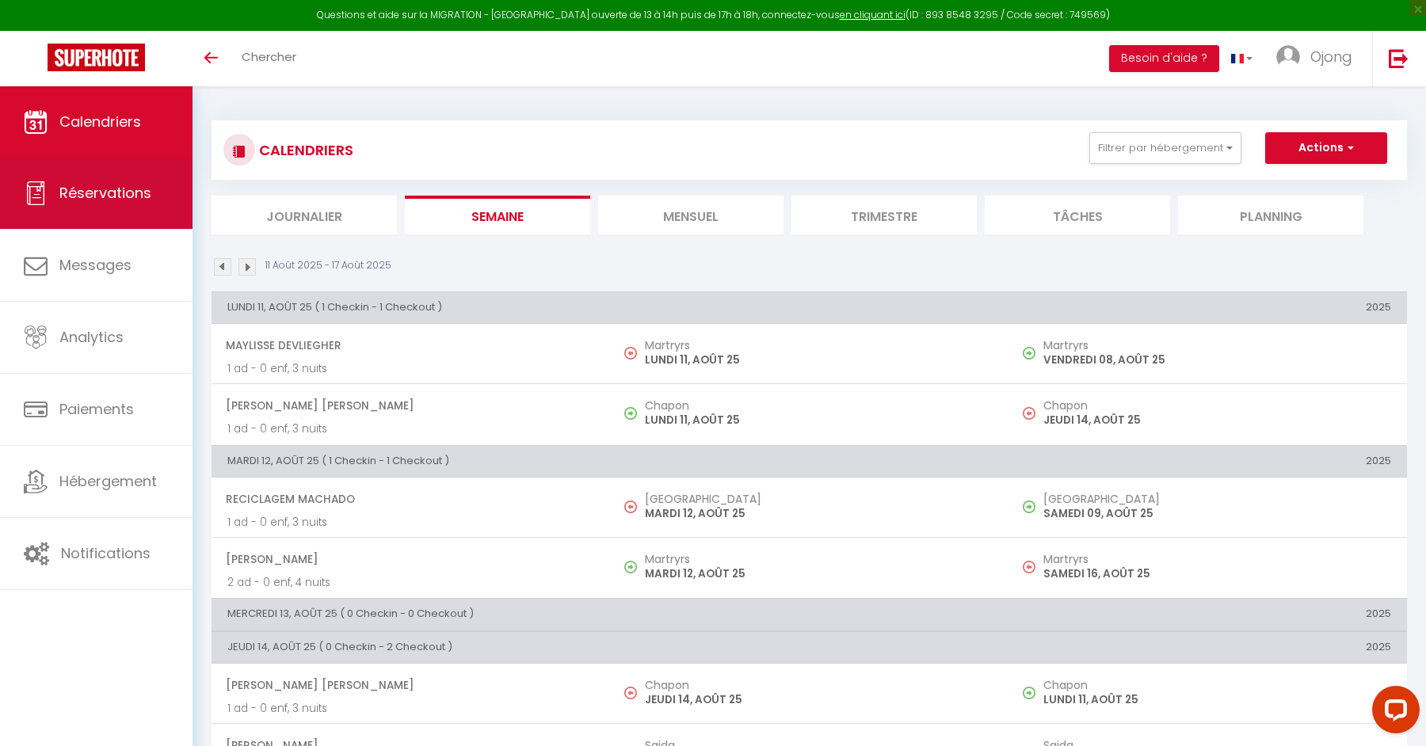
click at [93, 208] on link "Réservations" at bounding box center [96, 193] width 193 height 71
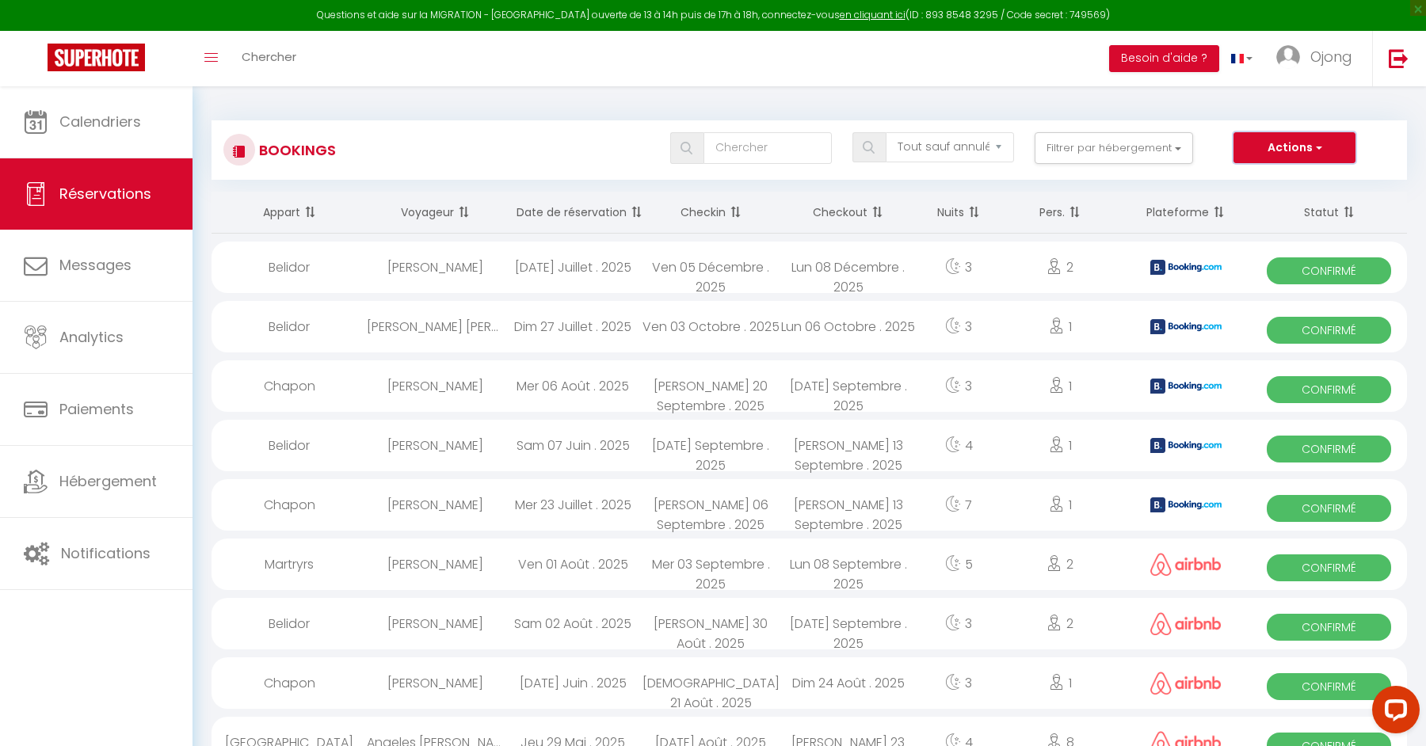
click at [1314, 143] on span "button" at bounding box center [1318, 147] width 10 height 16
click at [767, 147] on input "text" at bounding box center [768, 148] width 128 height 32
click at [955, 152] on select "Tous les statuts Annulé Confirmé Non Confirmé Tout sauf annulé No Show Request" at bounding box center [950, 147] width 128 height 30
select select "confirmed"
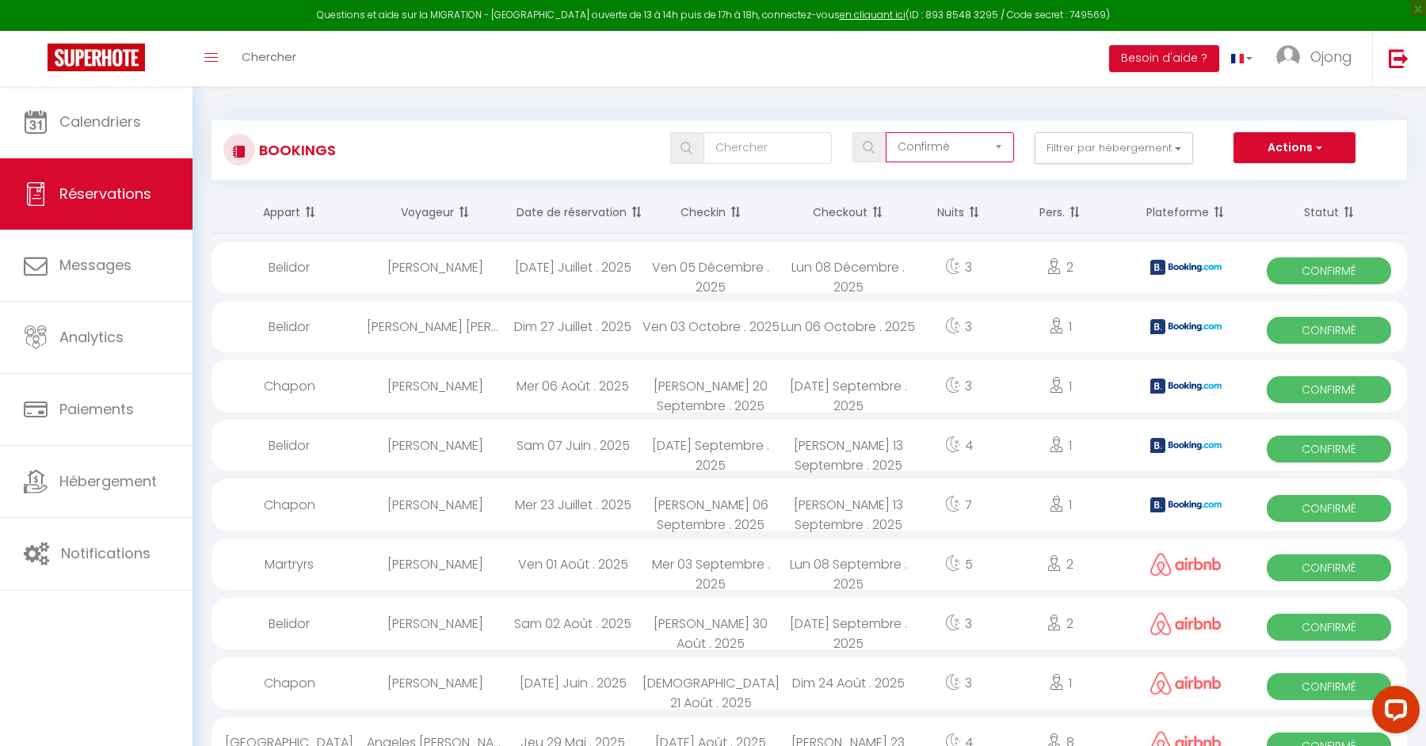
checkbox input "false"
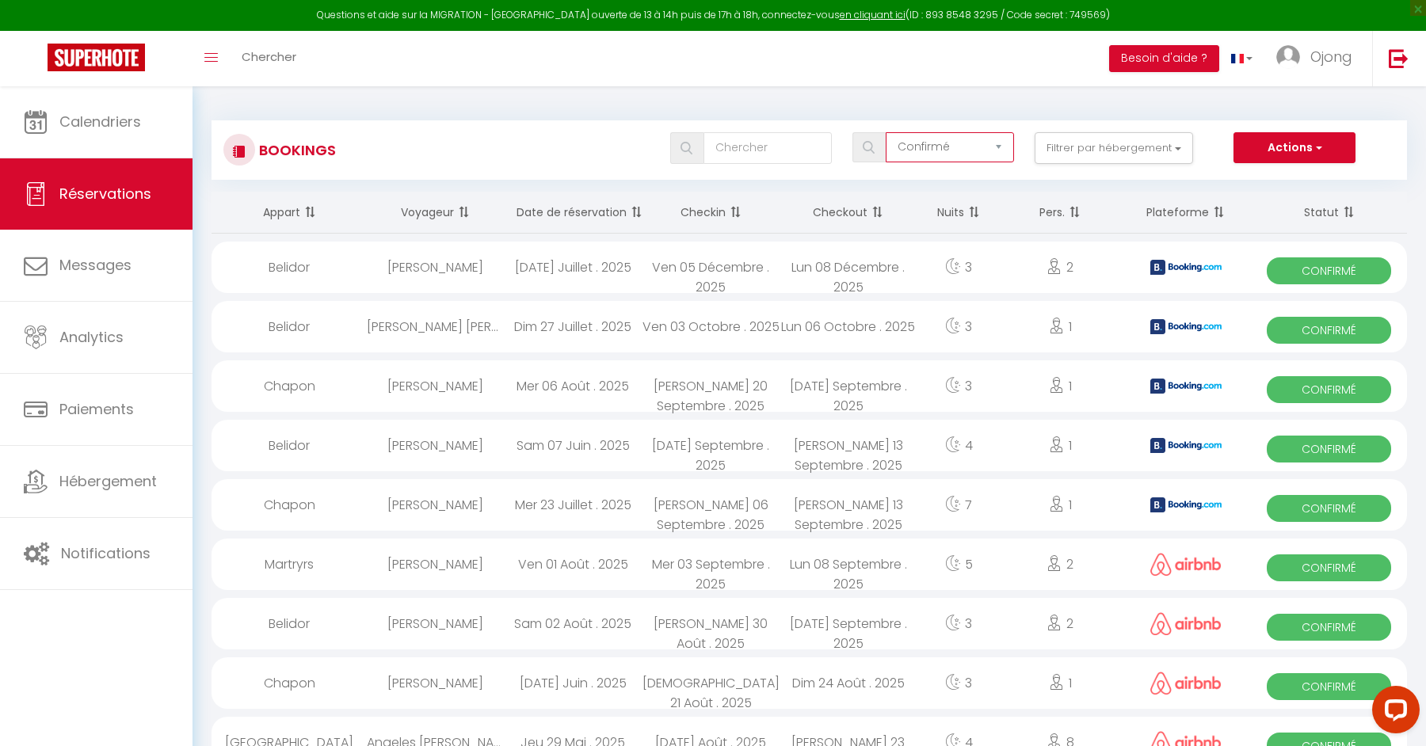
checkbox input "false"
click at [954, 153] on select "Tous les statuts Annulé Confirmé Non Confirmé Tout sauf annulé No Show Request" at bounding box center [950, 147] width 128 height 30
click at [1123, 144] on button "Filtrer par hébergement" at bounding box center [1114, 148] width 158 height 32
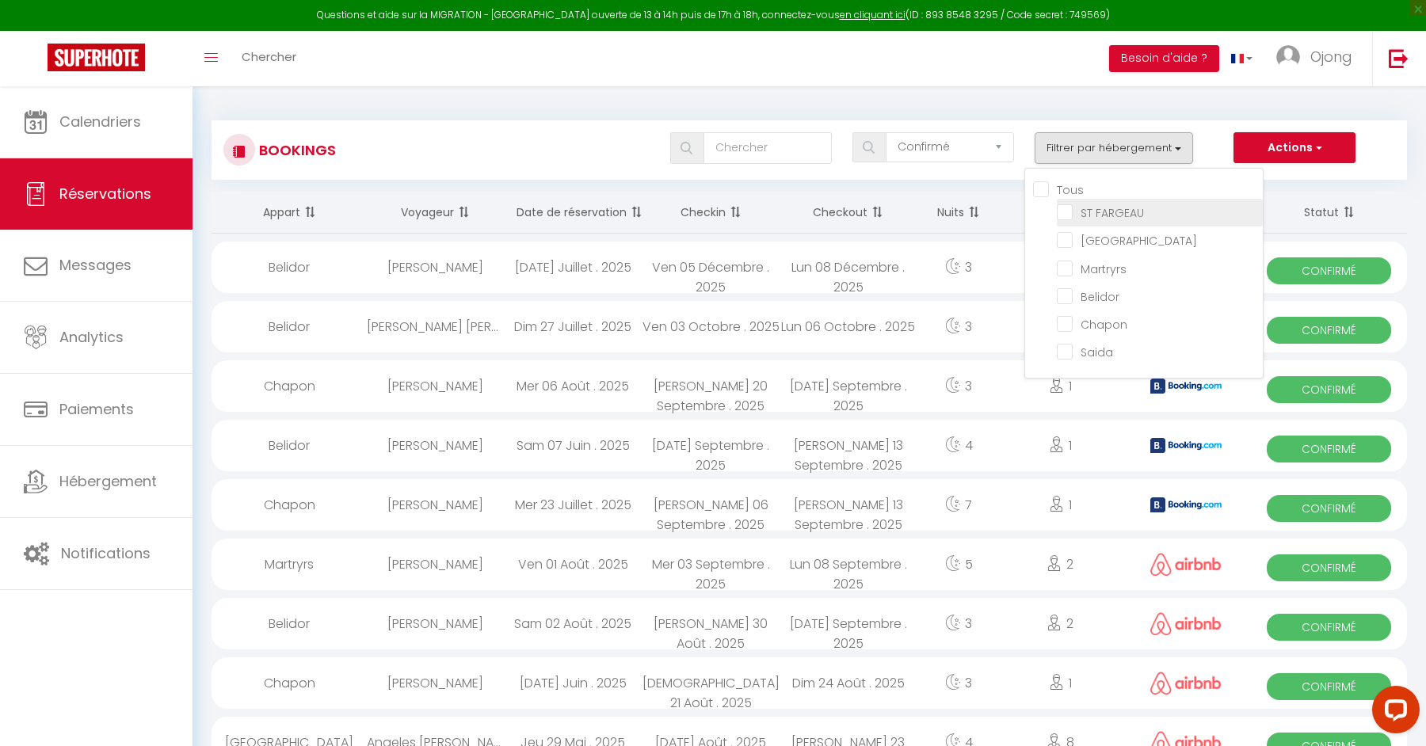
click at [1064, 211] on input "ST FARGEAU" at bounding box center [1160, 212] width 206 height 16
checkbox input "true"
checkbox input "false"
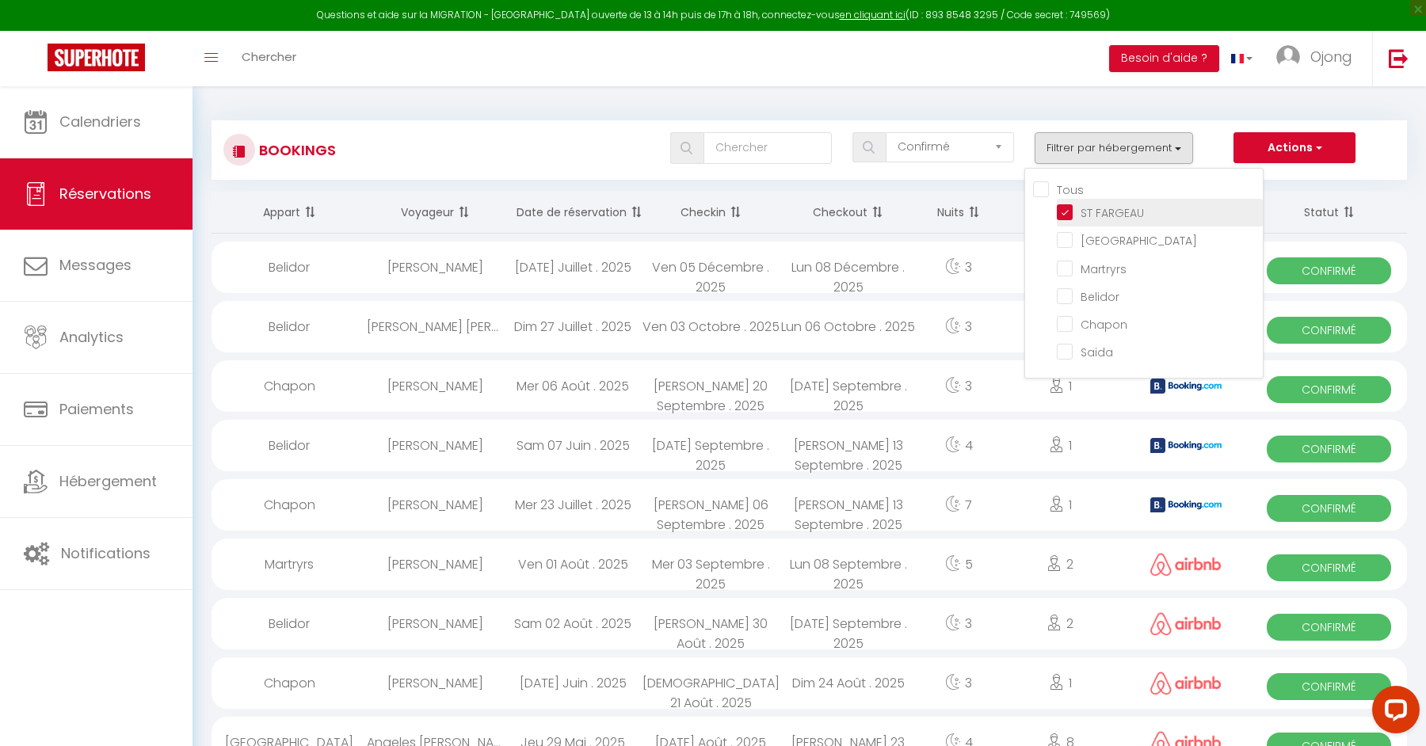
checkbox input "false"
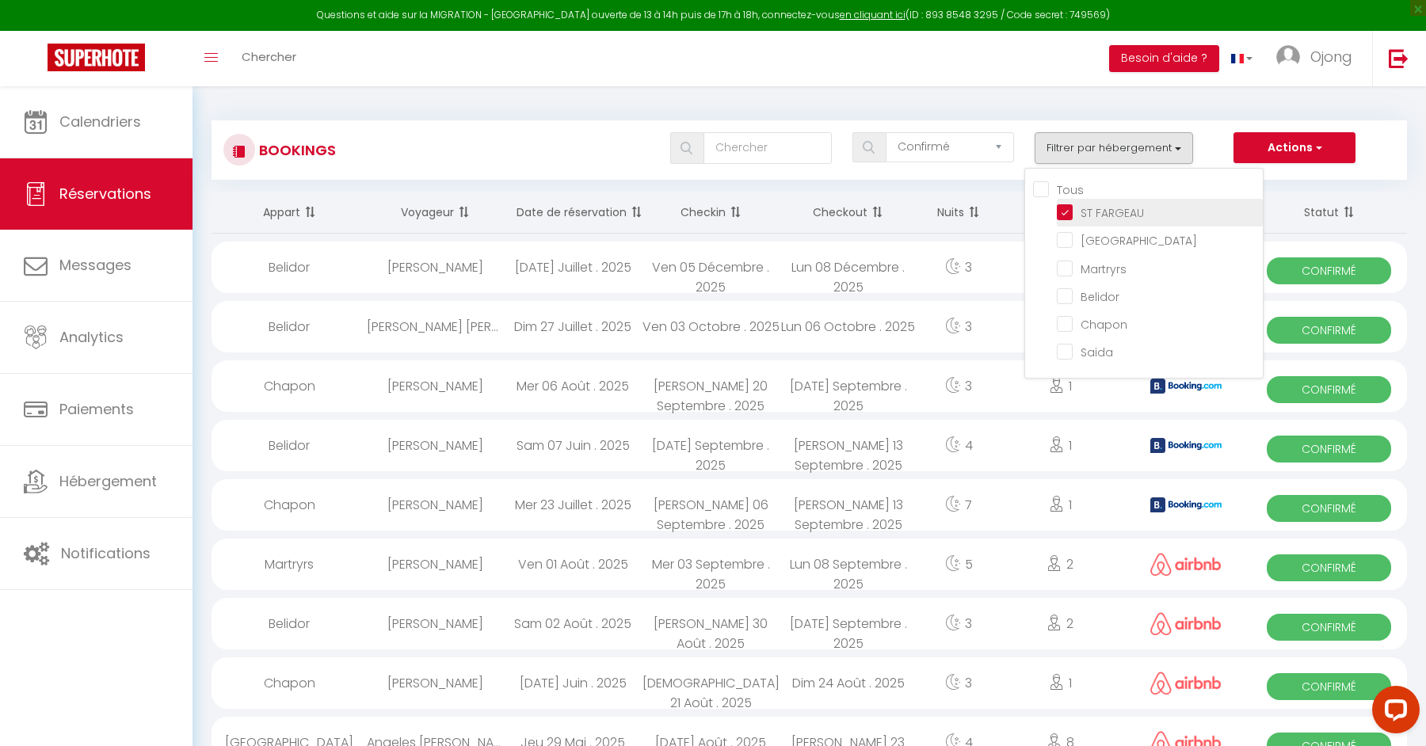
checkbox input "false"
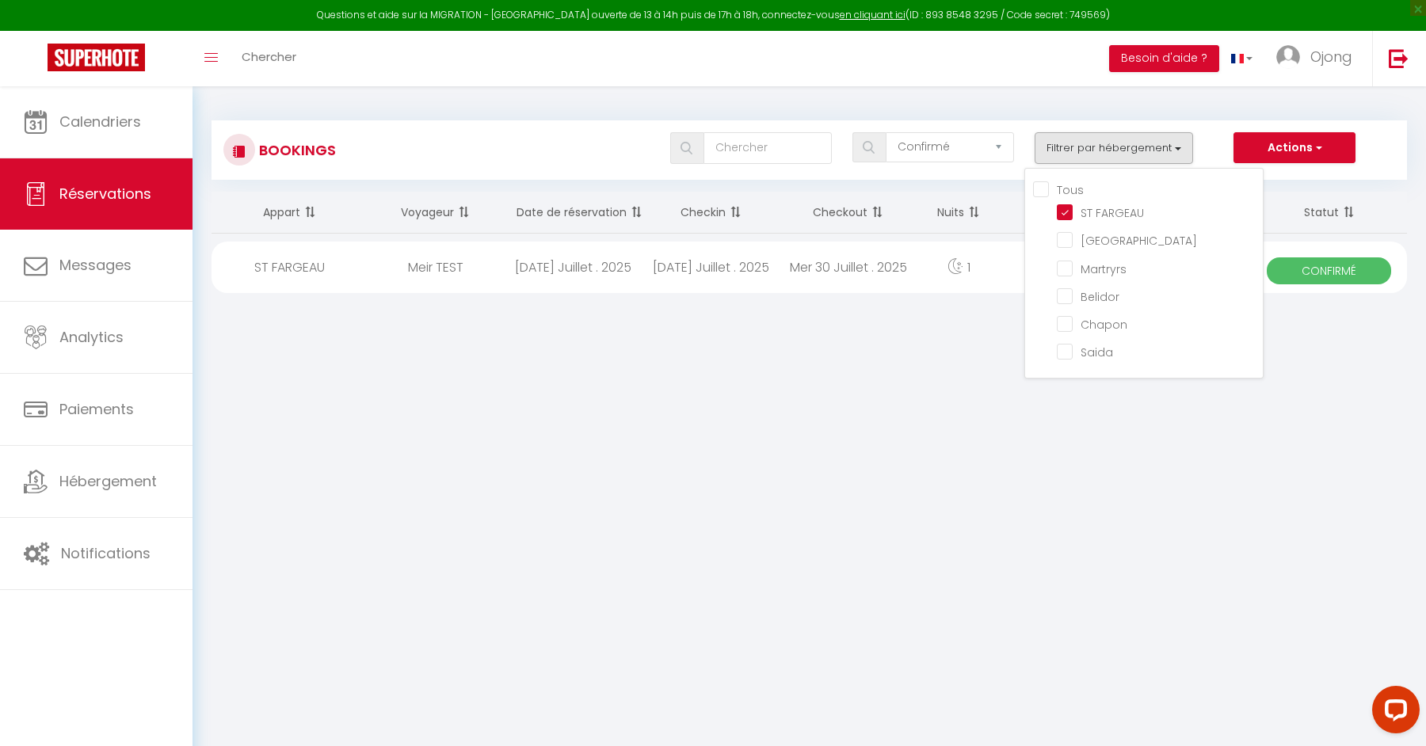
click at [1182, 86] on div "Bookings Tous les statuts Annulé Confirmé Non Confirmé Tout sauf annulé No Show…" at bounding box center [810, 204] width 1234 height 237
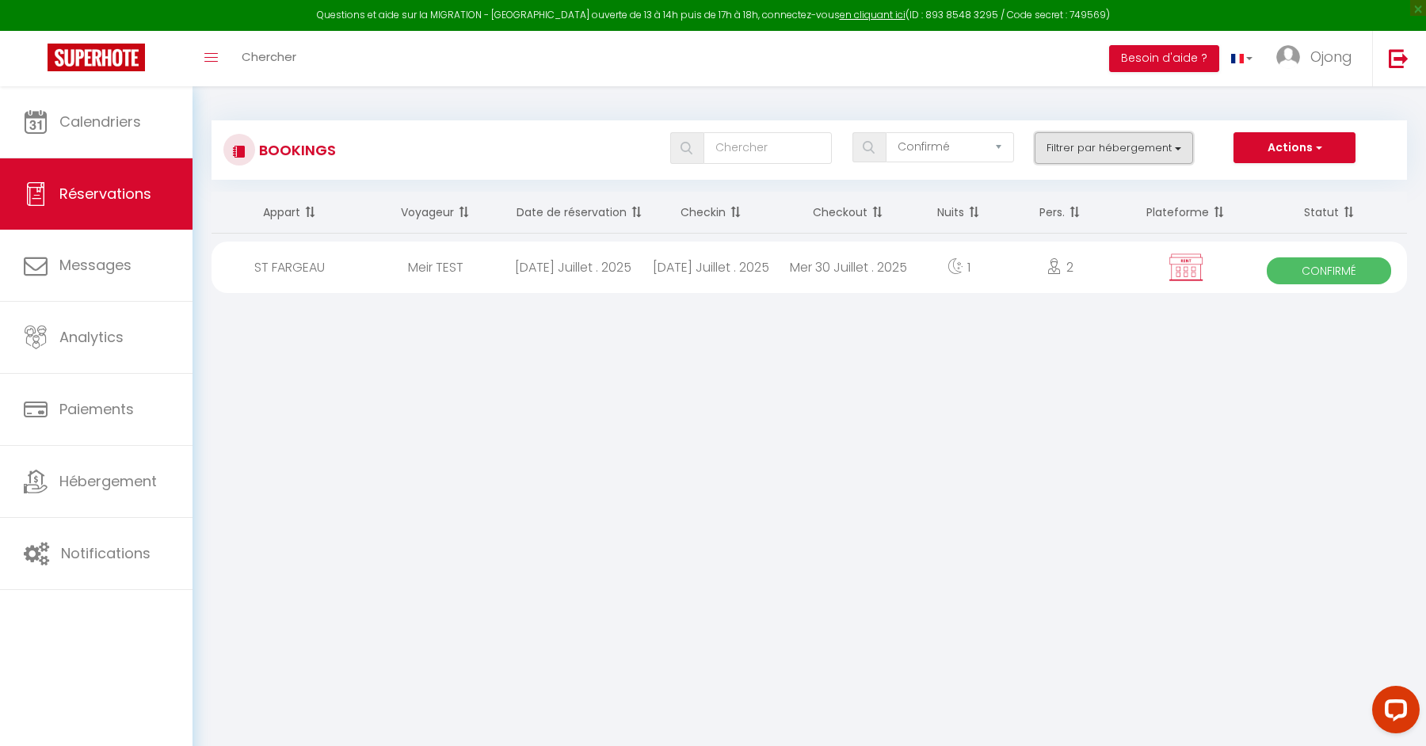
click at [1116, 152] on button "Filtrer par hébergement" at bounding box center [1114, 148] width 158 height 32
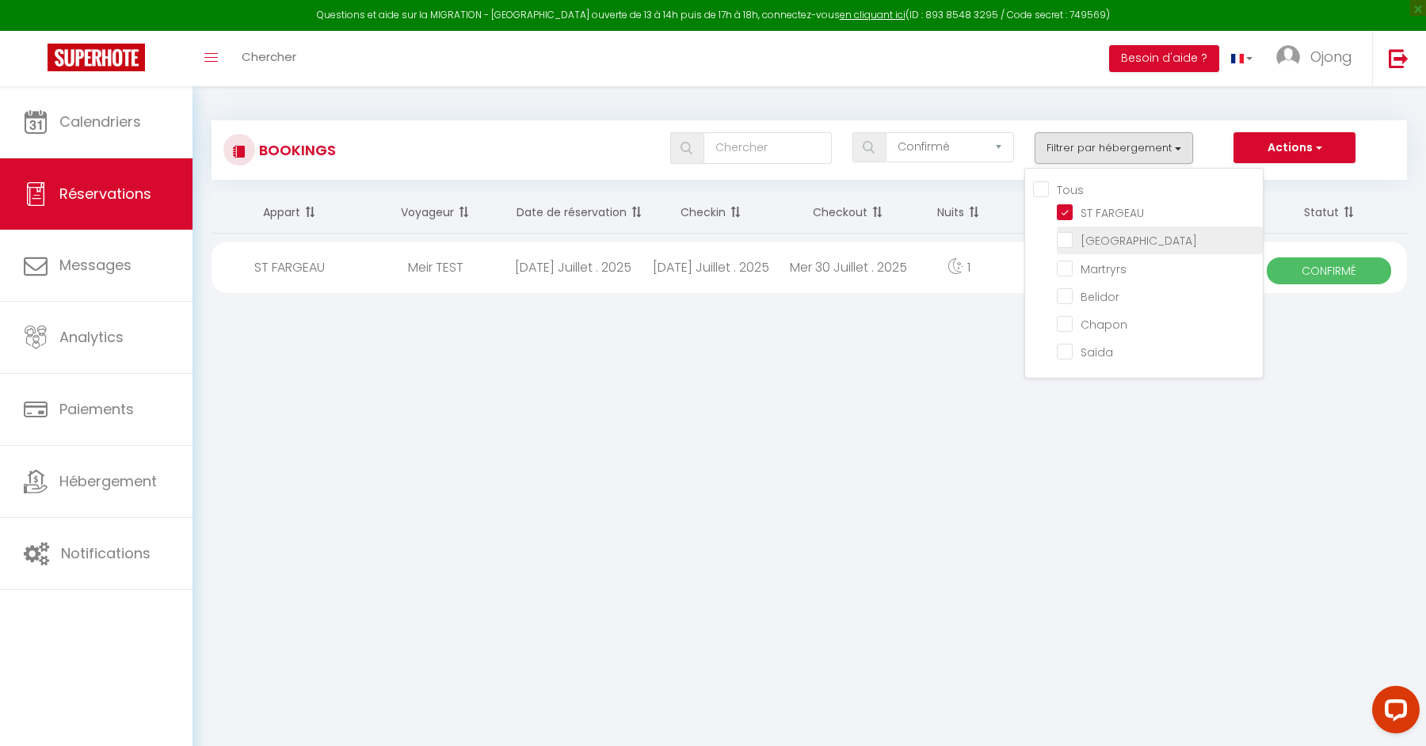
click at [1060, 240] on input "[GEOGRAPHIC_DATA]" at bounding box center [1160, 239] width 206 height 16
checkbox input "true"
checkbox input "false"
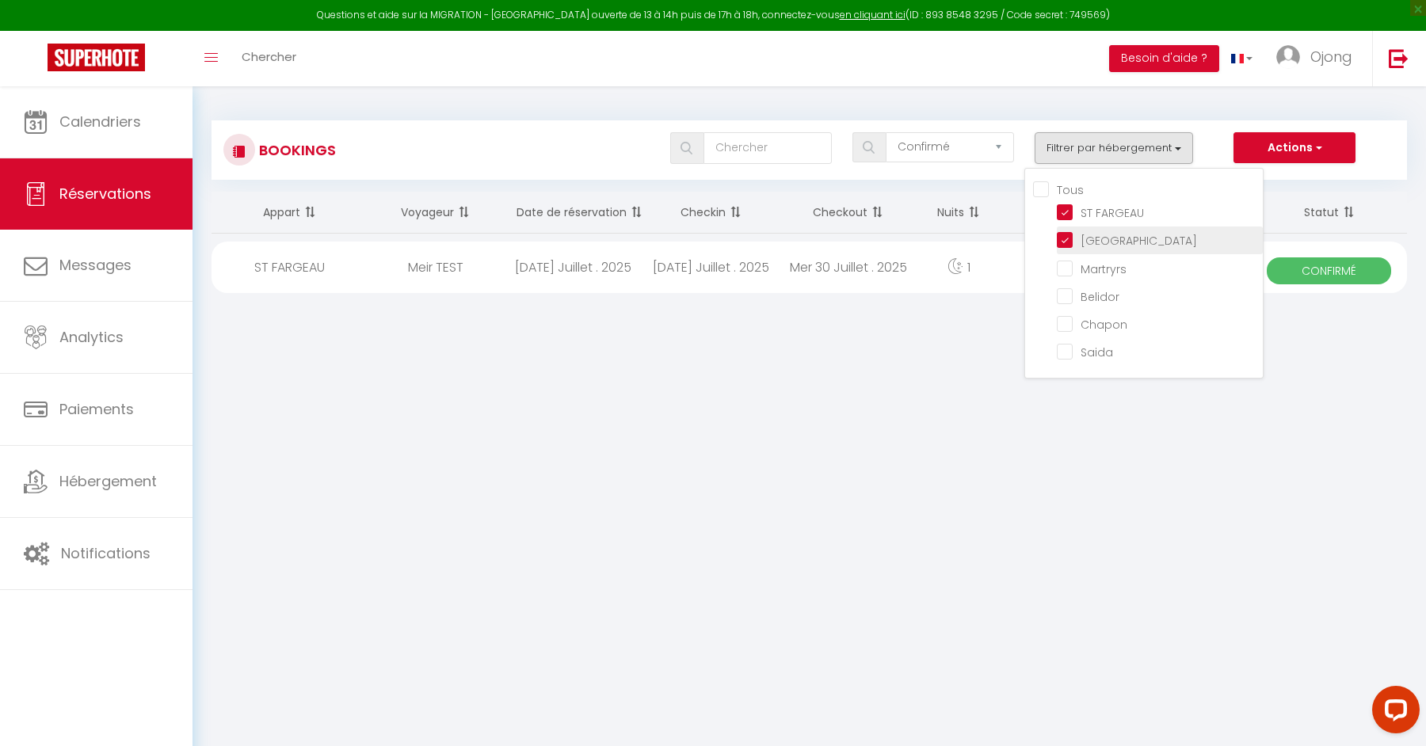
checkbox input "false"
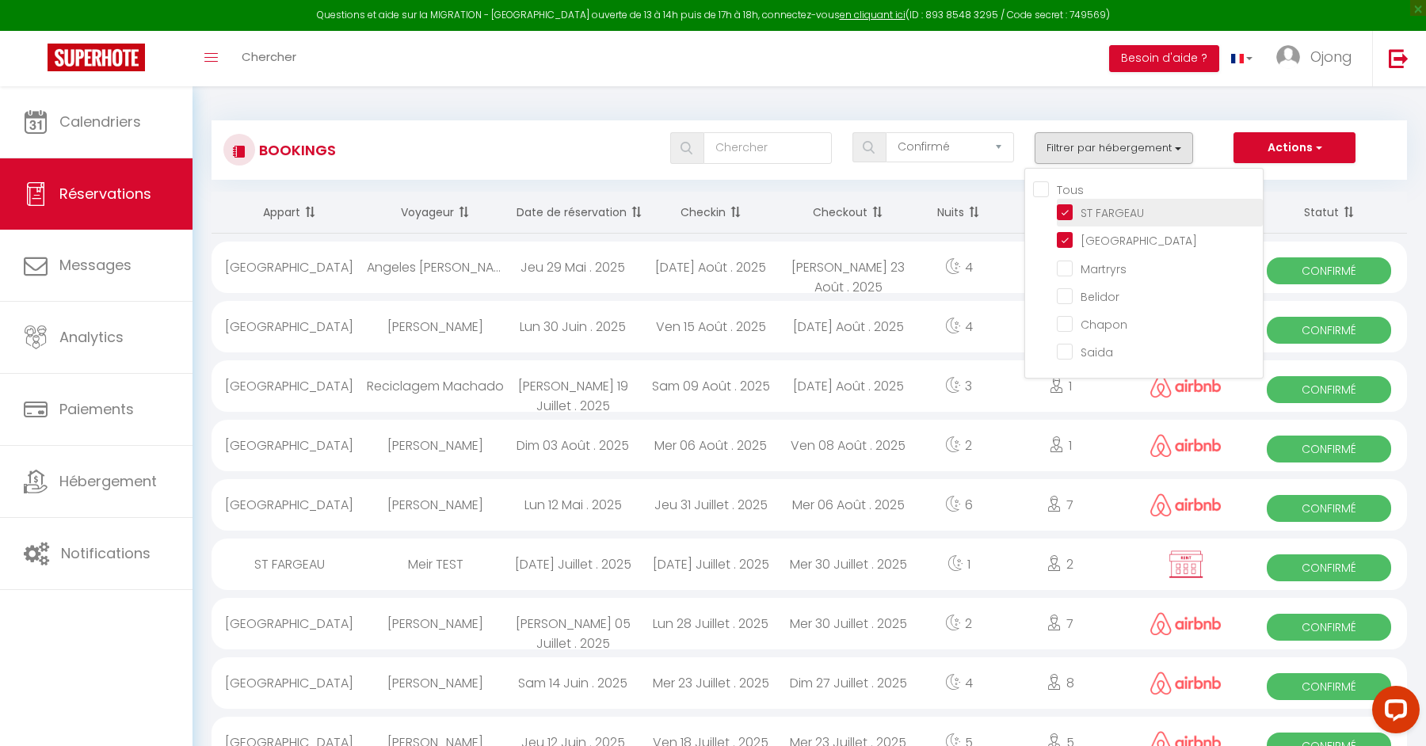
click at [1066, 209] on input "ST FARGEAU" at bounding box center [1160, 212] width 206 height 16
checkbox input "false"
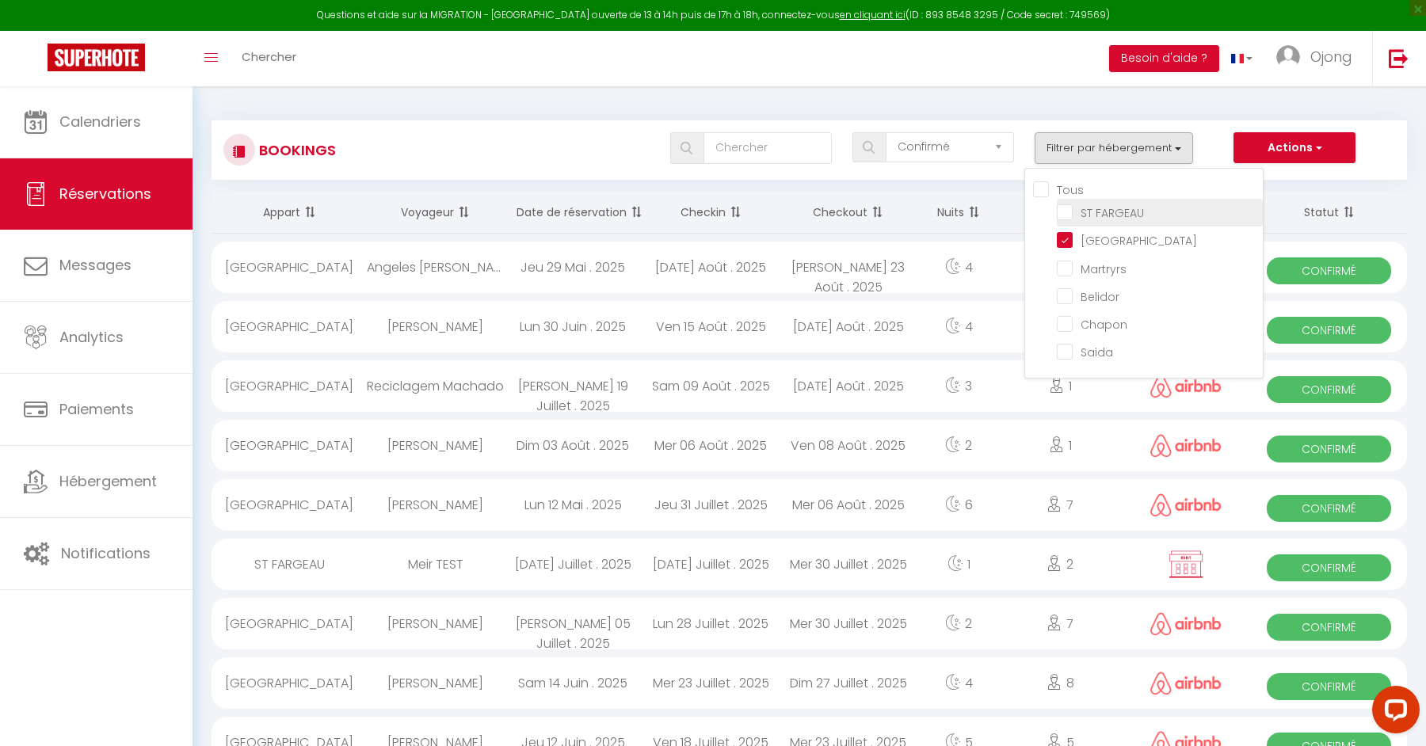
checkbox input "false"
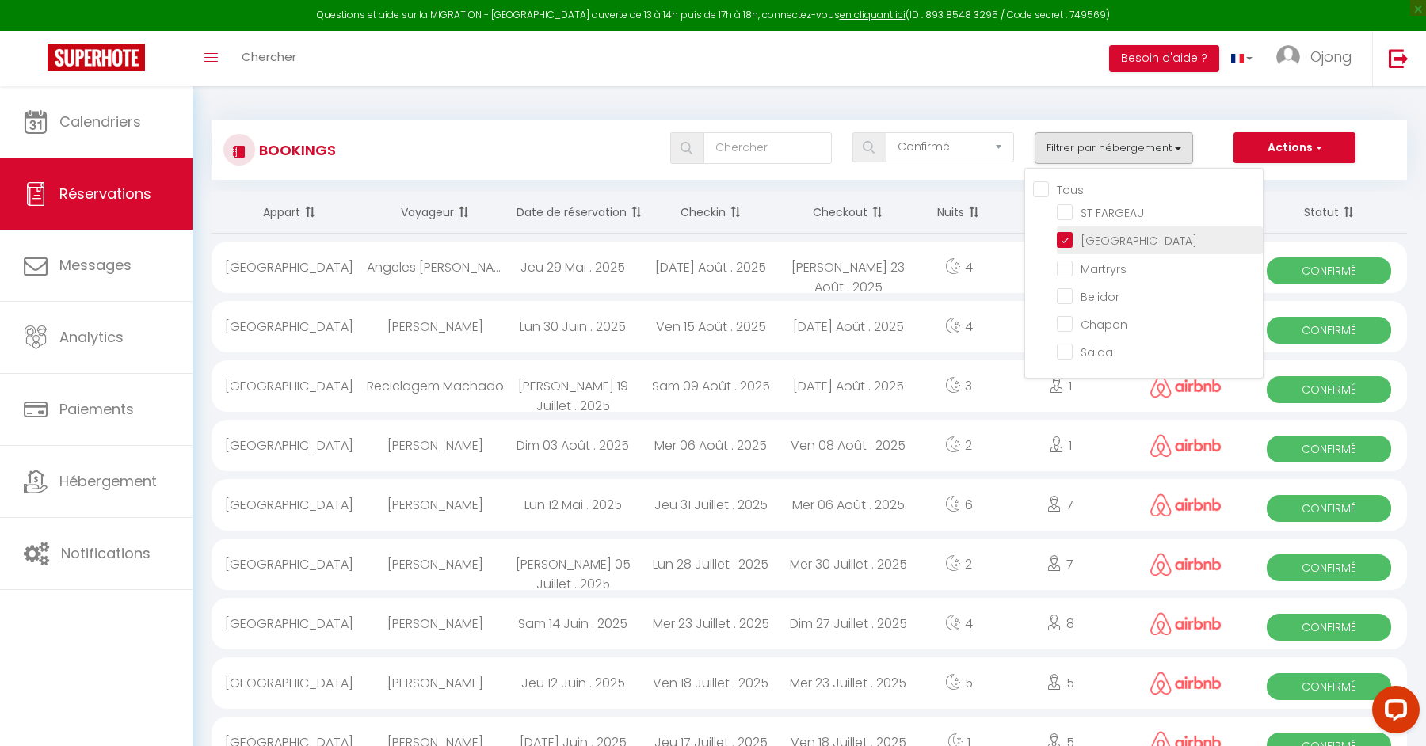
click at [1065, 237] on input "[GEOGRAPHIC_DATA]" at bounding box center [1160, 239] width 206 height 16
checkbox input "false"
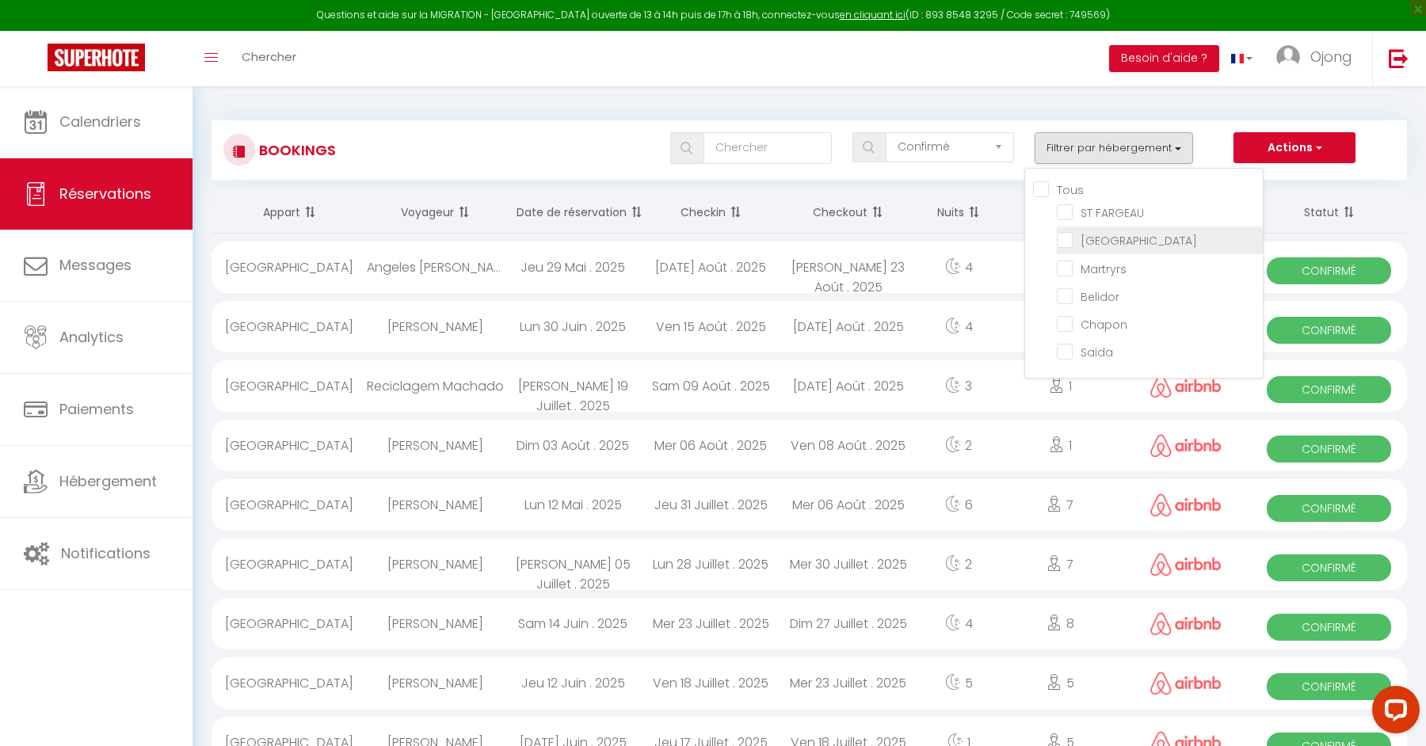
checkbox input "false"
click at [1066, 219] on input "ST FARGEAU" at bounding box center [1160, 212] width 206 height 16
checkbox input "true"
checkbox input "false"
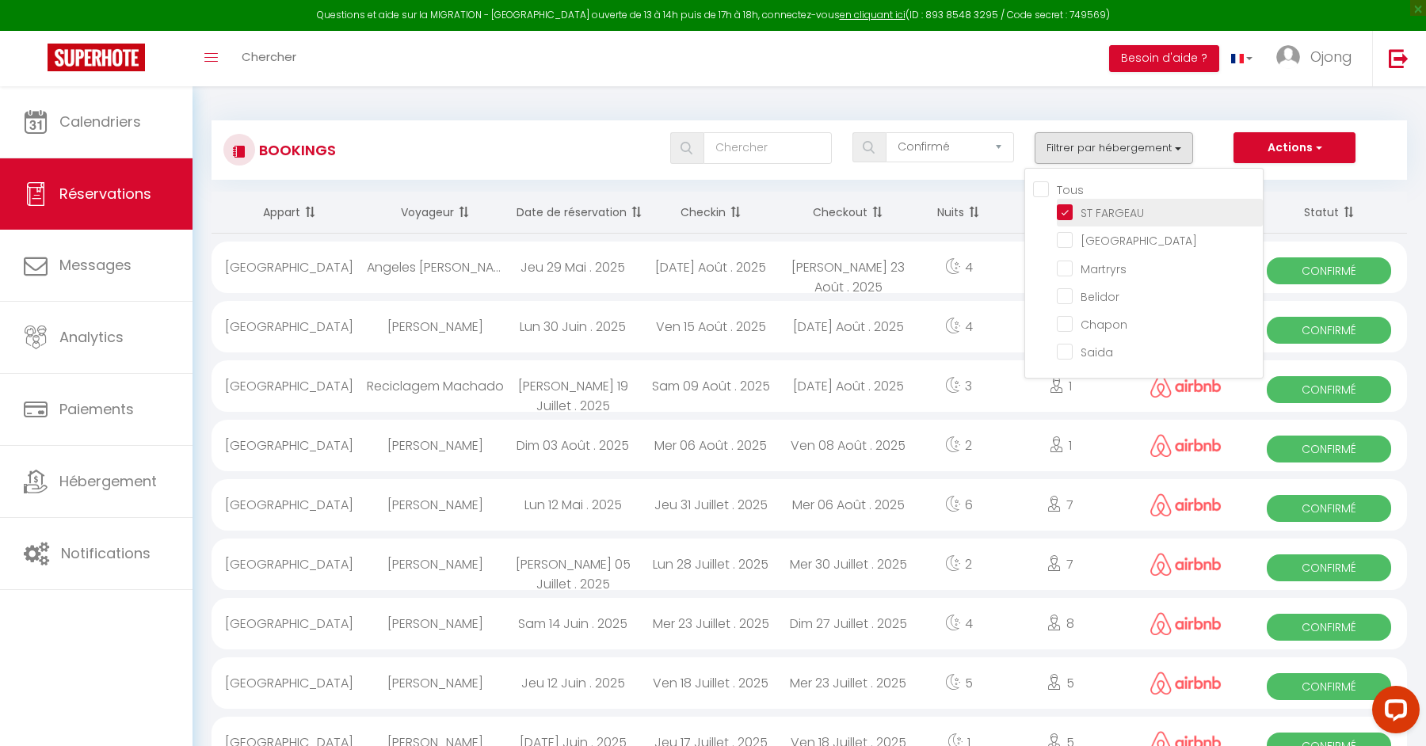
checkbox input "false"
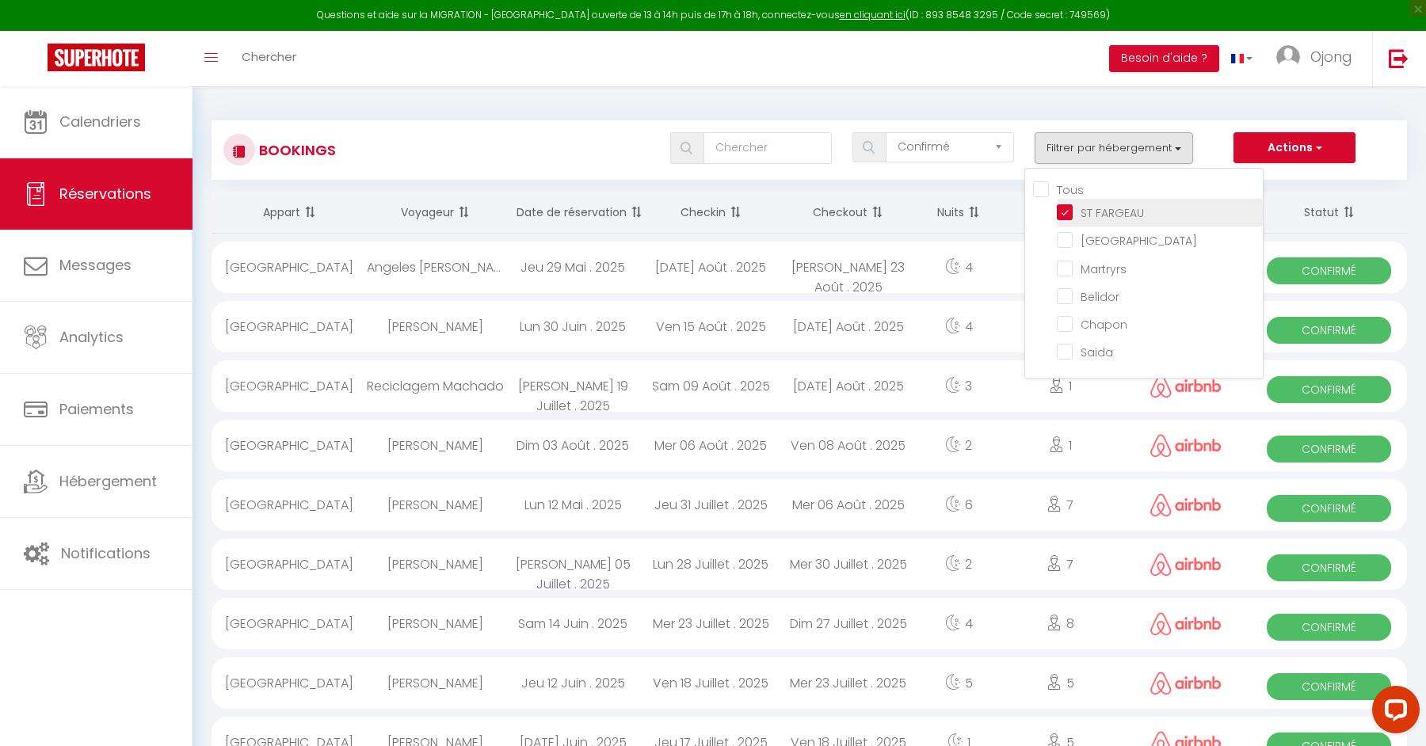
checkbox input "false"
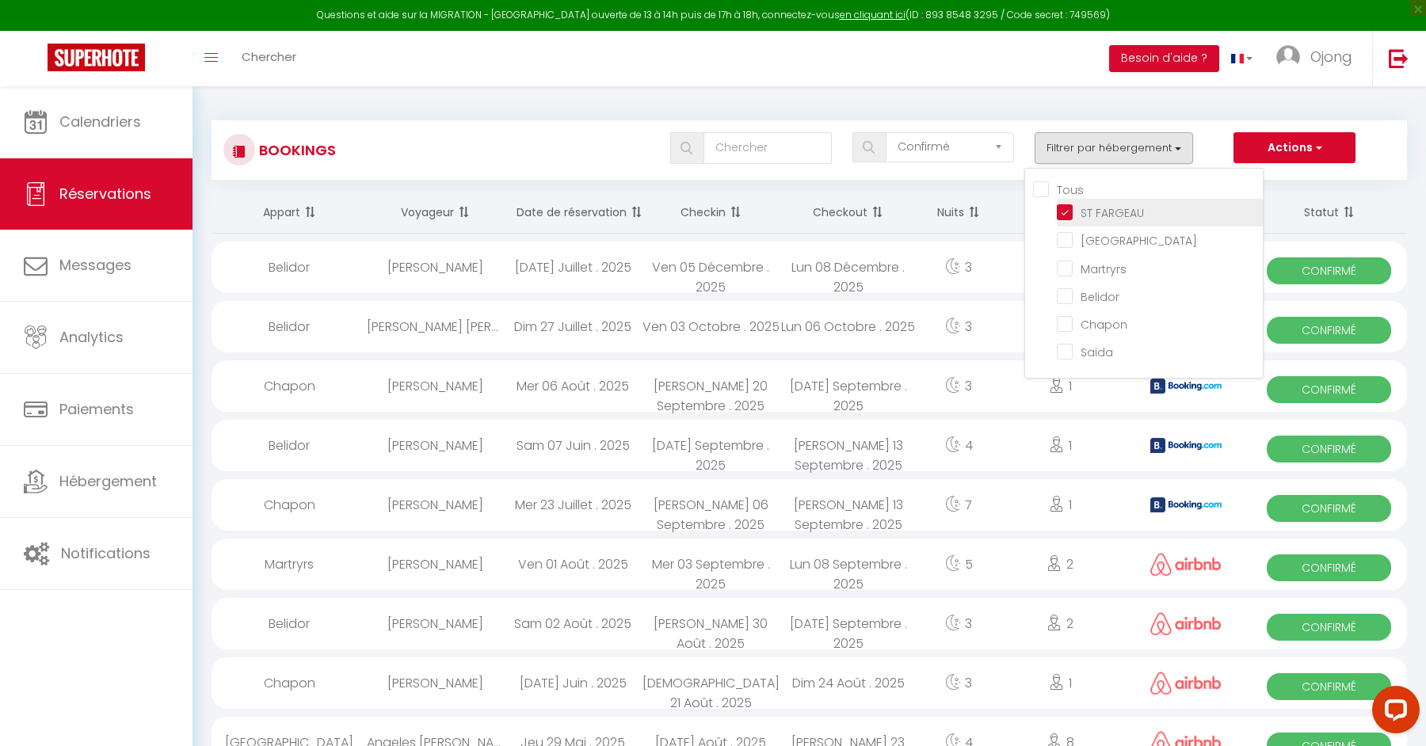
checkbox input "false"
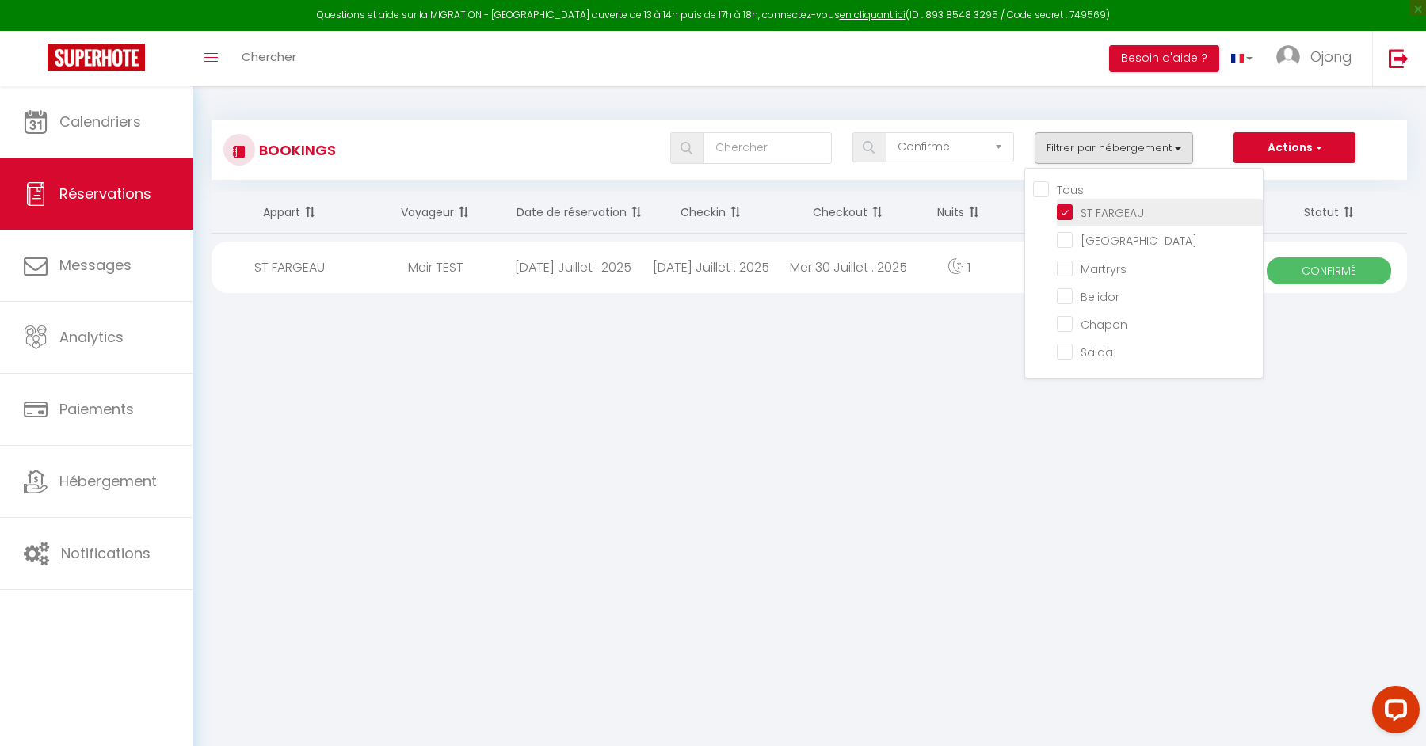
click at [1066, 219] on input "ST FARGEAU" at bounding box center [1160, 212] width 206 height 16
checkbox input "false"
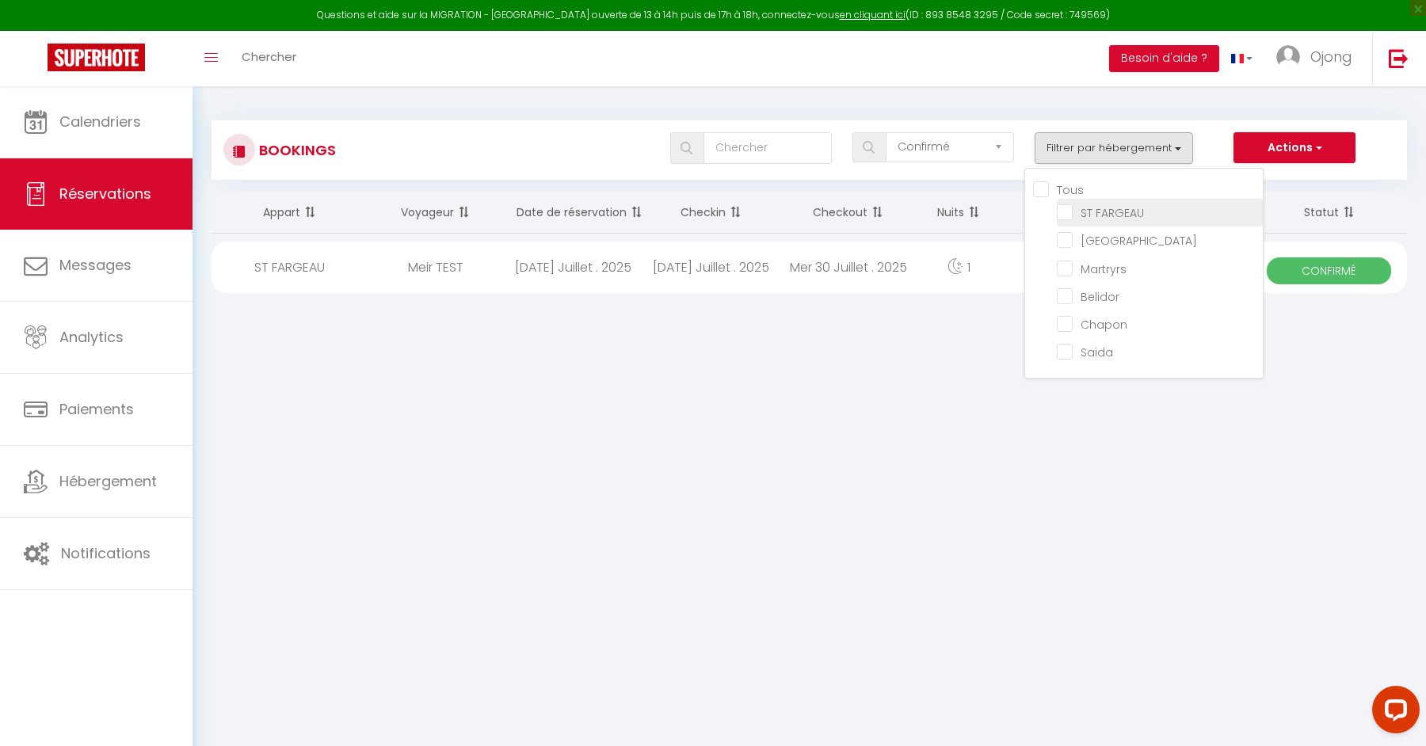
checkbox input "false"
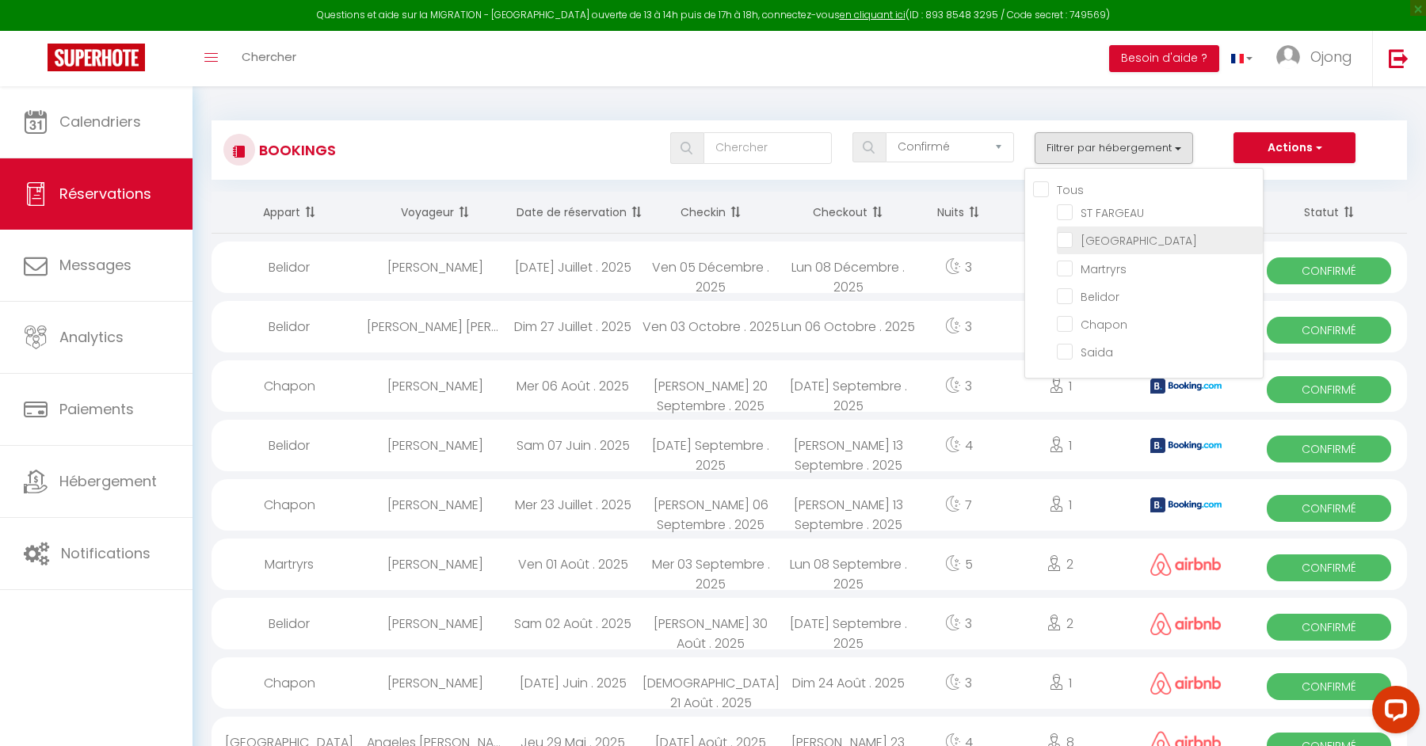
click at [1066, 243] on input "[GEOGRAPHIC_DATA]" at bounding box center [1160, 239] width 206 height 16
checkbox input "true"
checkbox input "false"
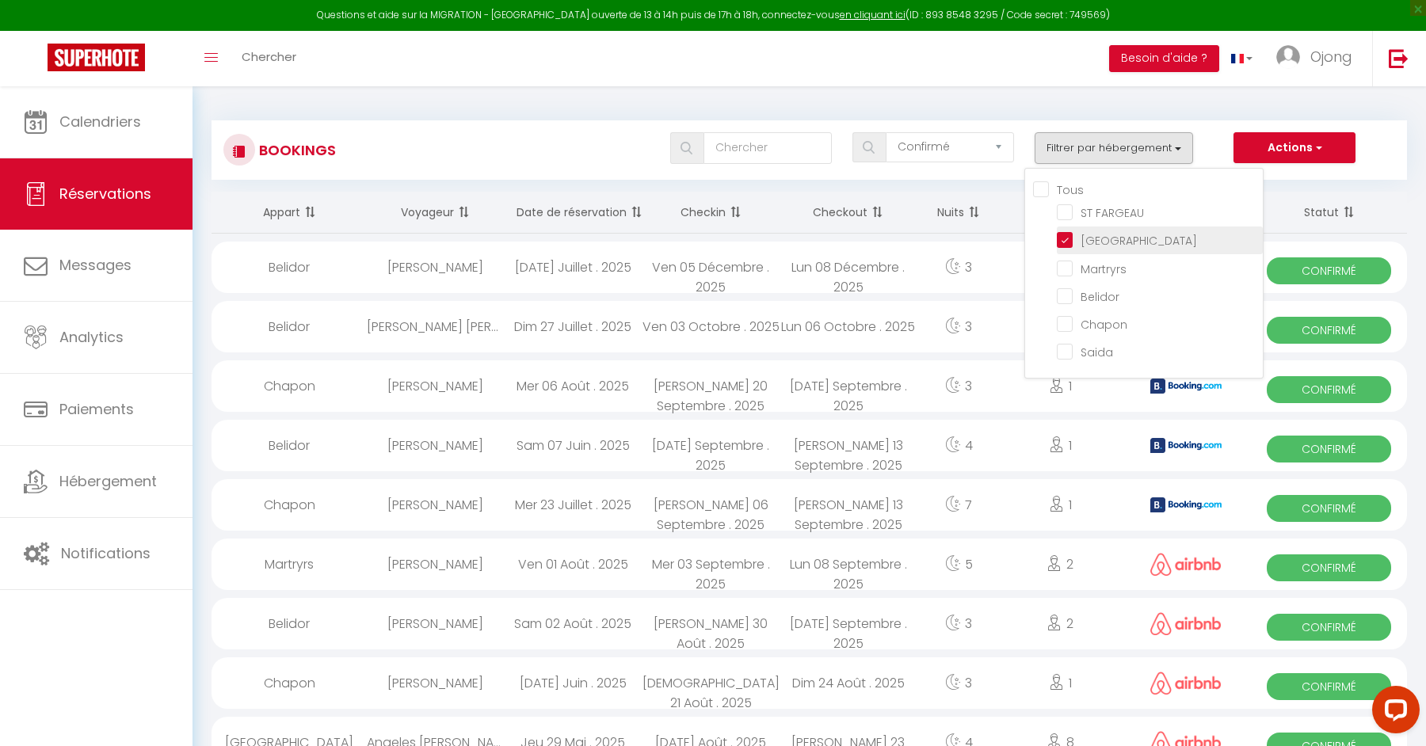
checkbox input "false"
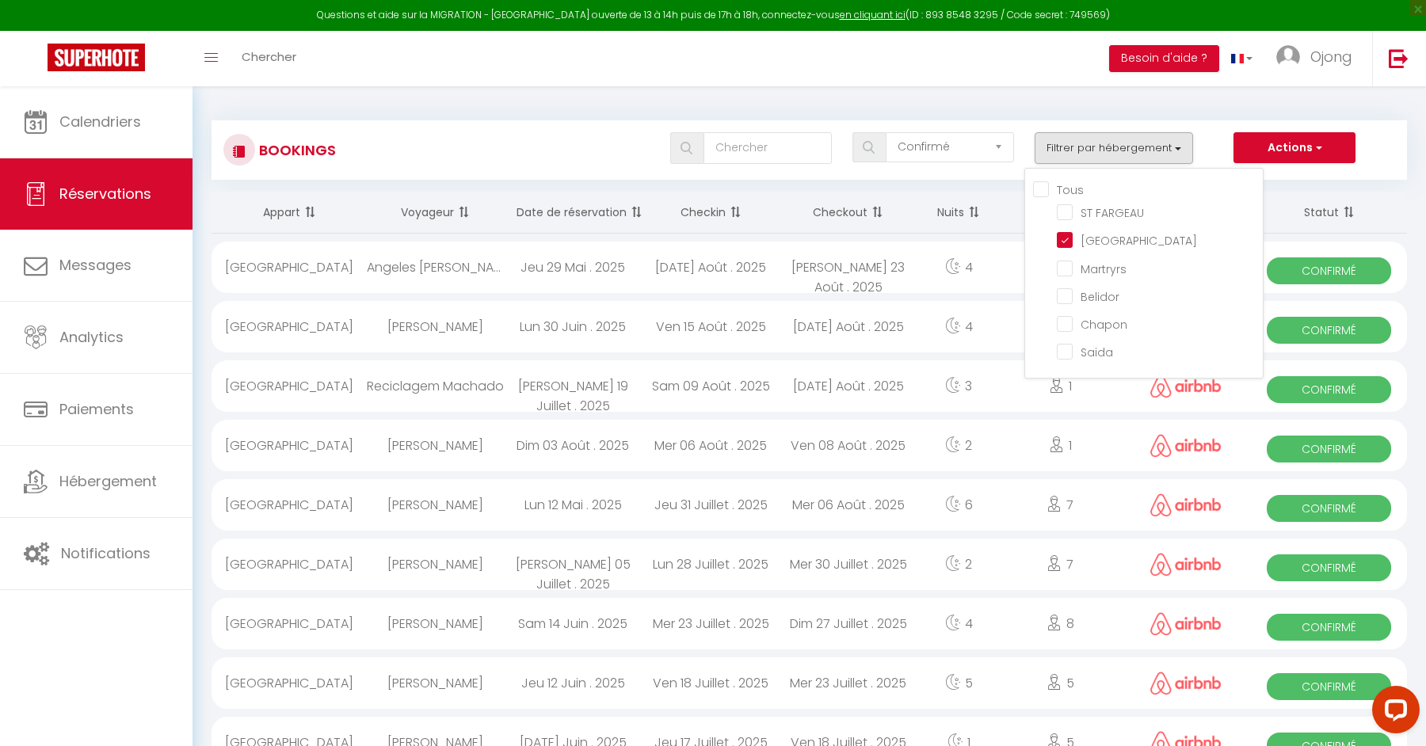
click at [1204, 105] on div "Bookings Tous les statuts Annulé Confirmé Non Confirmé Tout sauf annulé No Show…" at bounding box center [810, 142] width 1196 height 74
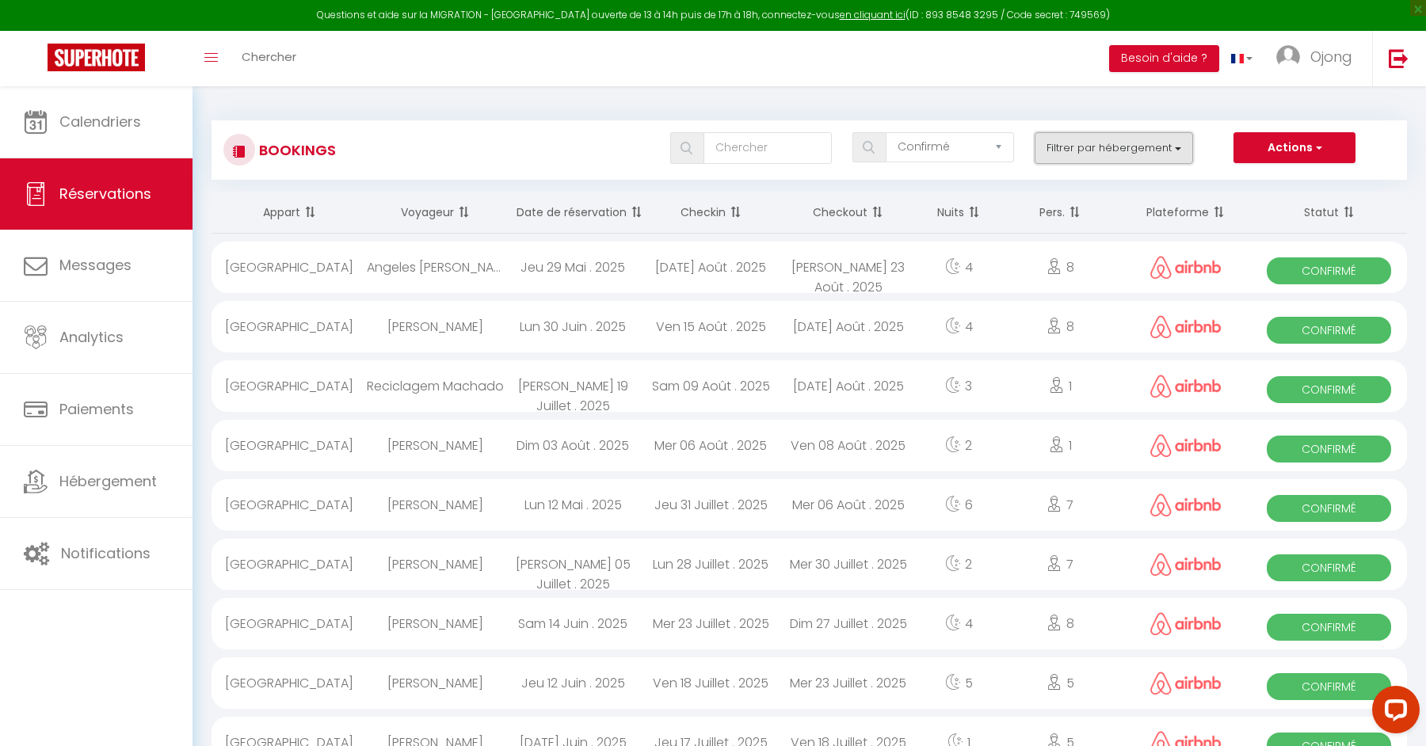
click at [1135, 145] on button "Filtrer par hébergement" at bounding box center [1114, 148] width 158 height 32
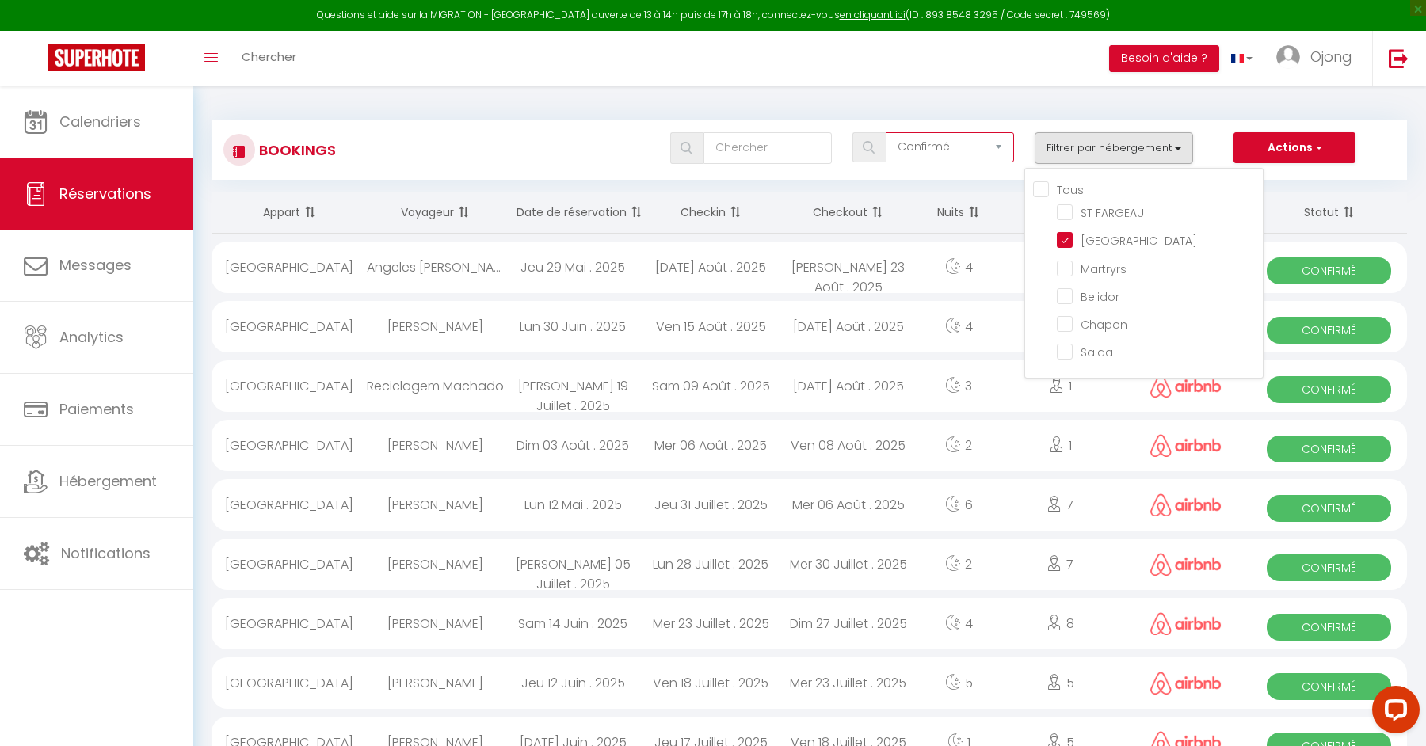
click at [926, 132] on select "Tous les statuts Annulé Confirmé Non Confirmé Tout sauf annulé No Show Request" at bounding box center [950, 147] width 128 height 30
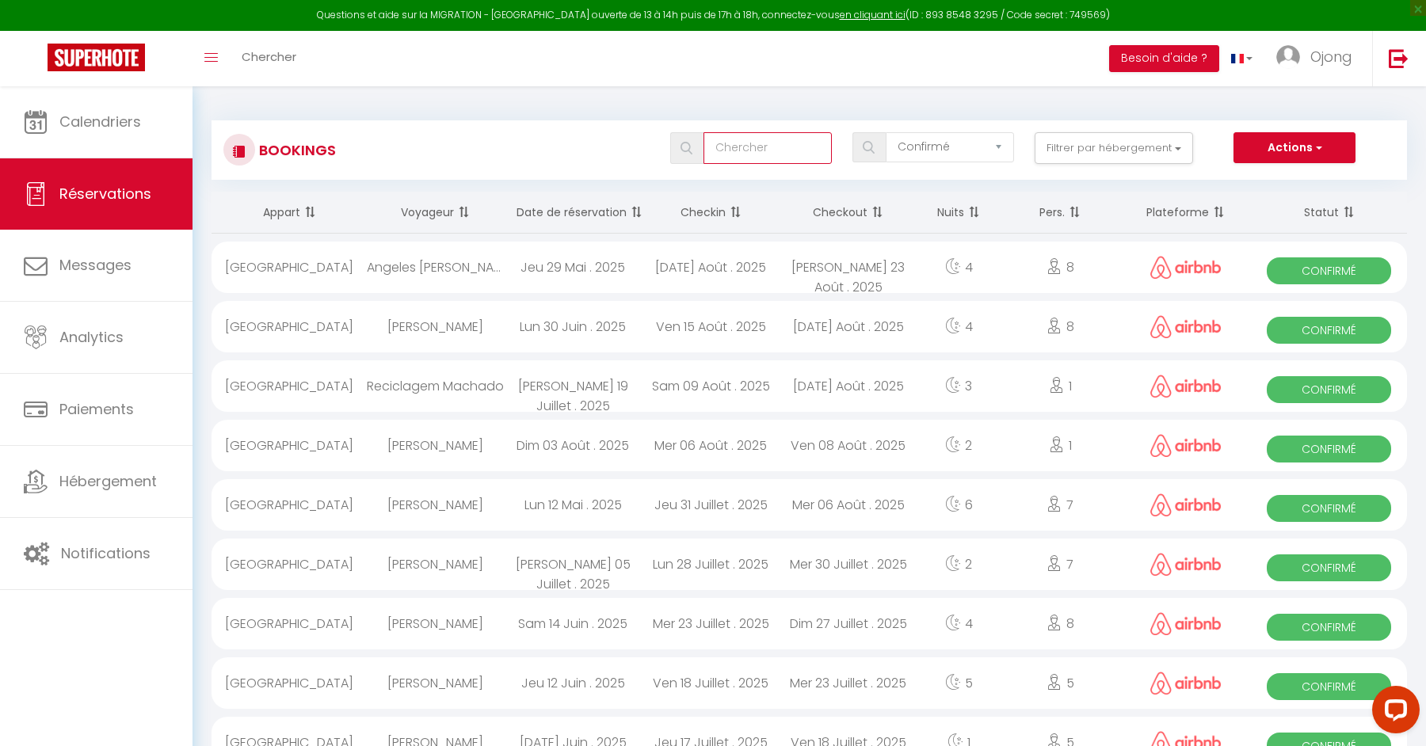
click at [745, 148] on input "text" at bounding box center [768, 148] width 128 height 32
click at [1318, 144] on span "button" at bounding box center [1318, 147] width 10 height 16
click at [299, 144] on h3 "Bookings" at bounding box center [295, 150] width 81 height 36
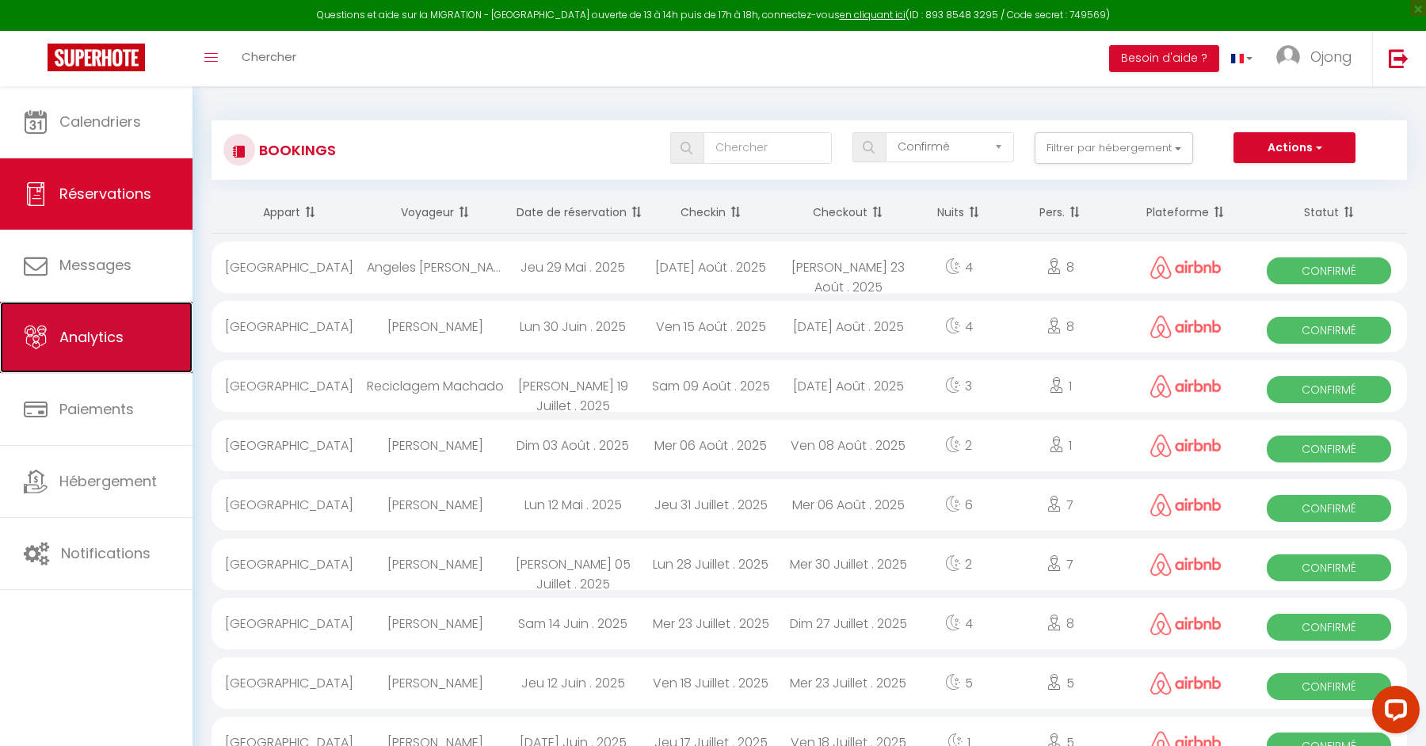
click at [99, 341] on span "Analytics" at bounding box center [91, 337] width 64 height 20
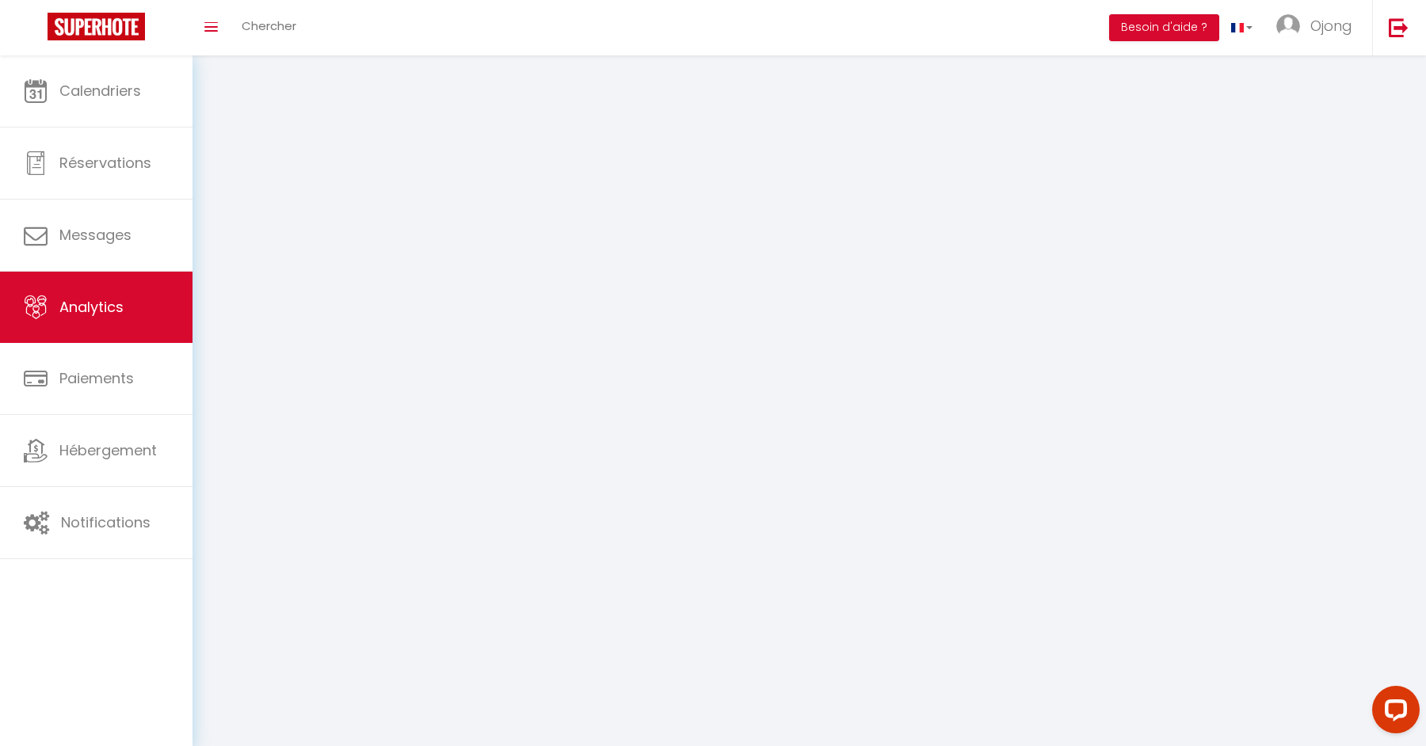
select select "2025"
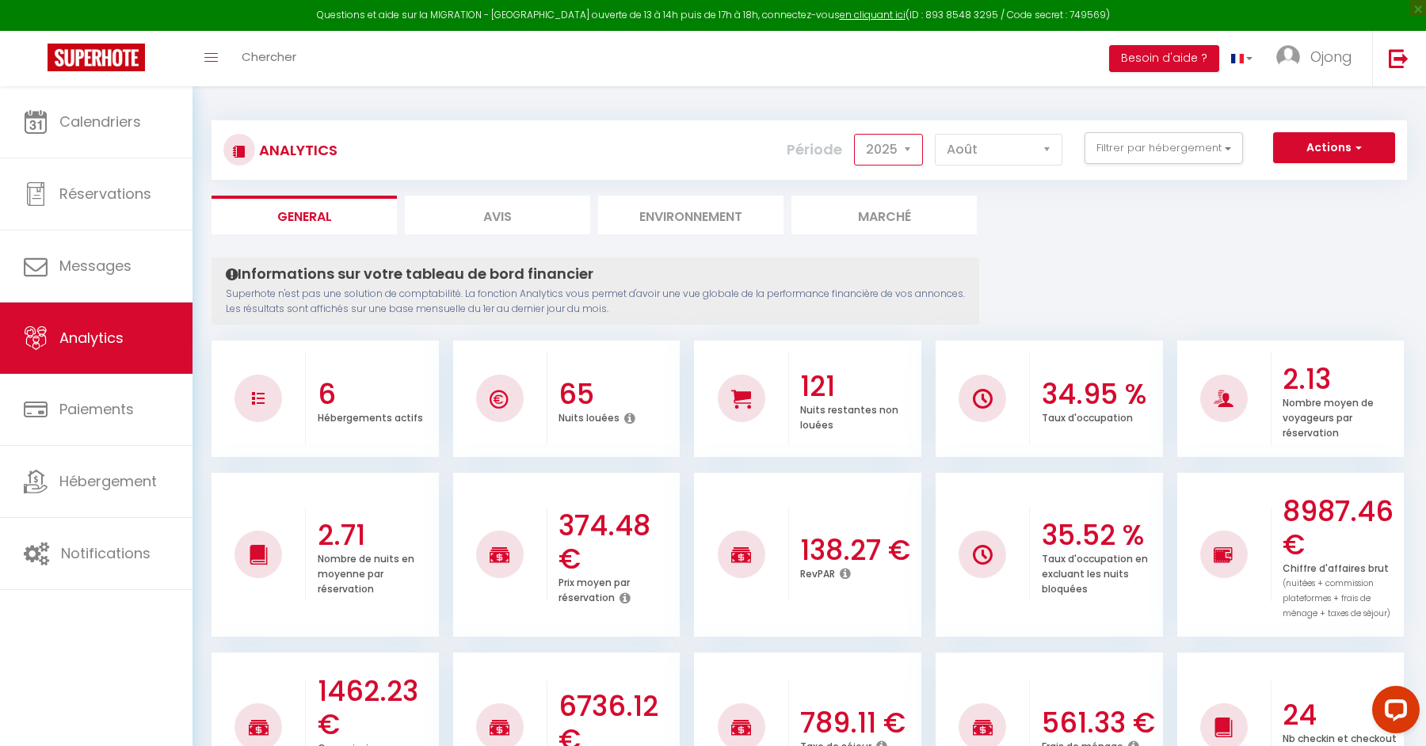
click at [894, 147] on select "2014 2015 2016 2017 2018 2019 2020 2021 2022 2023 2024 2025 2026 2027" at bounding box center [888, 150] width 69 height 32
click at [990, 149] on select "[PERSON_NAME] Mars [PERSON_NAME] Juin Juillet Août Septembre Octobre Novembre D…" at bounding box center [999, 150] width 128 height 32
select select "7"
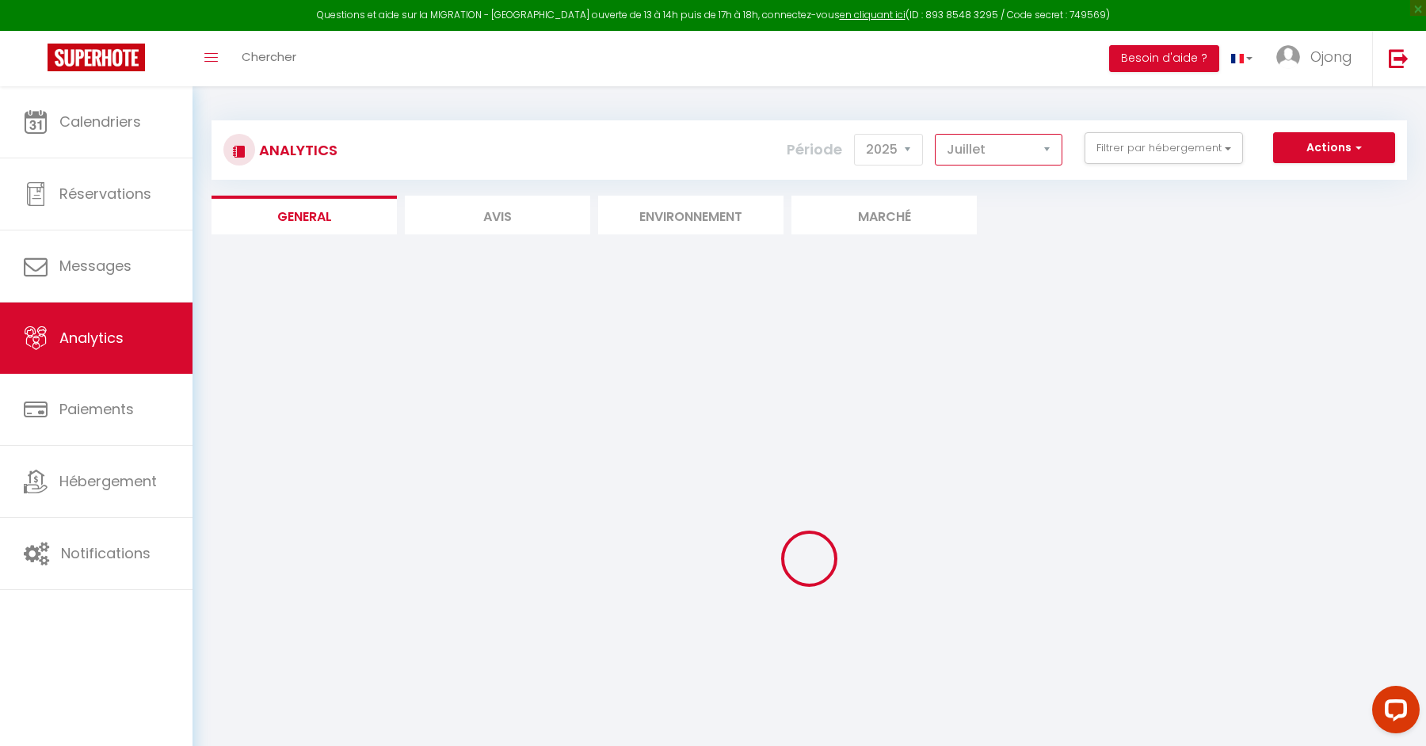
checkbox input "false"
checkbox FARGEAU "false"
checkbox input "false"
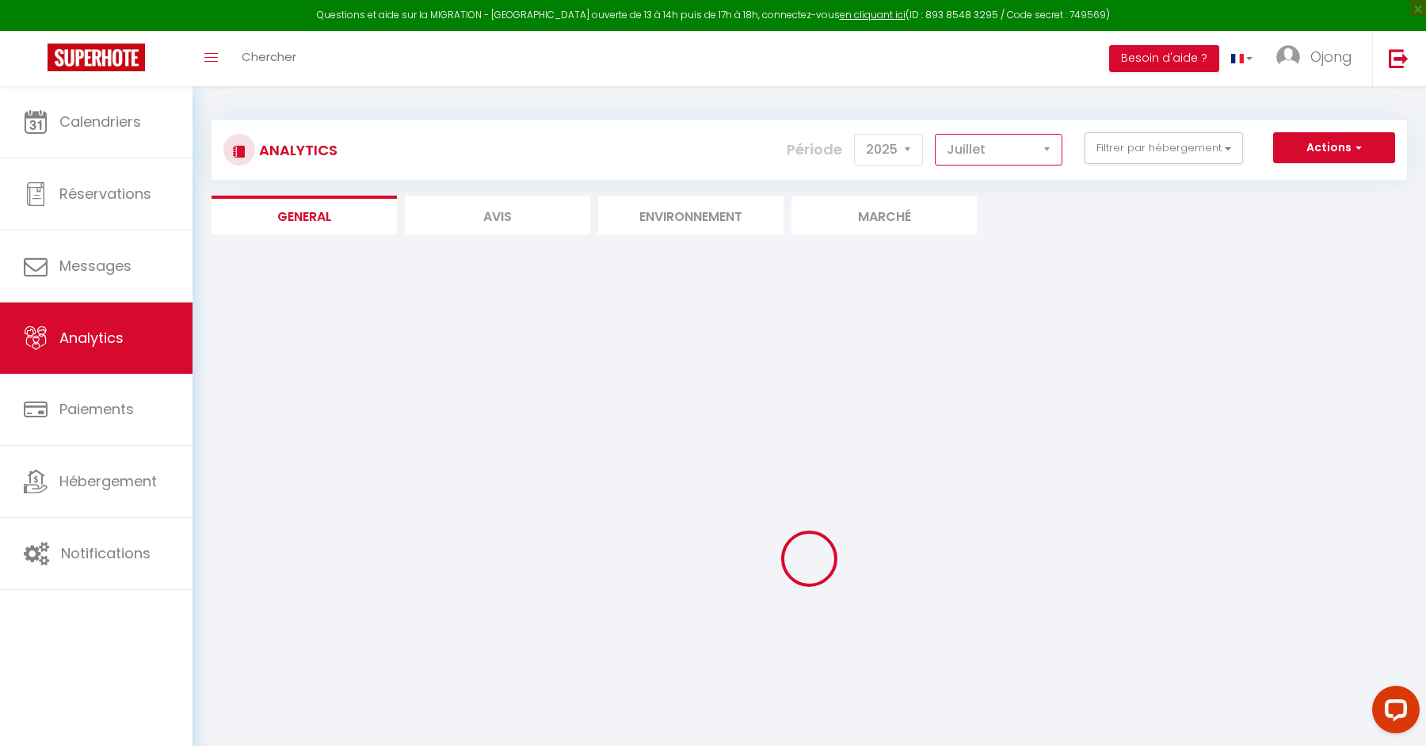
checkbox input "false"
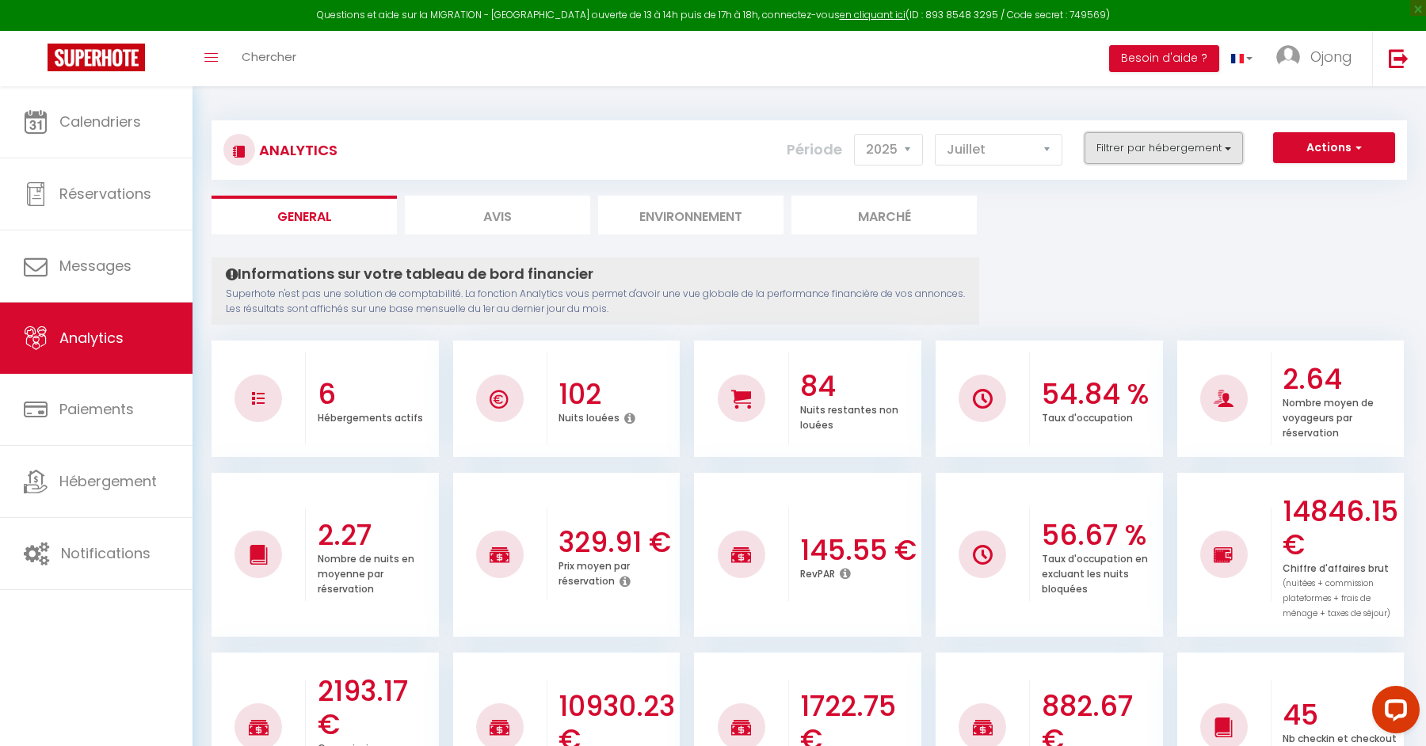
click at [1174, 144] on button "Filtrer par hébergement" at bounding box center [1164, 148] width 158 height 32
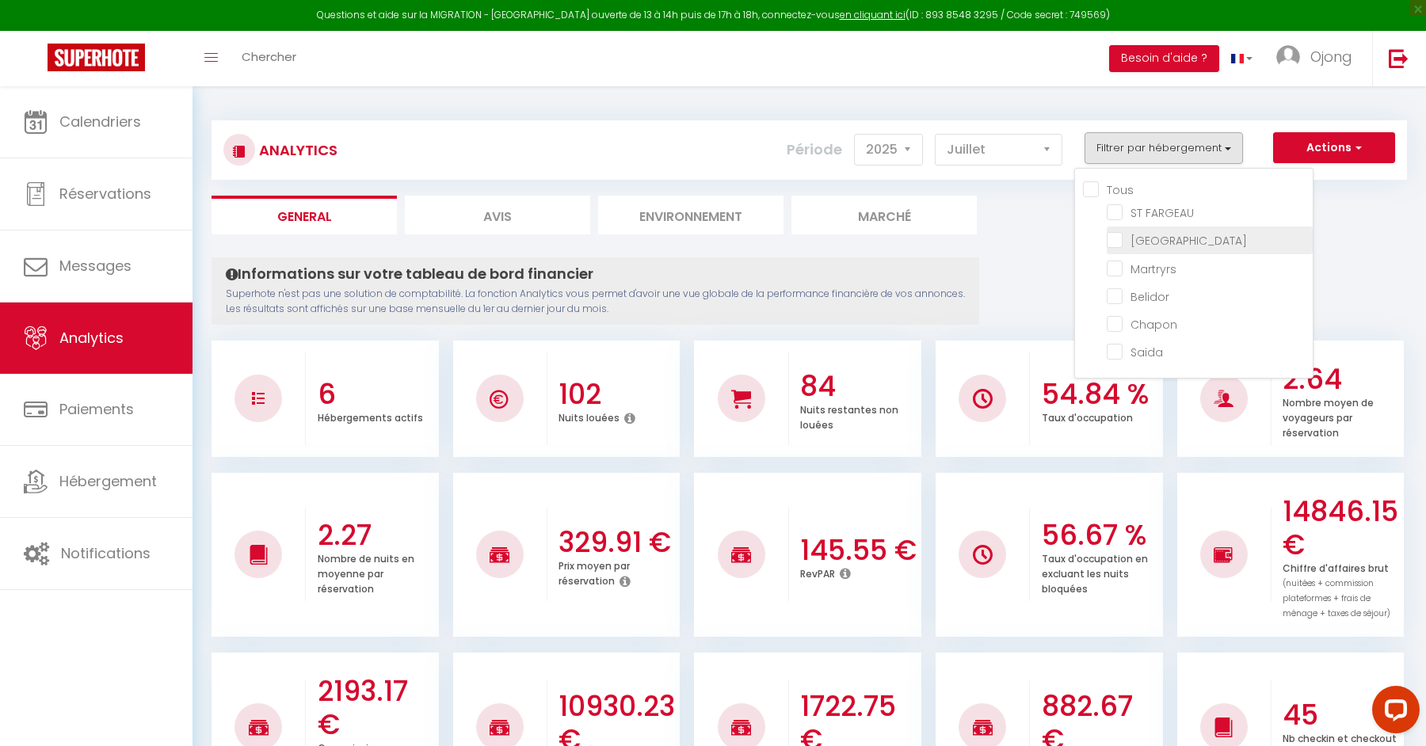
click at [1116, 238] on input "checkbox" at bounding box center [1210, 239] width 206 height 16
checkbox input "true"
checkbox FARGEAU "false"
checkbox input "false"
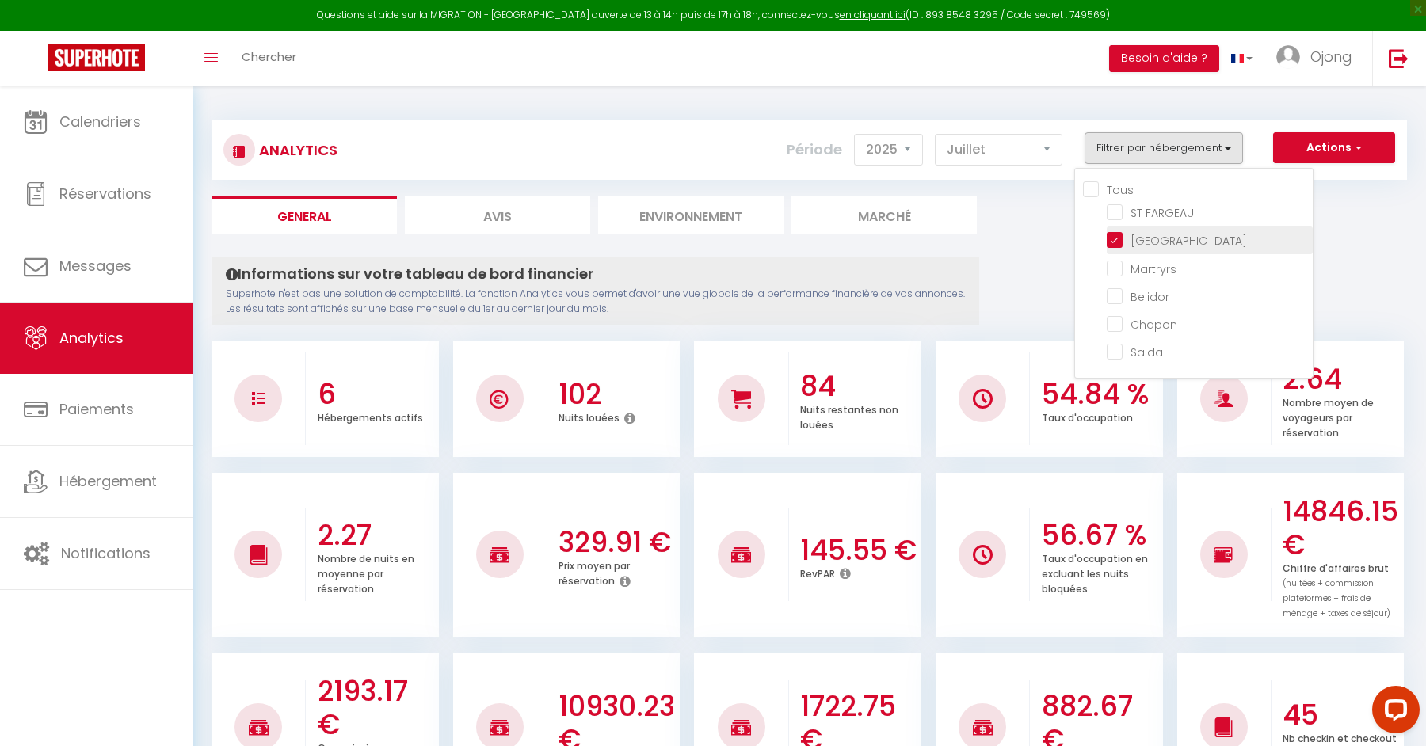
checkbox input "false"
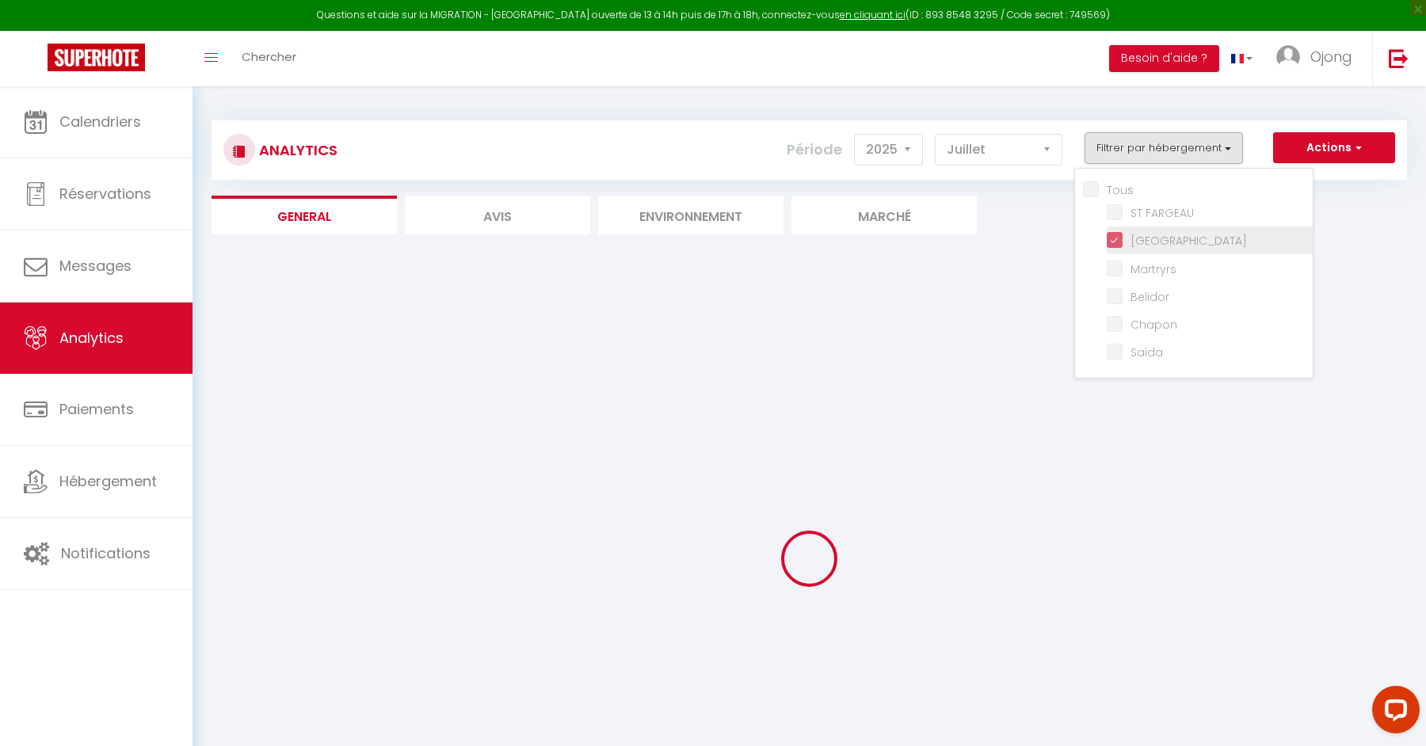
checkbox FARGEAU "false"
checkbox input "false"
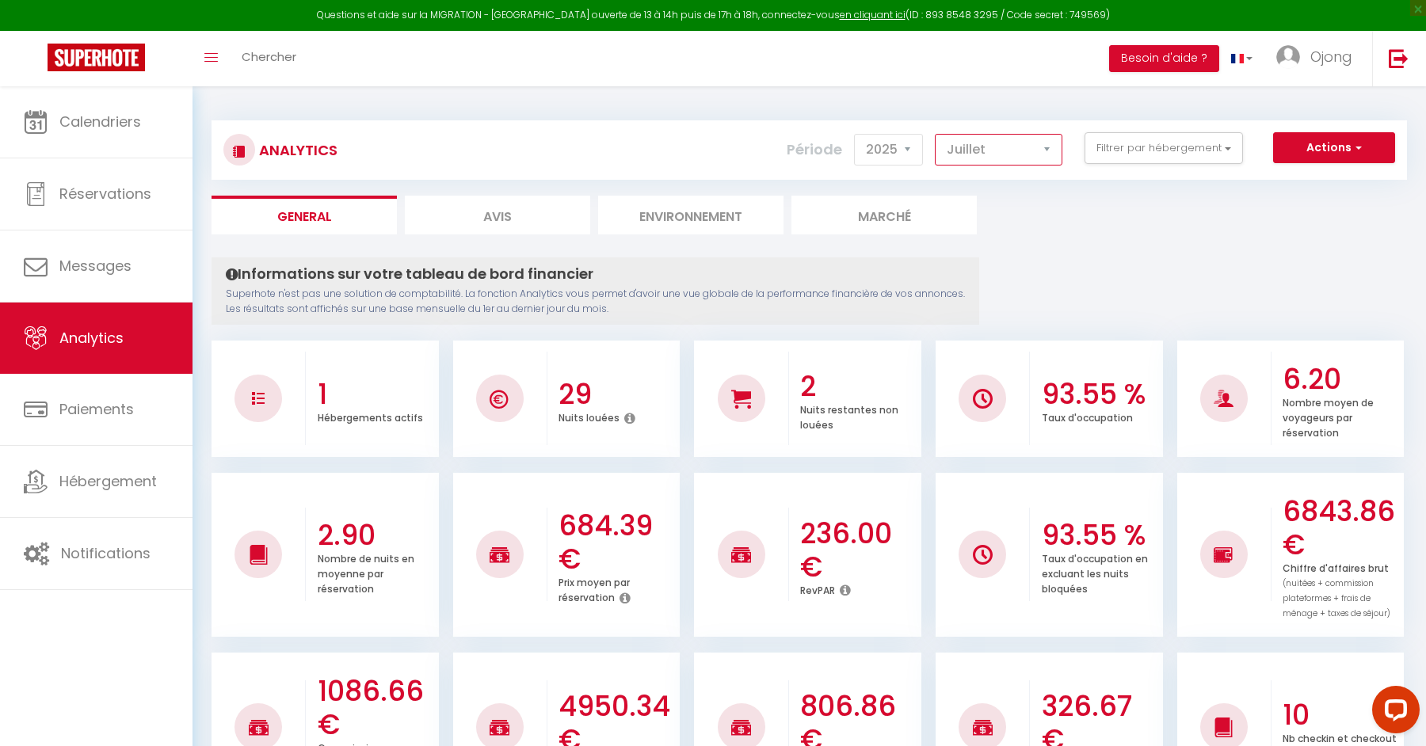
click at [990, 147] on select "[PERSON_NAME] Mars [PERSON_NAME] Juin Juillet Août Septembre Octobre Novembre D…" at bounding box center [999, 150] width 128 height 32
click at [1143, 152] on button "Filtrer par hébergement" at bounding box center [1164, 148] width 158 height 32
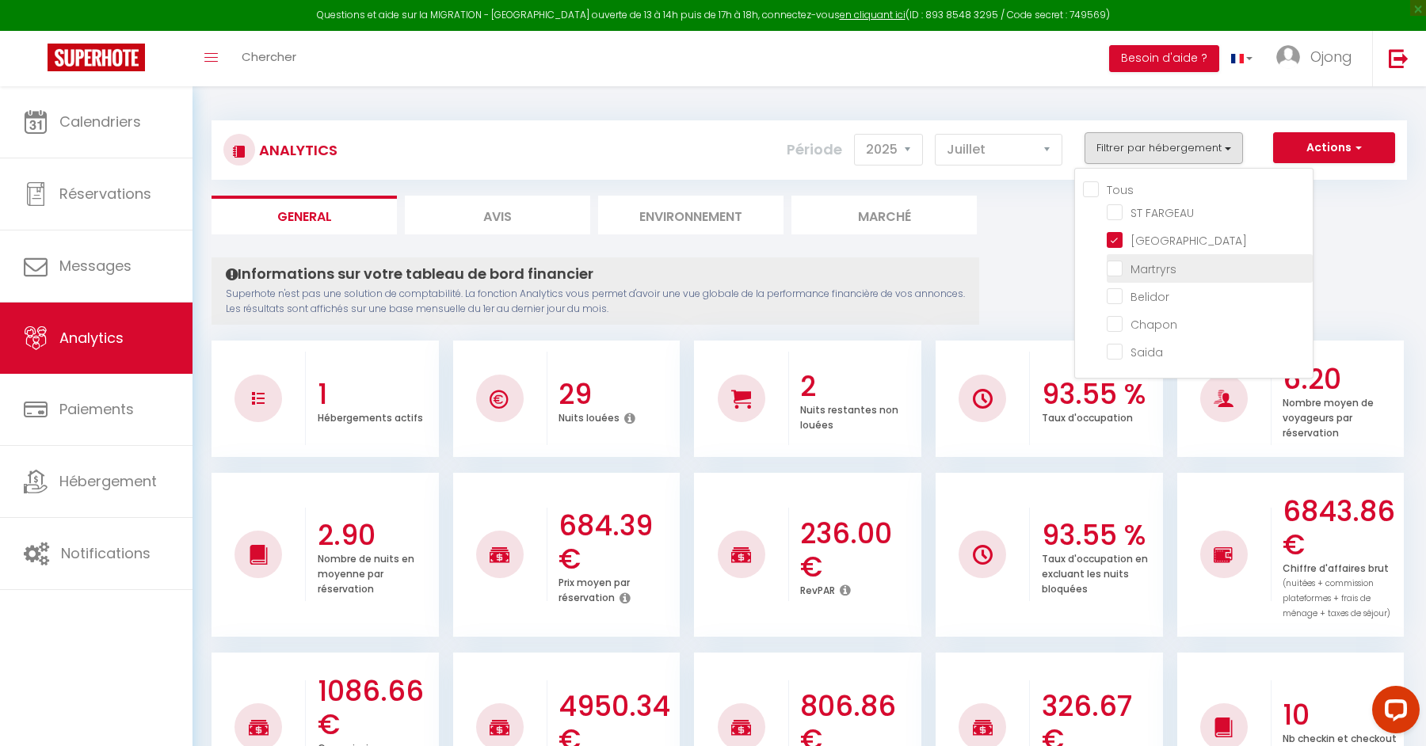
click at [1114, 266] on input "checkbox" at bounding box center [1210, 267] width 206 height 16
checkbox input "true"
checkbox FARGEAU "false"
checkbox input "false"
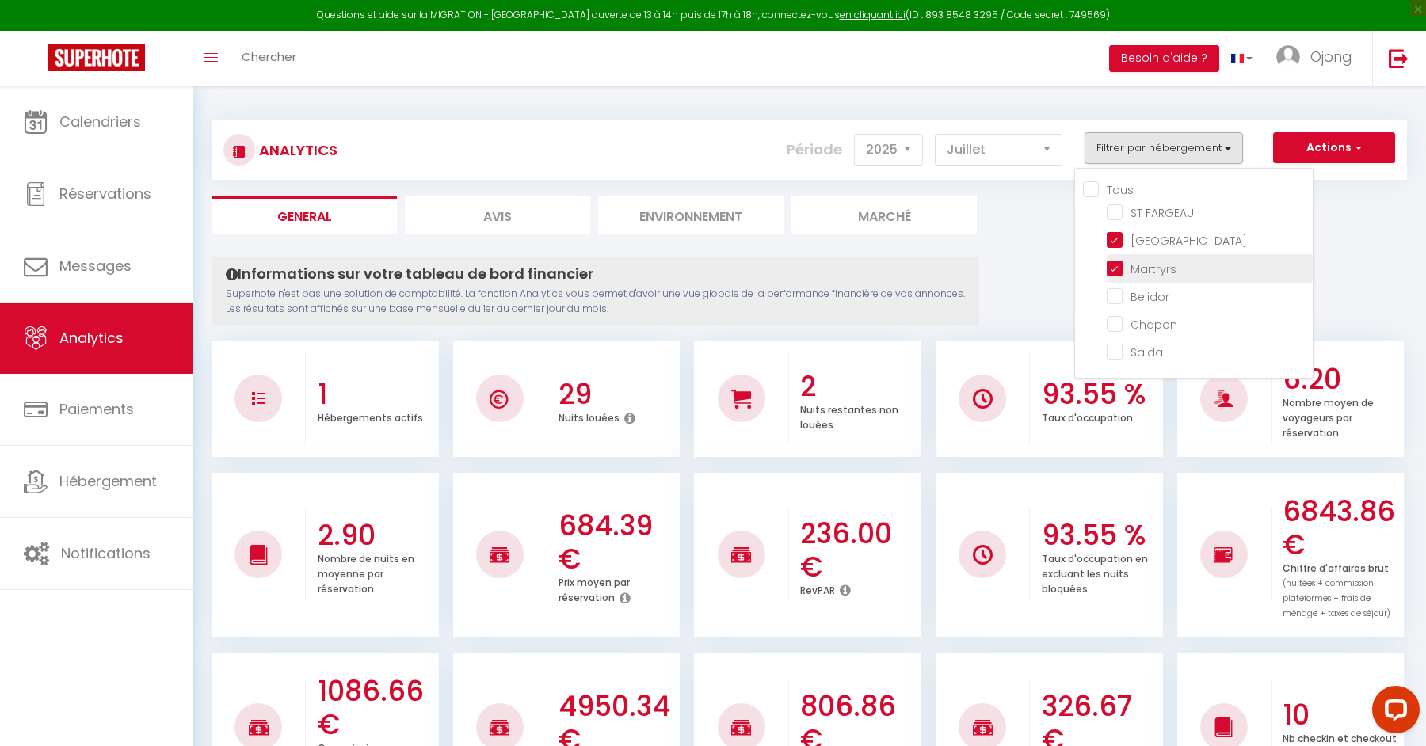
checkbox input "false"
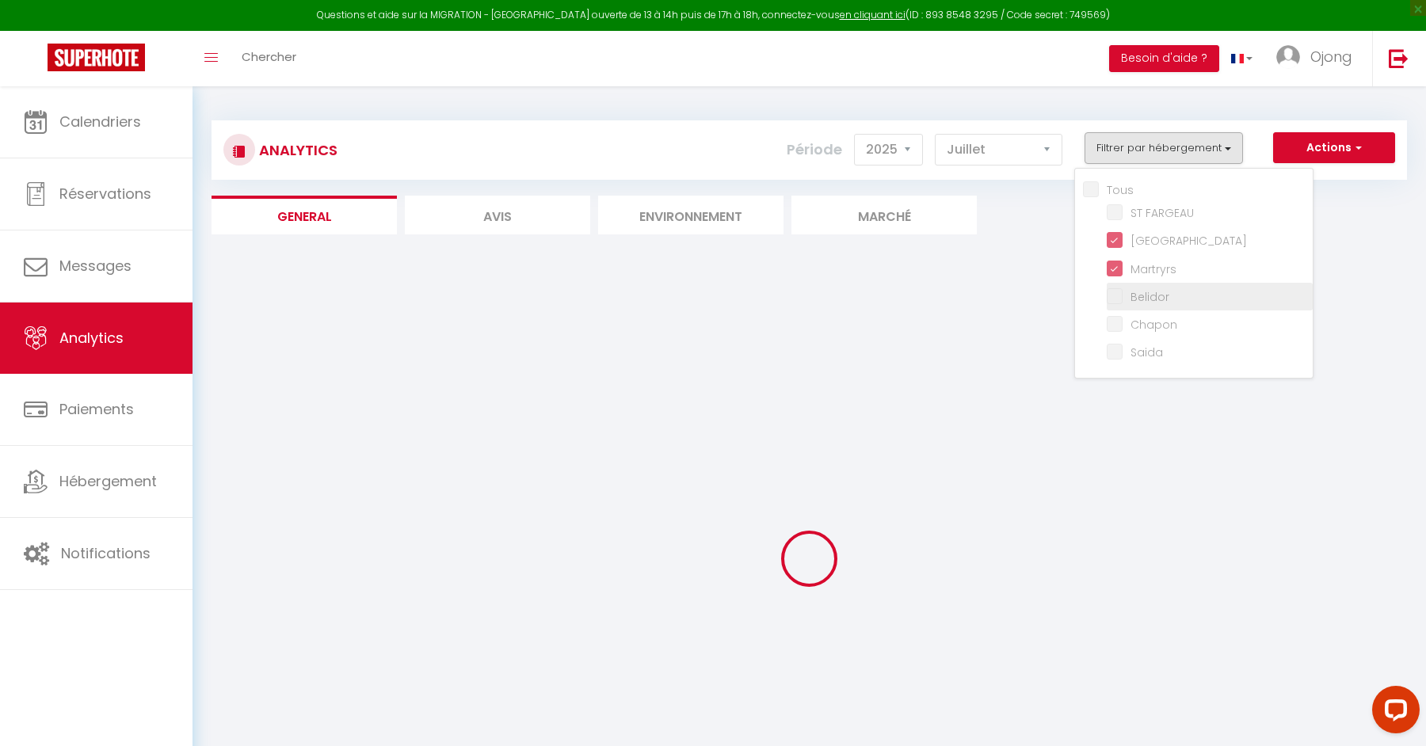
checkbox FARGEAU "false"
checkbox input "false"
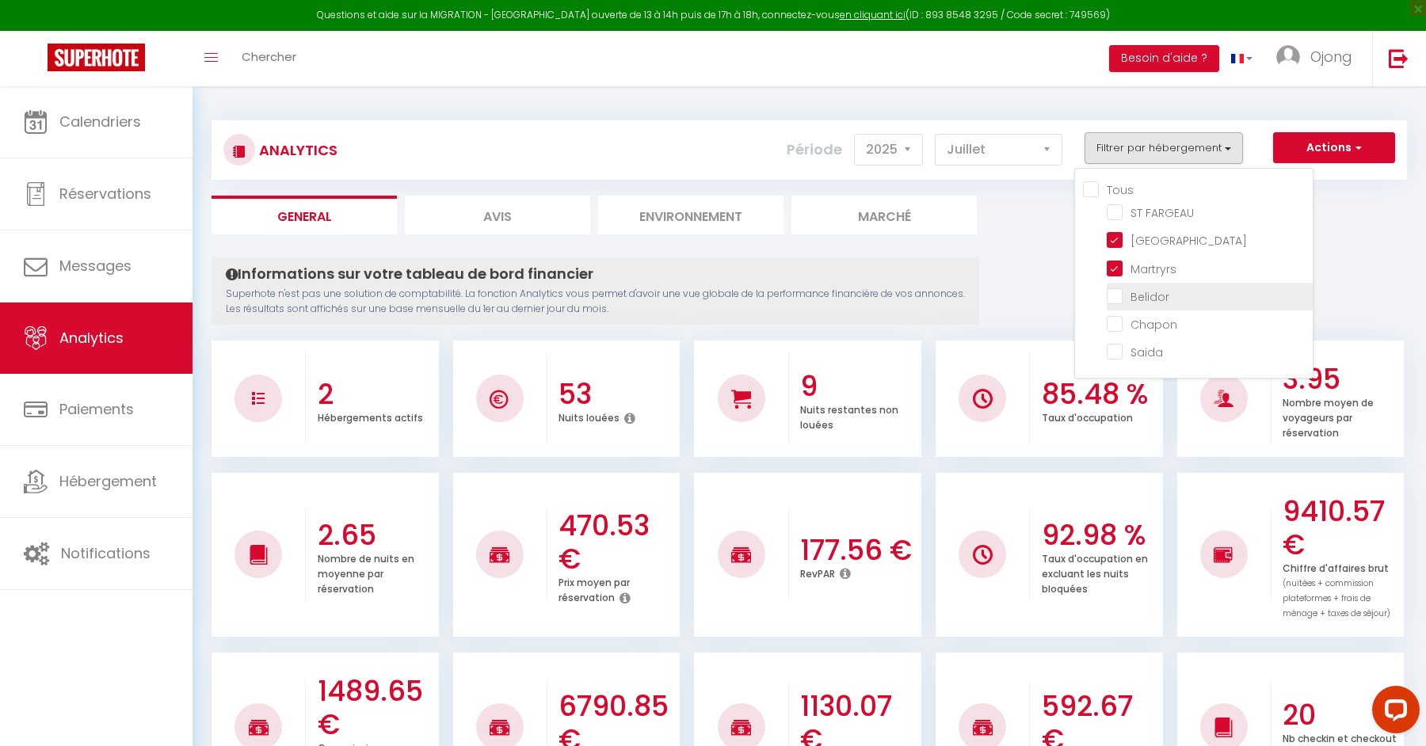
click at [1116, 296] on input "checkbox" at bounding box center [1210, 296] width 206 height 16
checkbox input "true"
checkbox FARGEAU "false"
checkbox input "false"
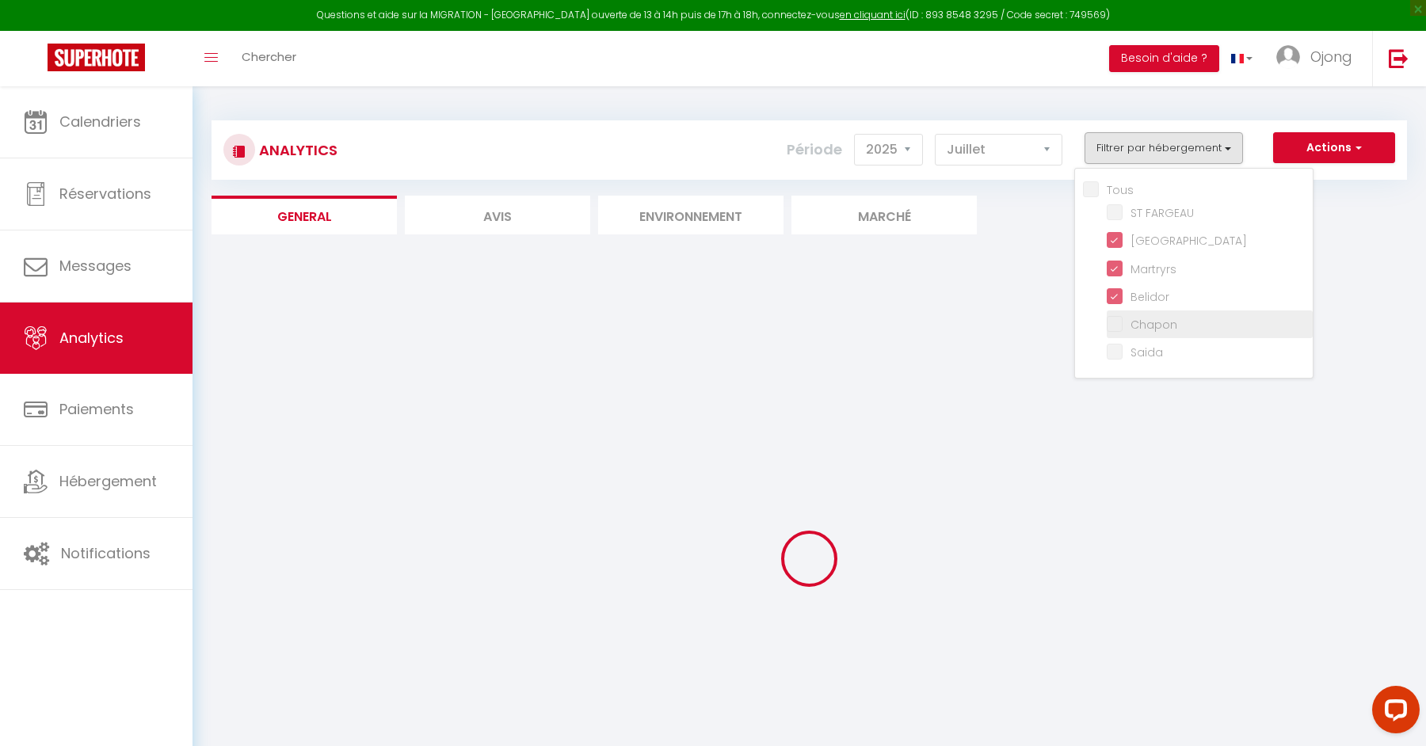
checkbox FARGEAU "false"
checkbox input "false"
click at [1118, 328] on input "checkbox" at bounding box center [1210, 323] width 206 height 16
checkbox input "true"
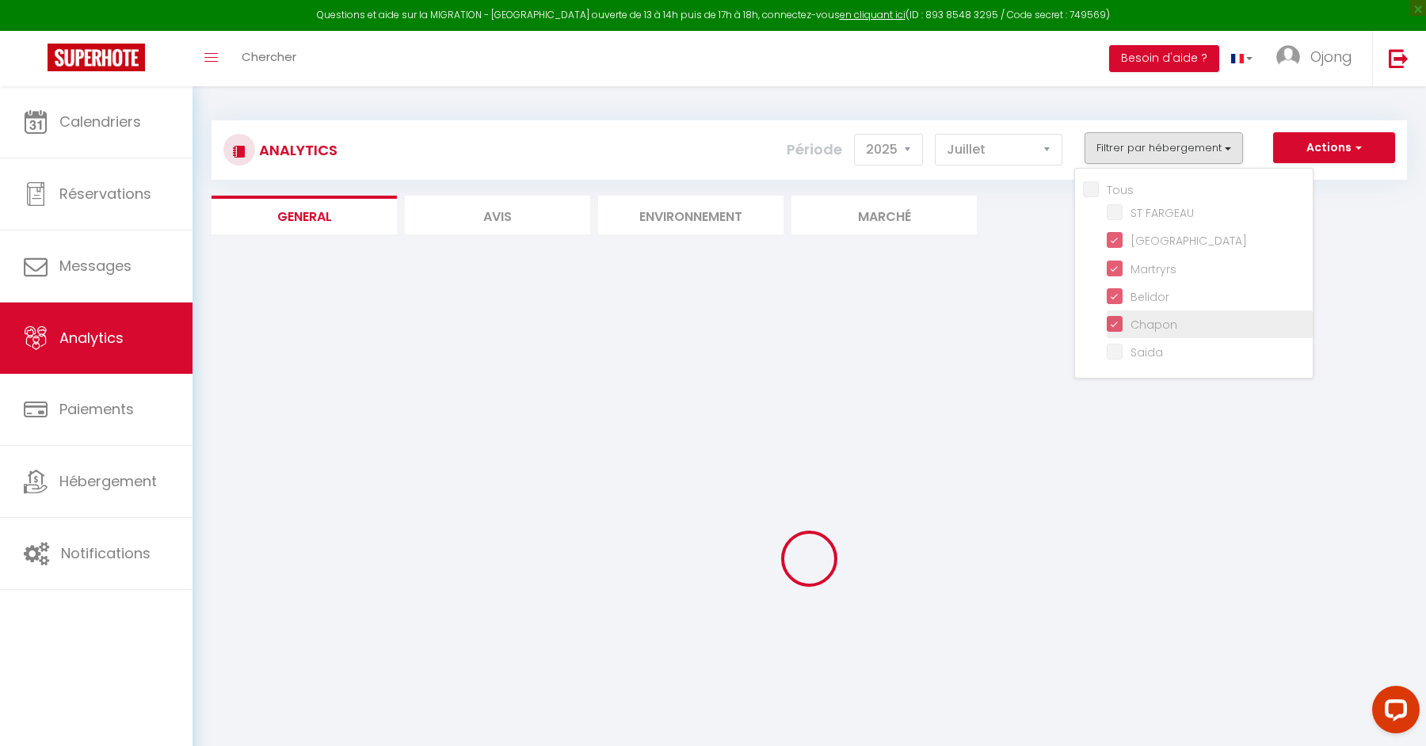
checkbox FARGEAU "false"
checkbox input "false"
checkbox FARGEAU "false"
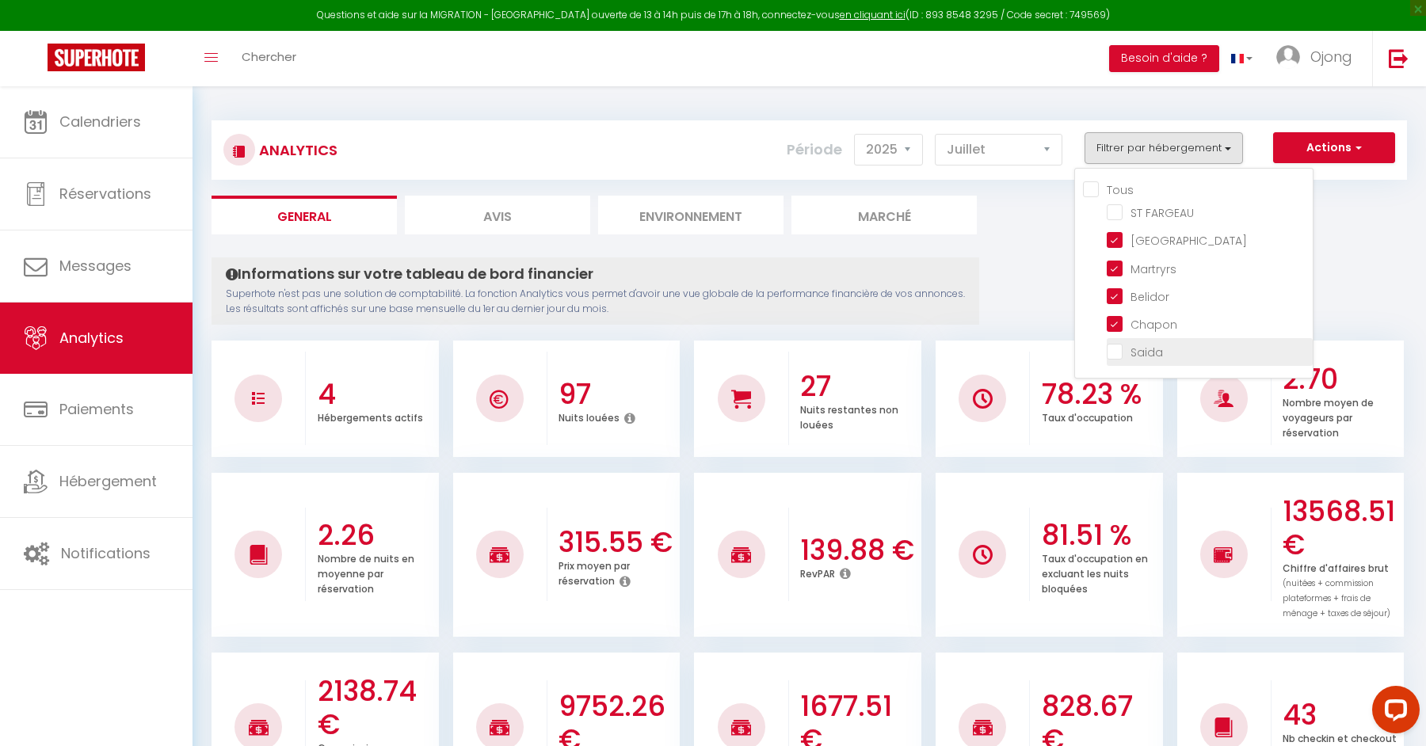
click at [1116, 350] on input "checkbox" at bounding box center [1210, 351] width 206 height 16
checkbox input "true"
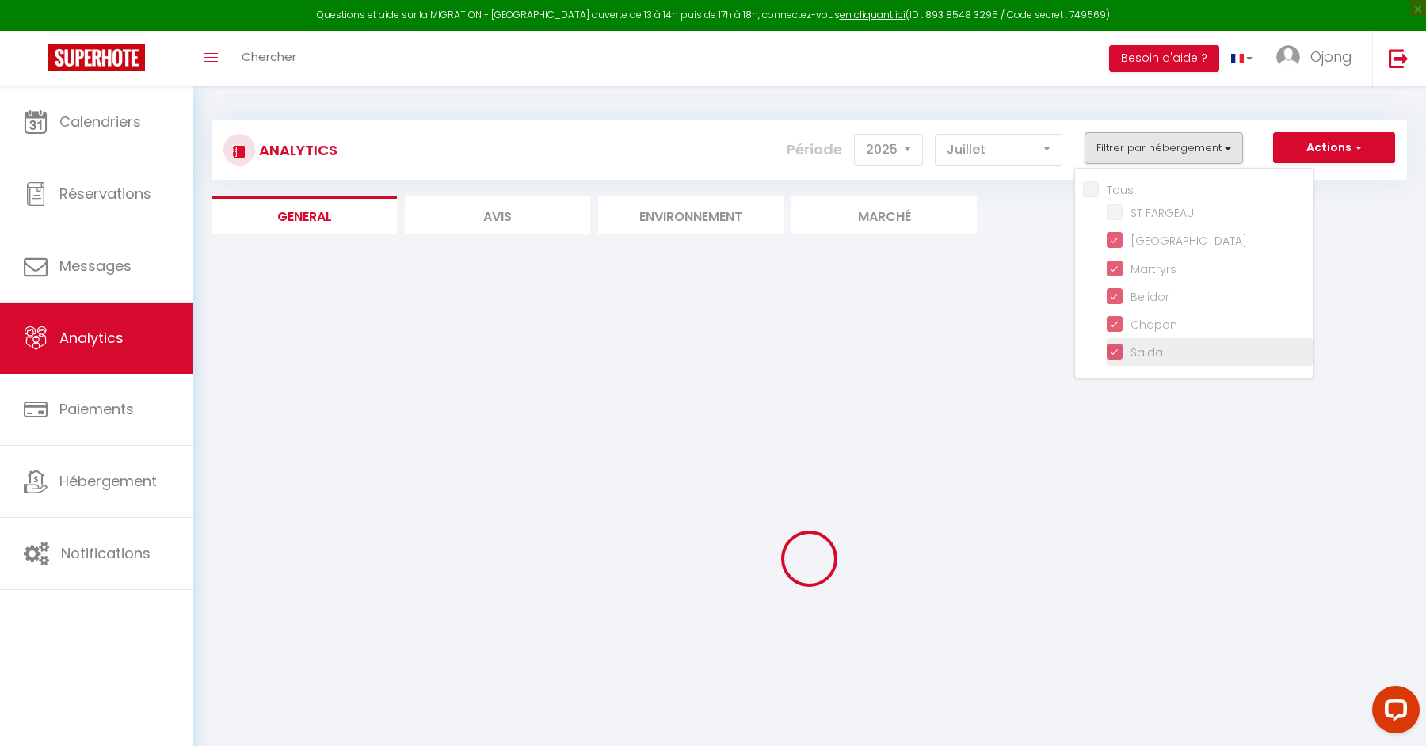
checkbox FARGEAU "false"
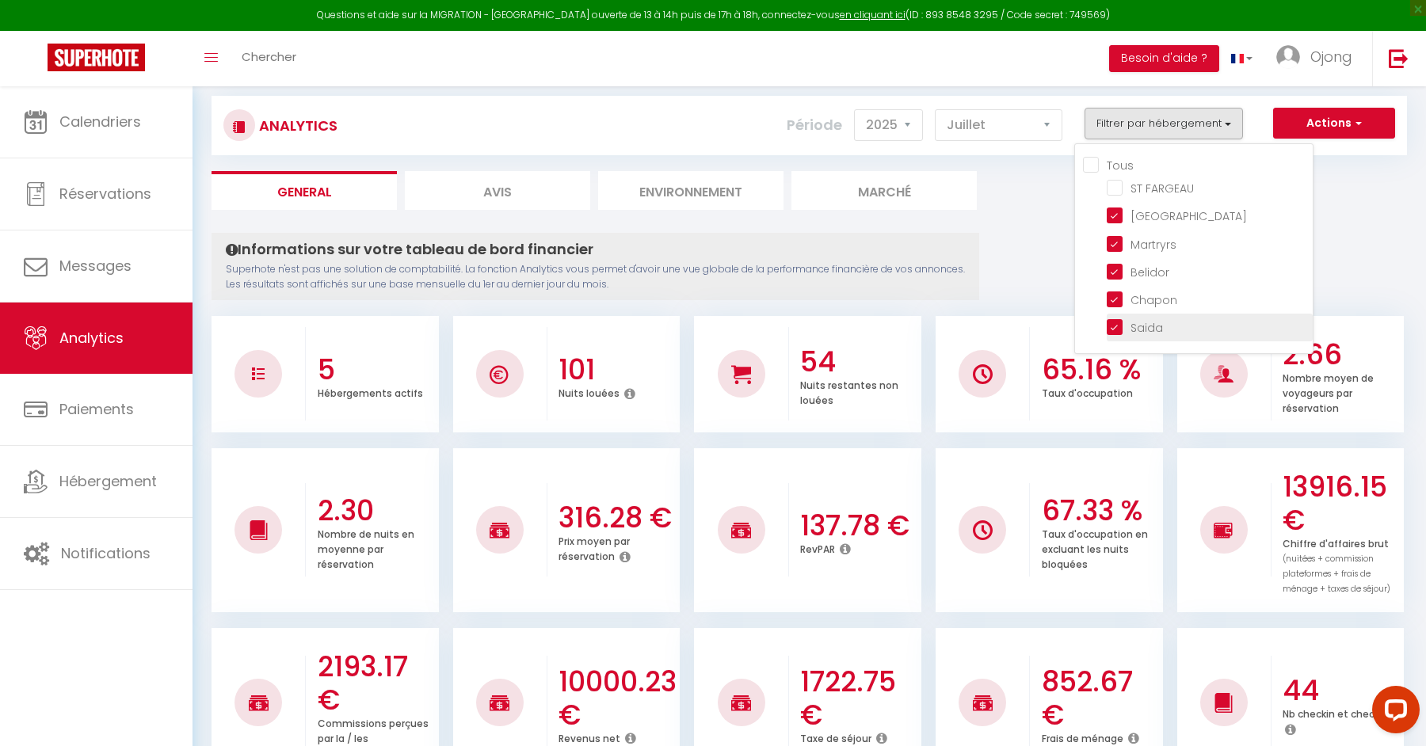
scroll to position [40, 0]
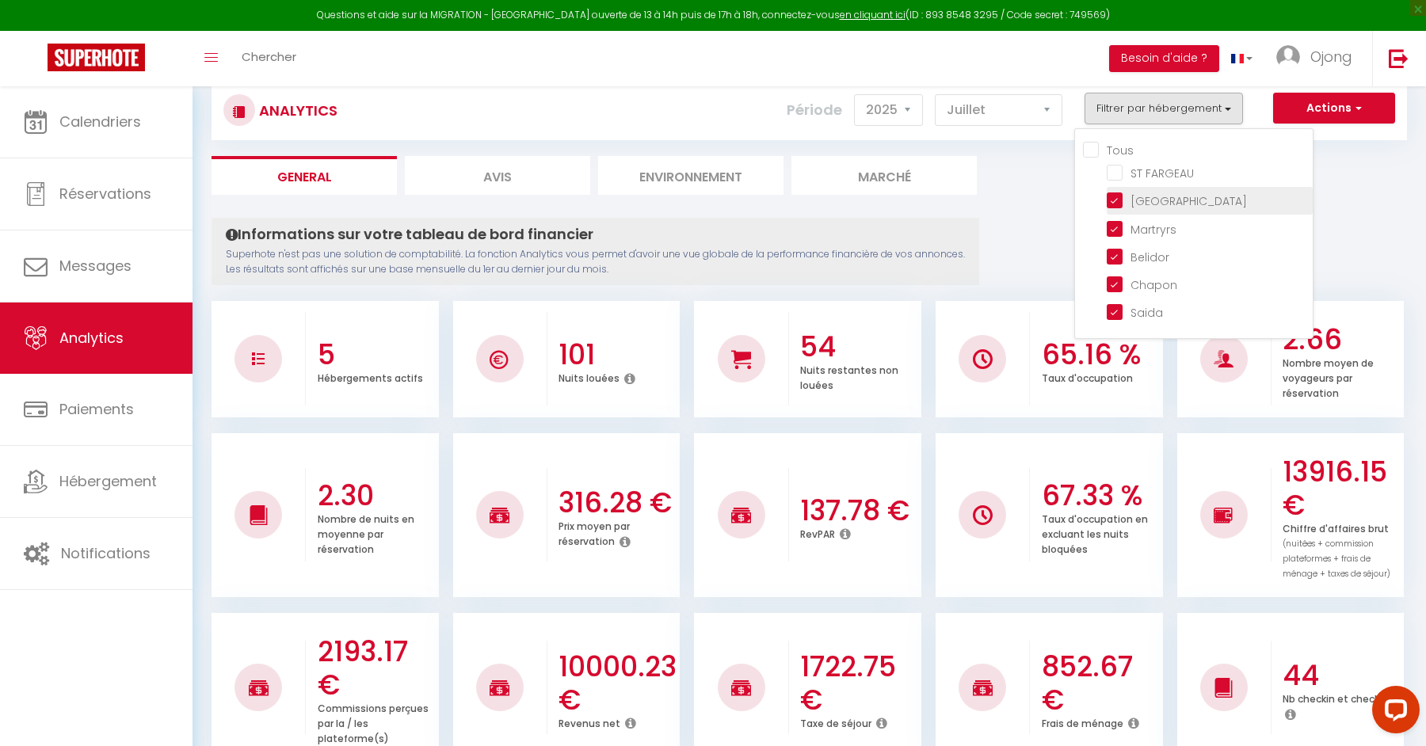
click at [1115, 202] on input "checkbox" at bounding box center [1210, 200] width 206 height 16
checkbox input "false"
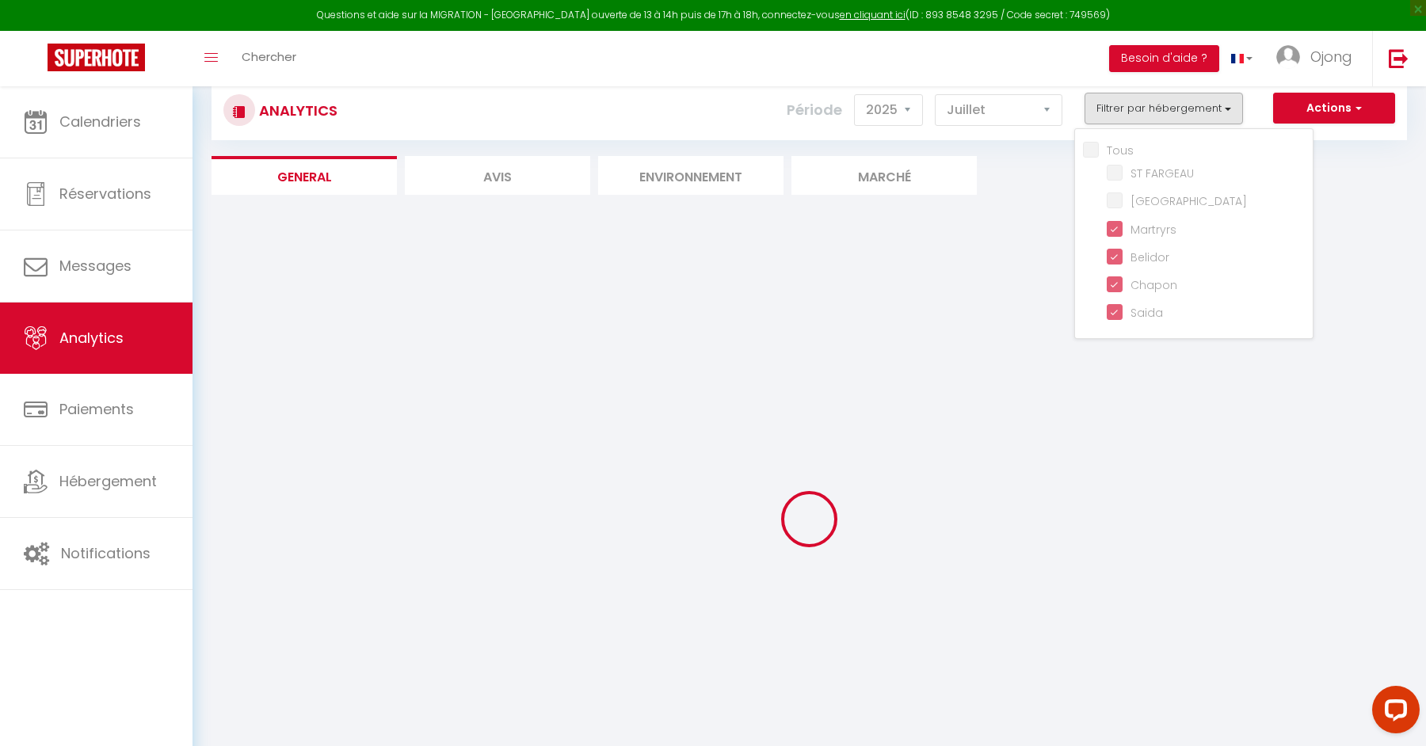
checkbox FARGEAU "false"
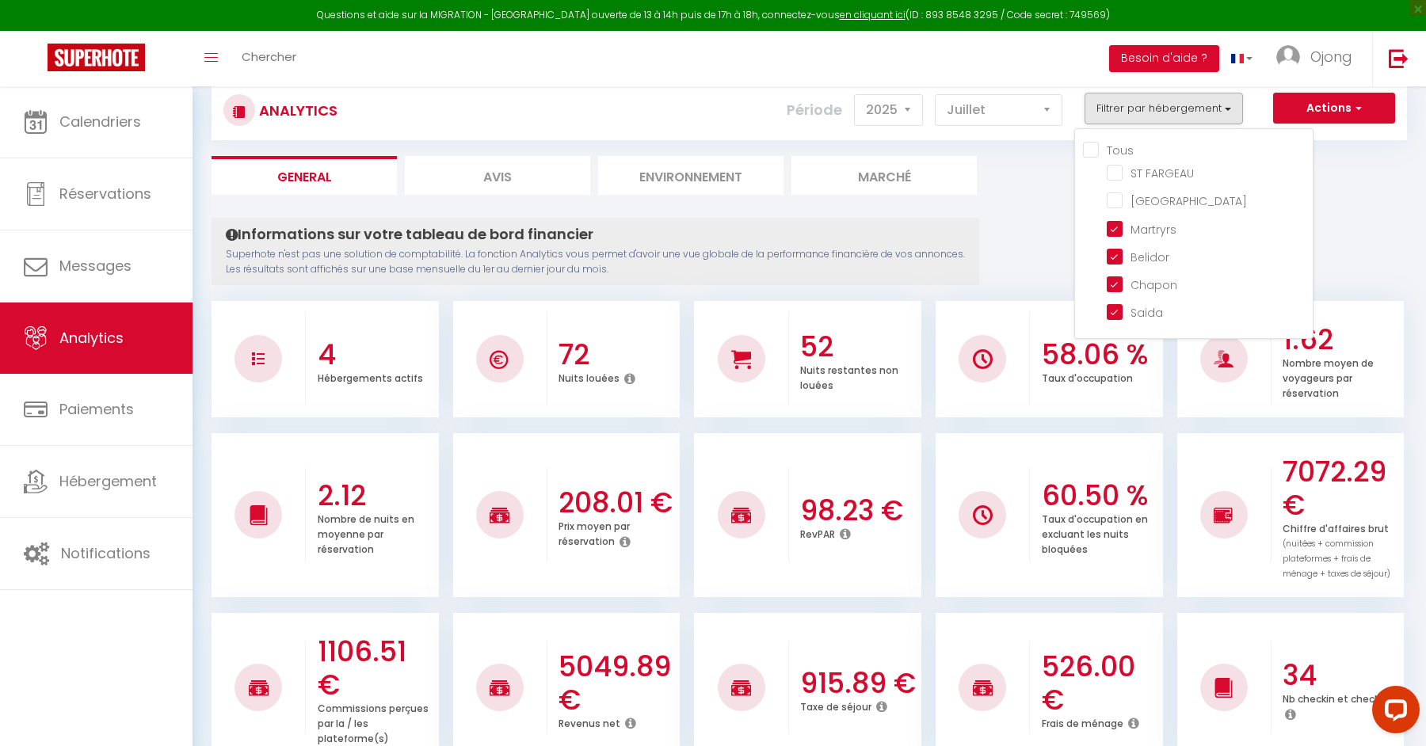
click at [1366, 191] on ul "General Avis Environnement Marché" at bounding box center [810, 175] width 1196 height 39
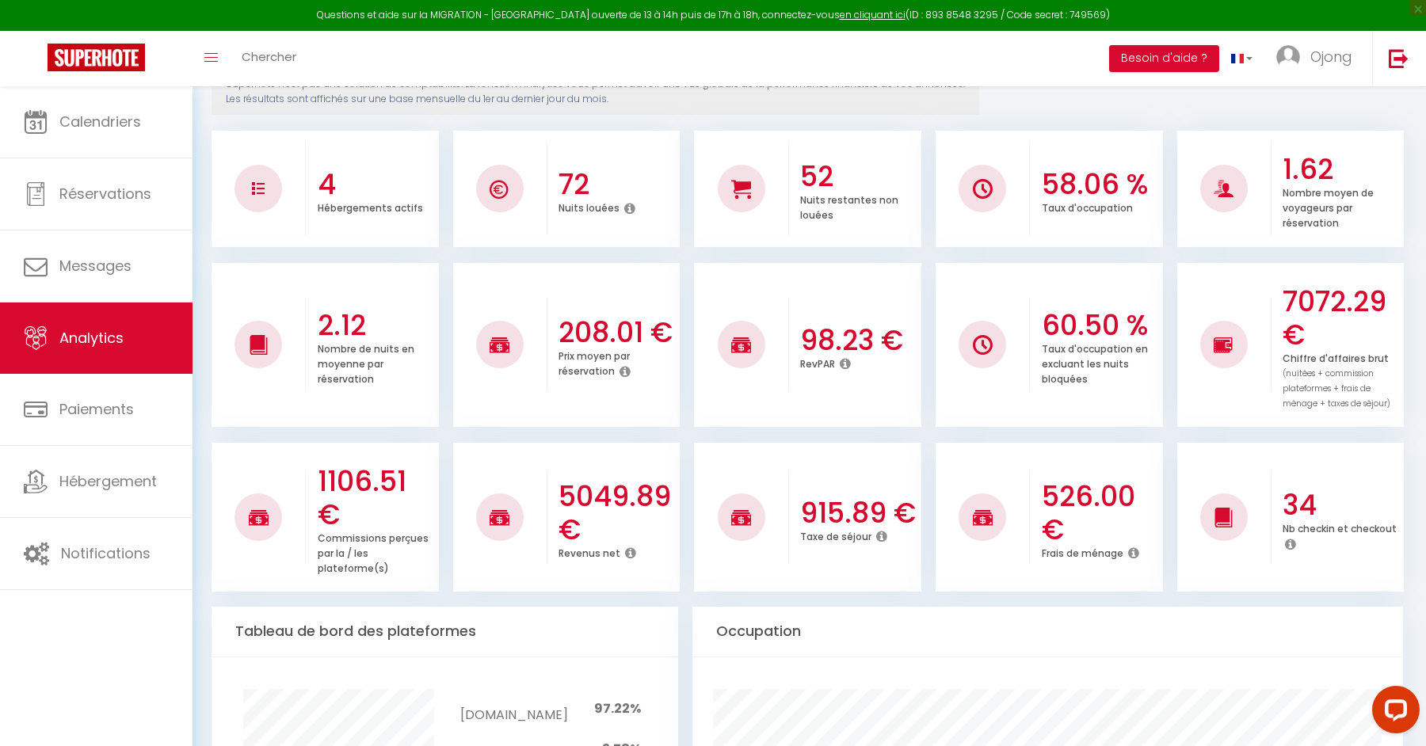
scroll to position [204, 0]
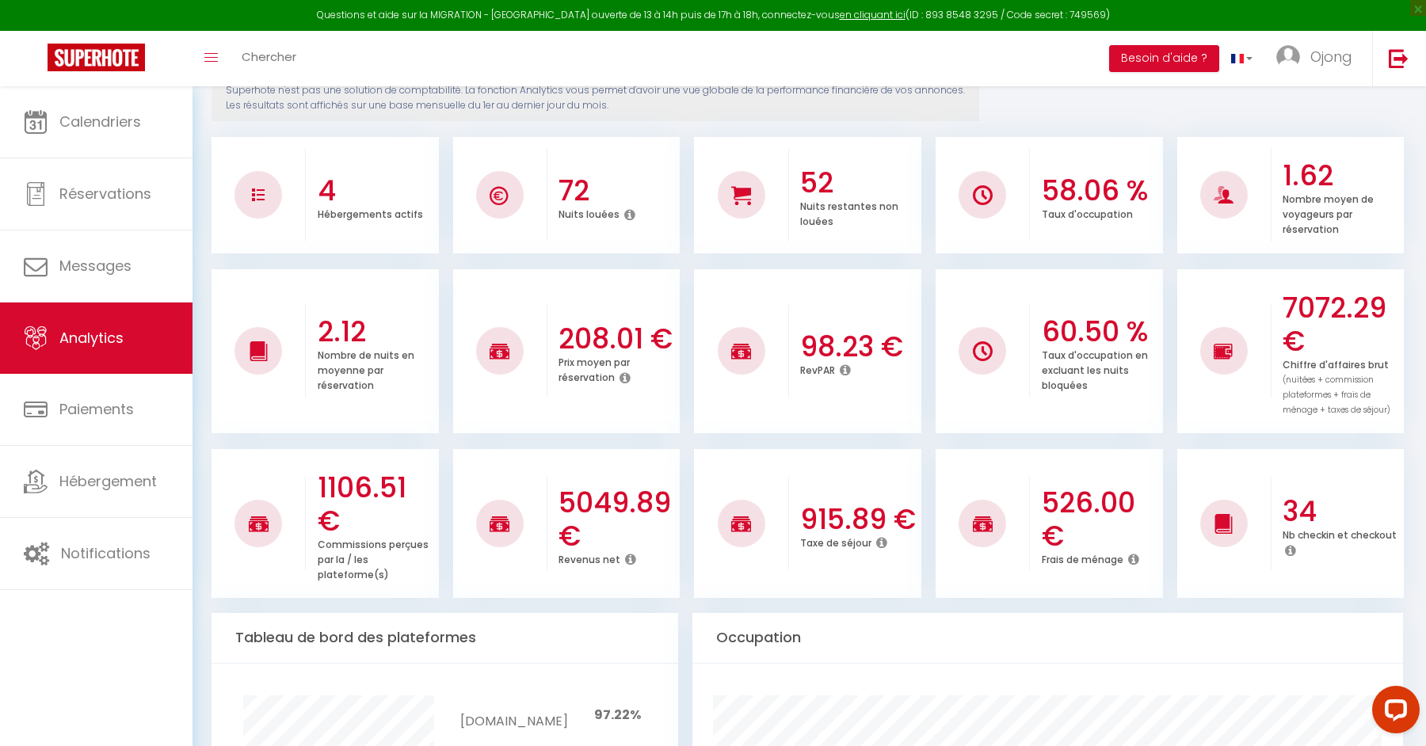
click at [628, 559] on icon at bounding box center [630, 559] width 11 height 13
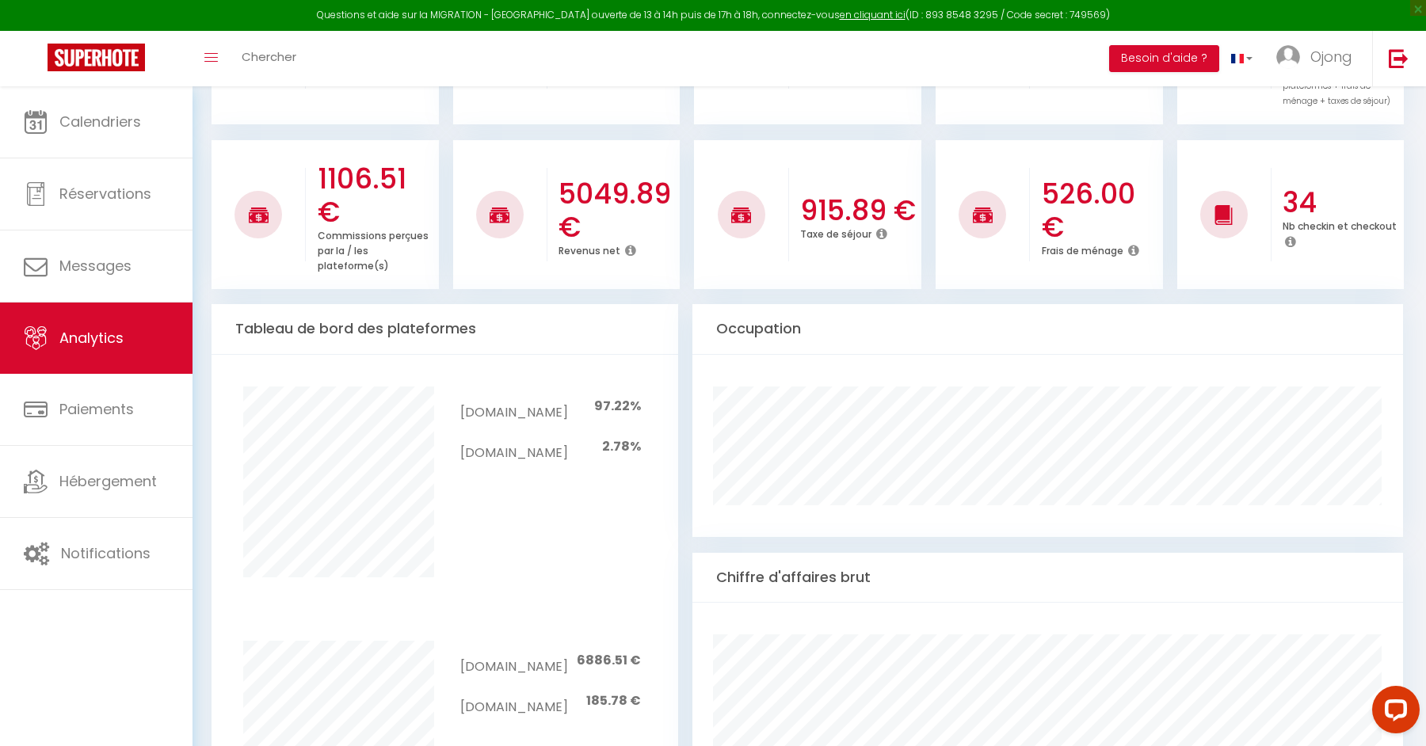
scroll to position [0, 0]
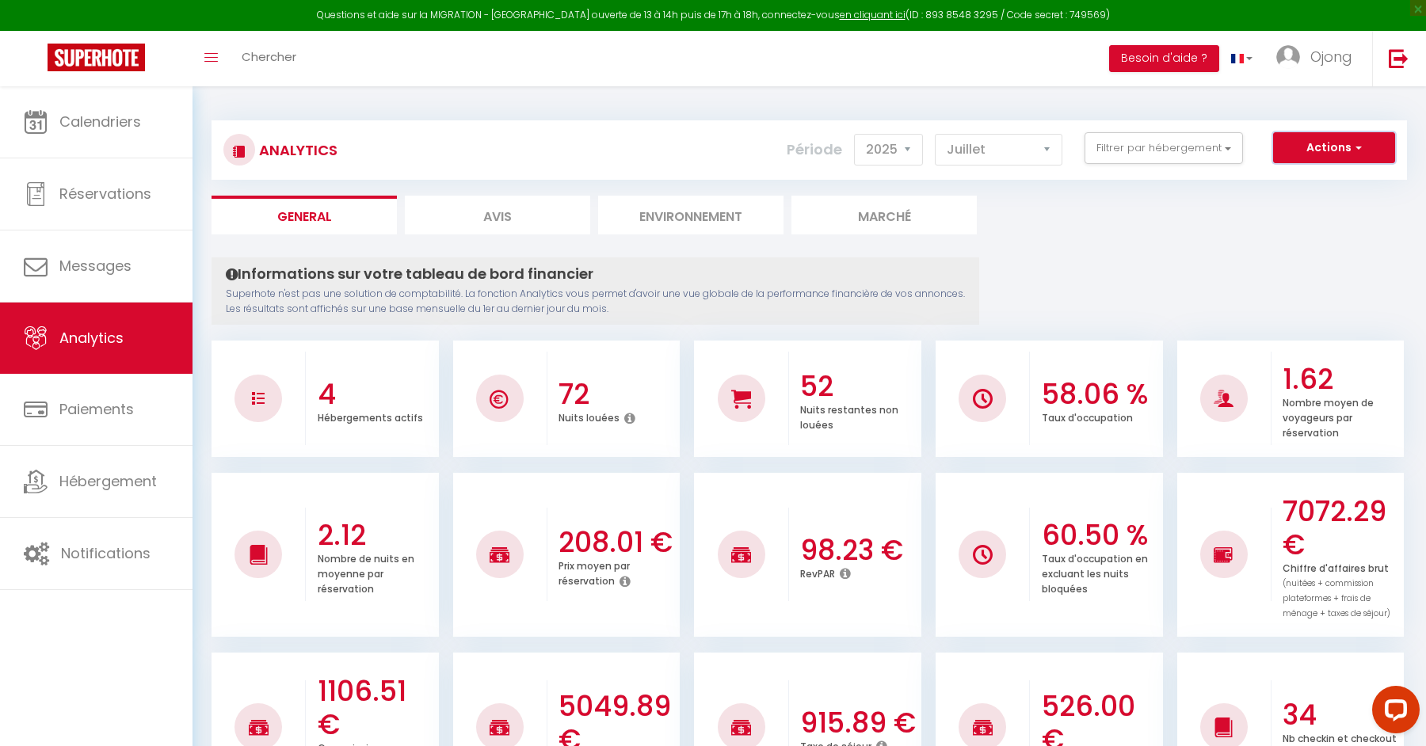
click at [1342, 147] on button "Actions" at bounding box center [1334, 148] width 122 height 32
click at [1124, 215] on ul "General Avis Environnement Marché" at bounding box center [810, 215] width 1196 height 39
click at [1142, 150] on button "Filtrer par hébergement" at bounding box center [1164, 148] width 158 height 32
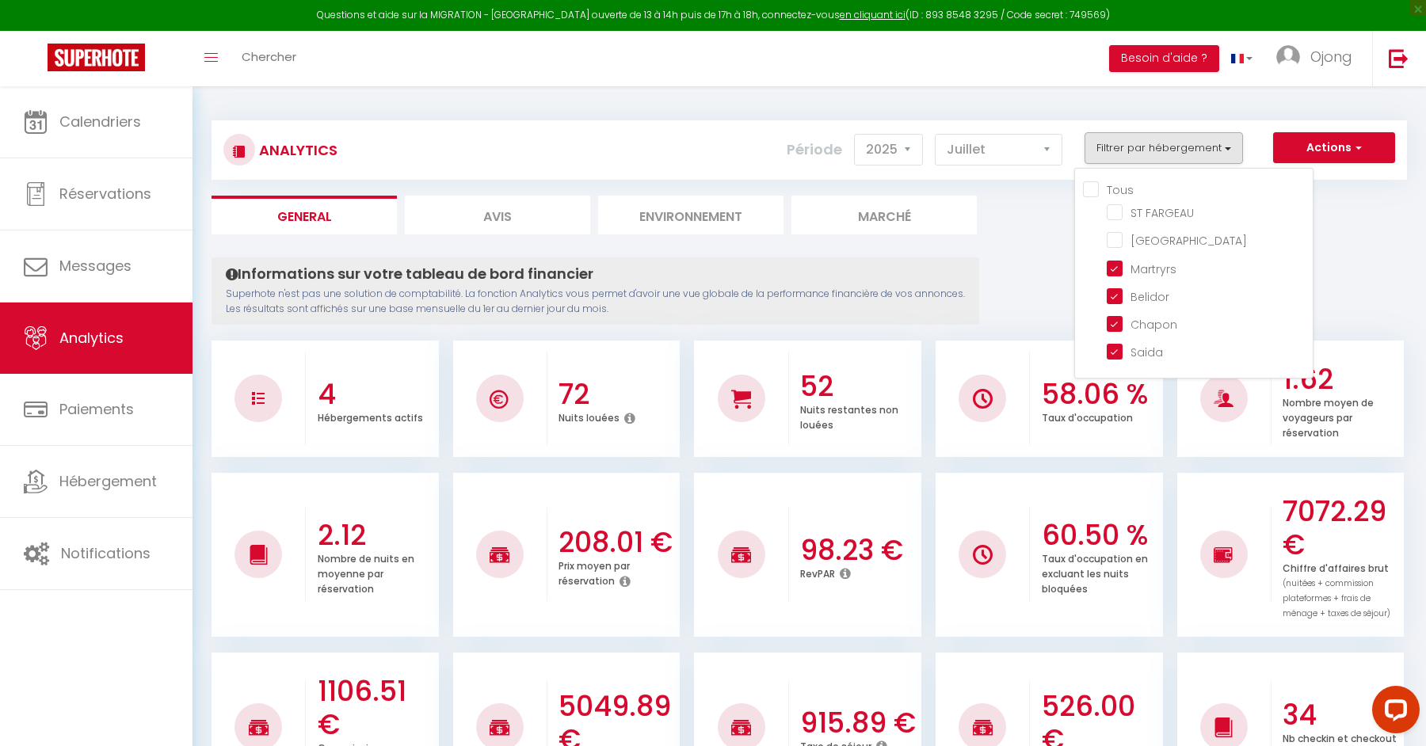
click at [1094, 187] on input "Tous" at bounding box center [1198, 189] width 230 height 16
checkbox input "true"
checkbox FARGEAU "true"
checkbox input "true"
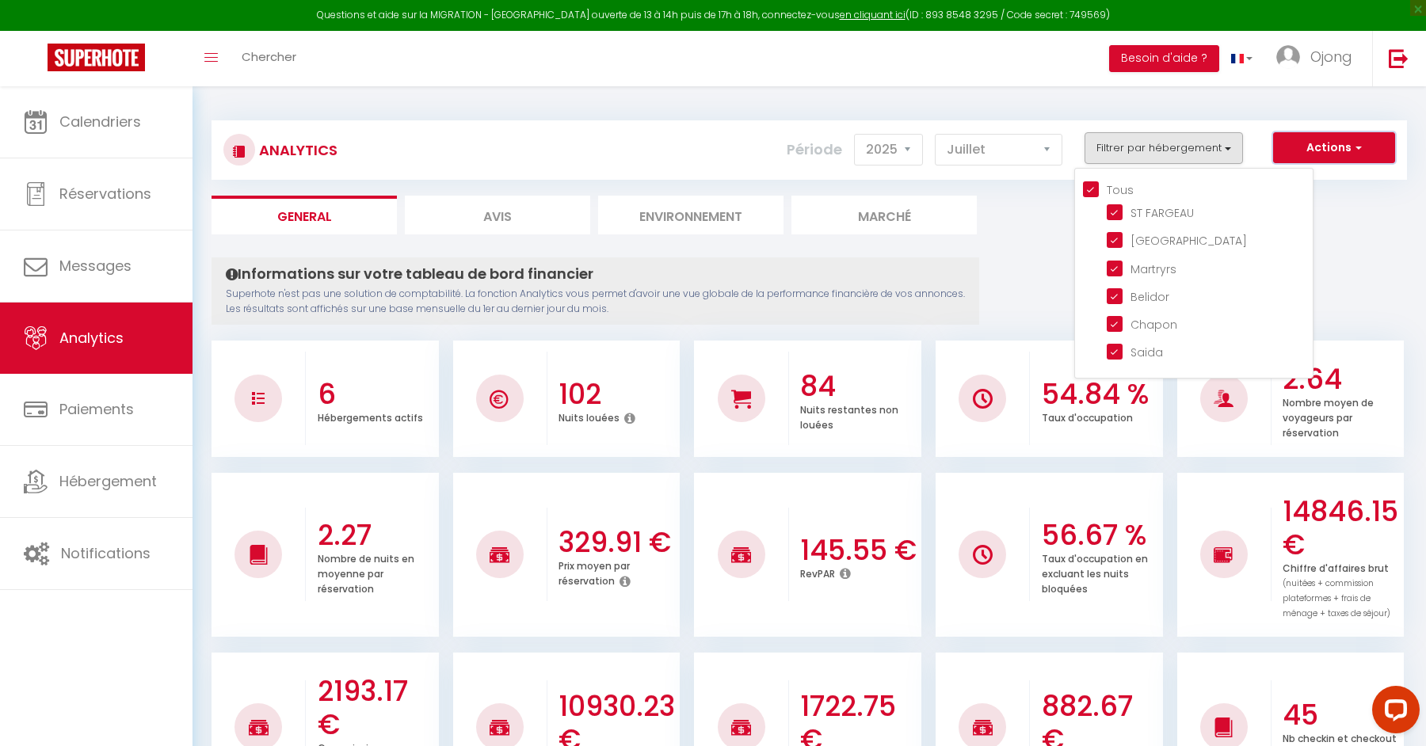
click at [1354, 151] on span "button" at bounding box center [1357, 147] width 10 height 16
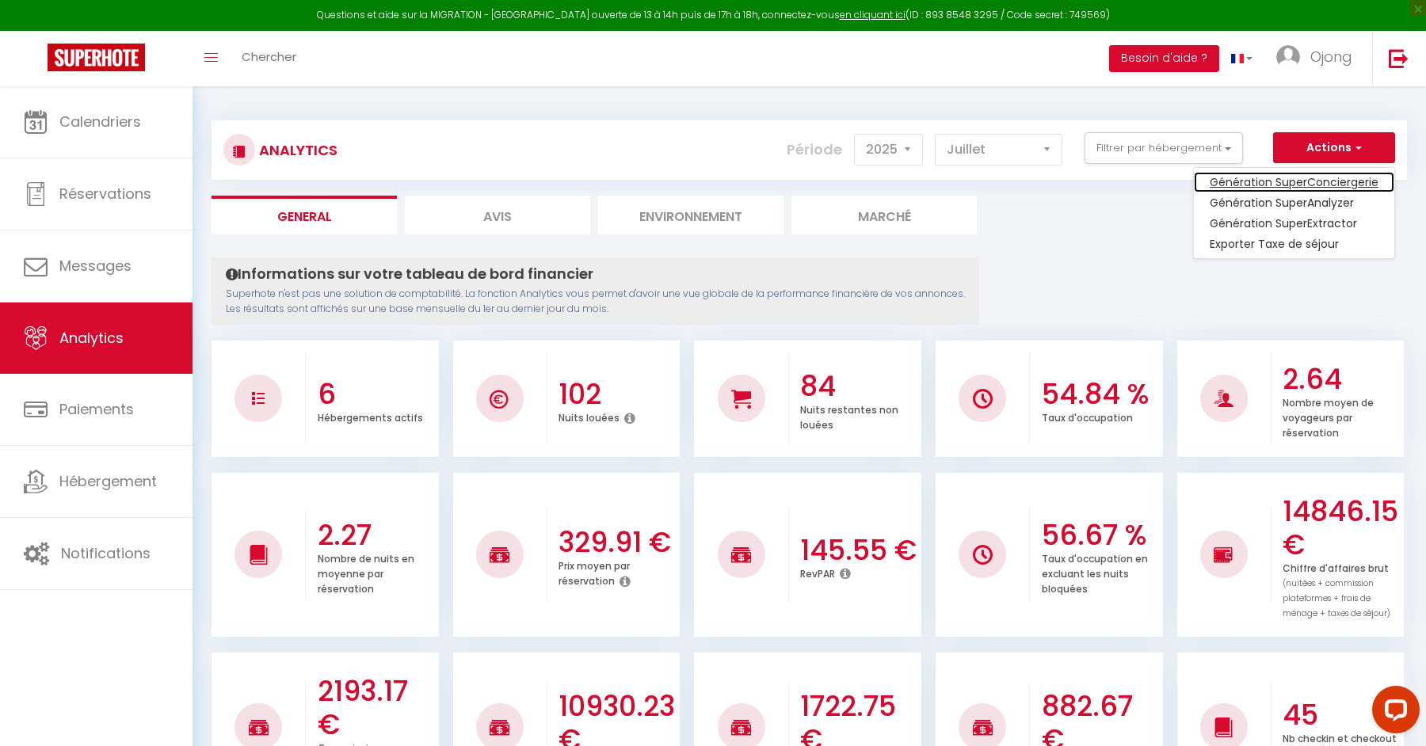
click at [1330, 177] on link "Génération SuperConciergerie" at bounding box center [1294, 182] width 200 height 21
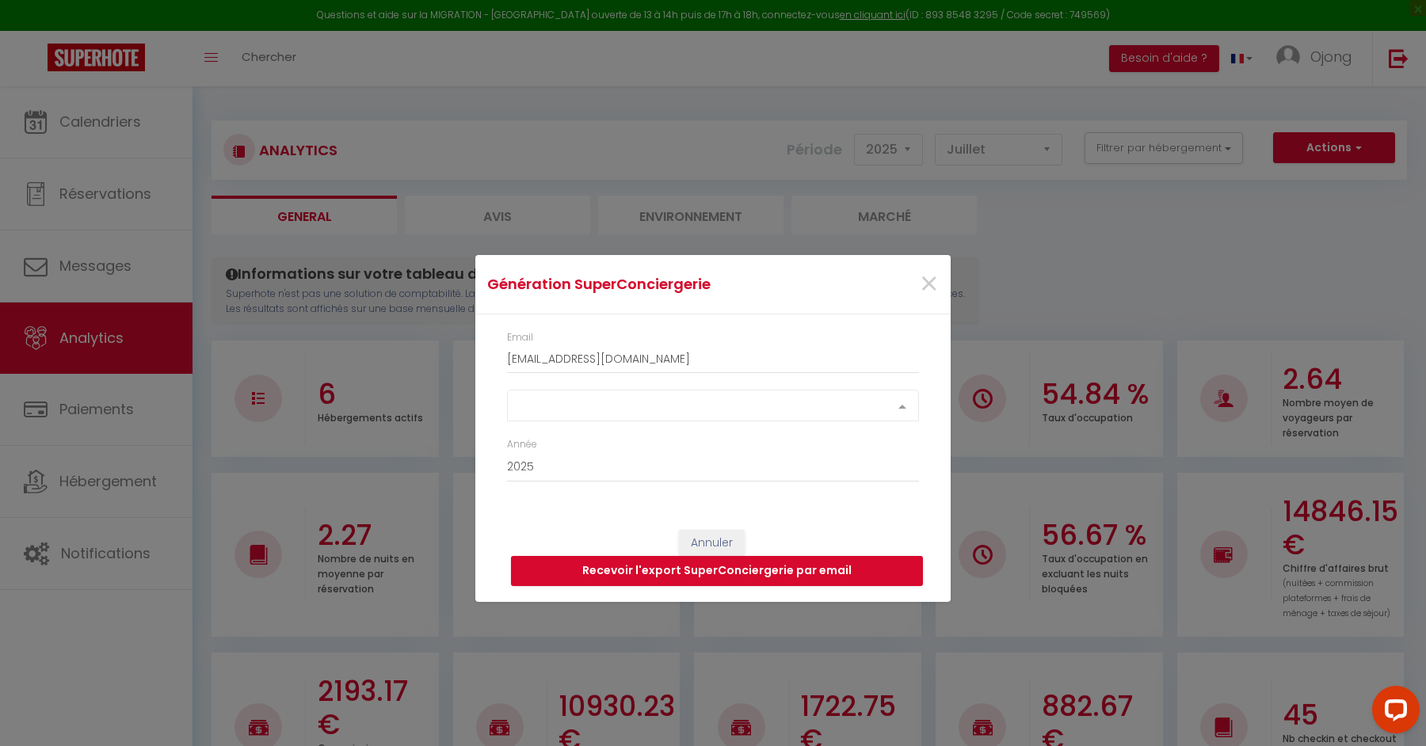
click at [719, 405] on div "Select option" at bounding box center [713, 406] width 412 height 32
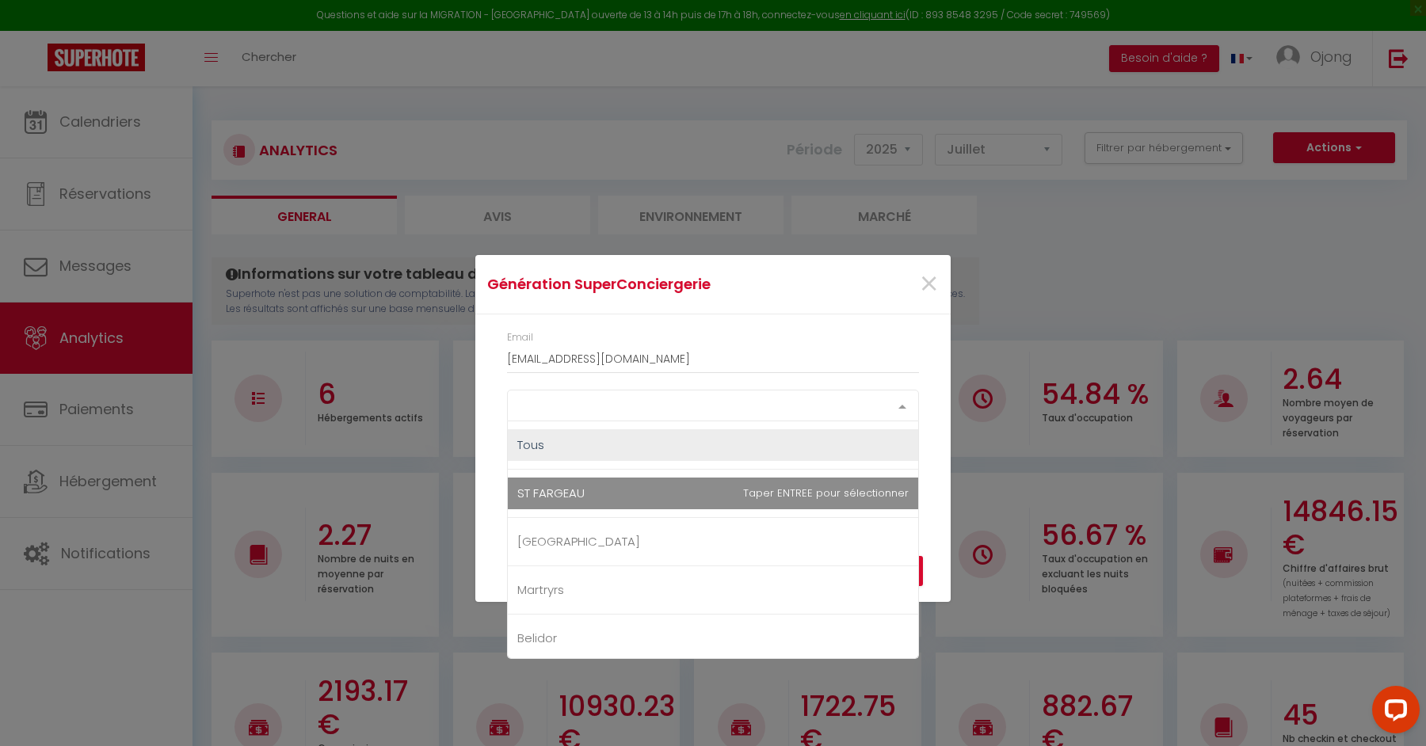
click at [808, 487] on span "ST FARGEAU" at bounding box center [713, 494] width 410 height 32
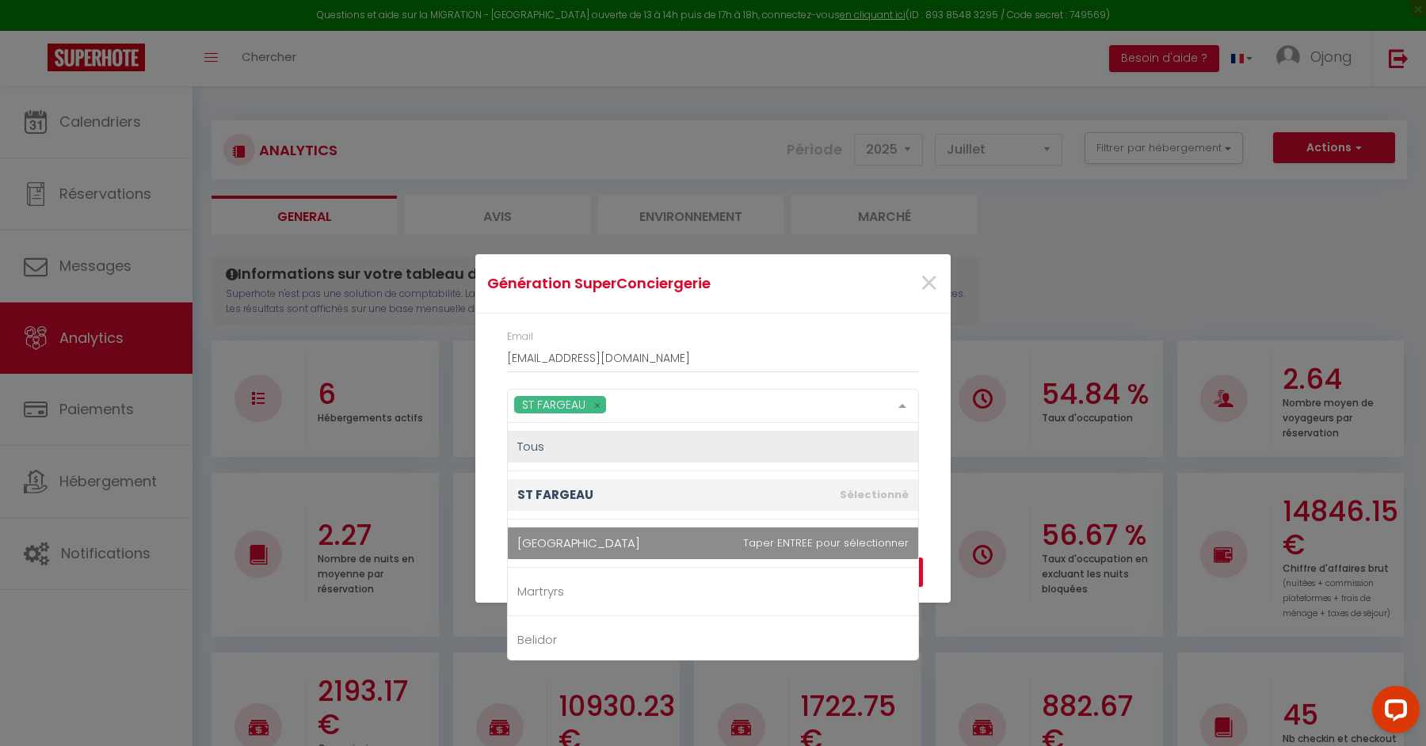
click at [757, 539] on span "[GEOGRAPHIC_DATA]" at bounding box center [713, 544] width 410 height 32
click at [735, 576] on span "Martryrs" at bounding box center [713, 592] width 410 height 32
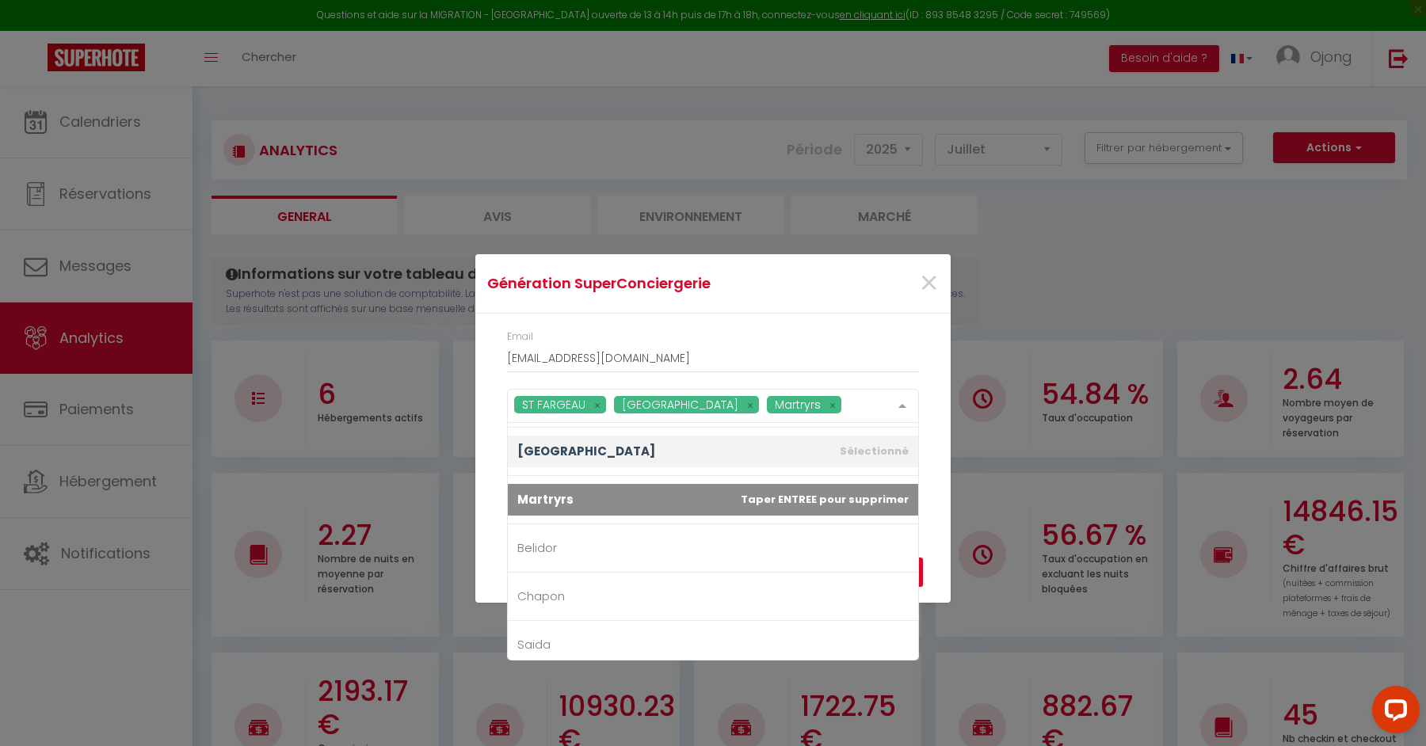
scroll to position [99, 0]
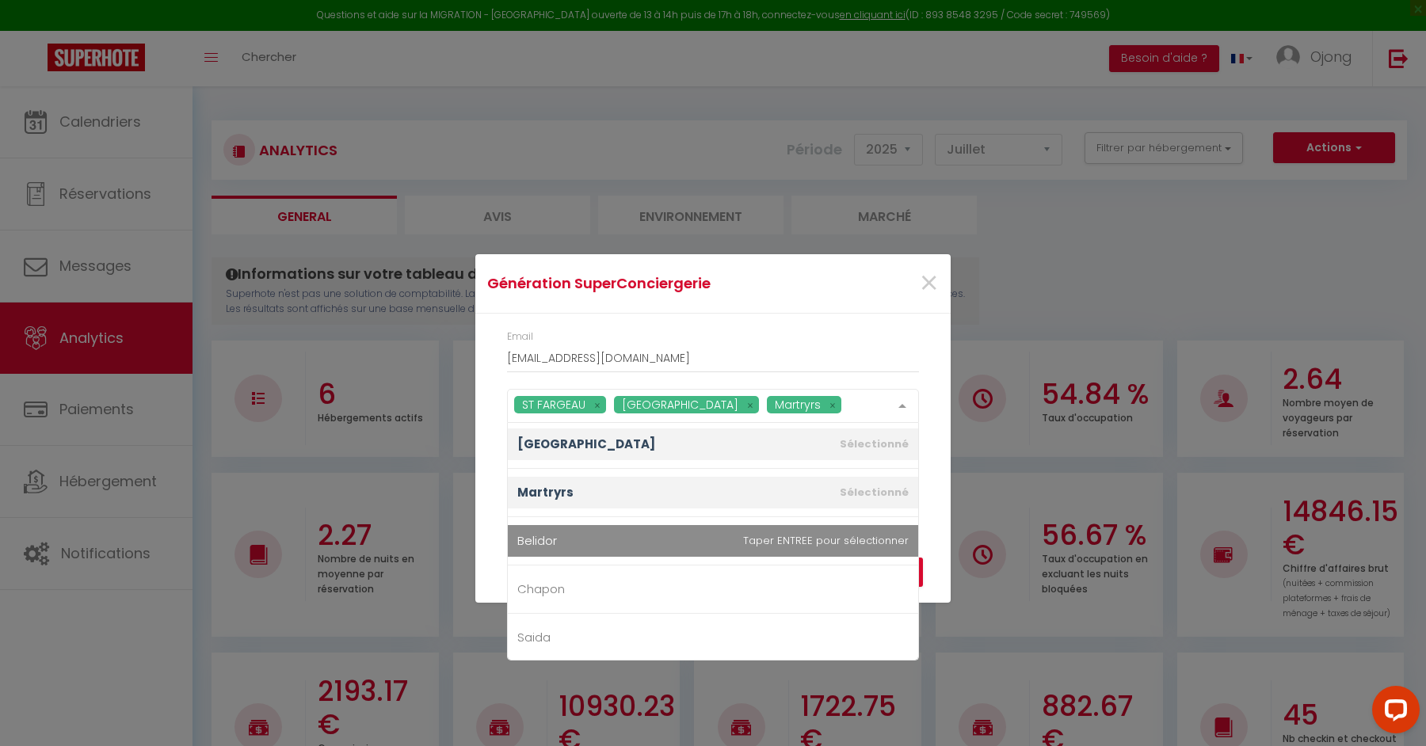
click at [696, 537] on span "Belidor" at bounding box center [713, 541] width 410 height 32
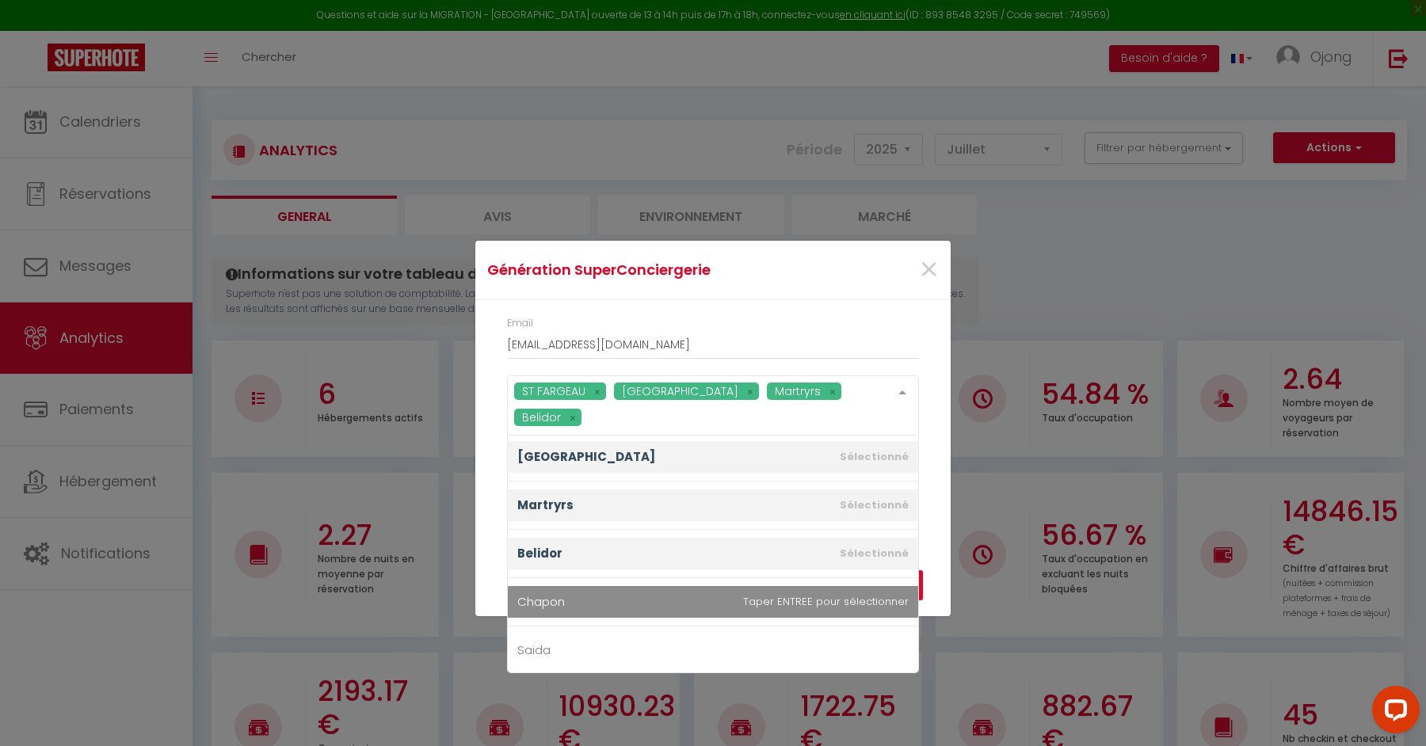
click at [688, 586] on span "Chapon" at bounding box center [713, 602] width 410 height 32
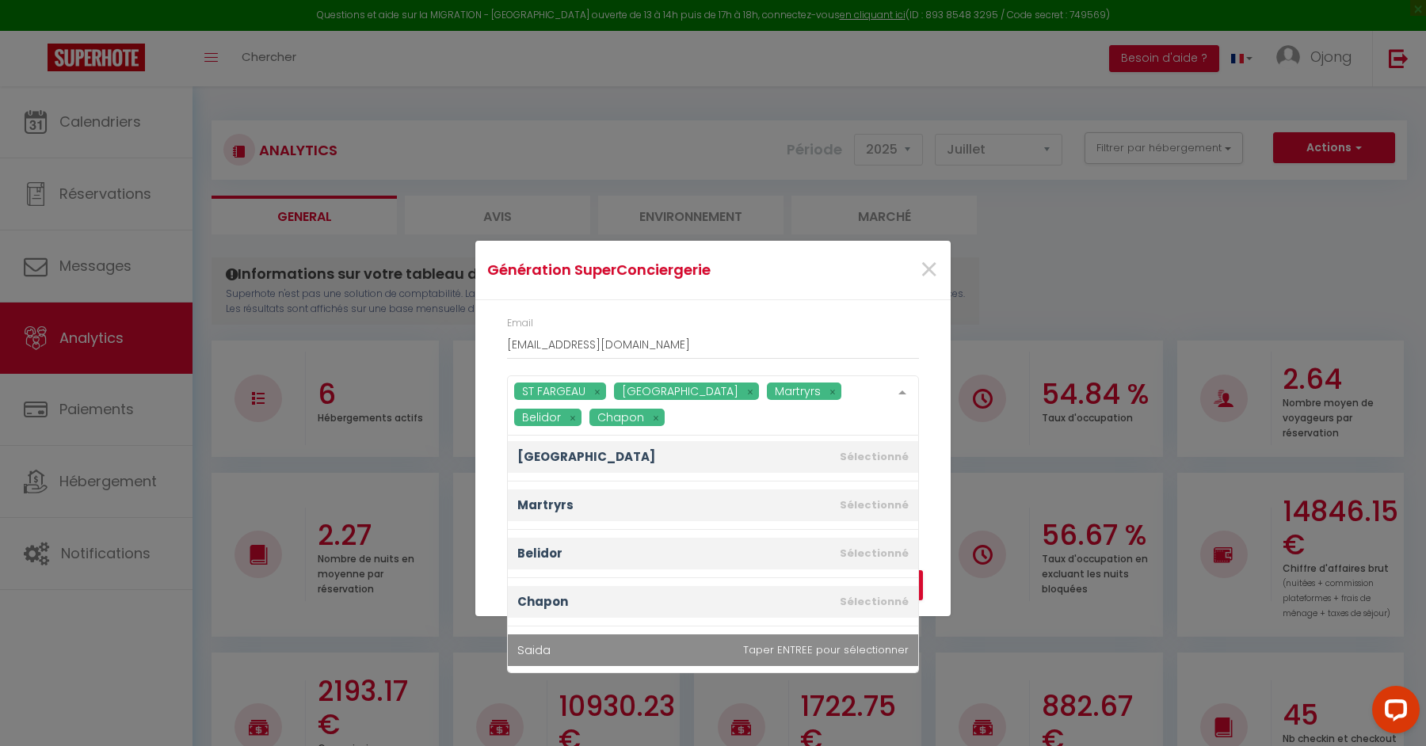
click at [671, 647] on span "Saida" at bounding box center [713, 651] width 410 height 32
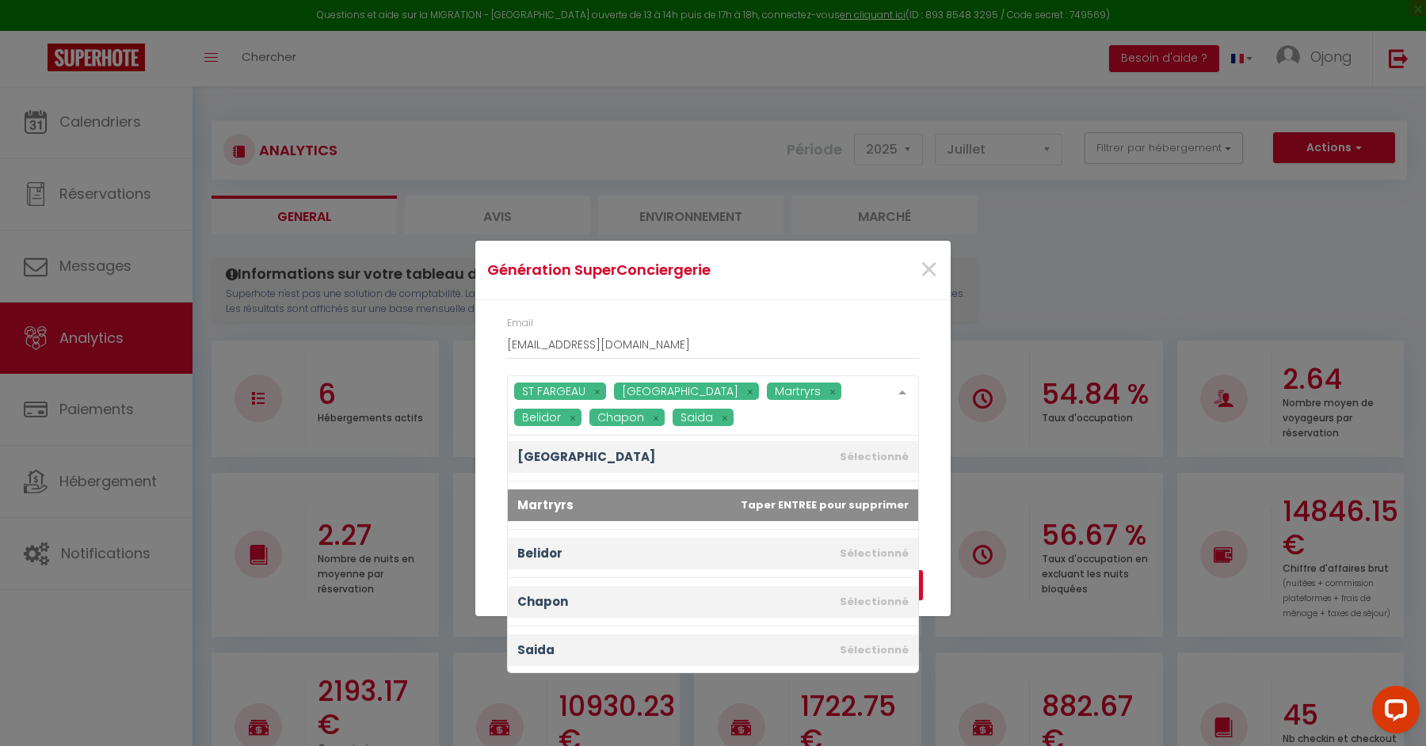
click at [847, 318] on div "Email [EMAIL_ADDRESS][DOMAIN_NAME]" at bounding box center [713, 338] width 412 height 44
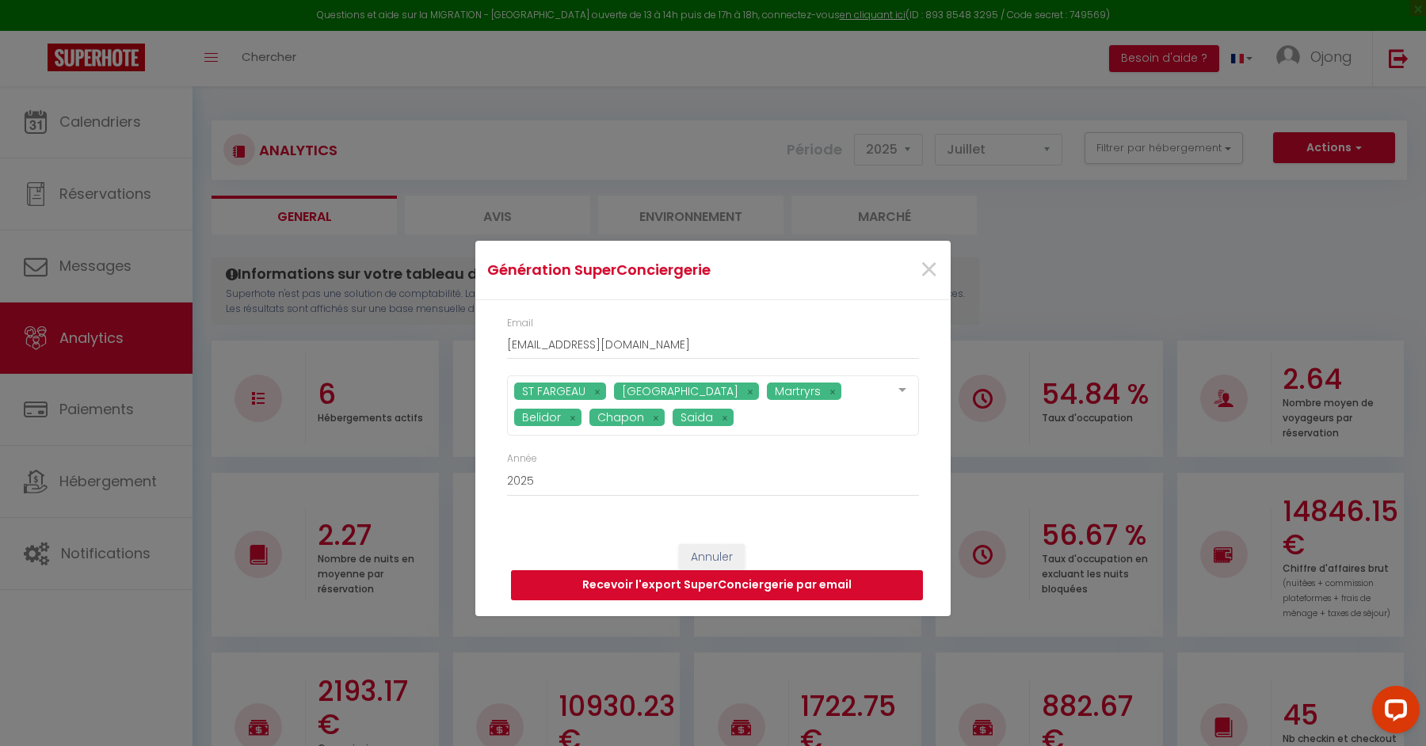
click at [723, 586] on button "Recevoir l'export SuperConciergerie par email" at bounding box center [717, 585] width 412 height 30
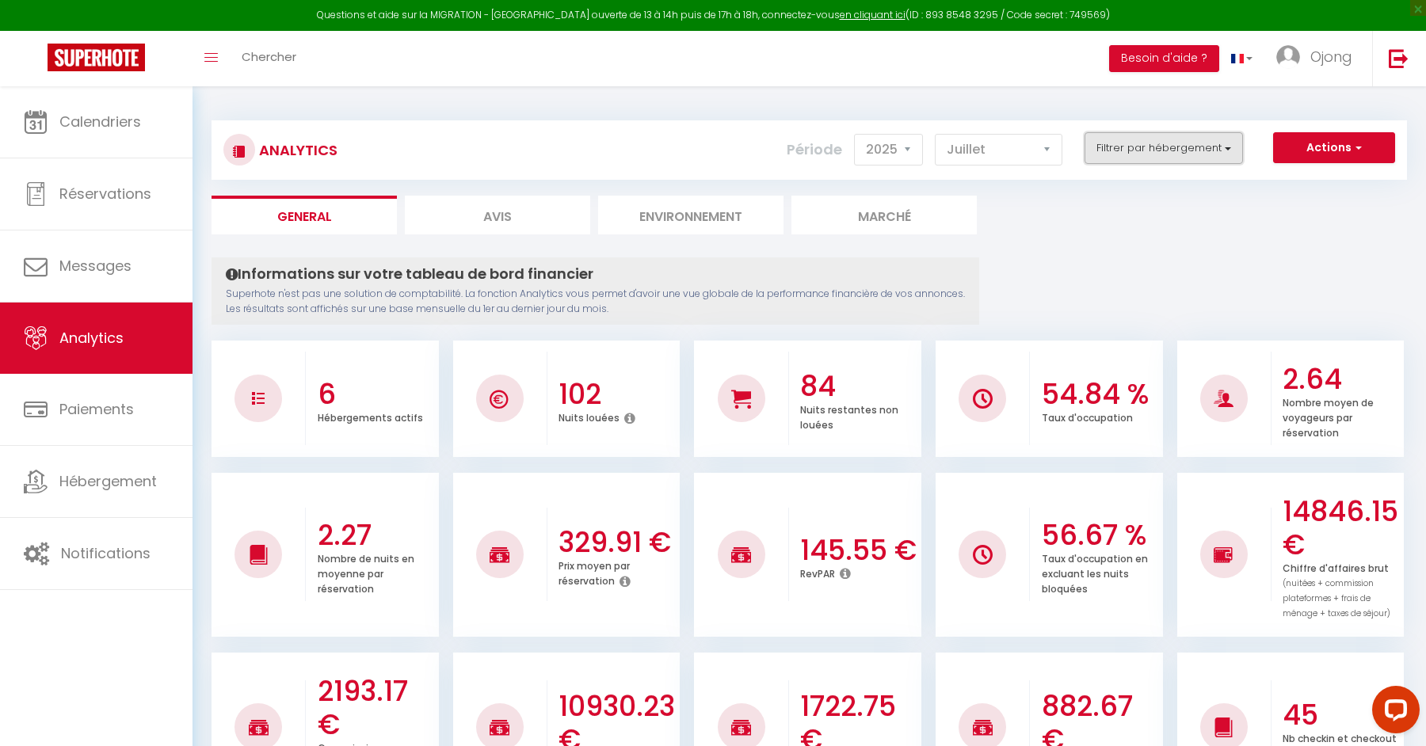
click at [1214, 147] on button "Filtrer par hébergement" at bounding box center [1164, 148] width 158 height 32
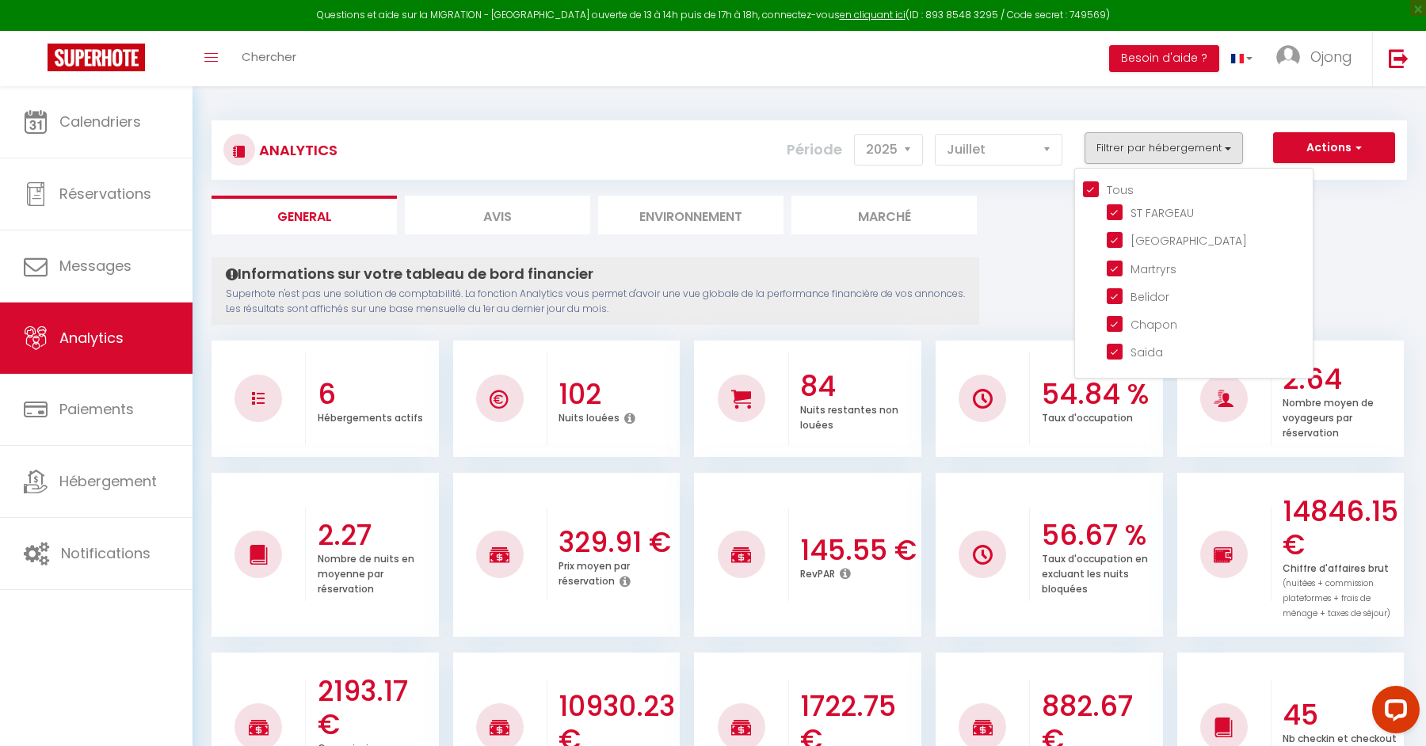
click at [1368, 207] on ul "General Avis Environnement Marché" at bounding box center [810, 215] width 1196 height 39
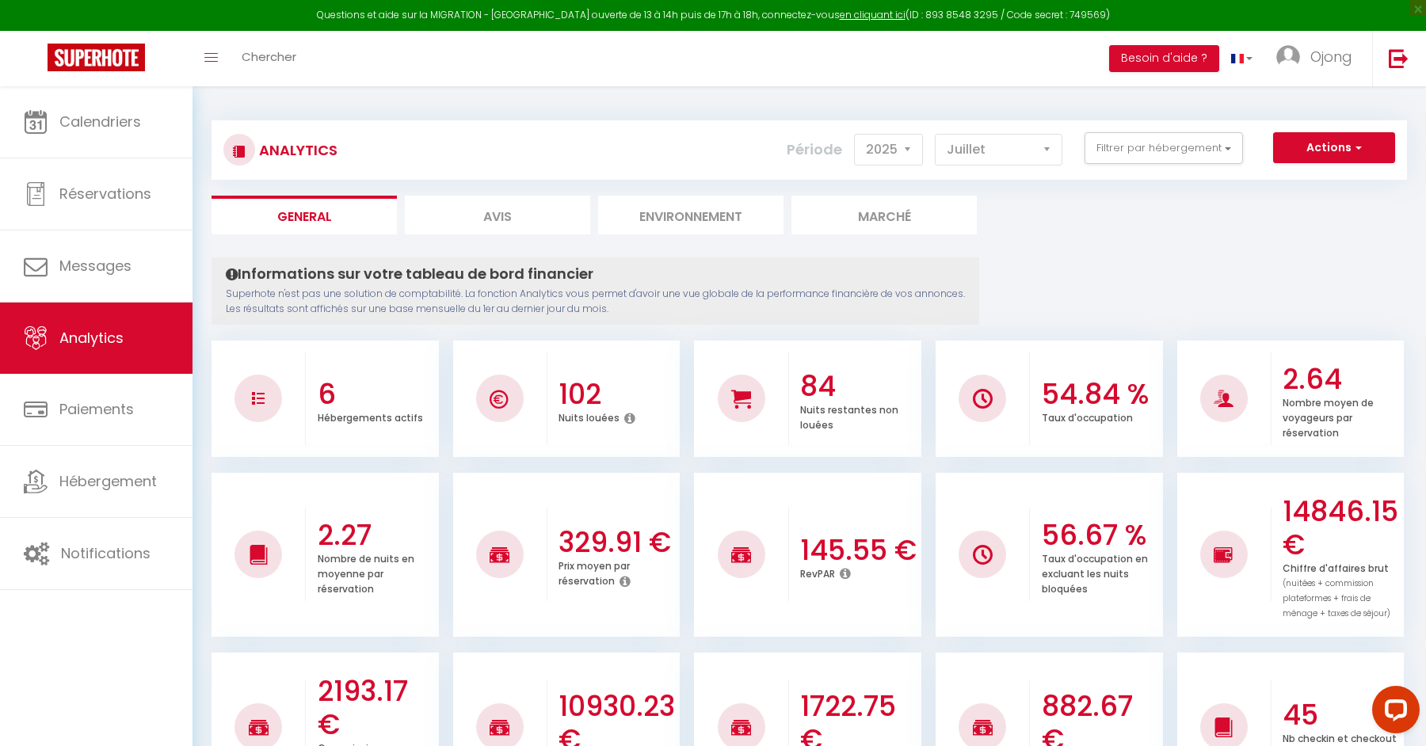
click at [479, 218] on li "Avis" at bounding box center [497, 215] width 185 height 39
select select "2025"
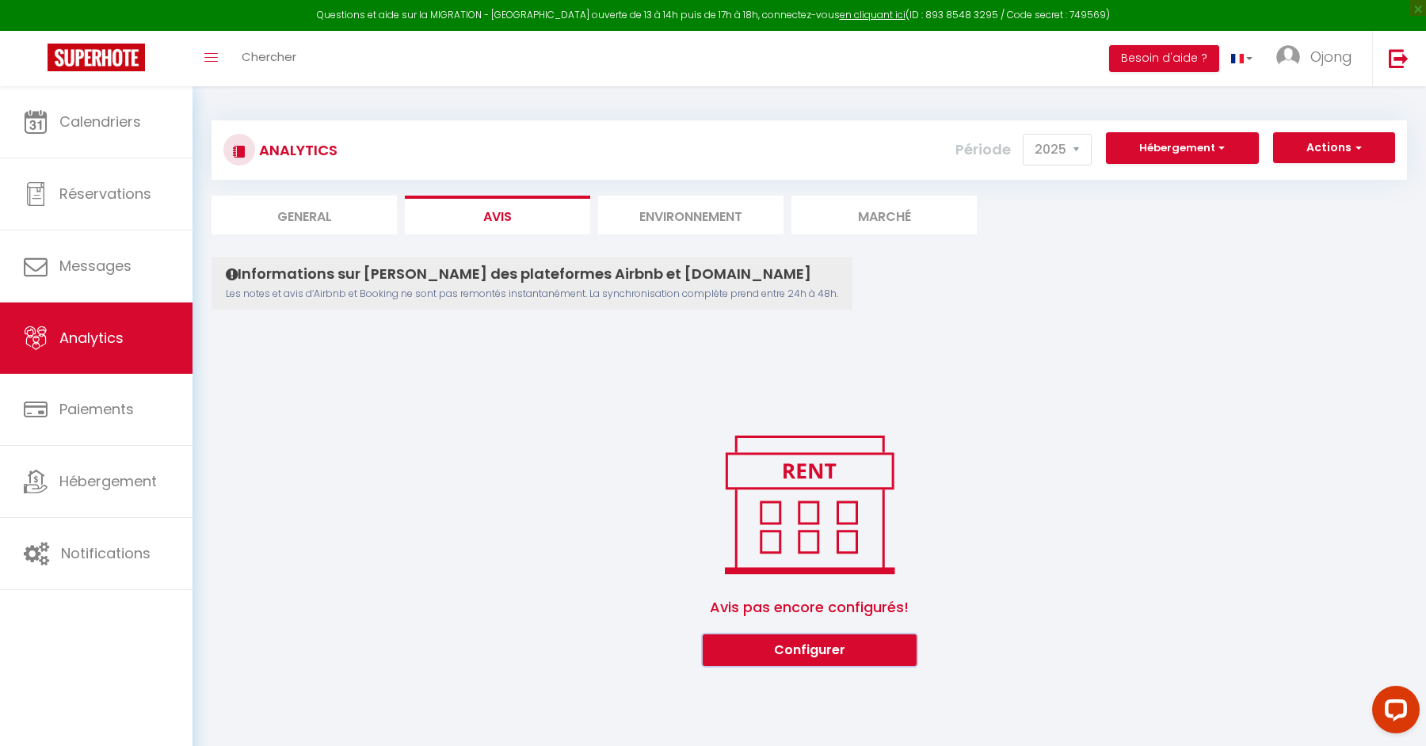
click at [829, 662] on button "Configurer" at bounding box center [810, 651] width 214 height 32
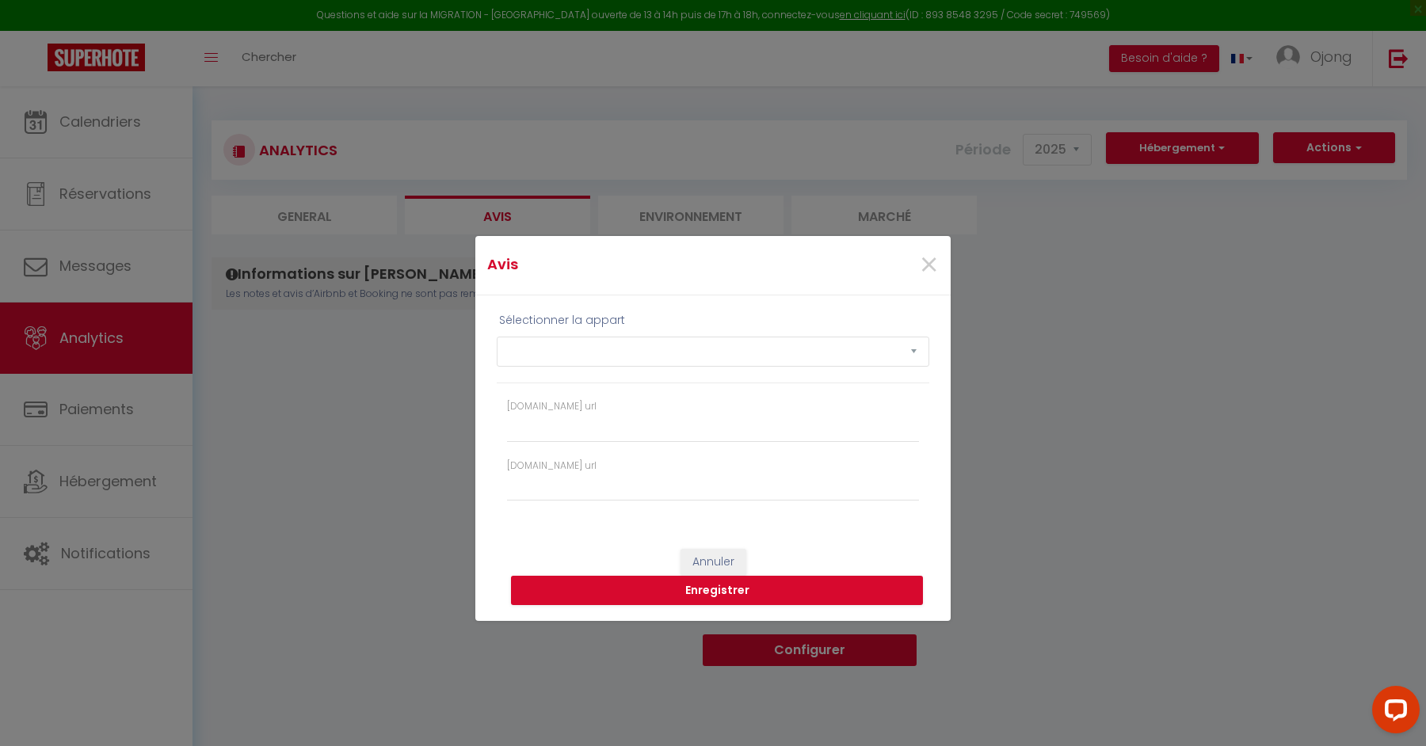
click at [639, 334] on div "Sélectionner la appart ST FARGEAU [PERSON_NAME] Martryrs Belidor [PERSON_NAME]" at bounding box center [713, 347] width 433 height 72
click at [646, 357] on select "ST FARGEAU [PERSON_NAME] Martryrs Belidor [PERSON_NAME]" at bounding box center [713, 352] width 433 height 30
select select "74407"
click at [561, 463] on label "[DOMAIN_NAME] url" at bounding box center [552, 466] width 90 height 15
click at [561, 473] on input "[DOMAIN_NAME] url" at bounding box center [713, 487] width 412 height 29
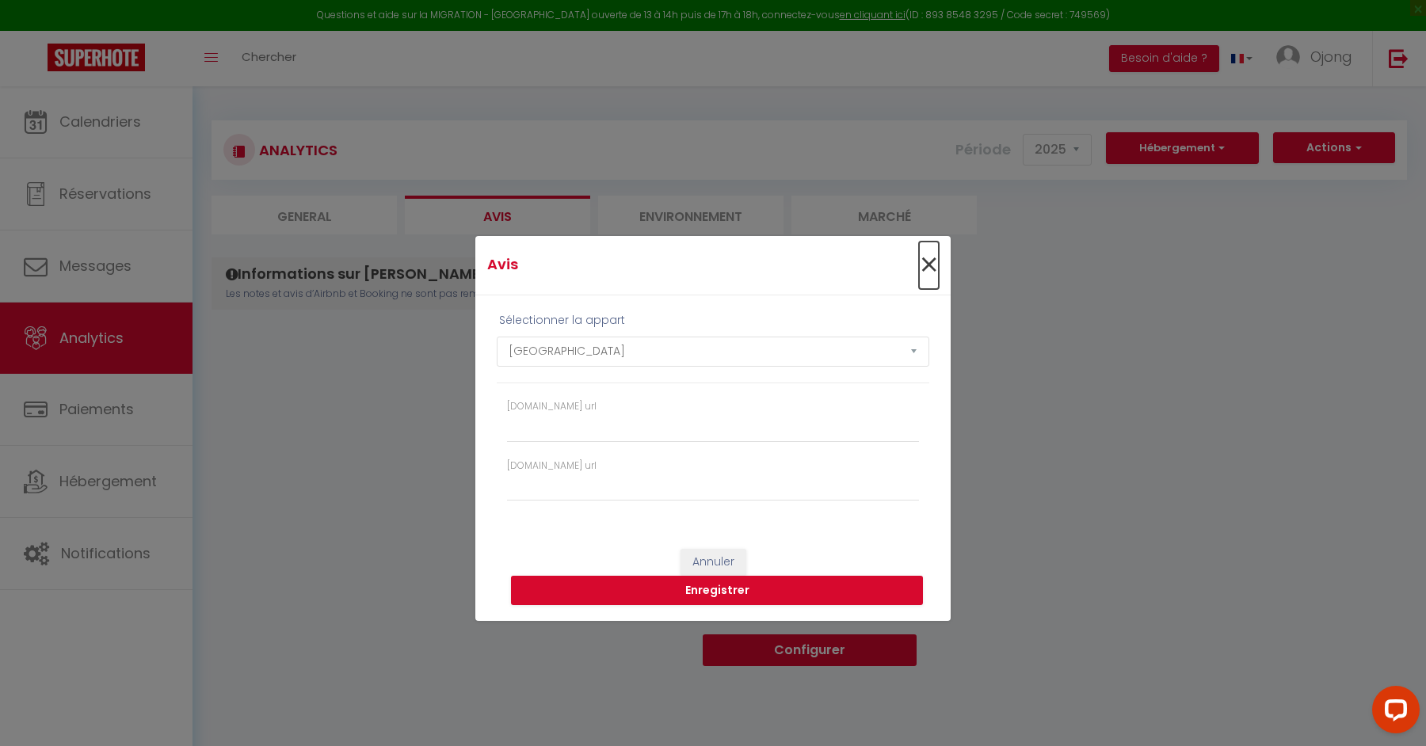
click at [929, 263] on span "×" at bounding box center [929, 266] width 20 height 48
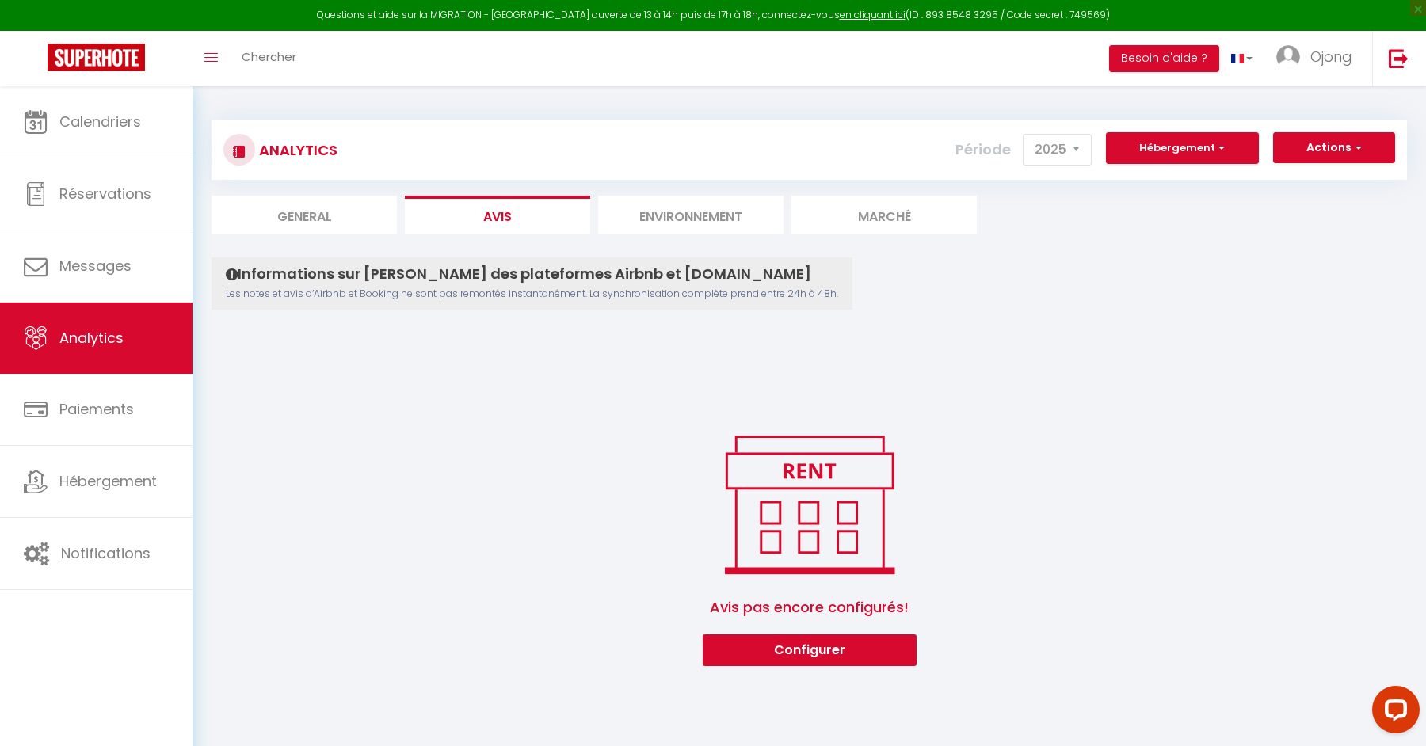
click at [698, 216] on li "Environnement" at bounding box center [690, 215] width 185 height 39
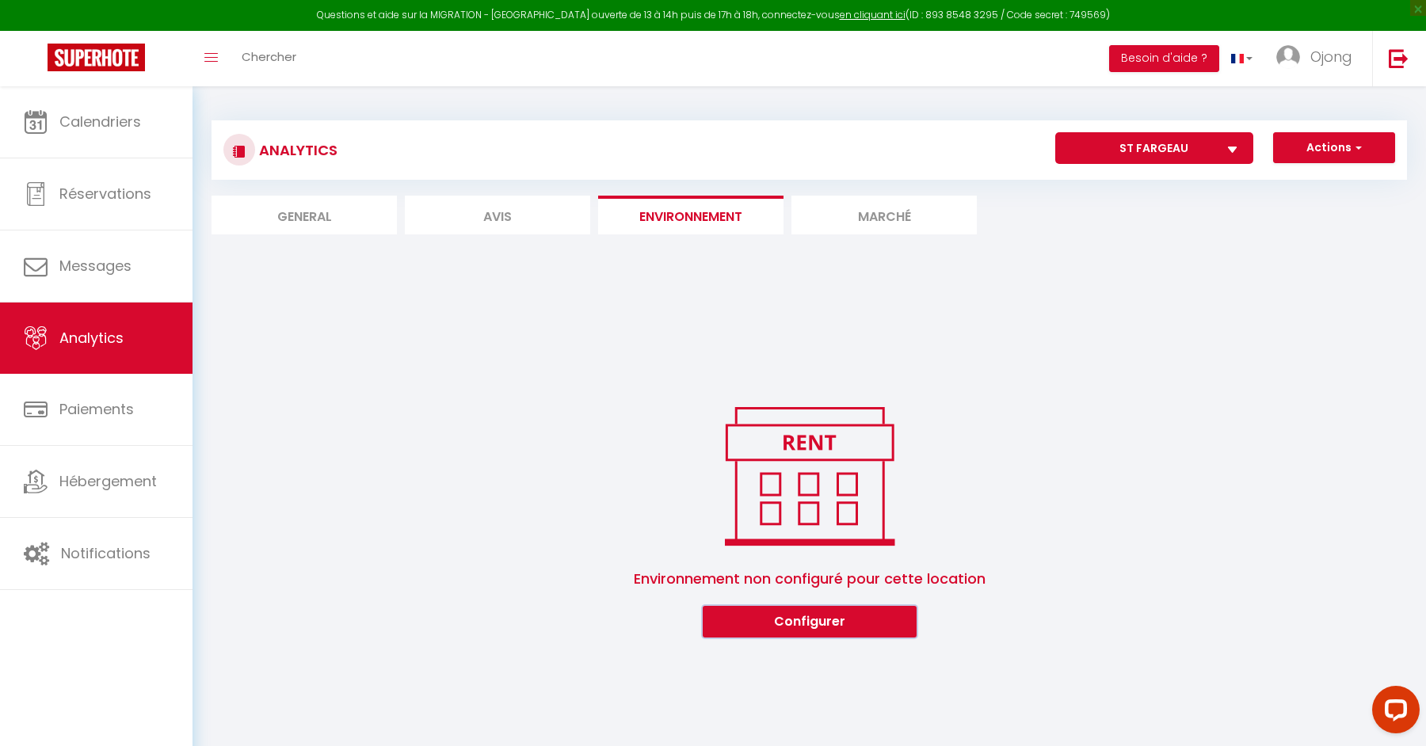
click at [797, 624] on button "Configurer" at bounding box center [810, 622] width 214 height 32
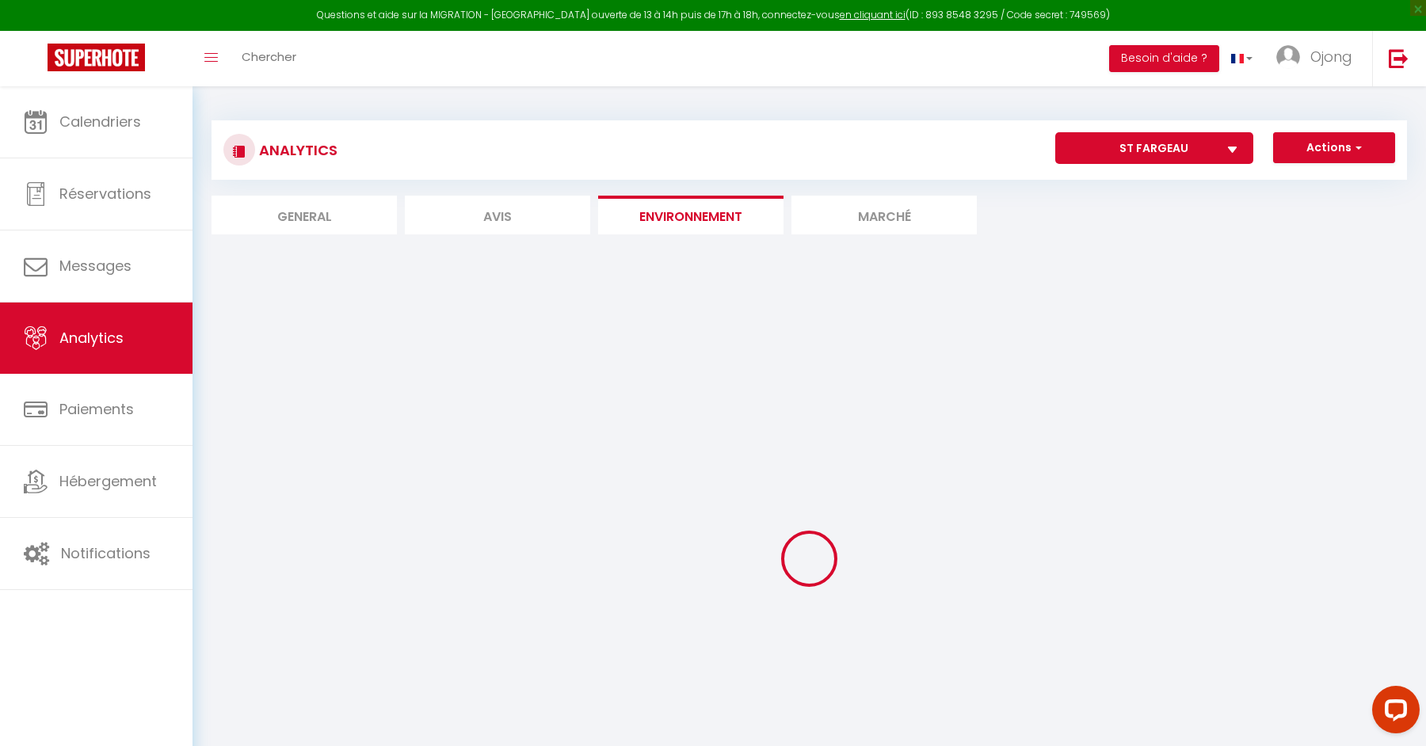
click at [894, 211] on li "Marché" at bounding box center [884, 215] width 185 height 39
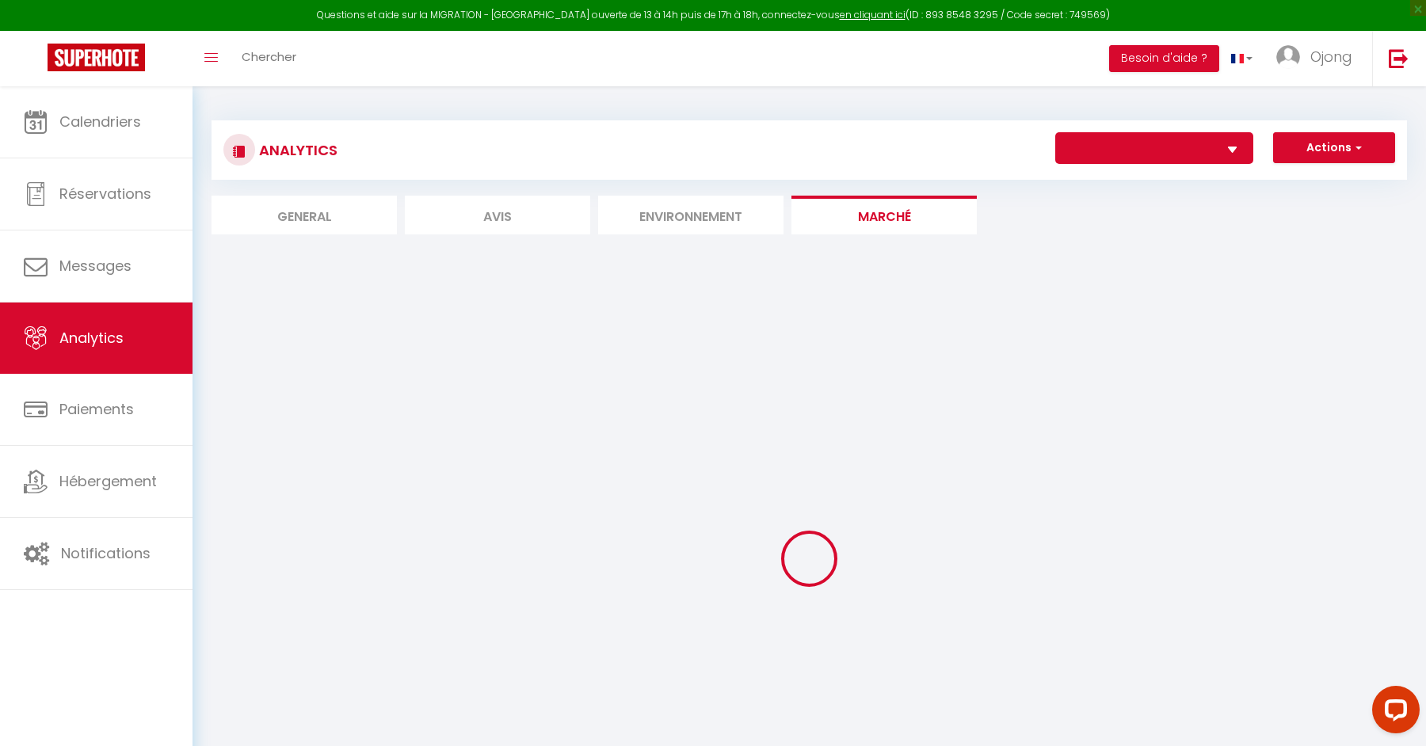
select select "74406"
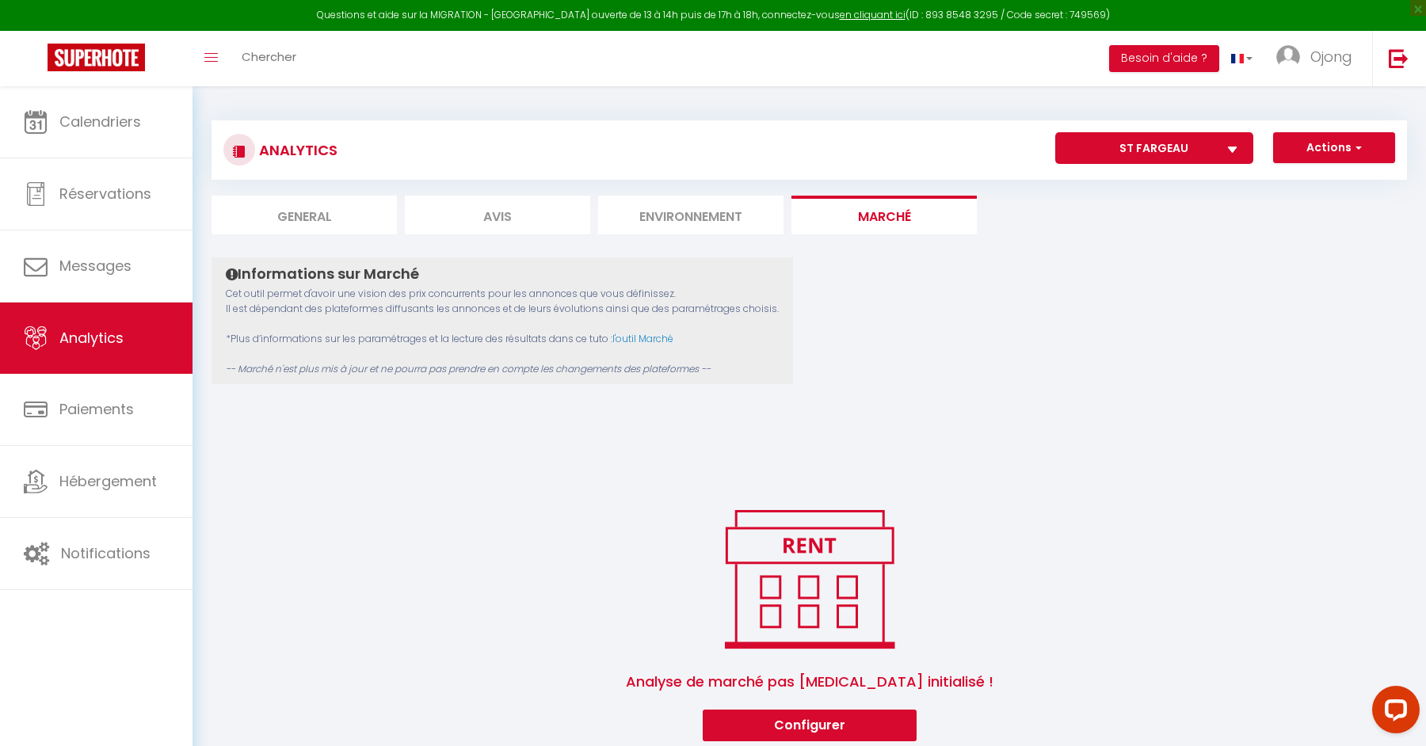
click at [322, 219] on li "General" at bounding box center [304, 215] width 185 height 39
select select "2025"
select select "8"
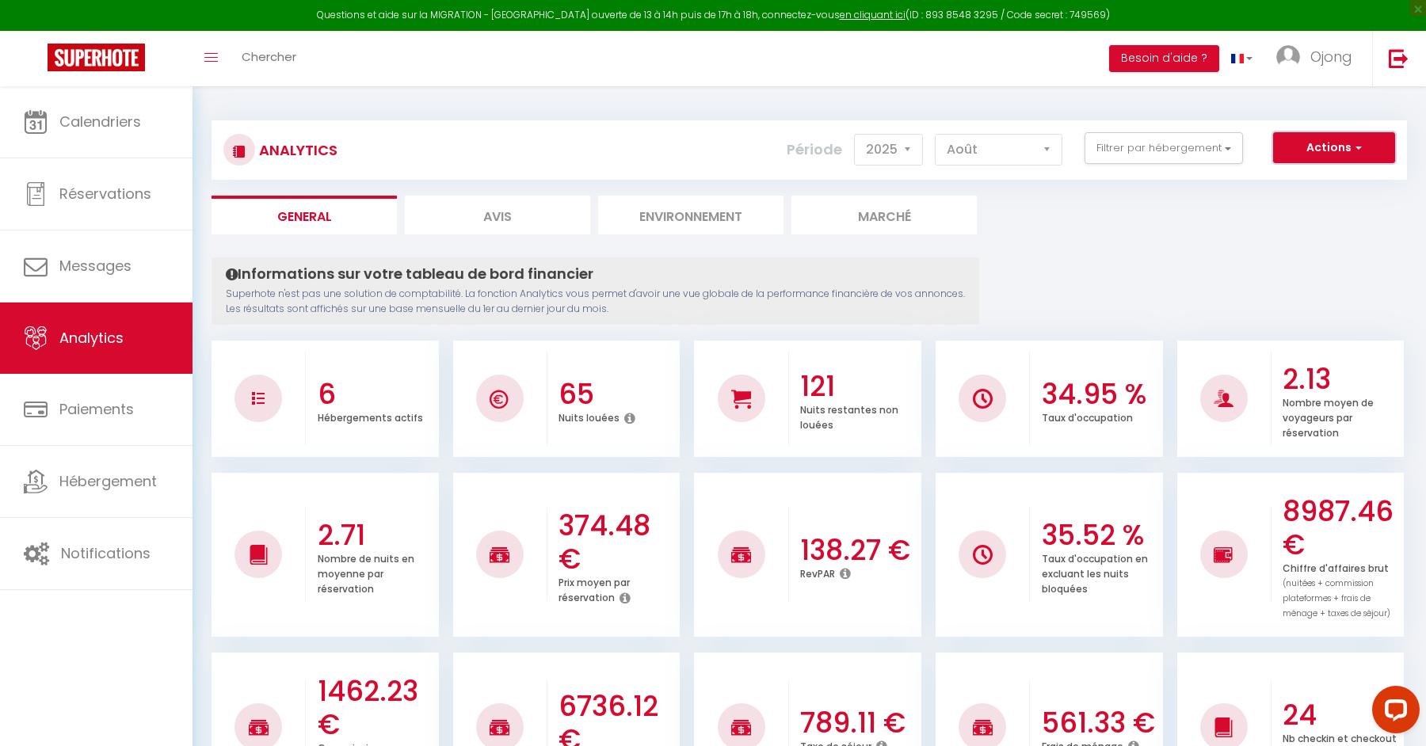
click at [1345, 147] on button "Actions" at bounding box center [1334, 148] width 122 height 32
click at [1315, 219] on link "Génération SuperExtractor" at bounding box center [1294, 223] width 200 height 21
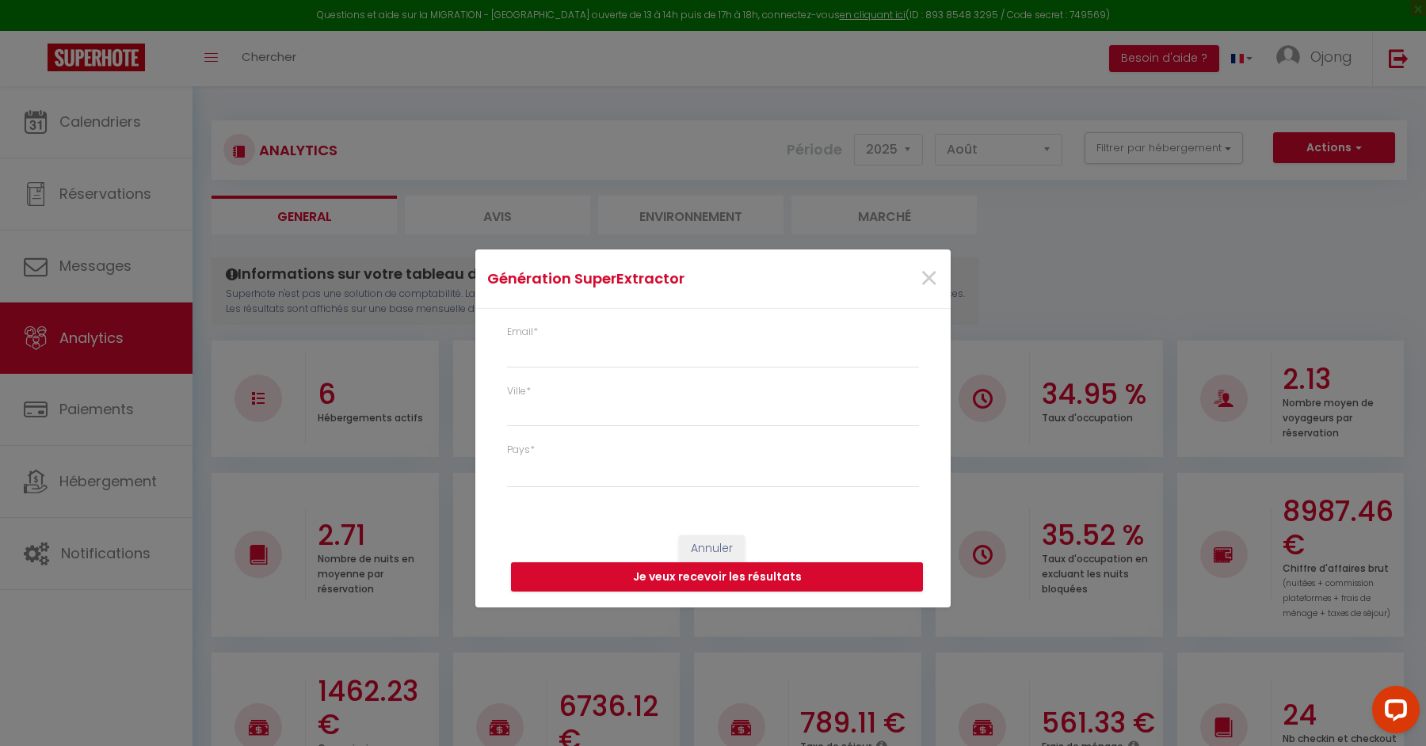
type input "[EMAIL_ADDRESS][DOMAIN_NAME]"
select select
click at [708, 410] on input "Ville *" at bounding box center [713, 413] width 412 height 29
click at [928, 280] on span "×" at bounding box center [929, 279] width 20 height 48
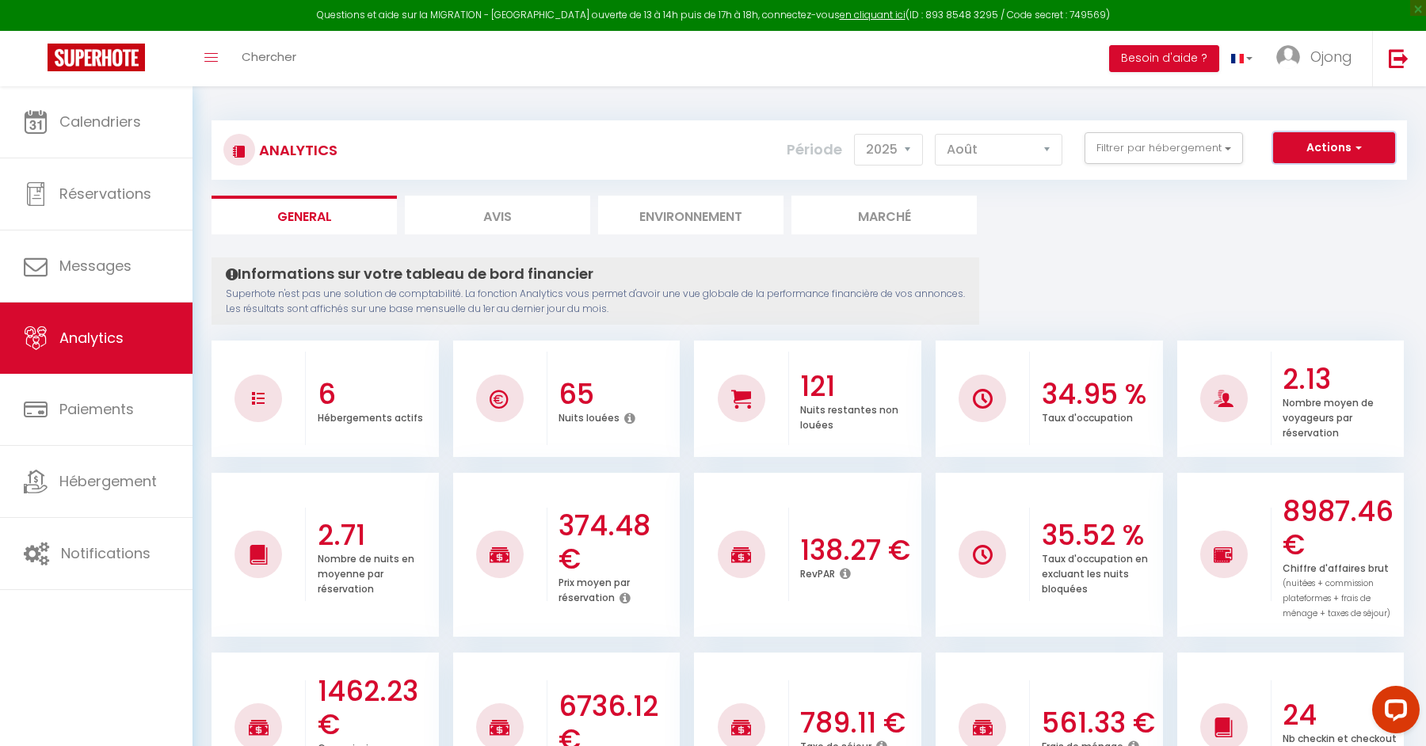
click at [1354, 147] on span "button" at bounding box center [1357, 147] width 10 height 16
click at [1315, 207] on link "Génération SuperAnalyzer" at bounding box center [1294, 203] width 200 height 21
type input "[EMAIL_ADDRESS][DOMAIN_NAME]"
select select
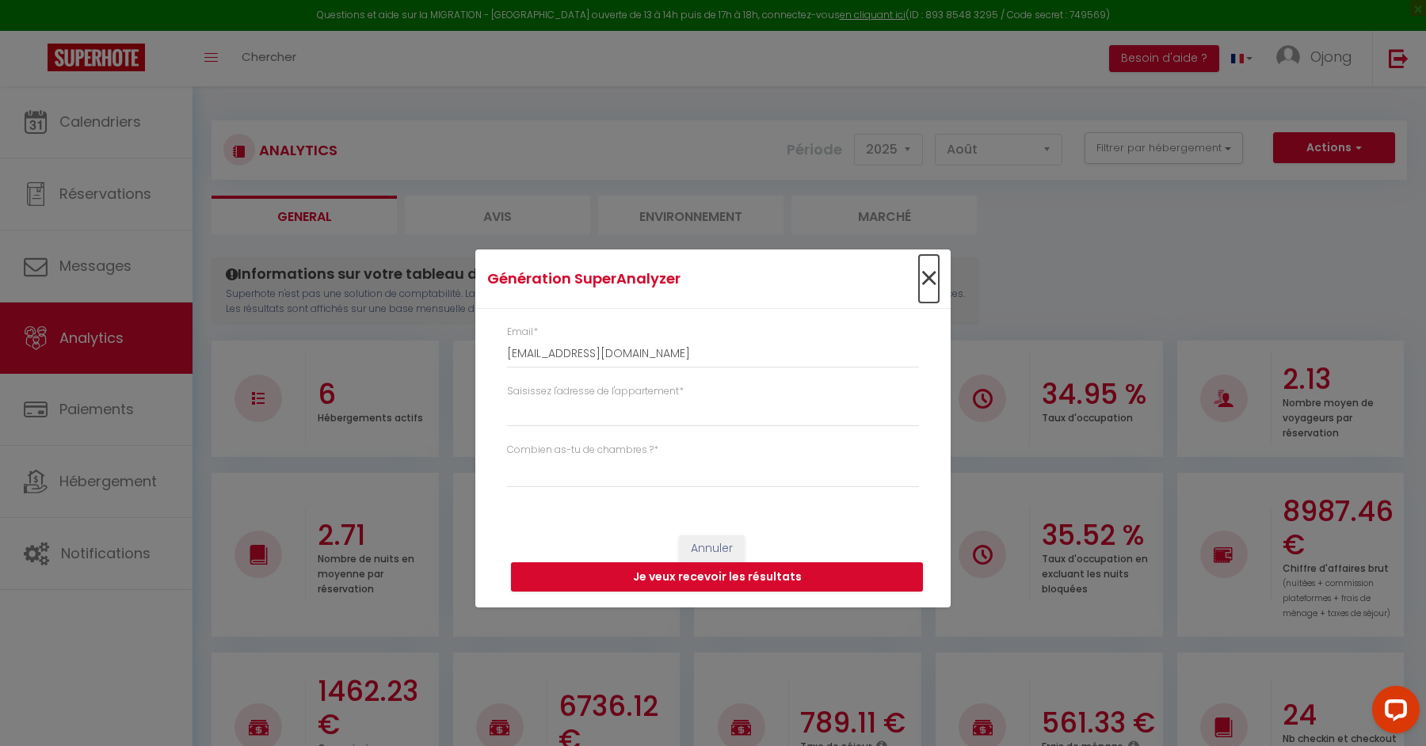
click at [928, 276] on span "×" at bounding box center [929, 279] width 20 height 48
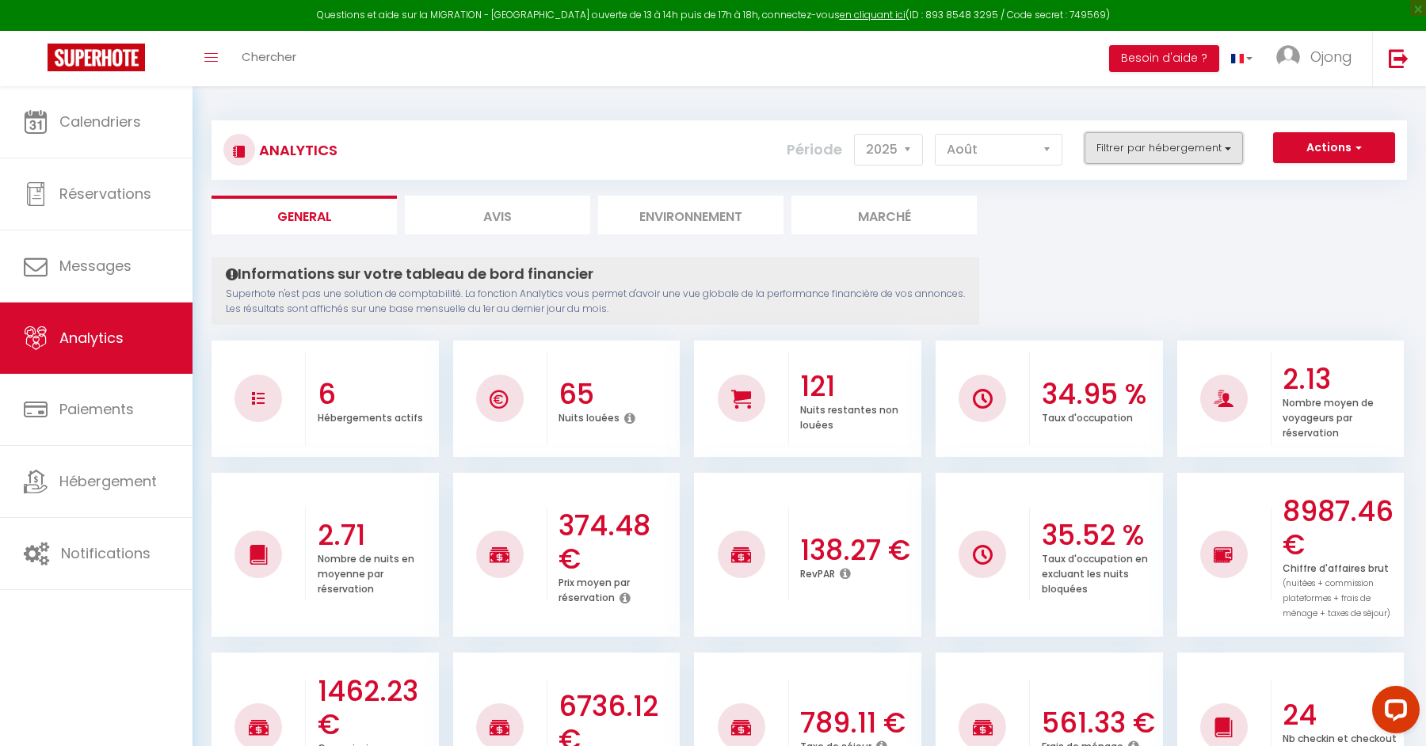
click at [1213, 154] on button "Filtrer par hébergement" at bounding box center [1164, 148] width 158 height 32
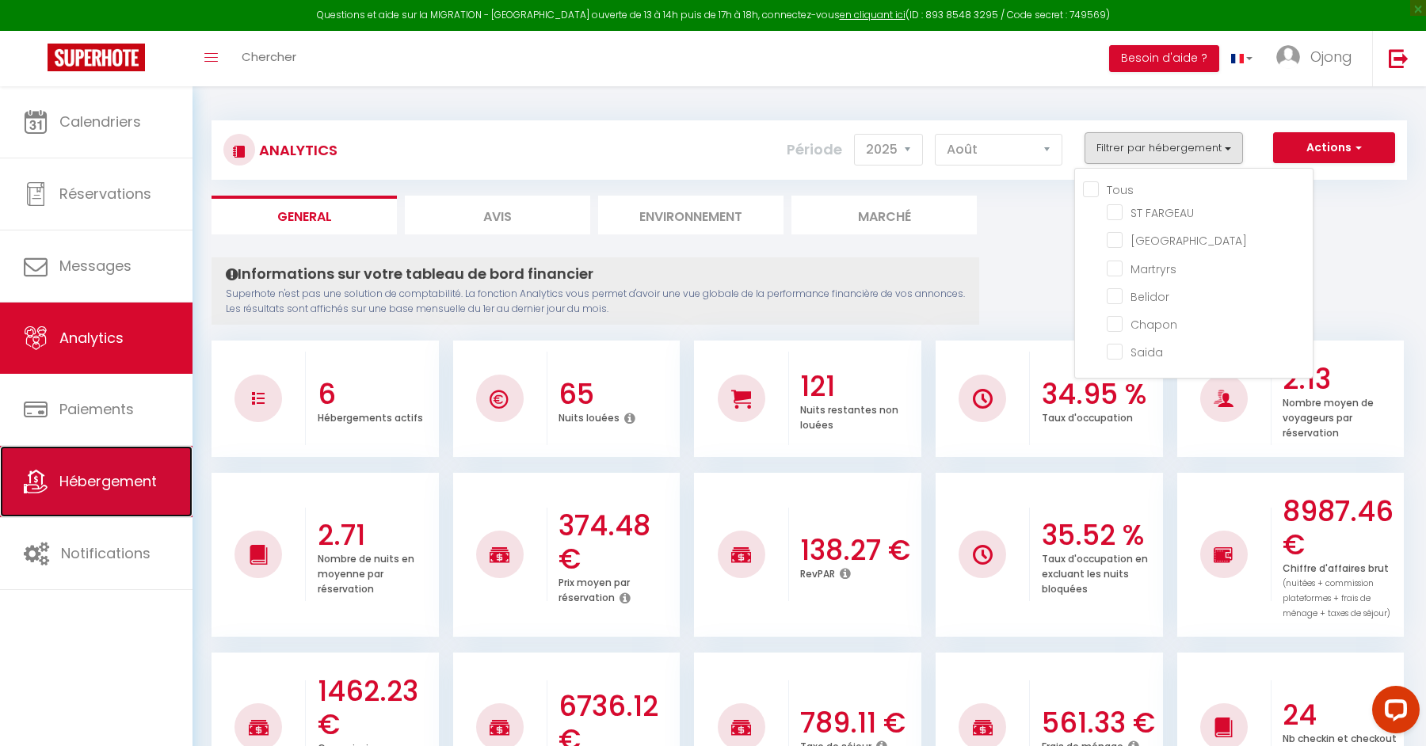
click at [94, 466] on link "Hébergement" at bounding box center [96, 481] width 193 height 71
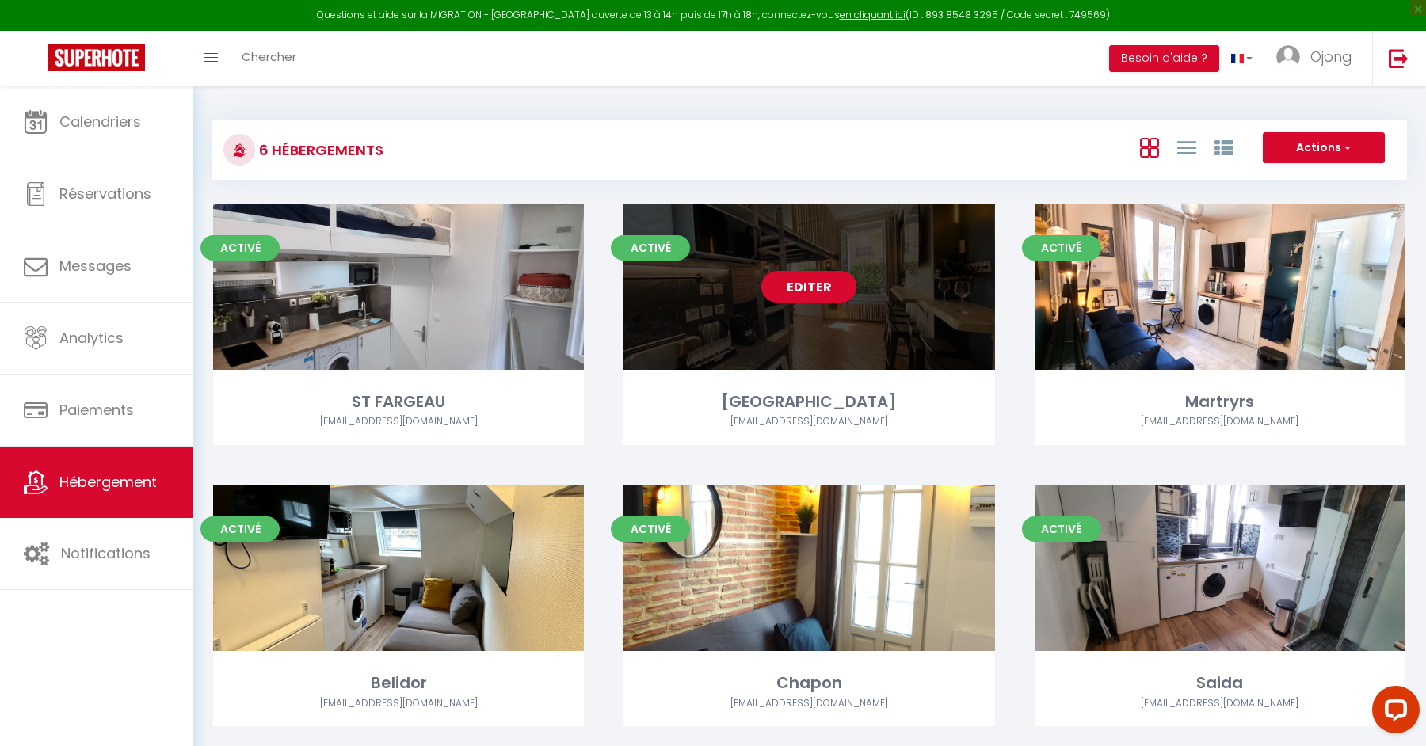
click at [822, 286] on link "Editer" at bounding box center [808, 287] width 95 height 32
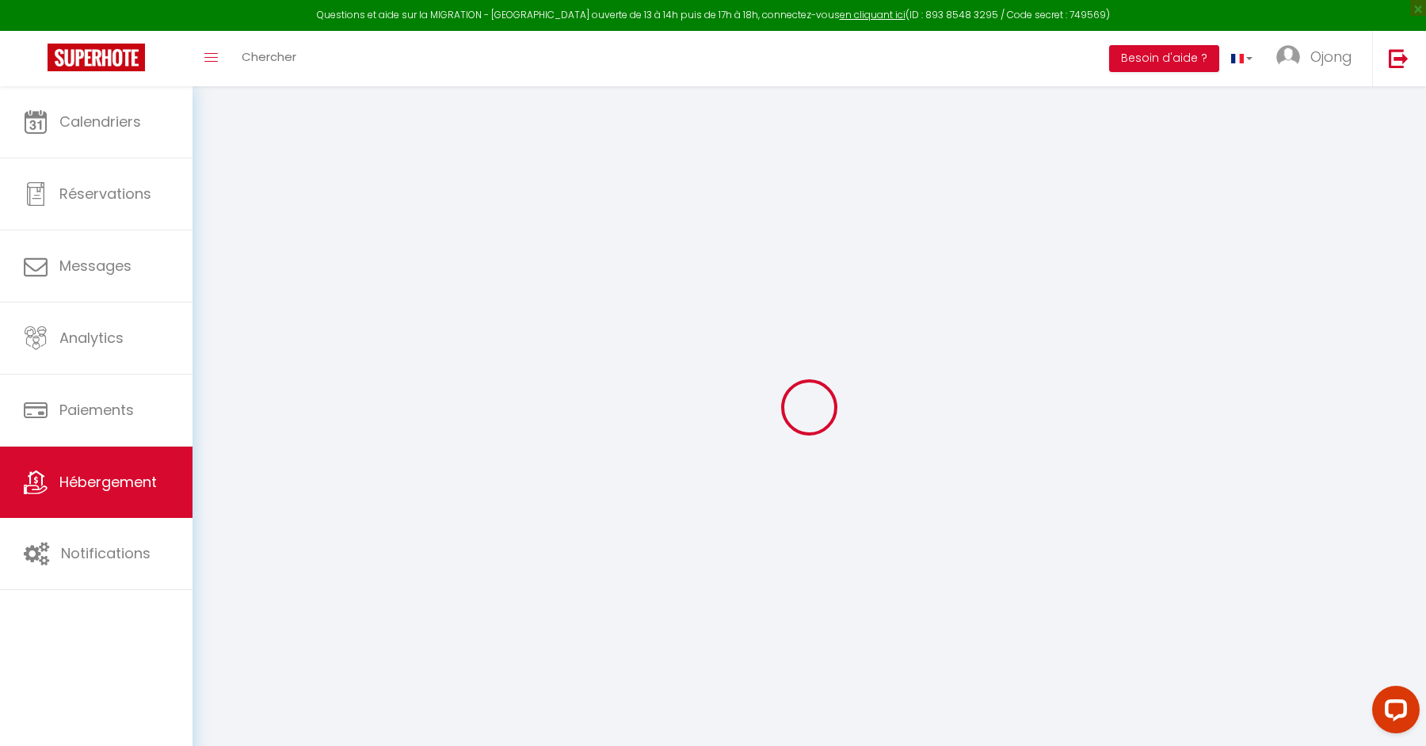
select select
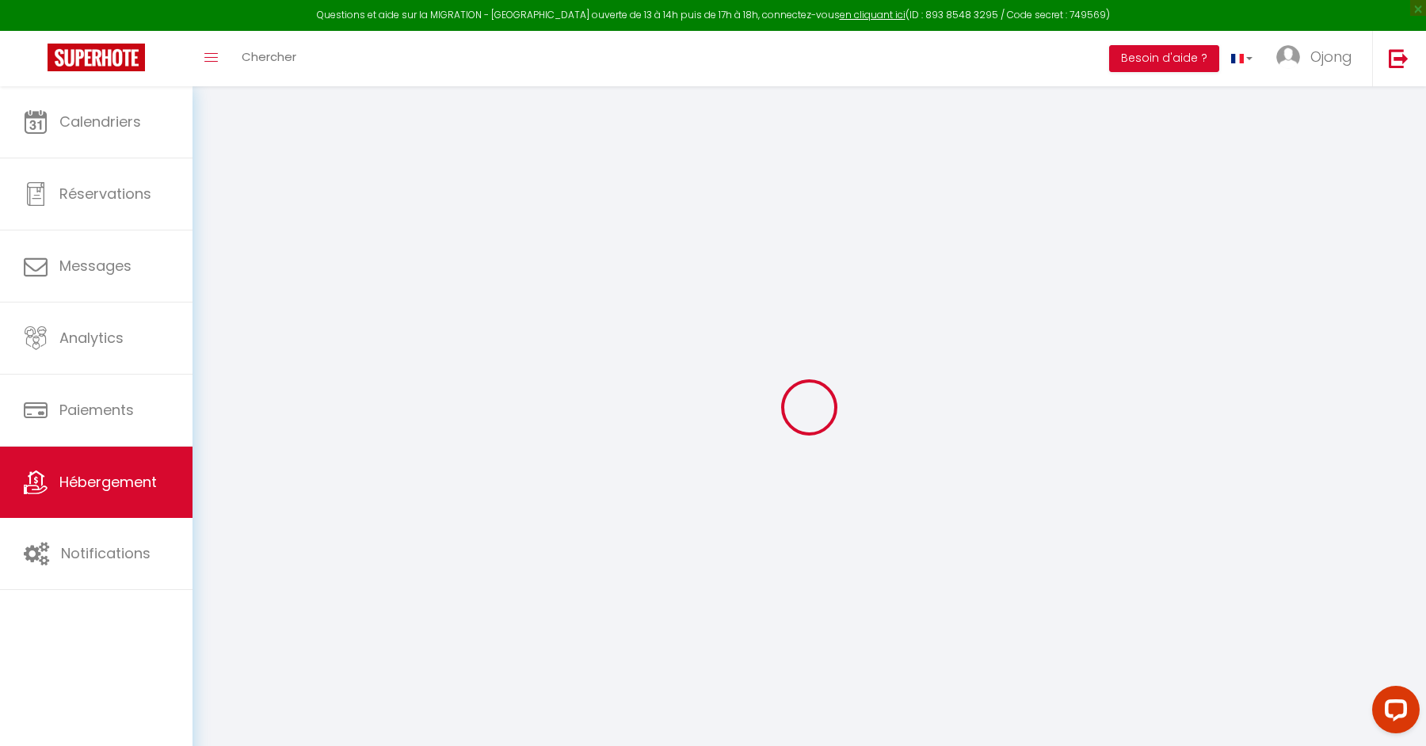
select select
checkbox input "false"
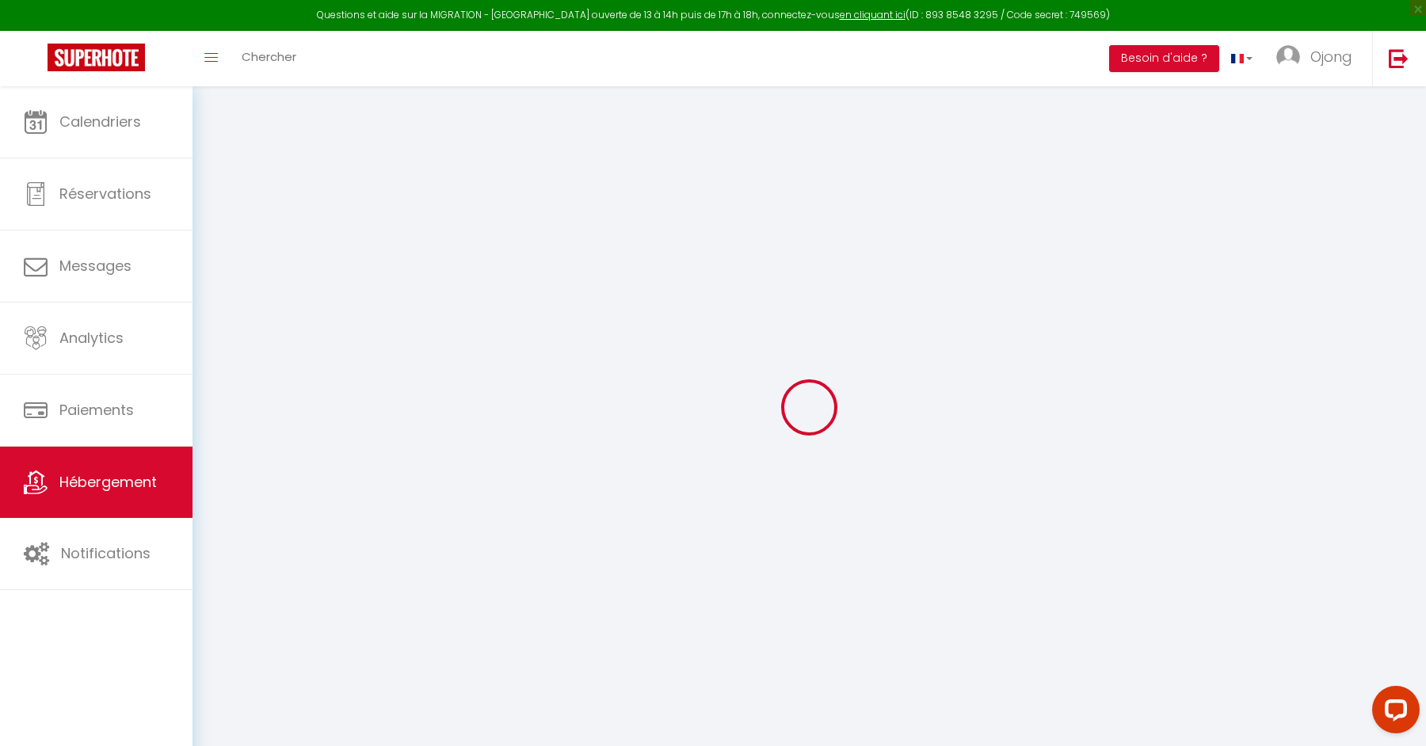
select select
checkbox input "false"
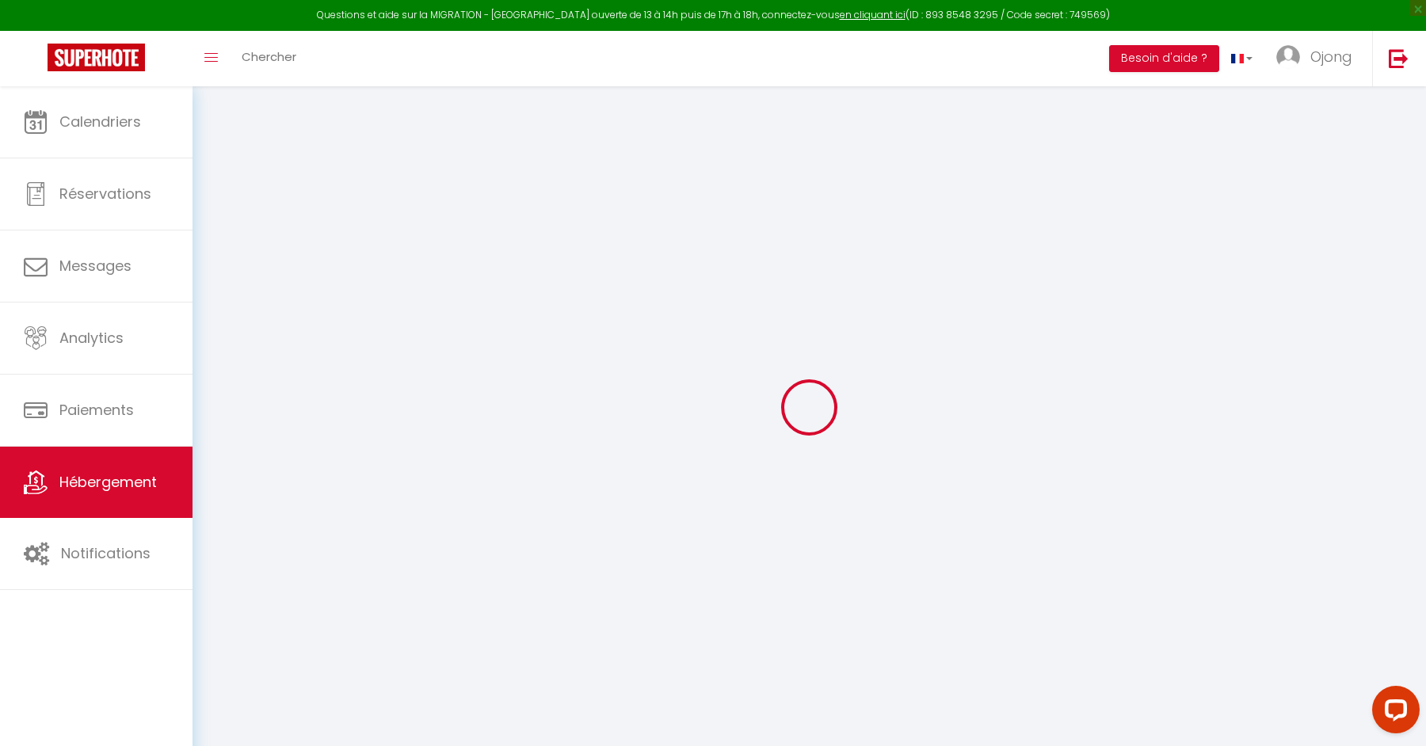
select select "14:00"
select select
select select "11:00"
select select "30"
select select "120"
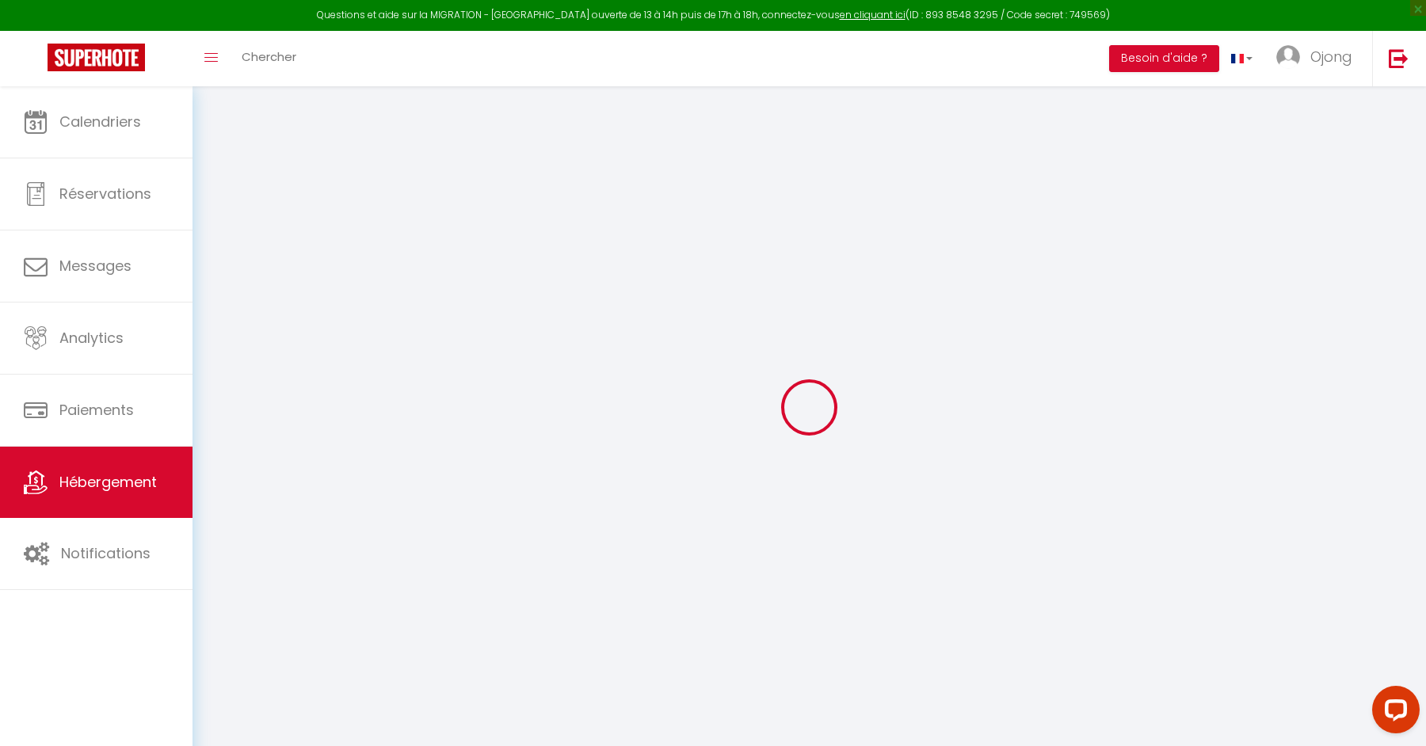
select select
checkbox input "false"
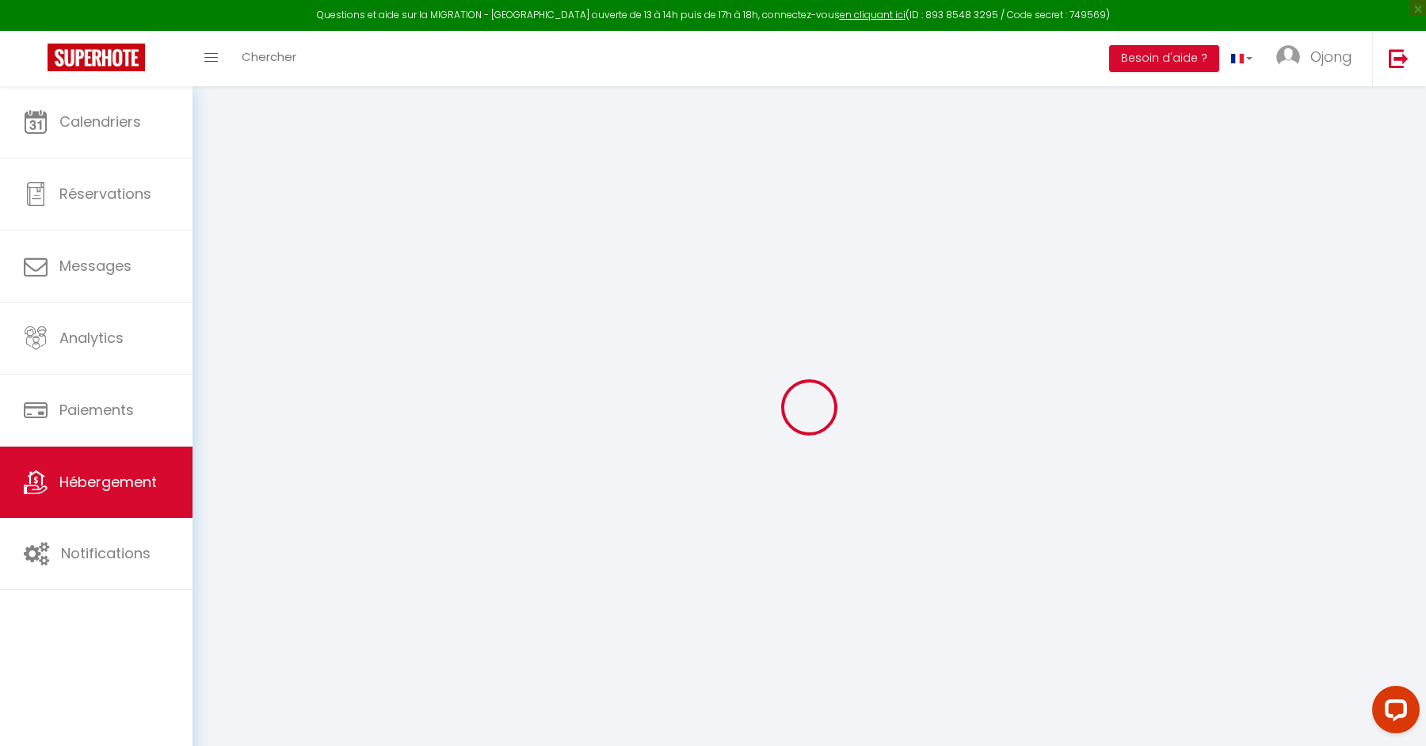
checkbox input "false"
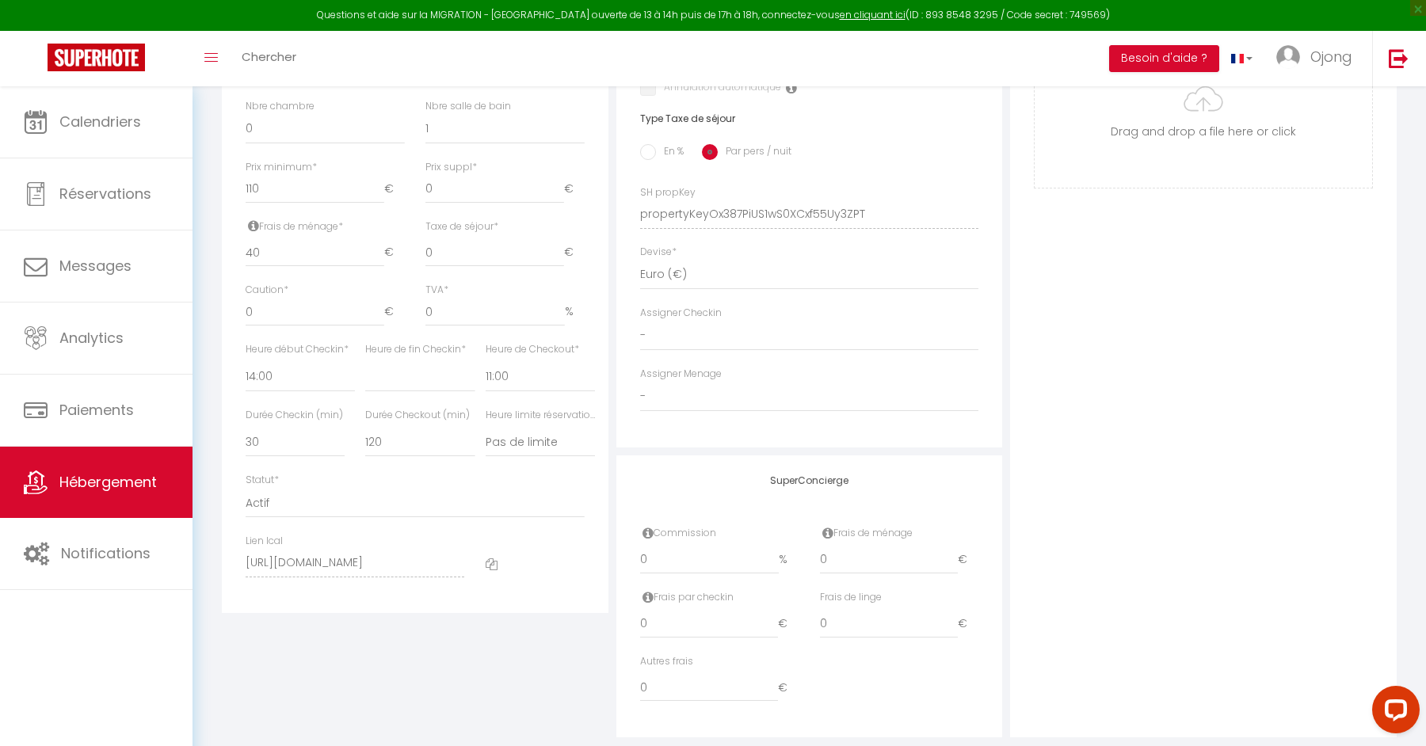
scroll to position [648, 0]
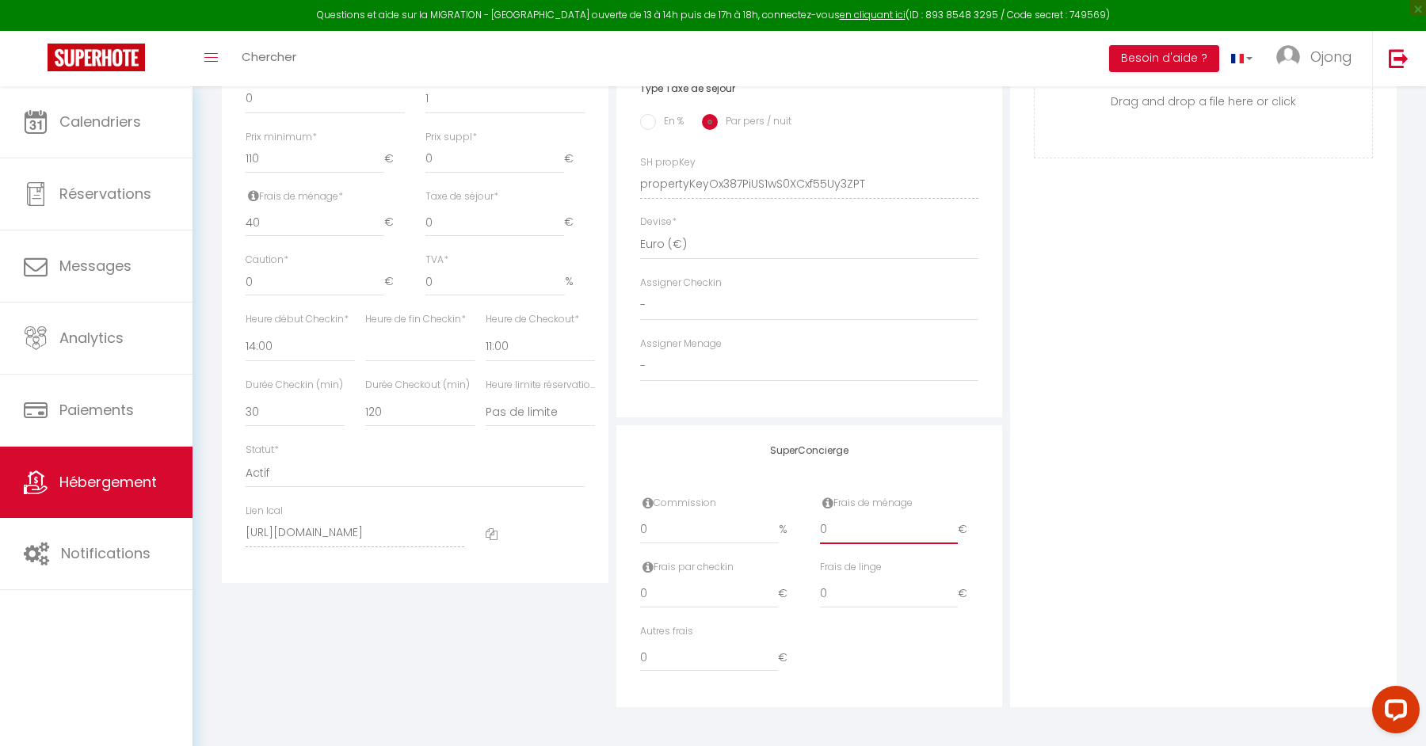
click at [861, 531] on input "0" at bounding box center [889, 530] width 139 height 29
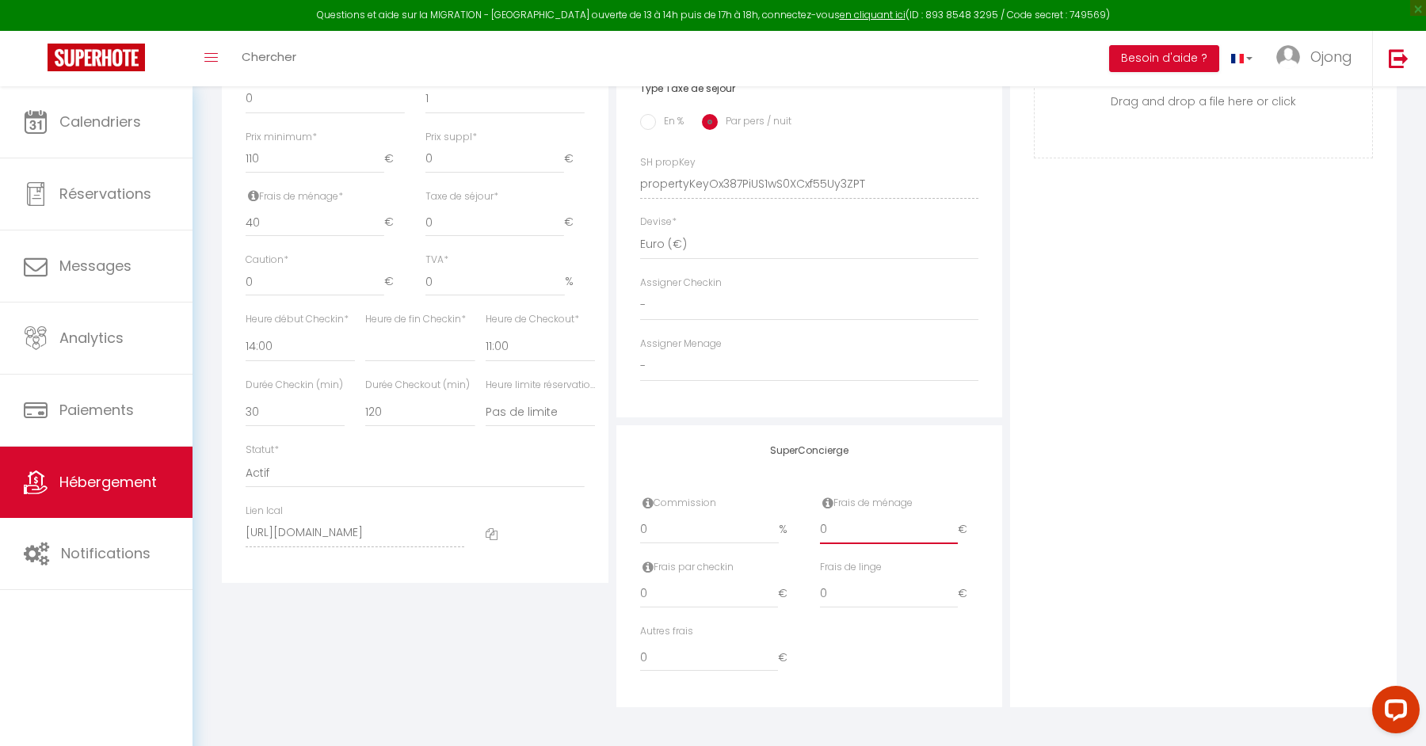
type input "4"
select select
checkbox input "false"
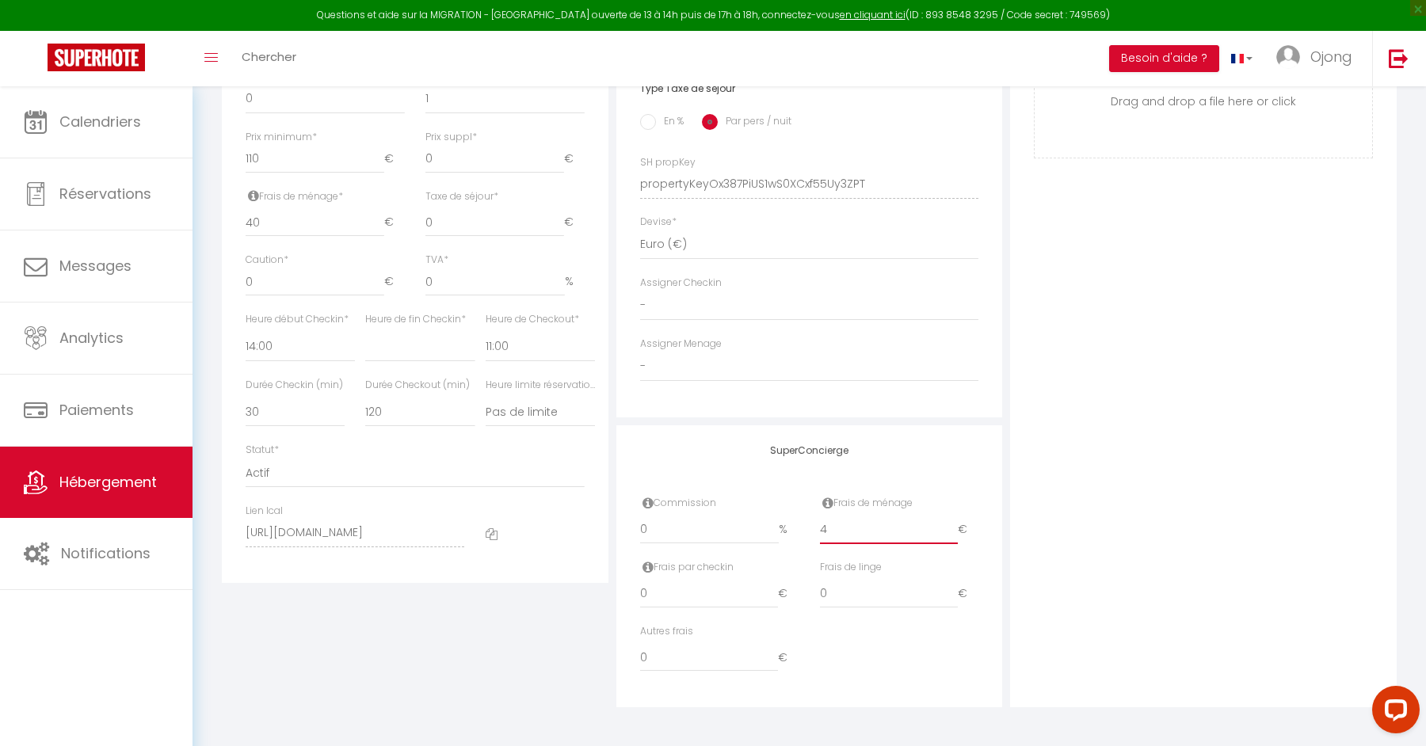
checkbox input "false"
type input "40"
select select
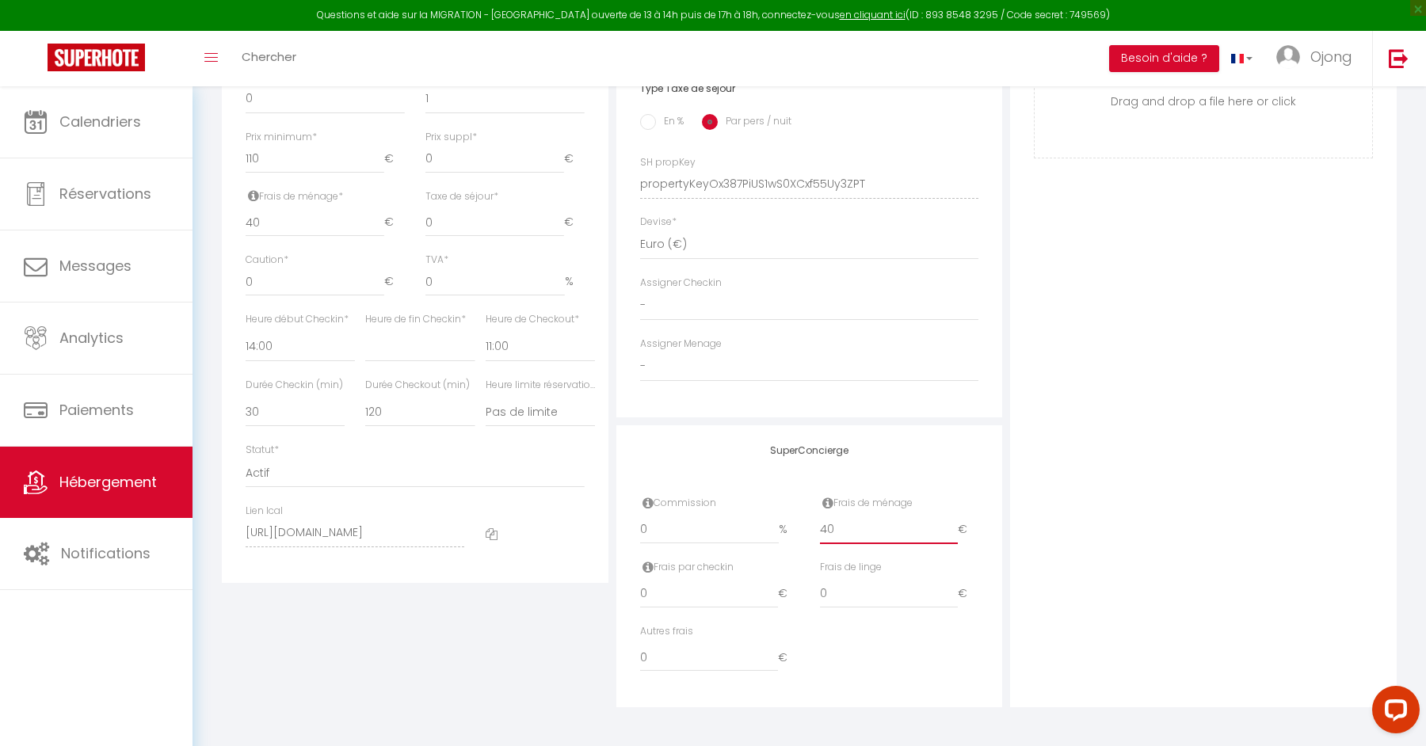
checkbox input "false"
type input "40"
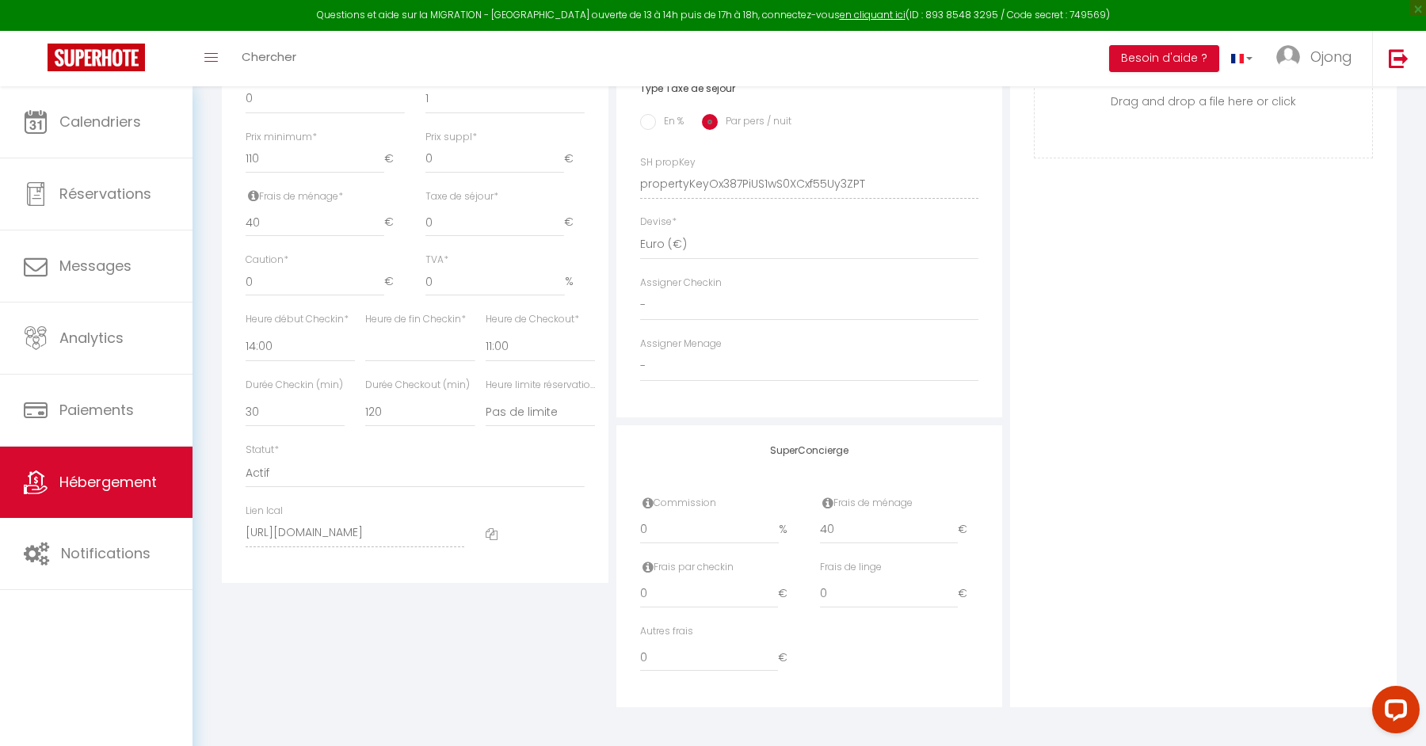
click at [1189, 472] on div "Photo Photo Supprimer Drag and drop a file here or click Ooops, something wrong…" at bounding box center [1203, 173] width 387 height 1069
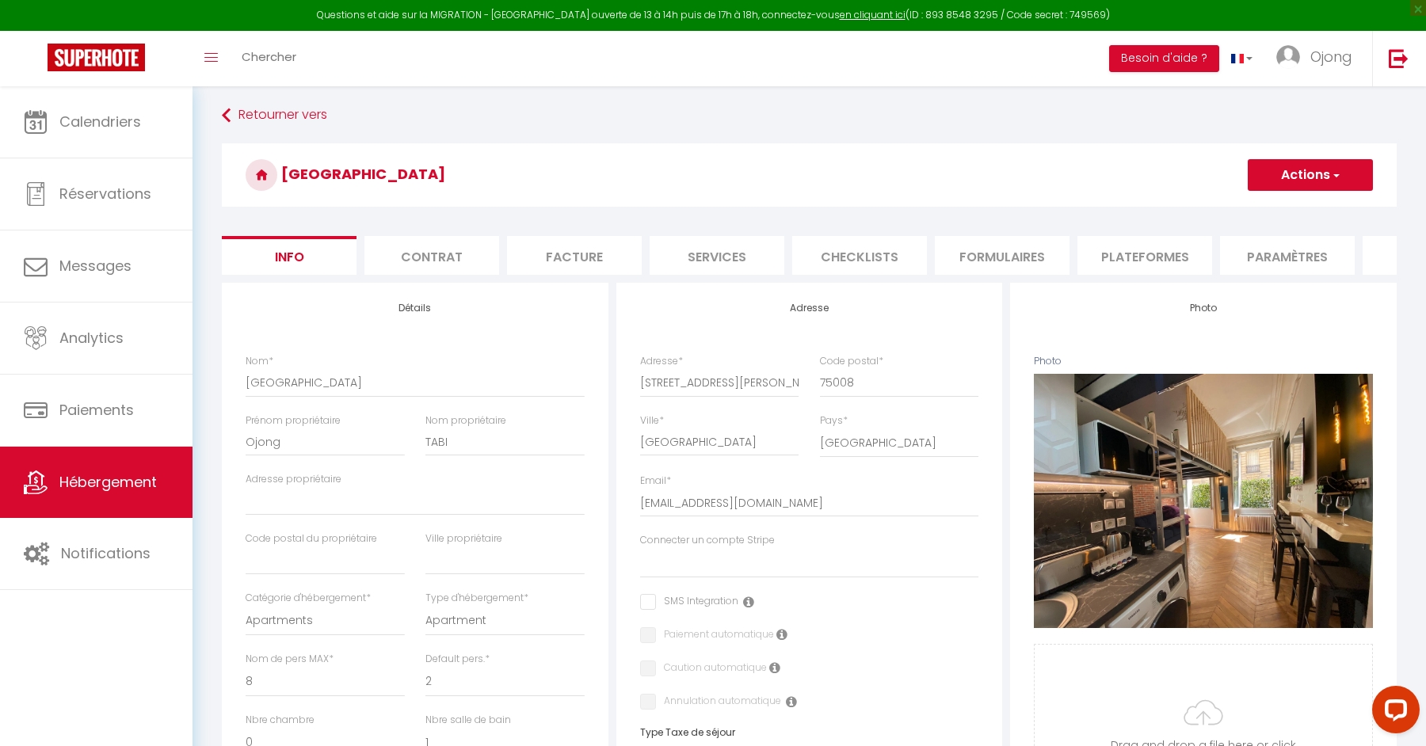
scroll to position [0, 0]
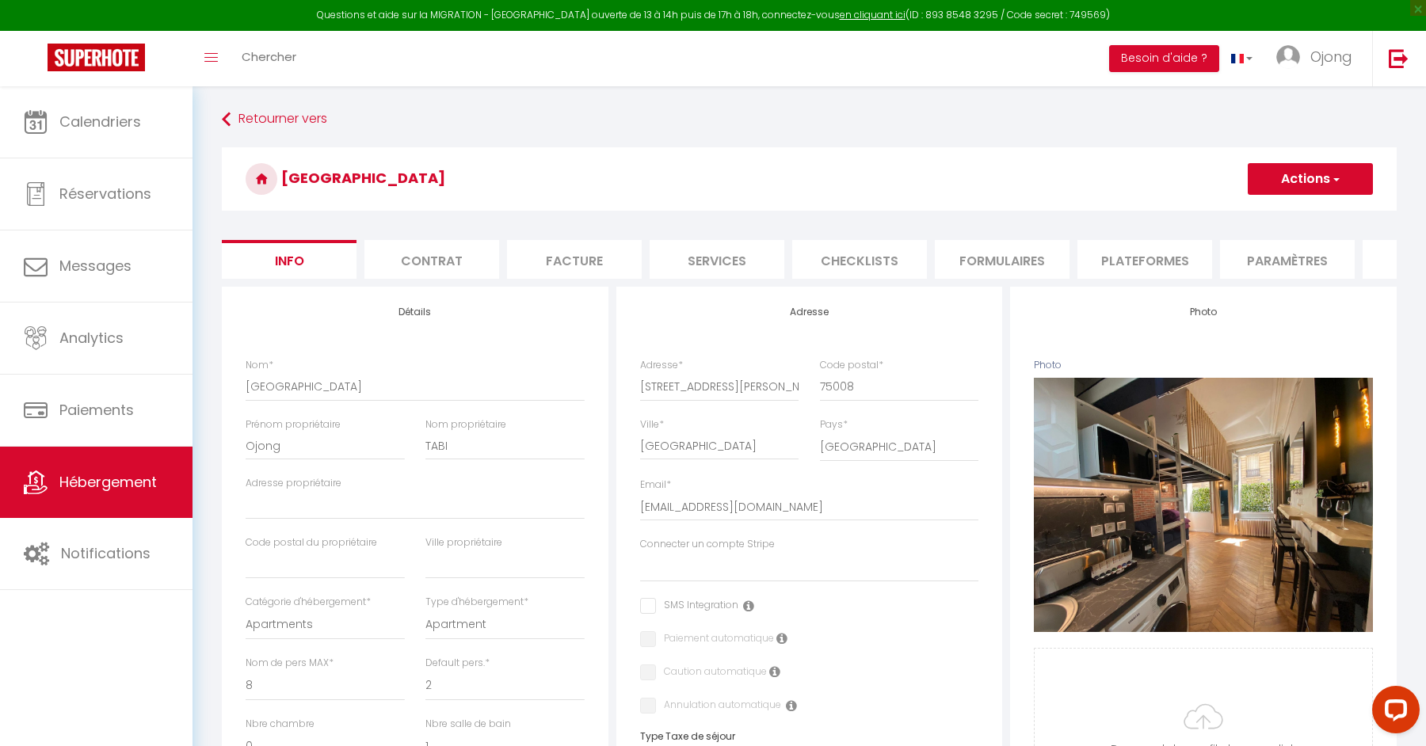
click at [1299, 178] on button "Actions" at bounding box center [1310, 179] width 125 height 32
click at [1268, 213] on input "Enregistrer" at bounding box center [1248, 214] width 59 height 16
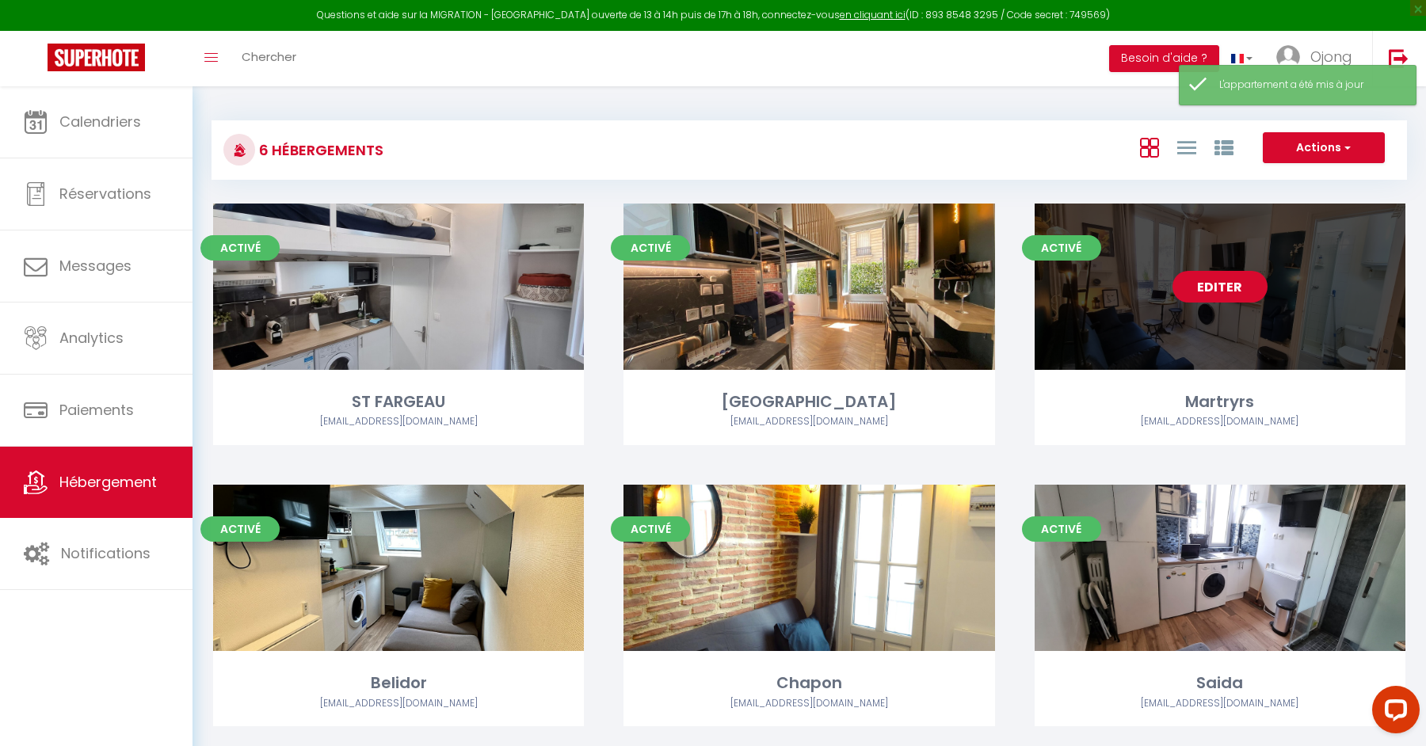
click at [1215, 281] on link "Editer" at bounding box center [1220, 287] width 95 height 32
click at [1232, 284] on link "Editer" at bounding box center [1220, 287] width 95 height 32
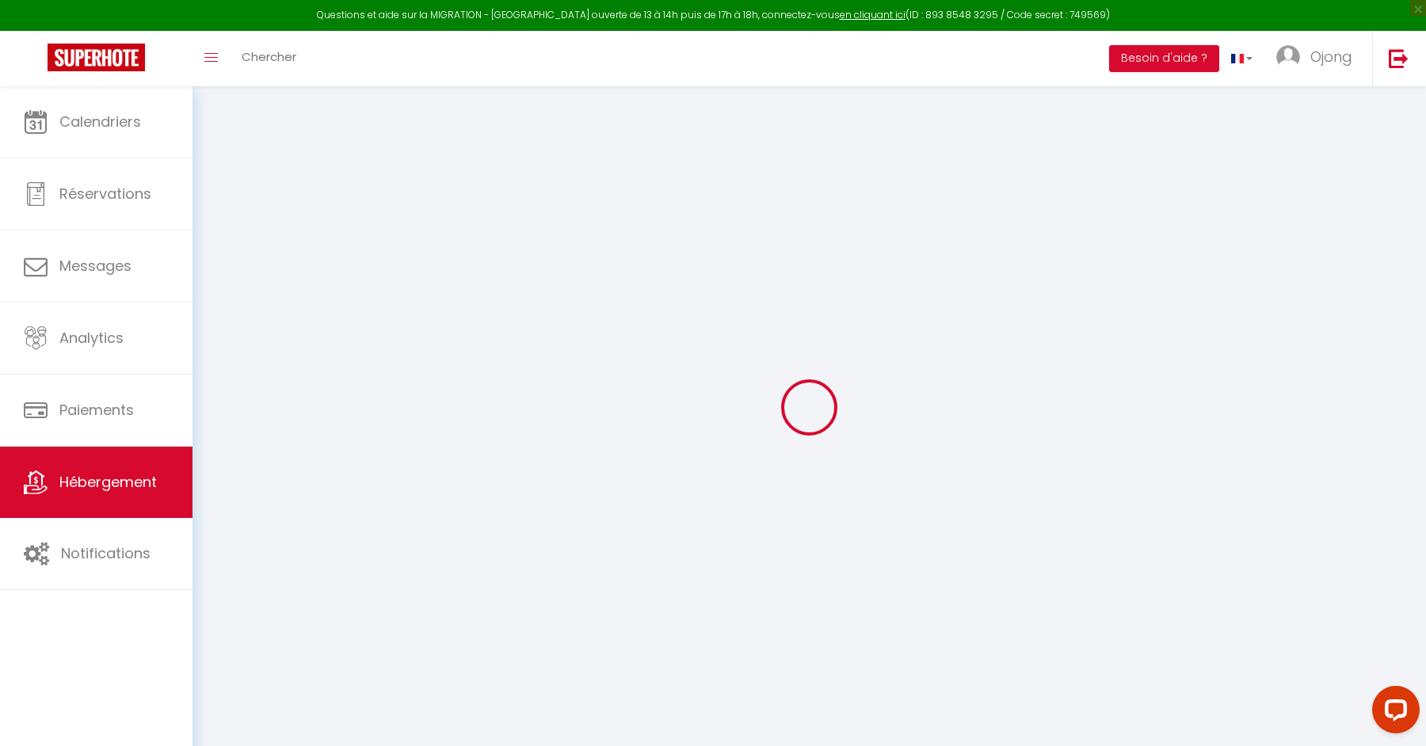
select select
checkbox input "false"
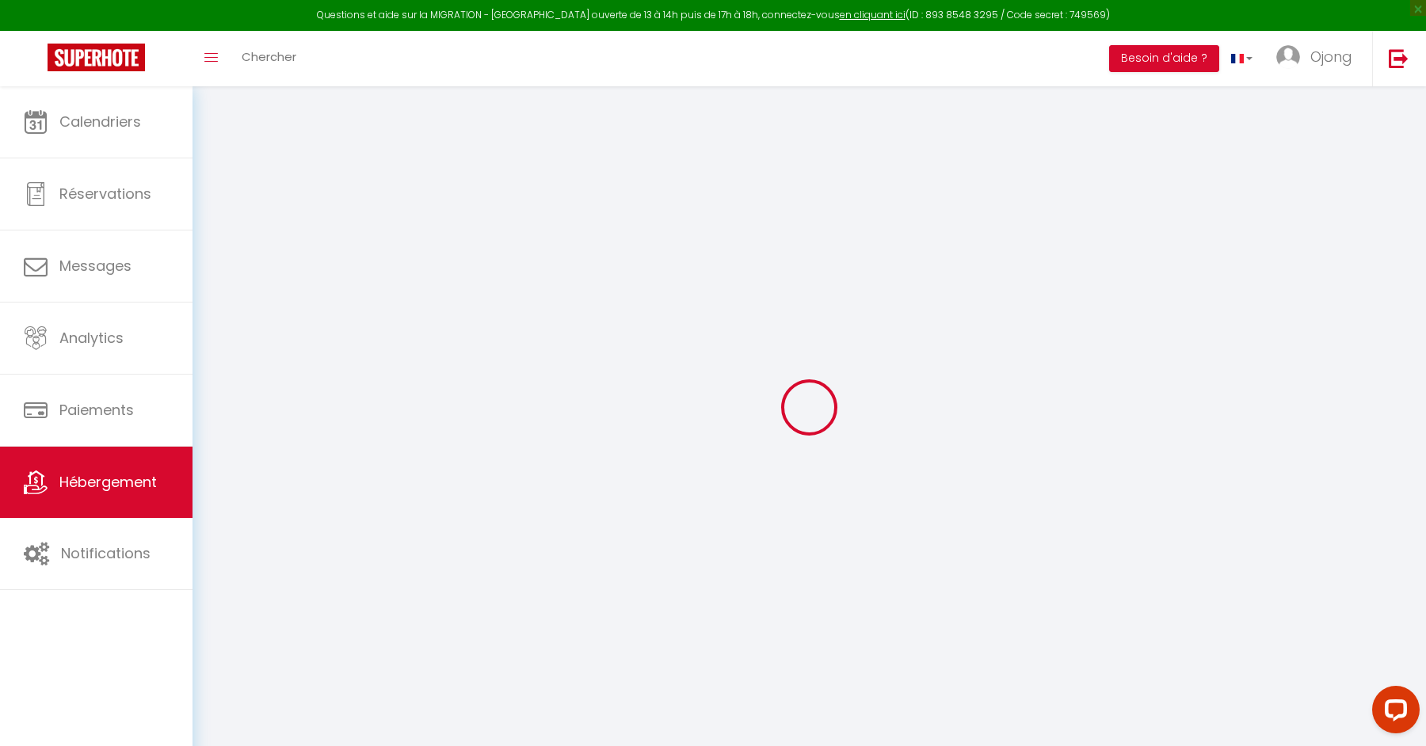
checkbox input "false"
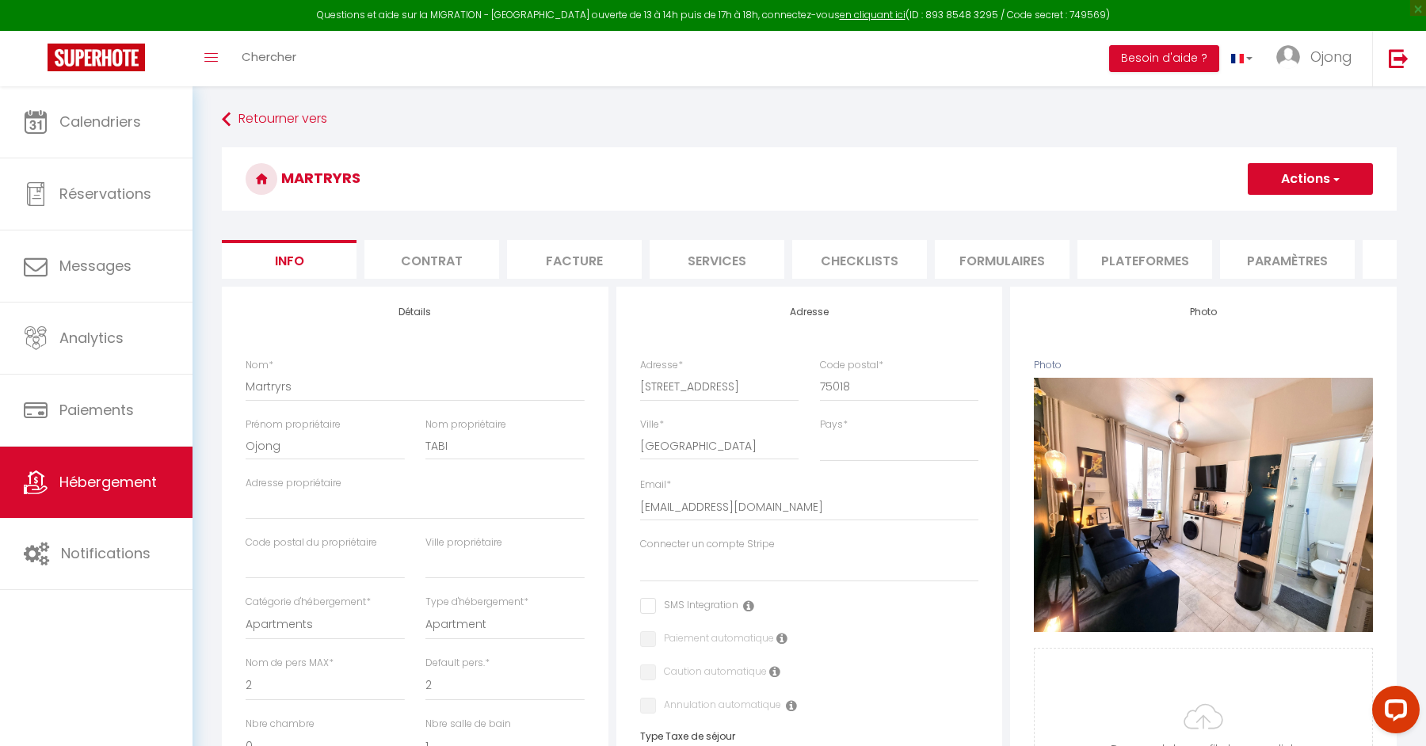
scroll to position [648, 0]
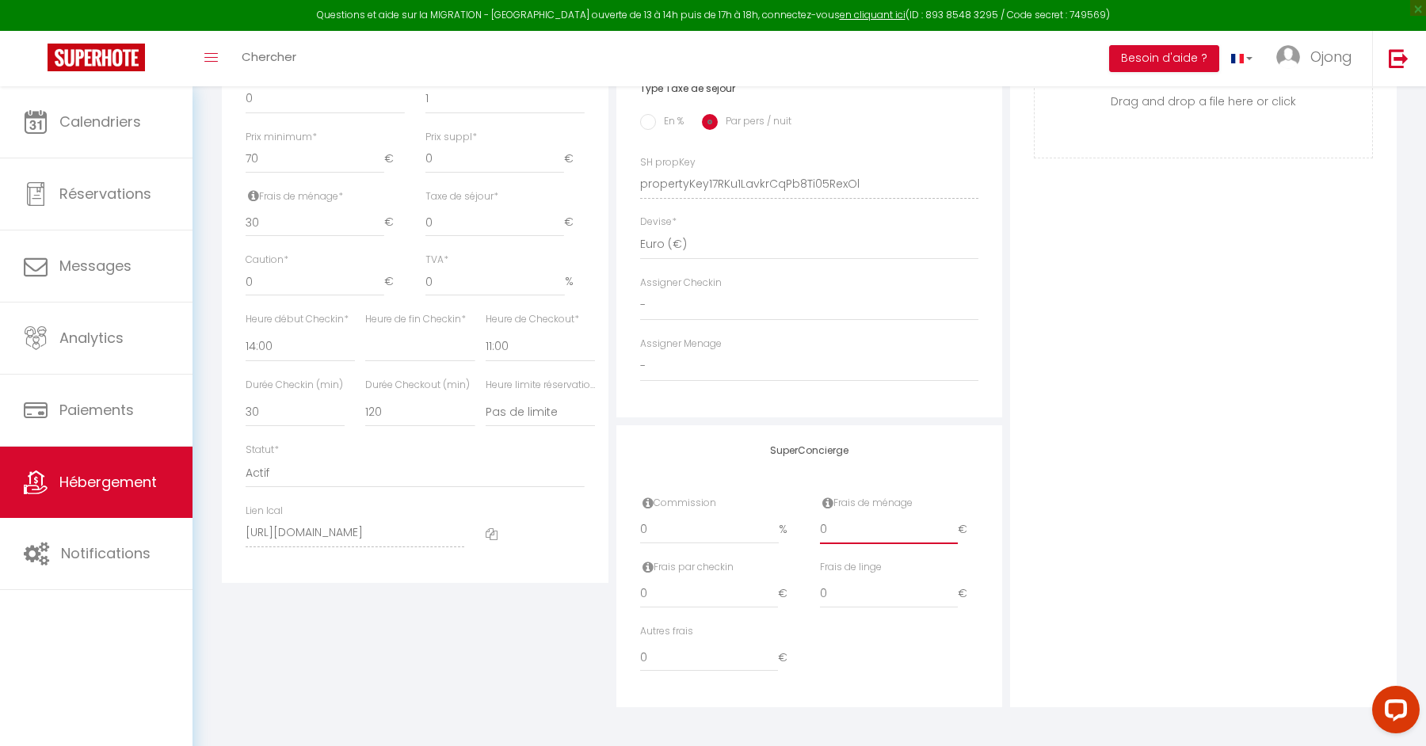
click at [839, 532] on input "0" at bounding box center [889, 530] width 139 height 29
type input "3"
select select
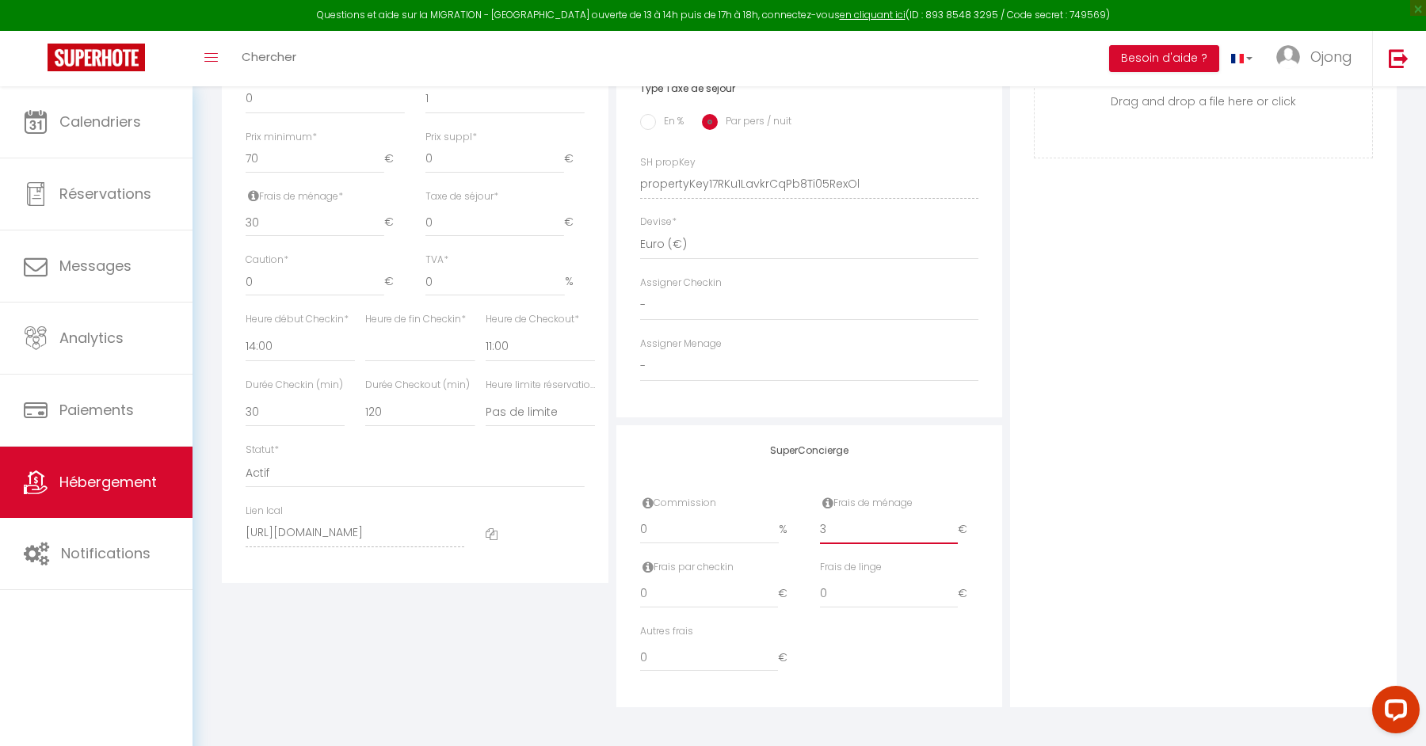
select select
checkbox input "false"
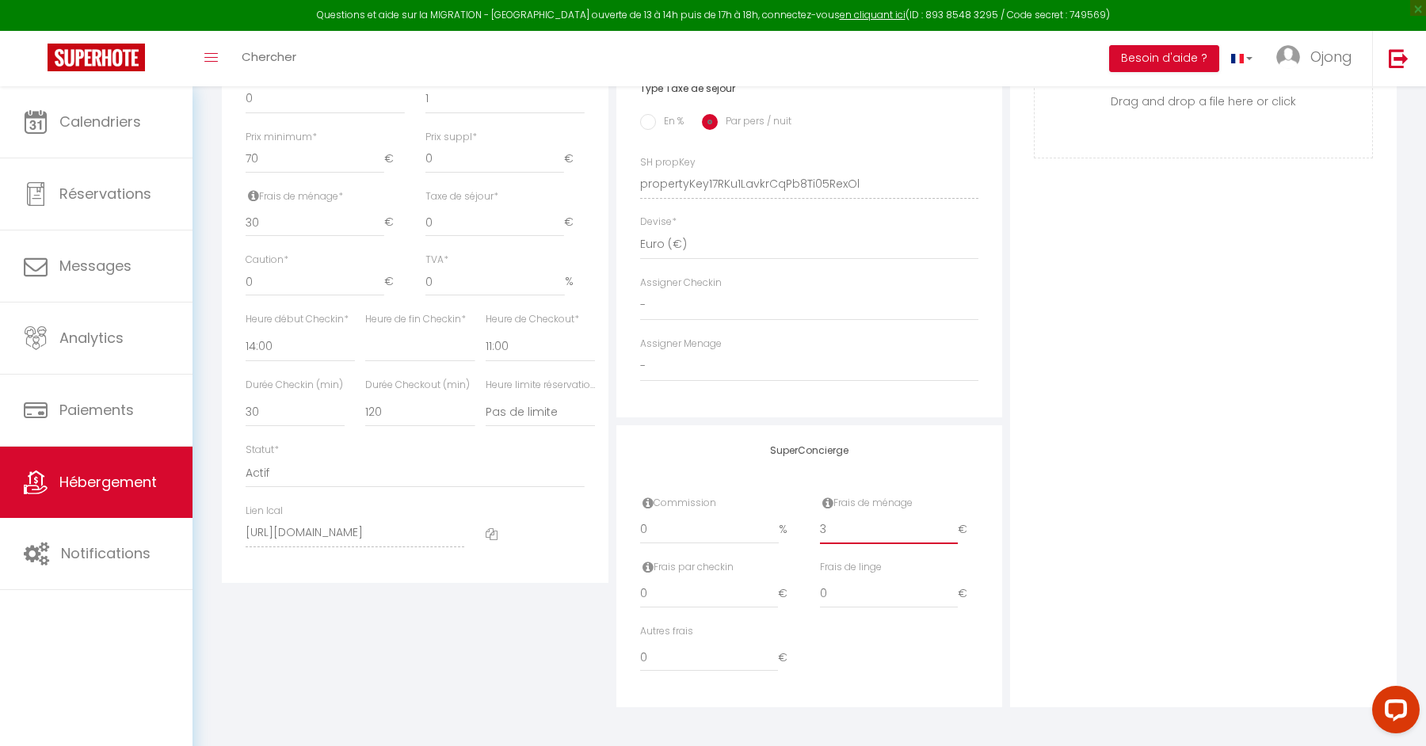
type input "30"
select select
checkbox input "false"
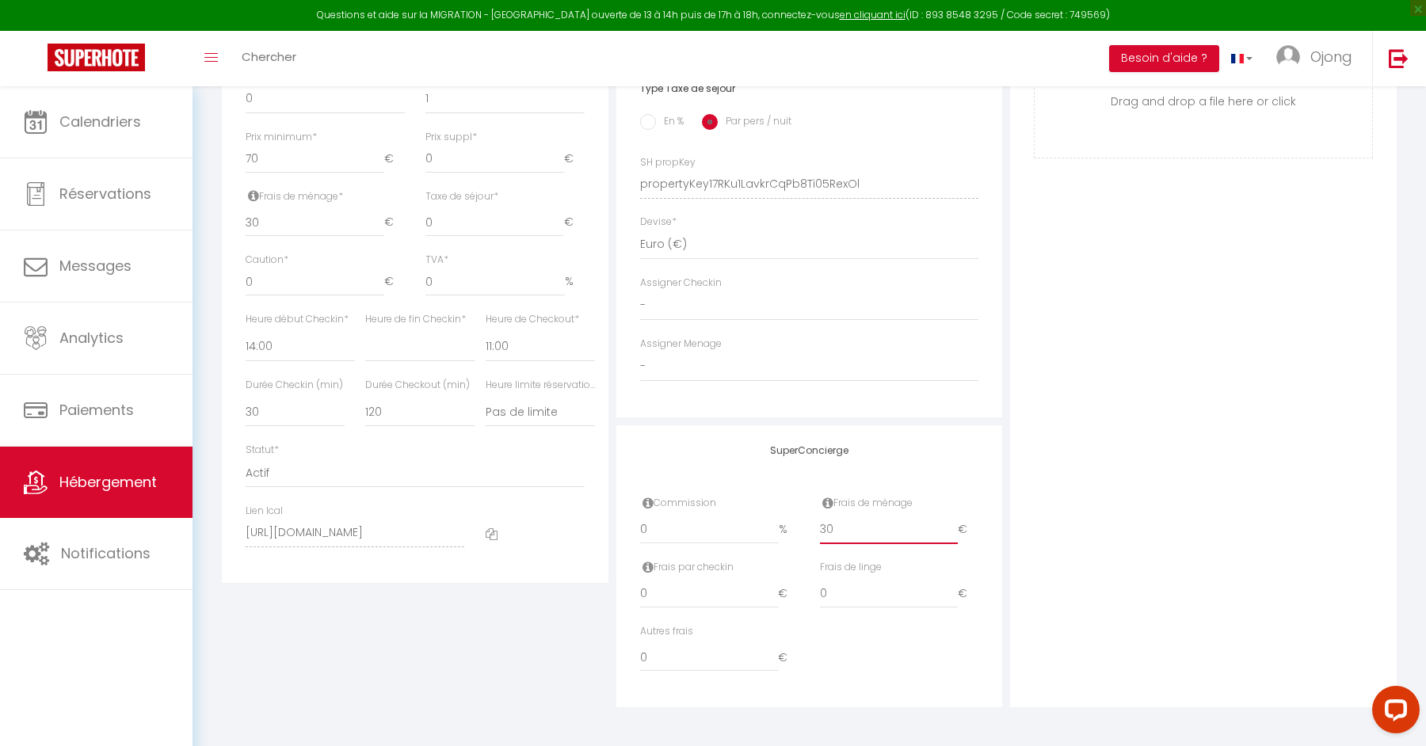
checkbox input "false"
type input "30"
click at [1217, 410] on div "Photo Photo Supprimer Drag and drop a file here or click Ooops, something wrong…" at bounding box center [1203, 173] width 387 height 1069
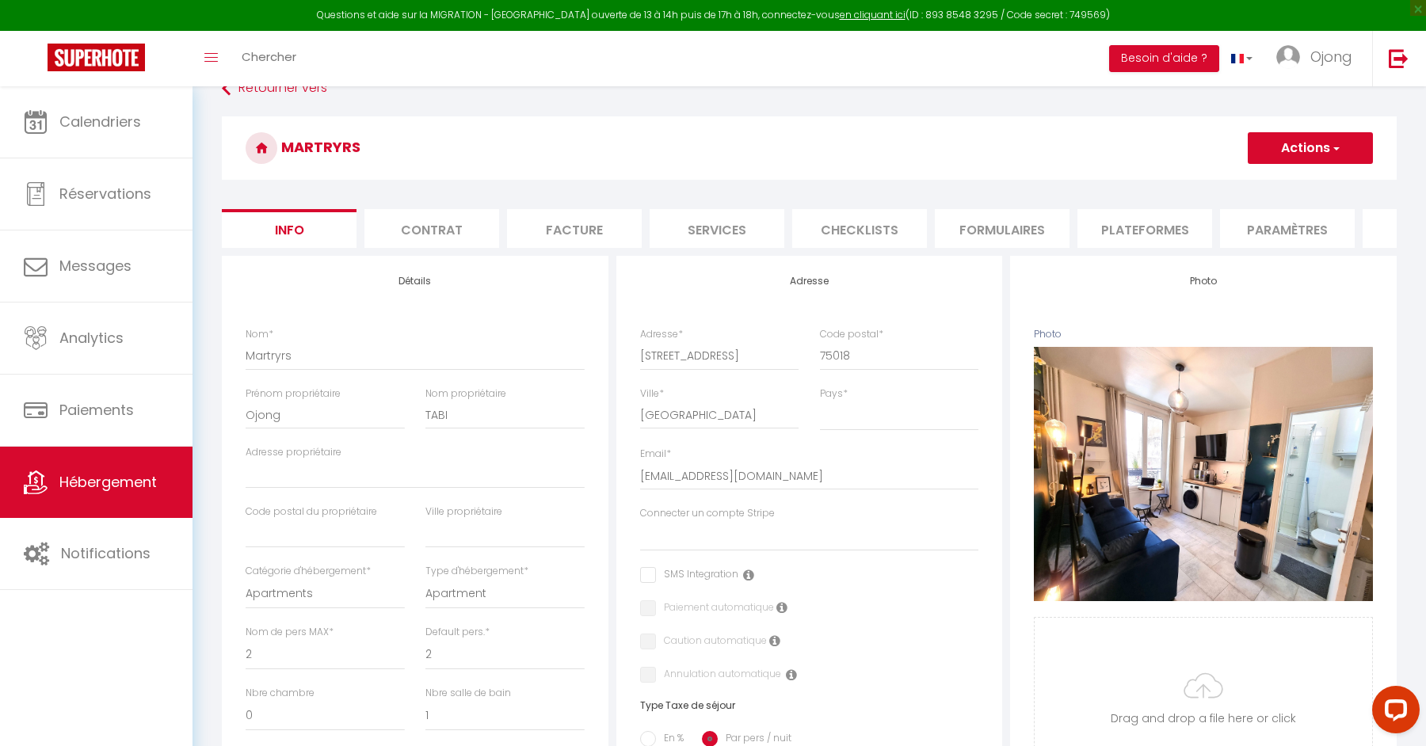
scroll to position [0, 0]
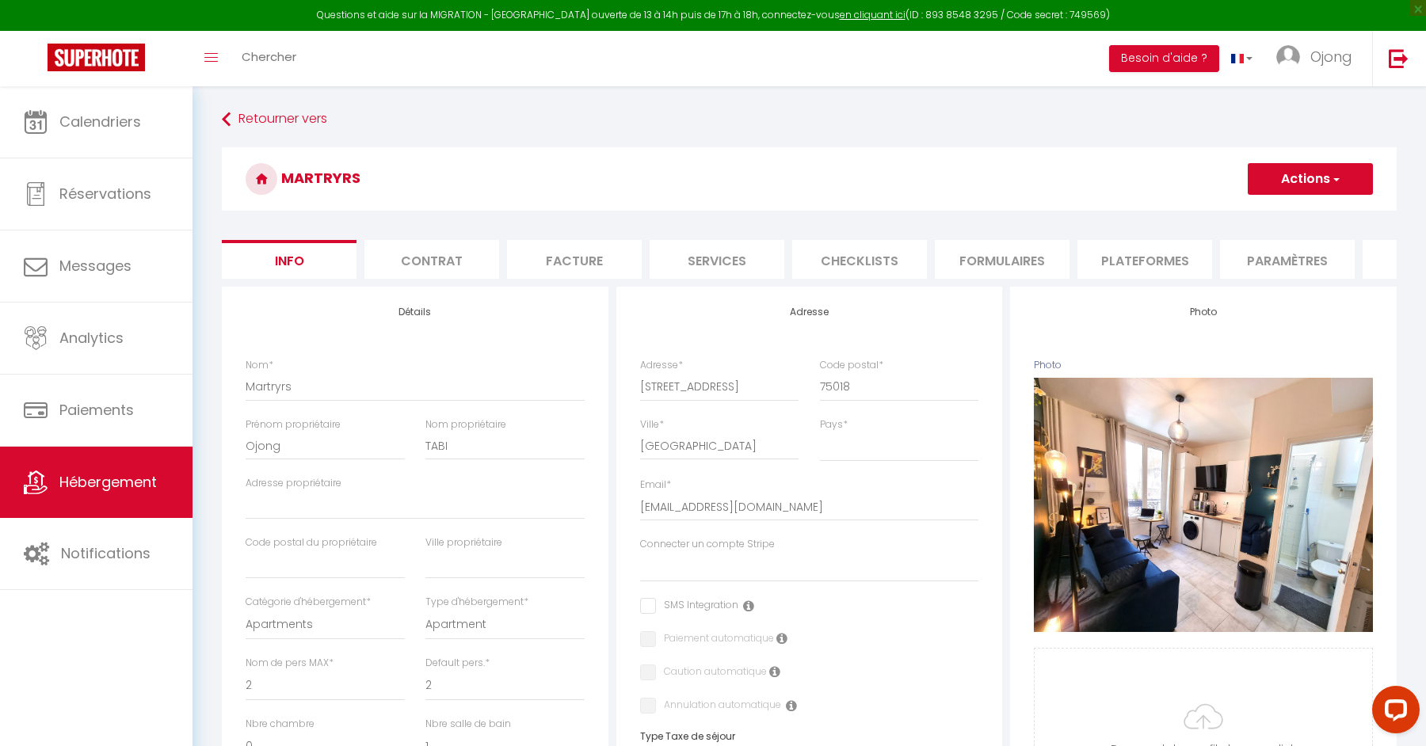
click at [1318, 172] on button "Actions" at bounding box center [1310, 179] width 125 height 32
click at [1269, 210] on input "Enregistrer" at bounding box center [1248, 214] width 59 height 16
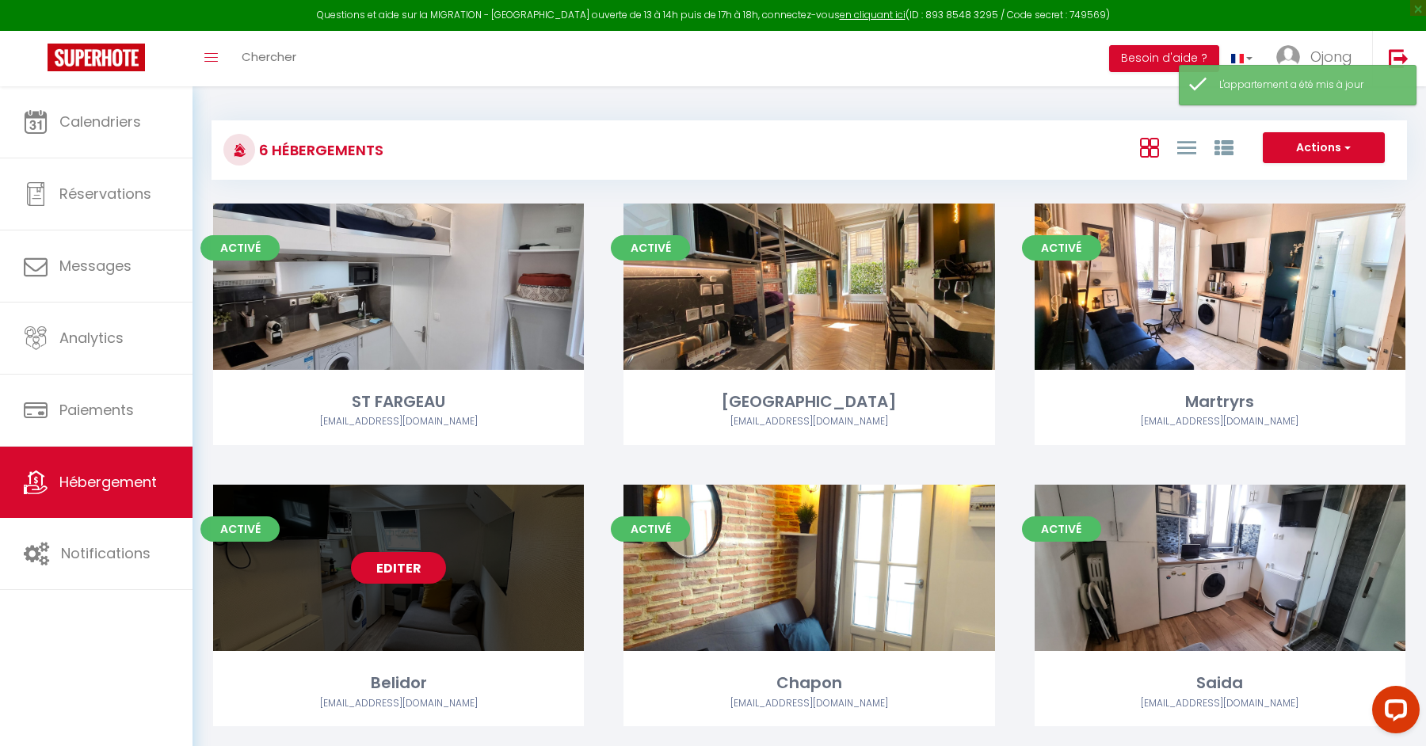
click at [503, 540] on div "Editer" at bounding box center [398, 568] width 371 height 166
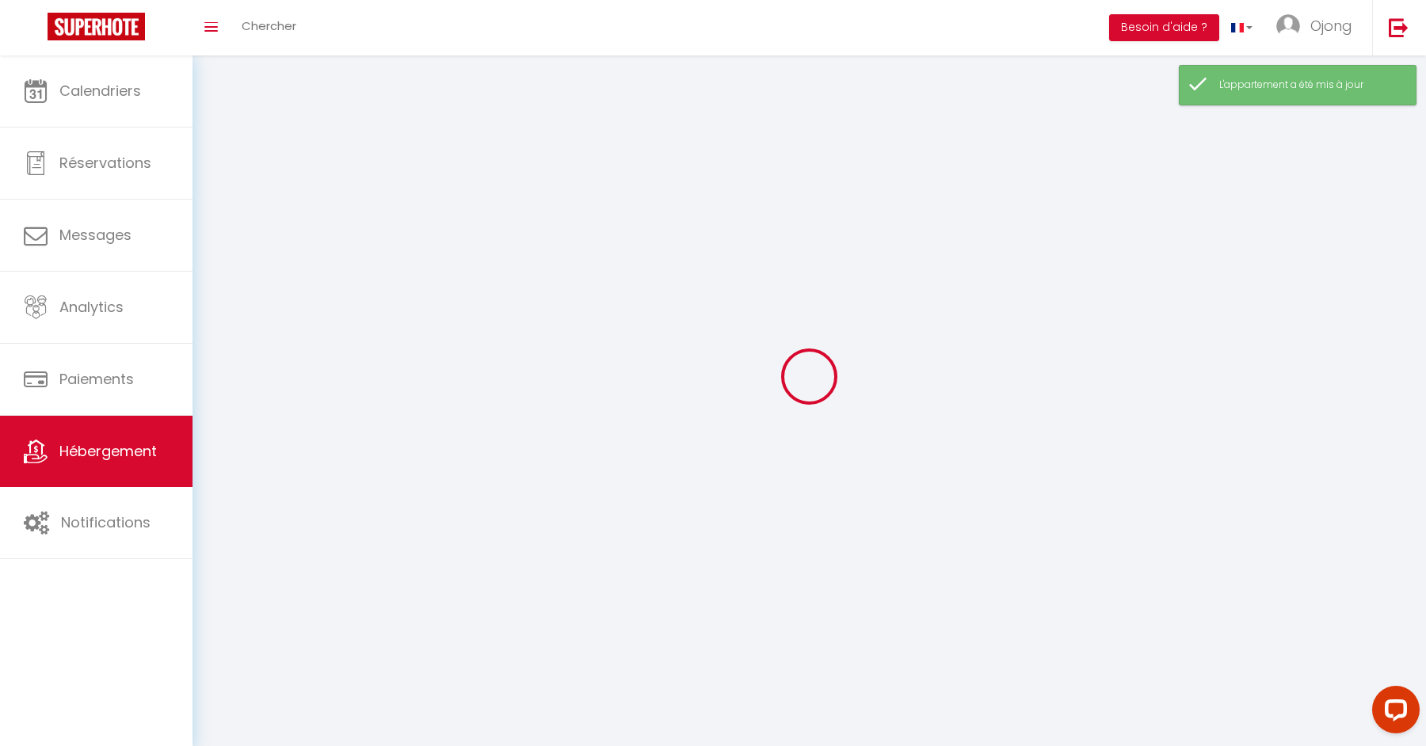
checkbox input "false"
select select
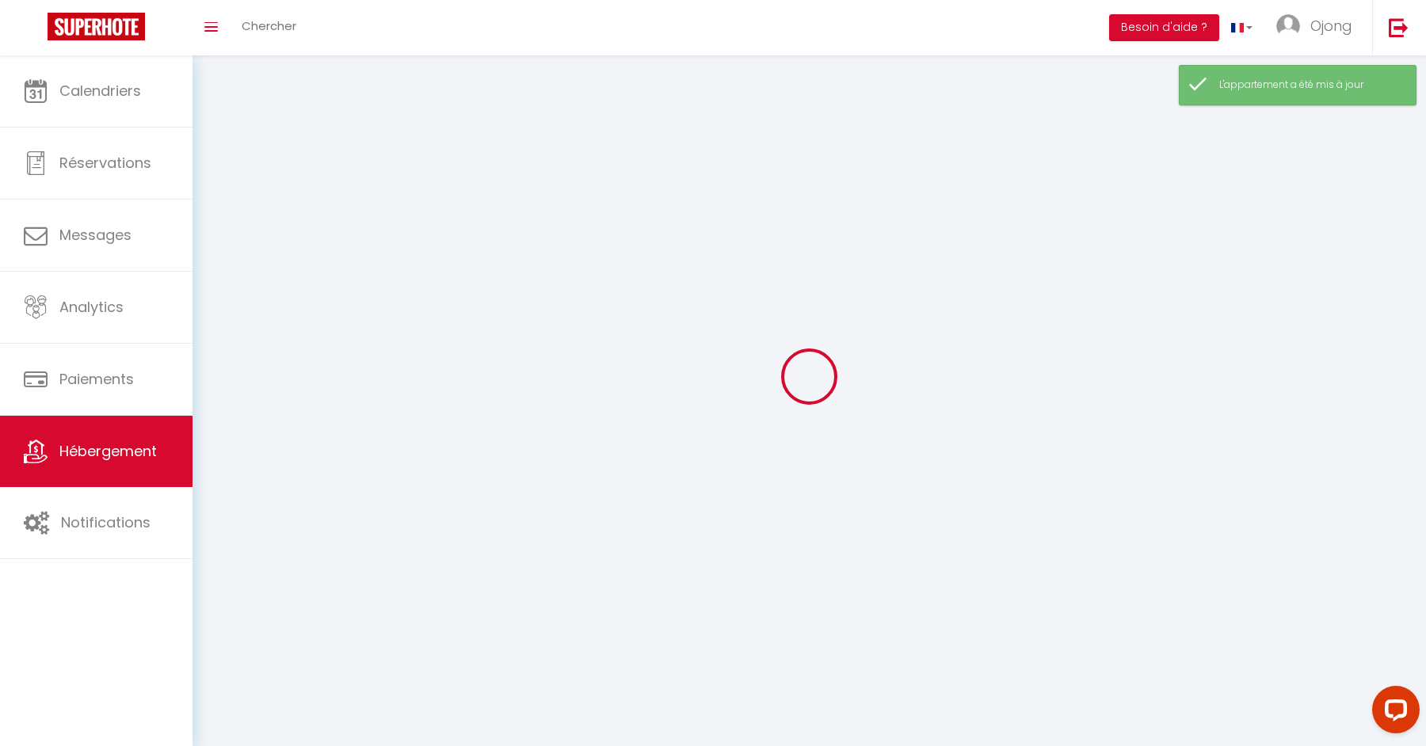
select select
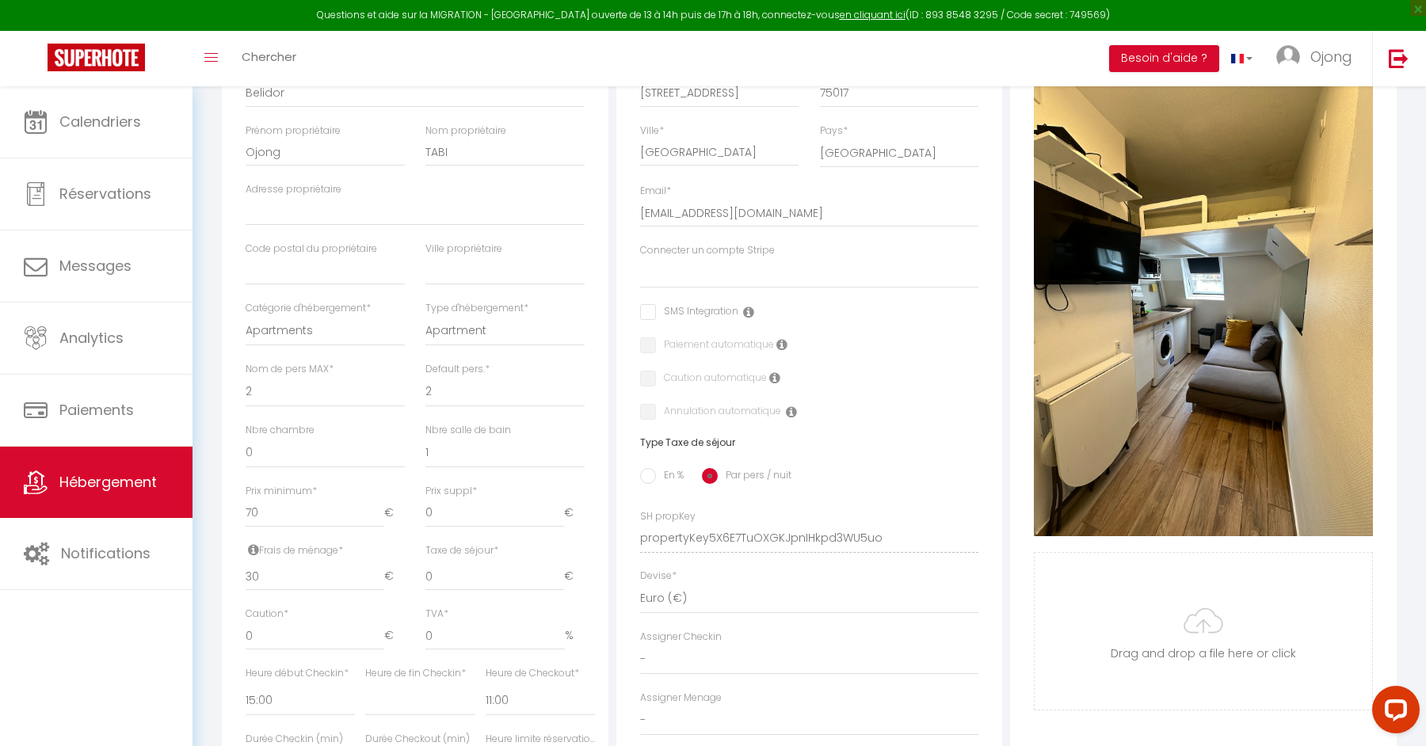
scroll to position [648, 0]
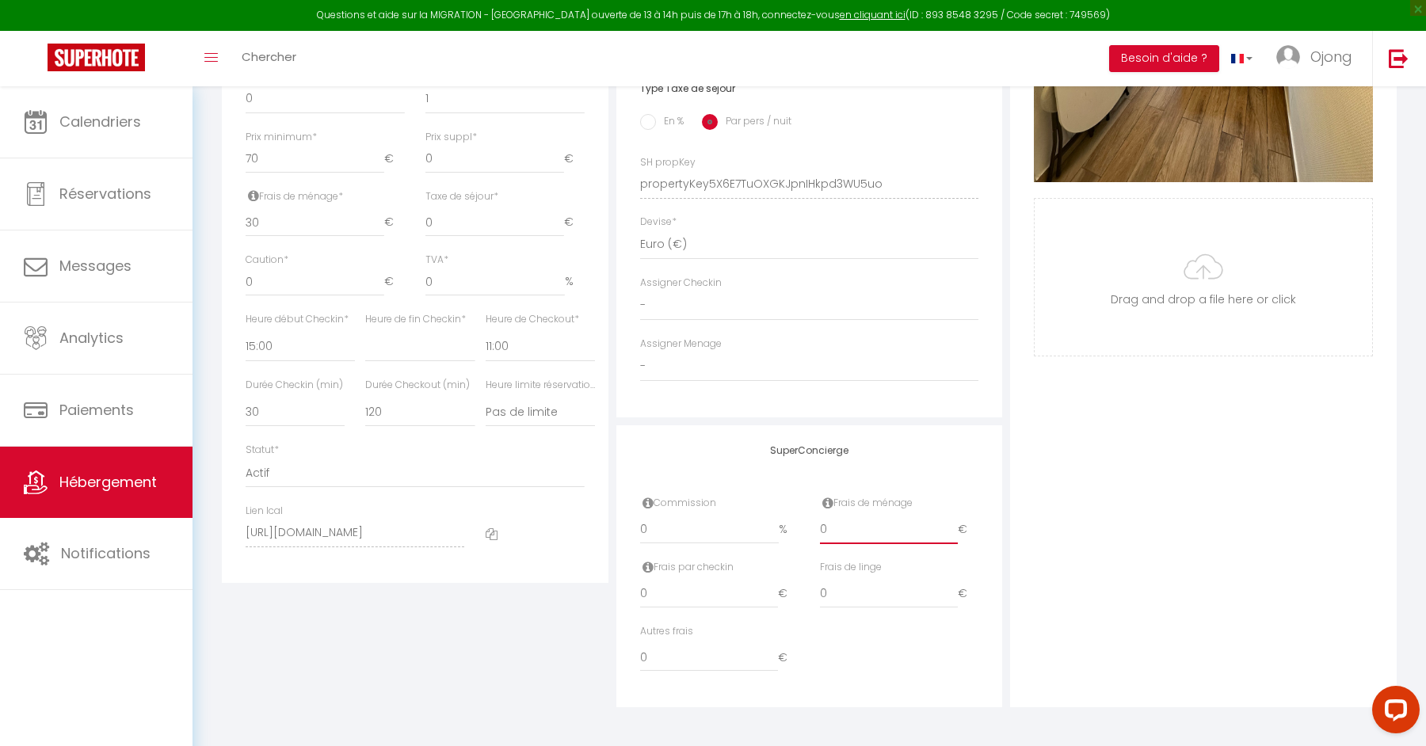
click at [838, 535] on input "0" at bounding box center [889, 530] width 139 height 29
click at [1105, 427] on div "Photo Photo Supprimer Drag and drop a file here or click Ooops, something wrong…" at bounding box center [1203, 173] width 387 height 1069
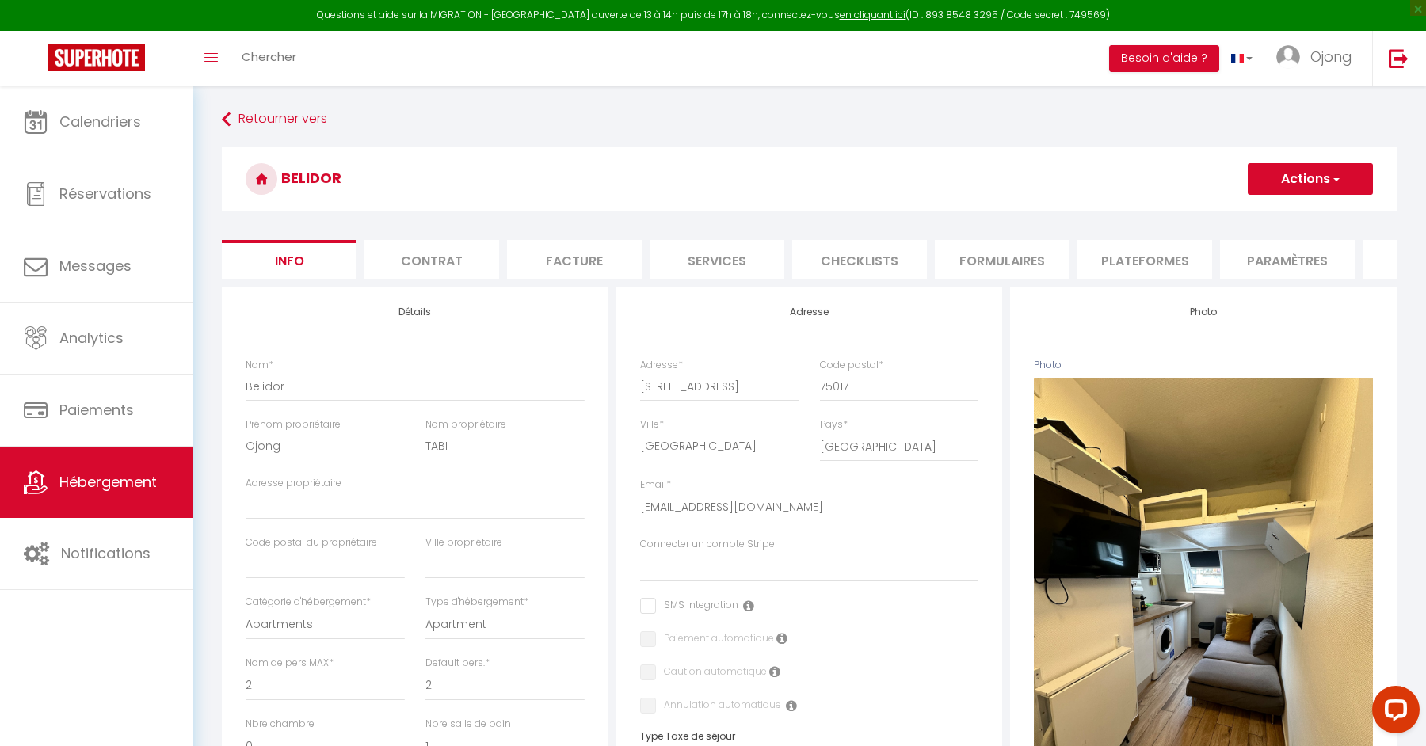
click at [1334, 175] on span "button" at bounding box center [1335, 179] width 10 height 16
click at [1269, 212] on input "Enregistrer" at bounding box center [1248, 214] width 59 height 16
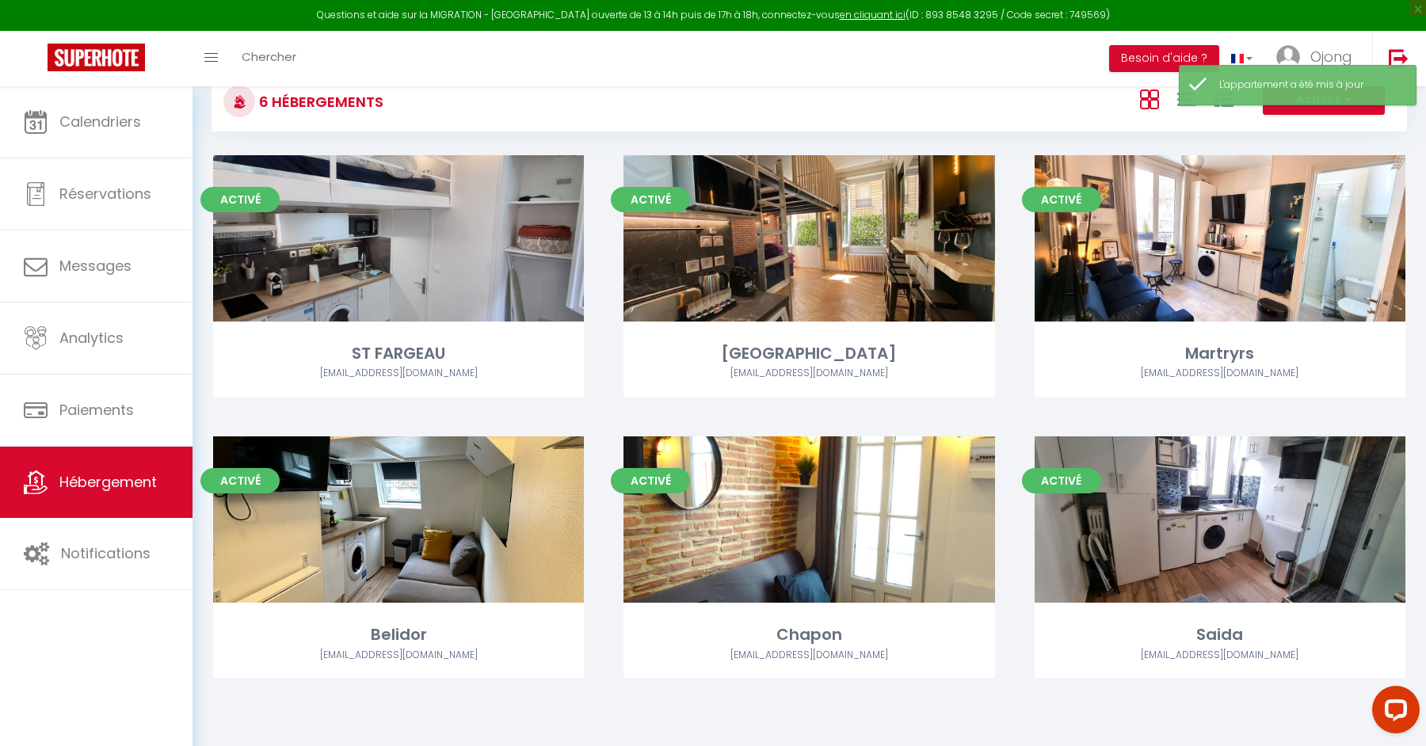
scroll to position [86, 0]
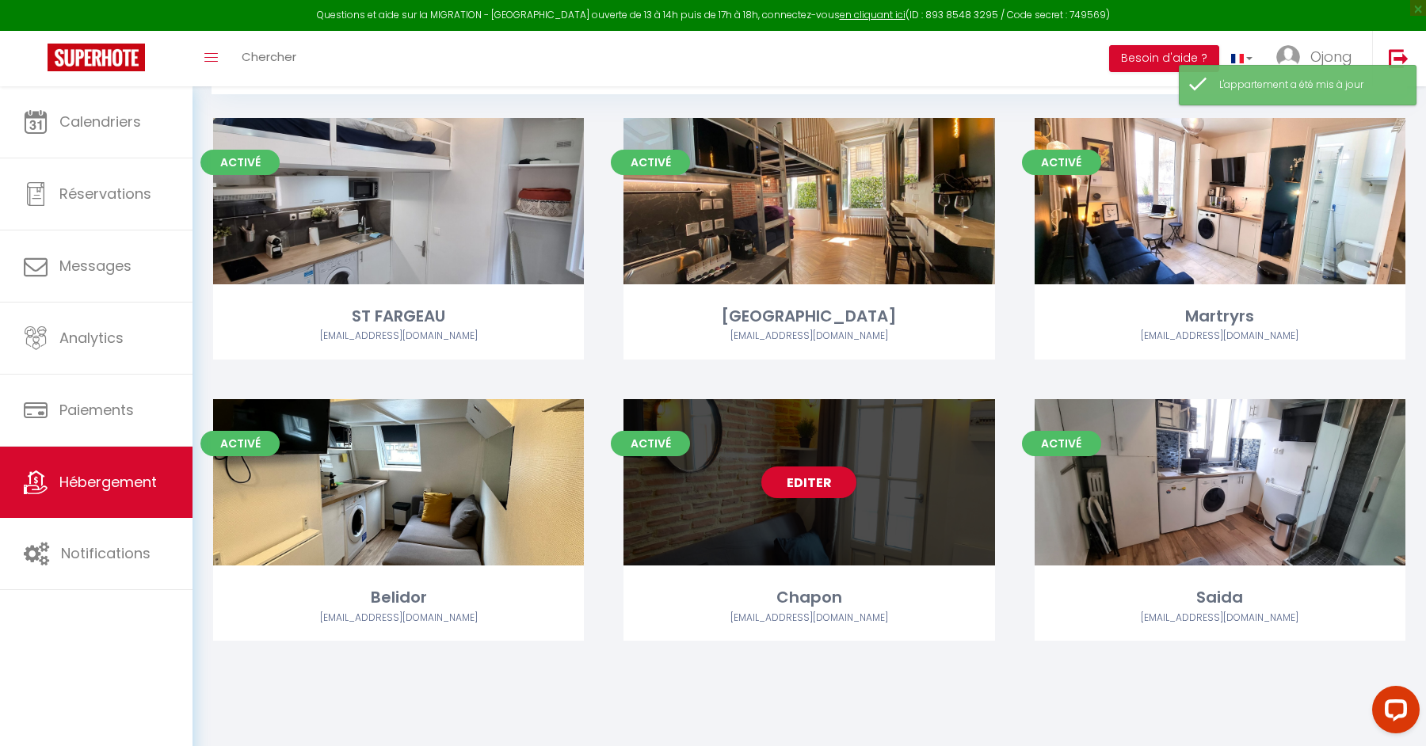
click at [826, 479] on link "Editer" at bounding box center [808, 483] width 95 height 32
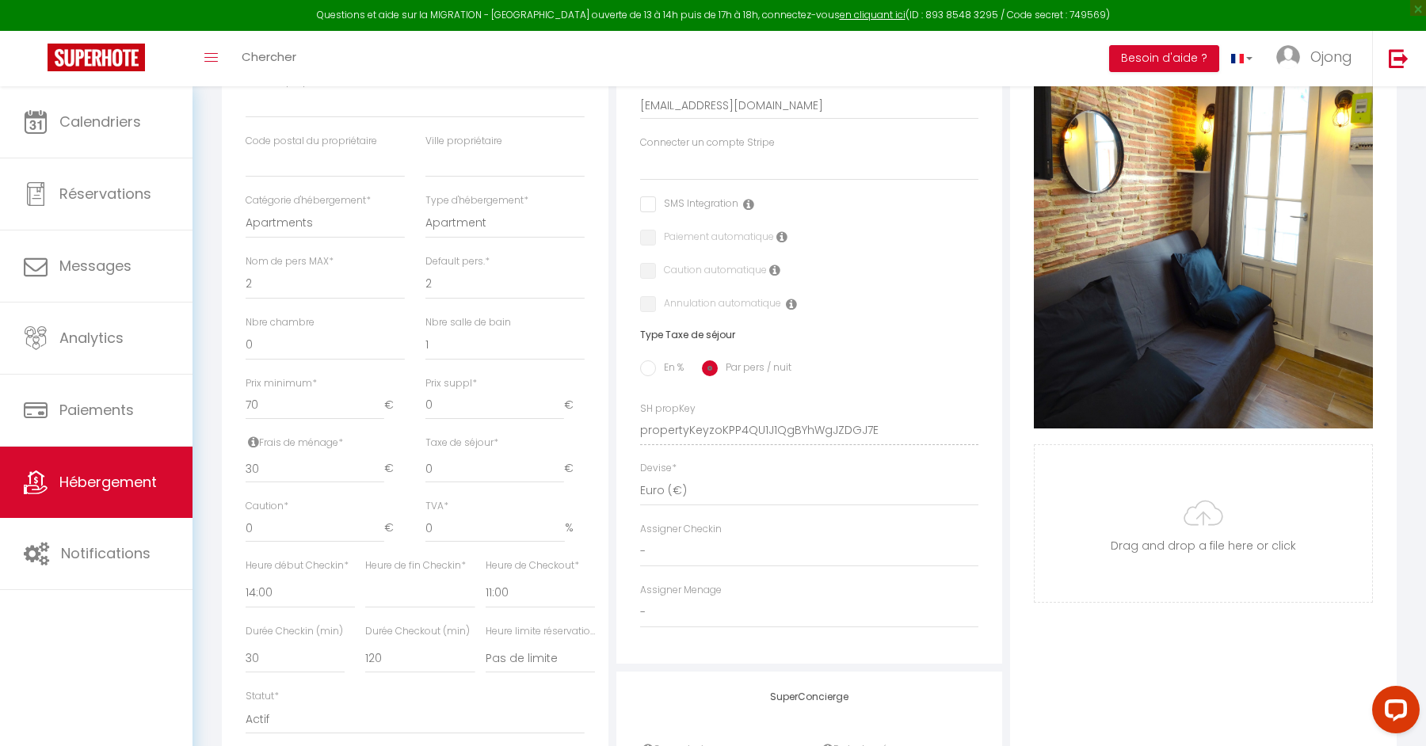
scroll to position [648, 0]
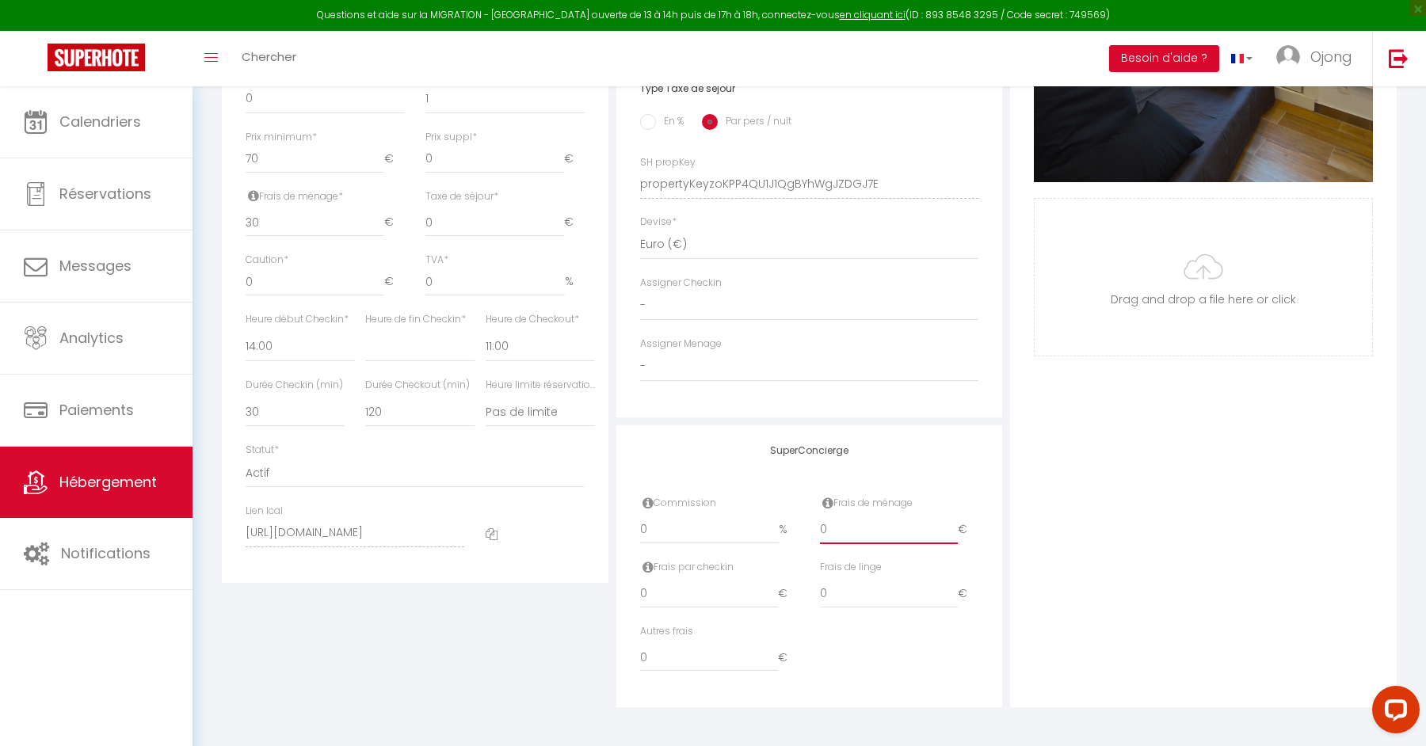
click at [845, 528] on input "0" at bounding box center [889, 530] width 139 height 29
click at [1269, 491] on div "Photo Photo Supprimer Drag and drop a file here or click Ooops, something wrong…" at bounding box center [1203, 173] width 387 height 1069
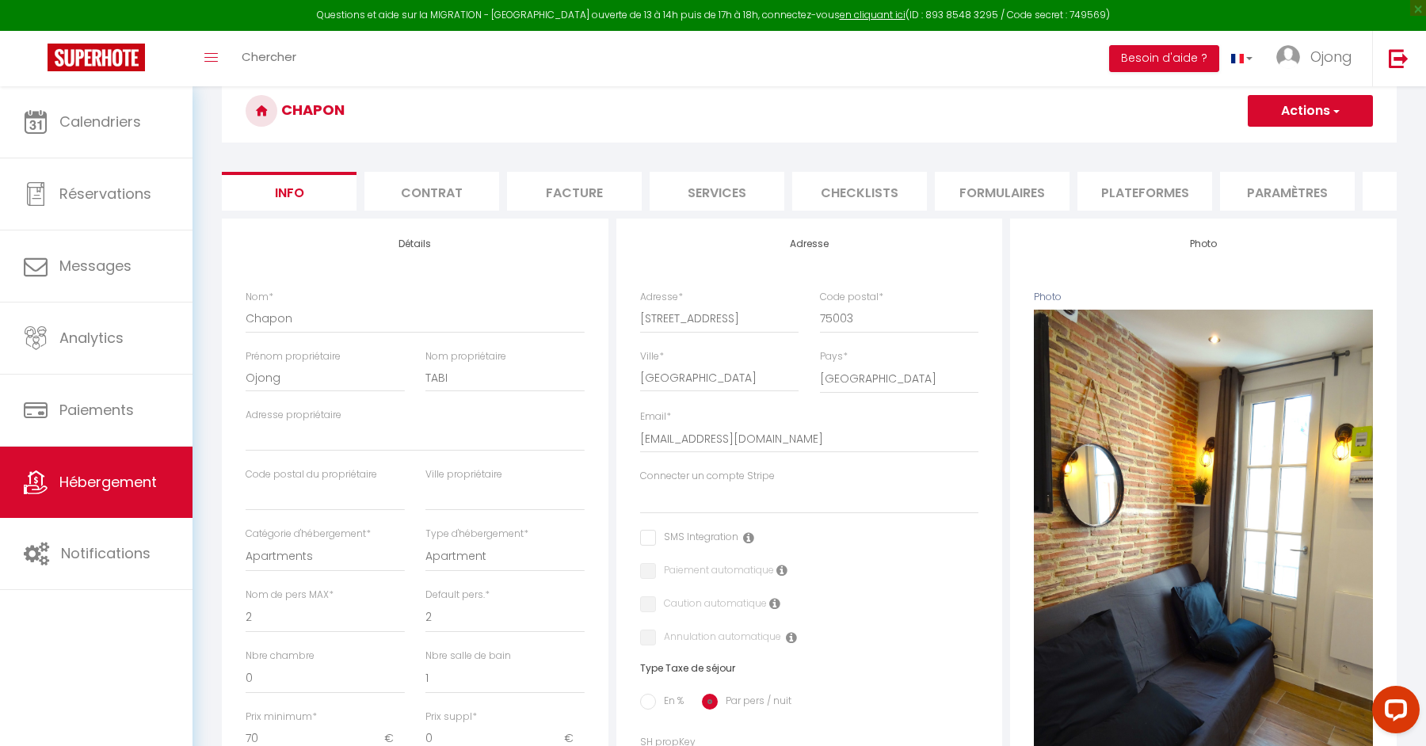
scroll to position [0, 0]
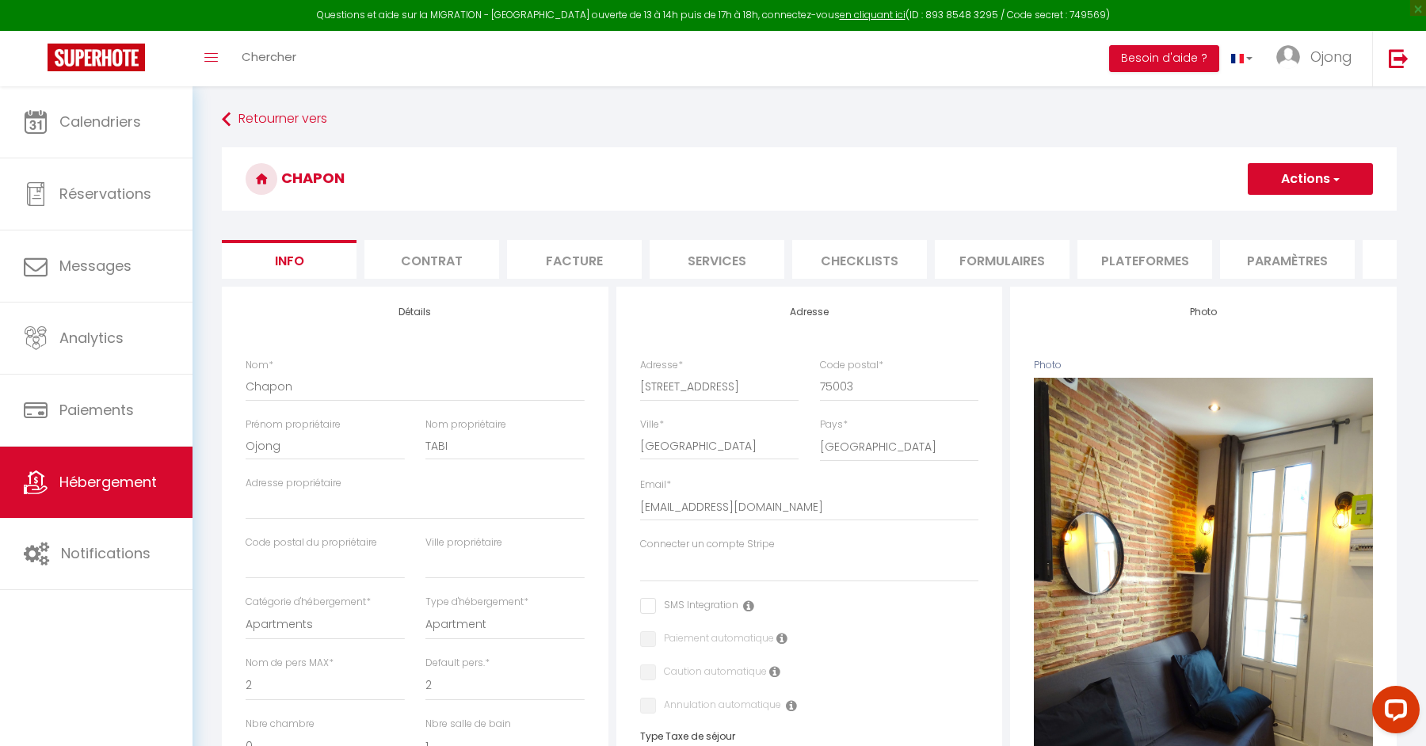
click at [1314, 176] on button "Actions" at bounding box center [1310, 179] width 125 height 32
click at [1259, 216] on input "Enregistrer" at bounding box center [1248, 214] width 59 height 16
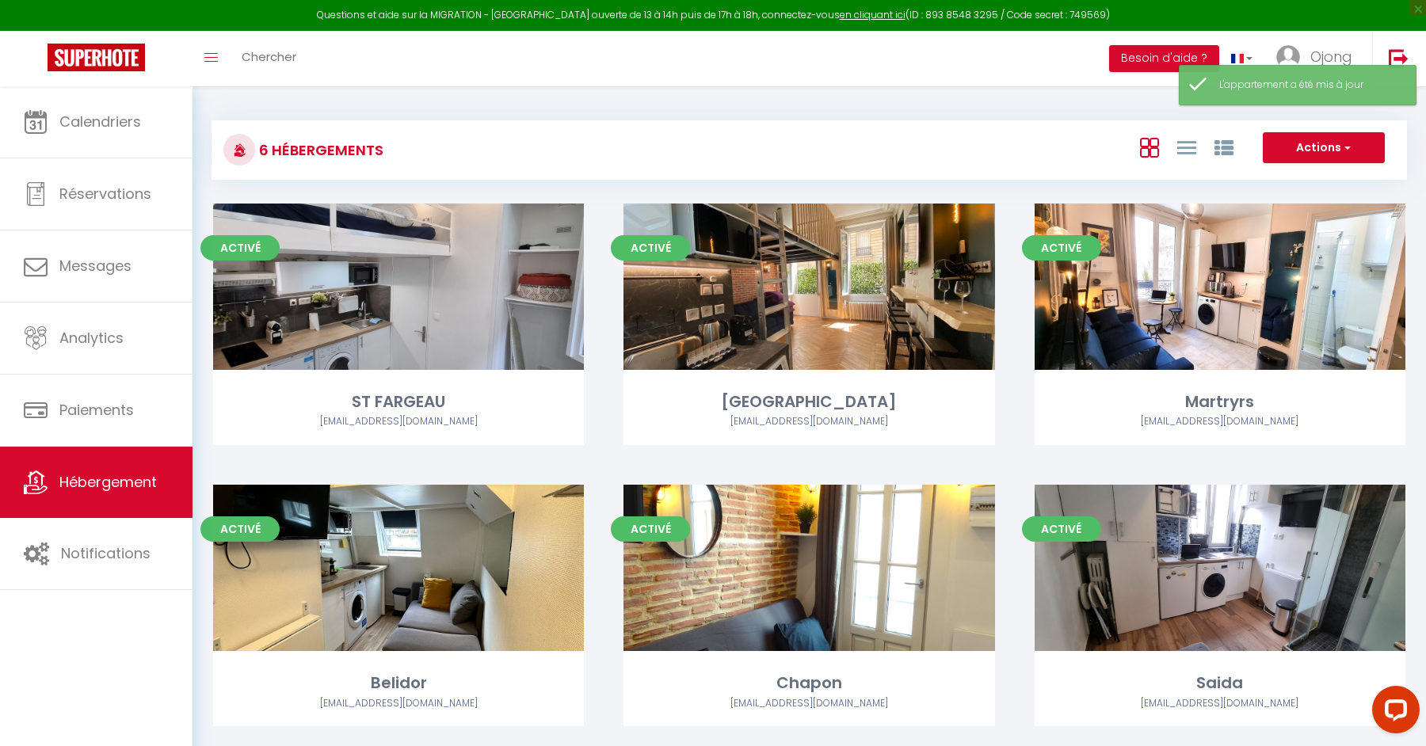
scroll to position [86, 0]
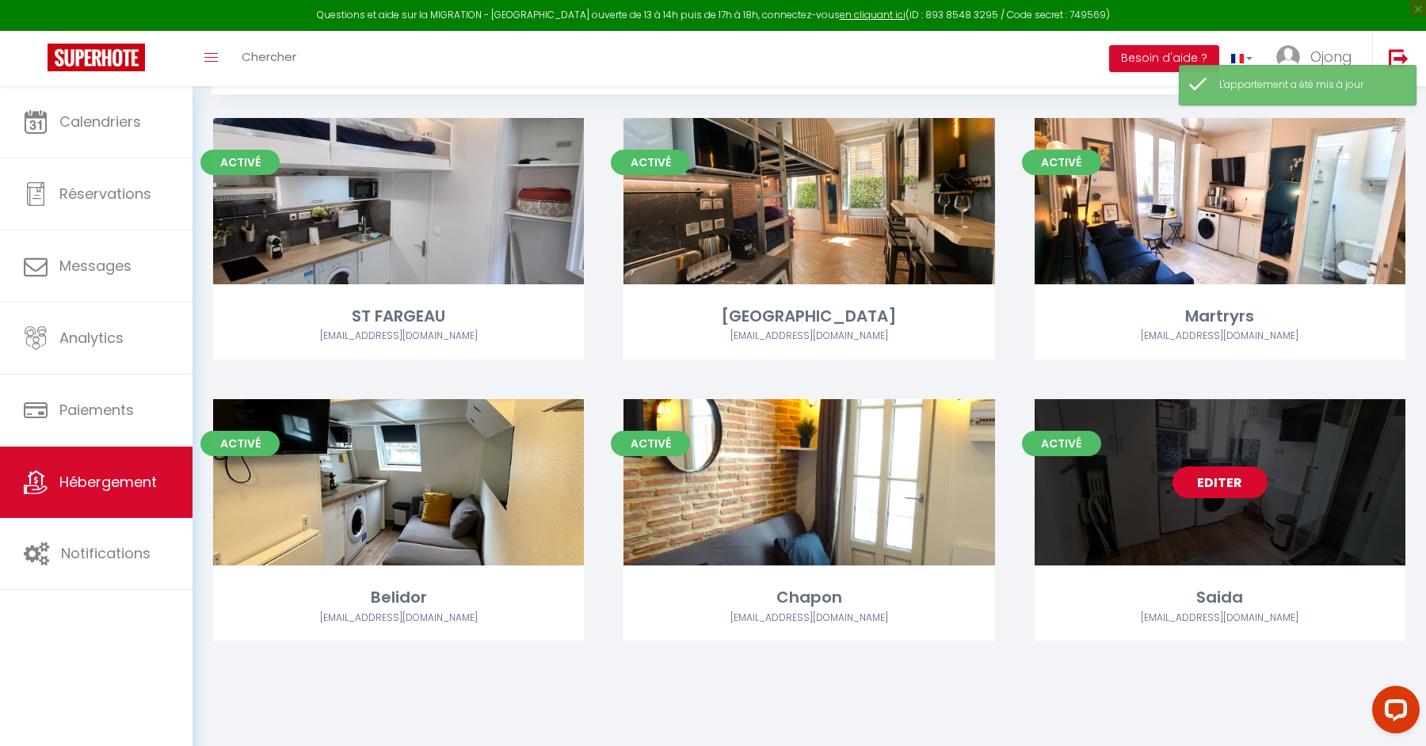
click at [1215, 482] on link "Editer" at bounding box center [1220, 483] width 95 height 32
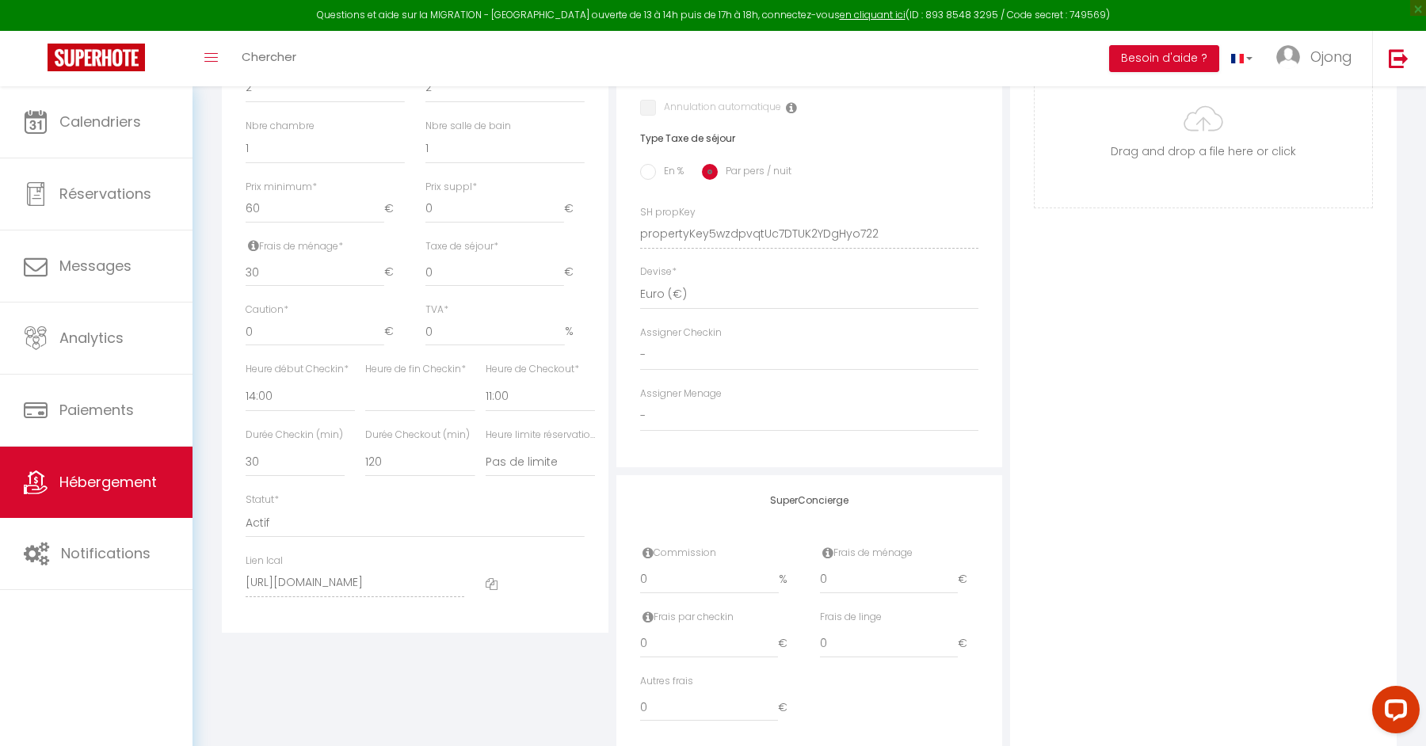
scroll to position [648, 0]
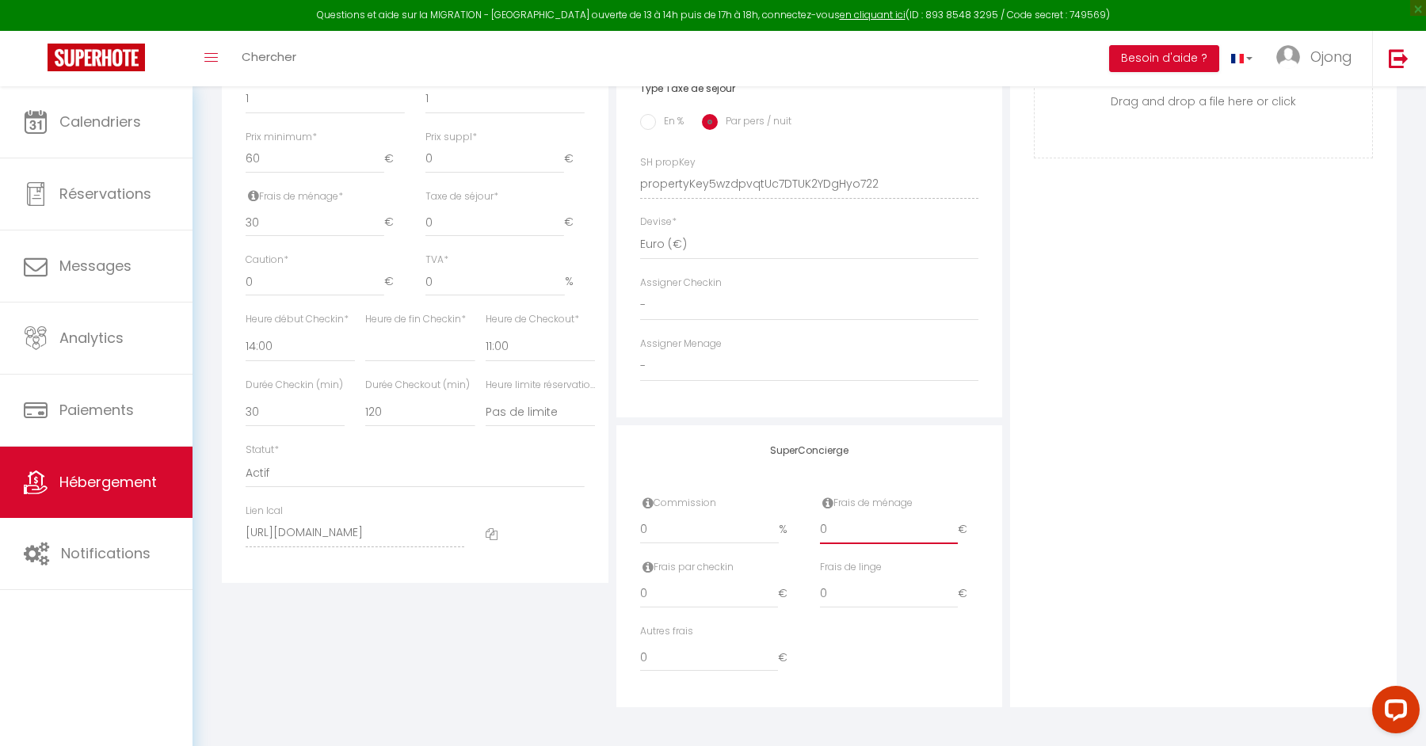
click at [849, 532] on input "0" at bounding box center [889, 530] width 139 height 29
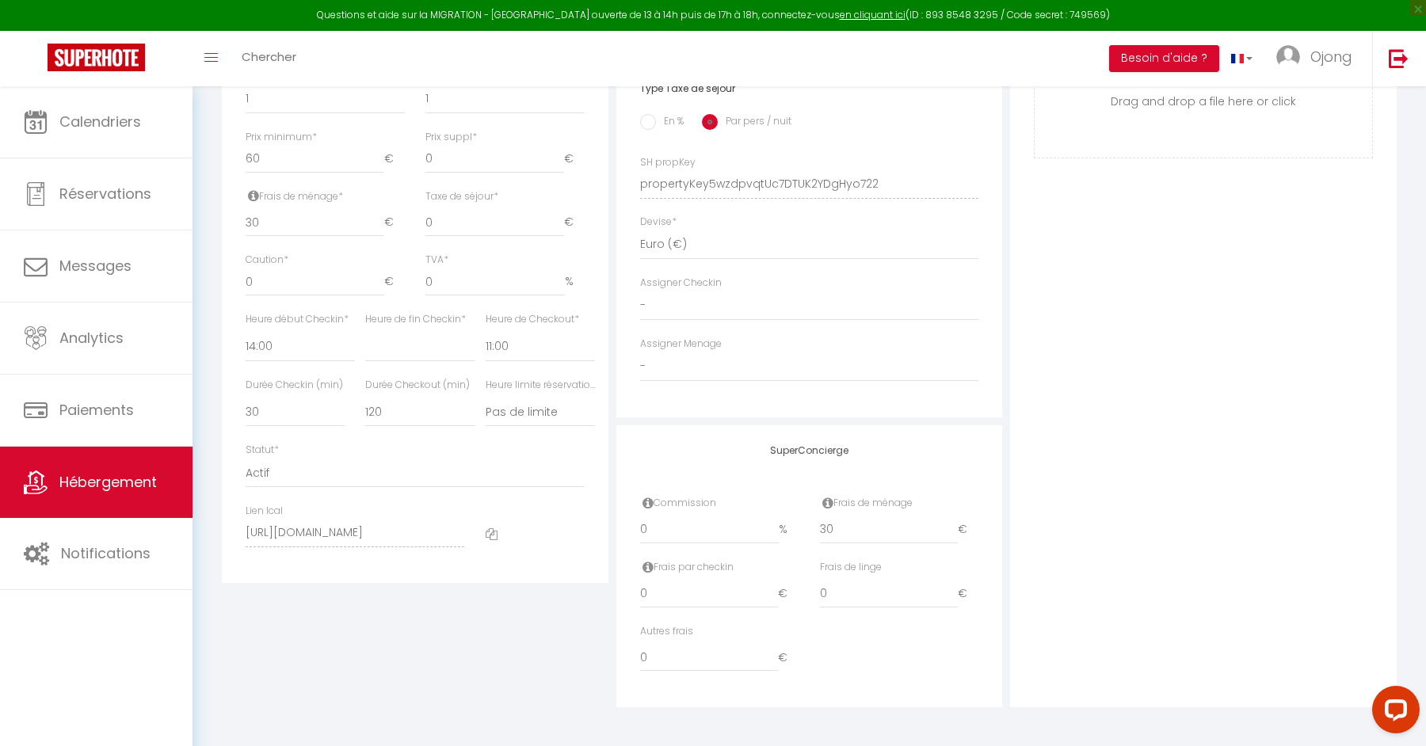
click at [1130, 435] on div "Photo Photo Supprimer Drag and drop a file here or click Ooops, something wrong…" at bounding box center [1203, 173] width 387 height 1069
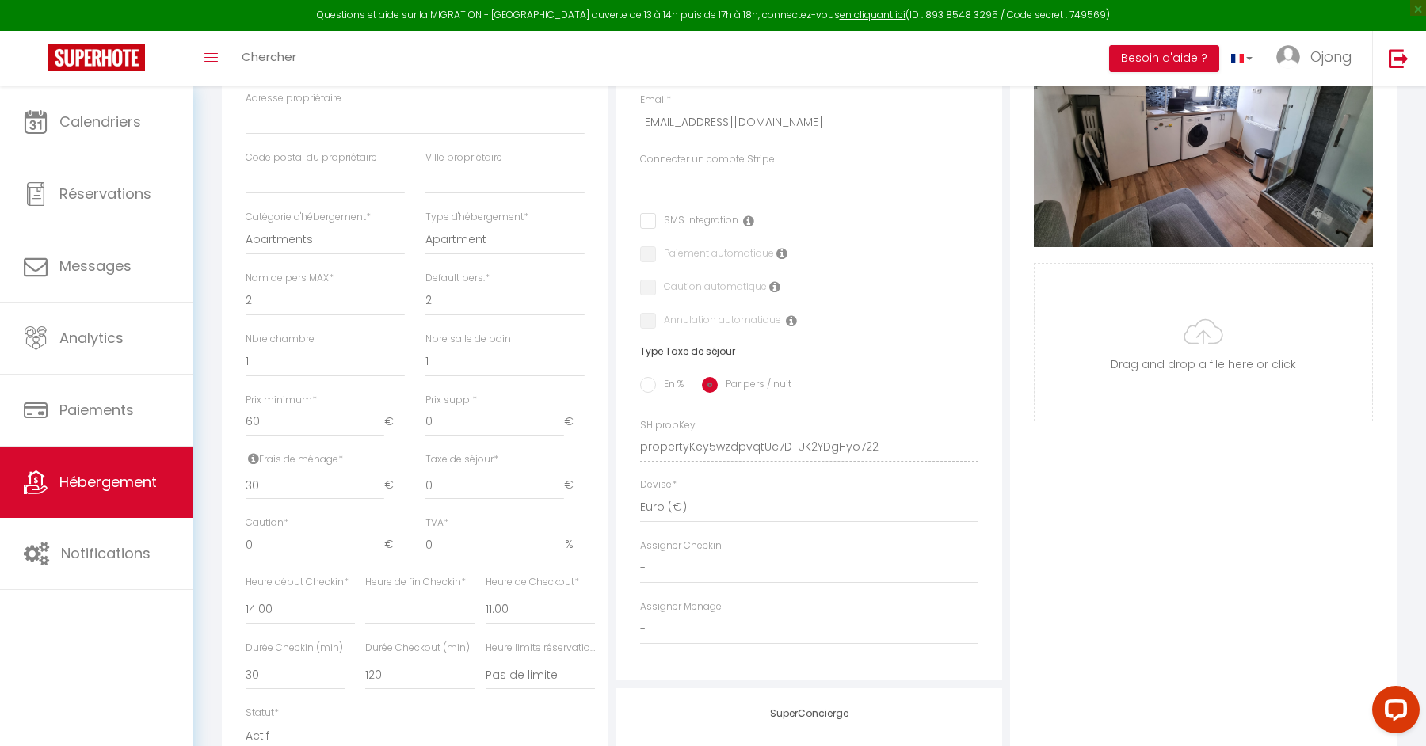
scroll to position [0, 0]
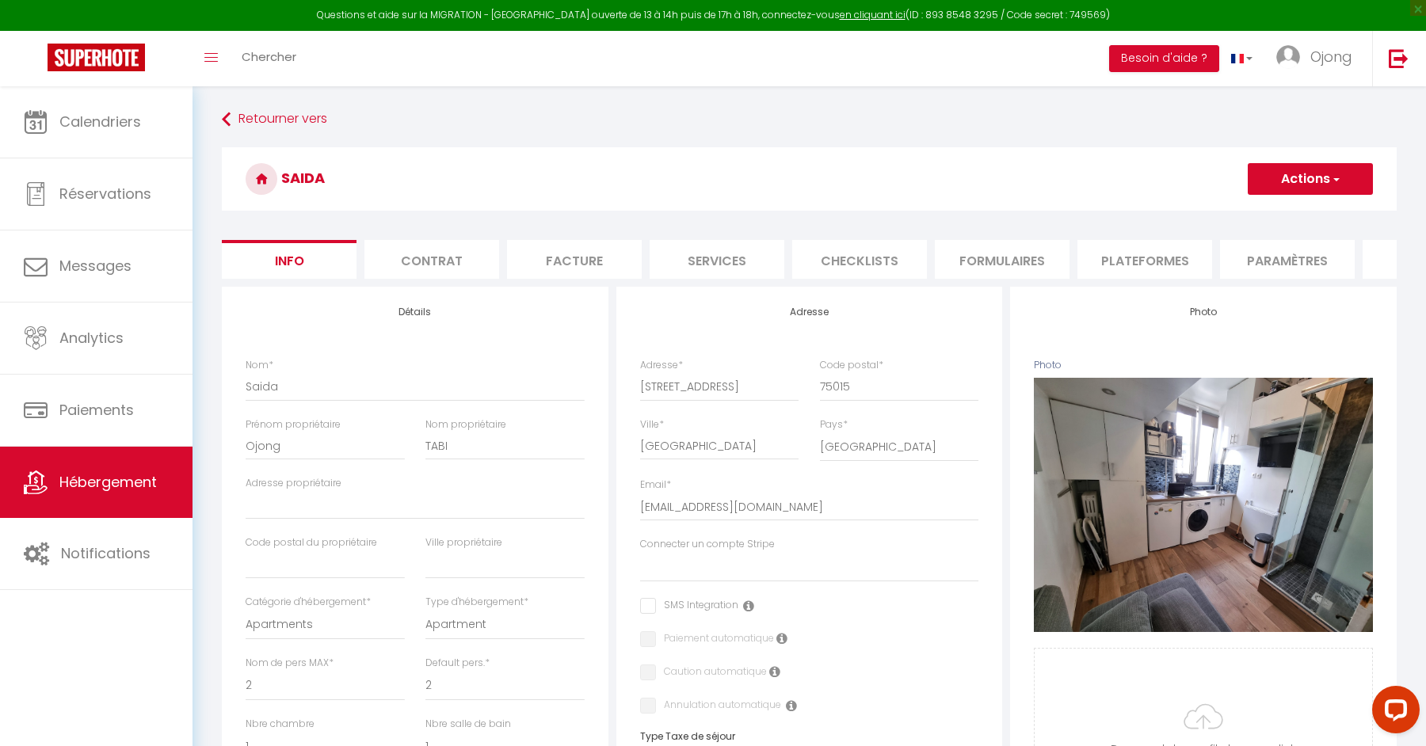
click at [1311, 175] on button "Actions" at bounding box center [1310, 179] width 125 height 32
click at [1259, 209] on input "Enregistrer" at bounding box center [1248, 214] width 59 height 16
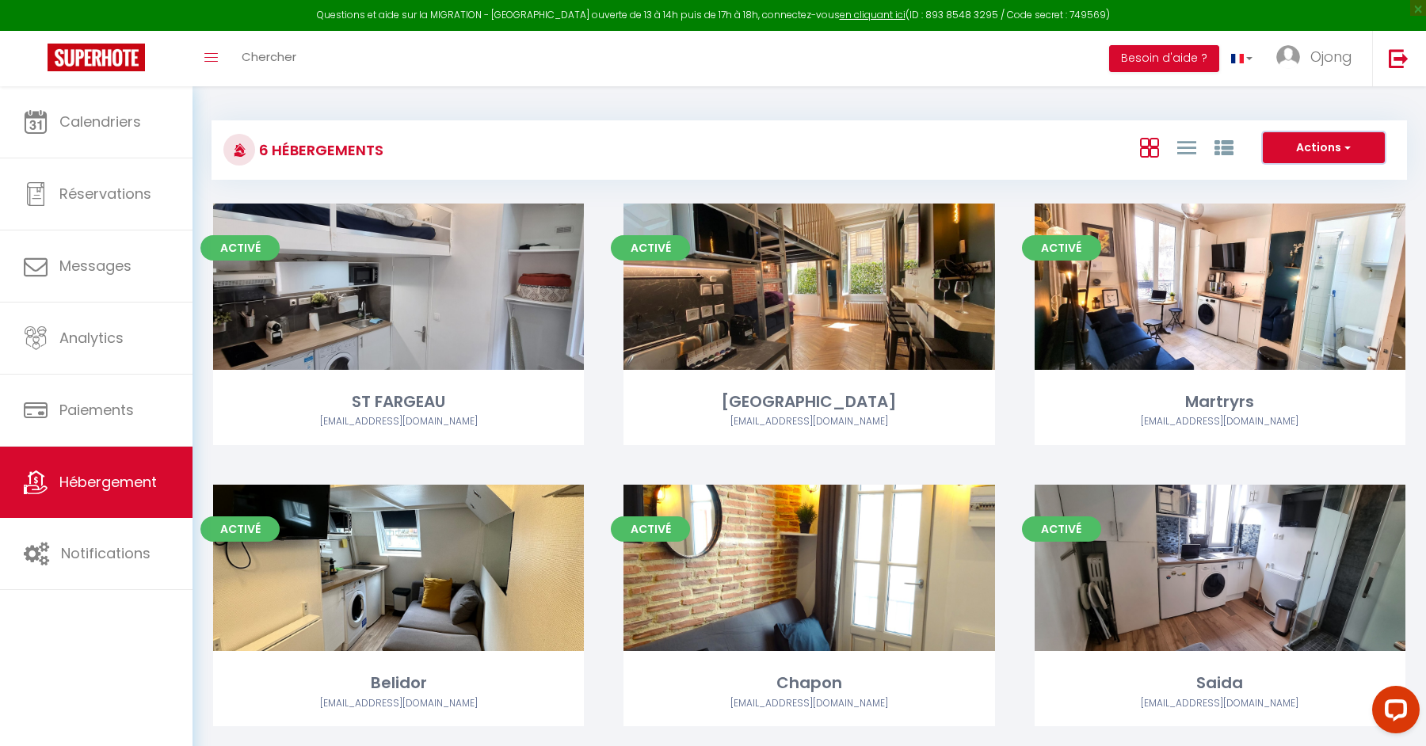
click at [1336, 150] on button "Actions" at bounding box center [1324, 148] width 122 height 32
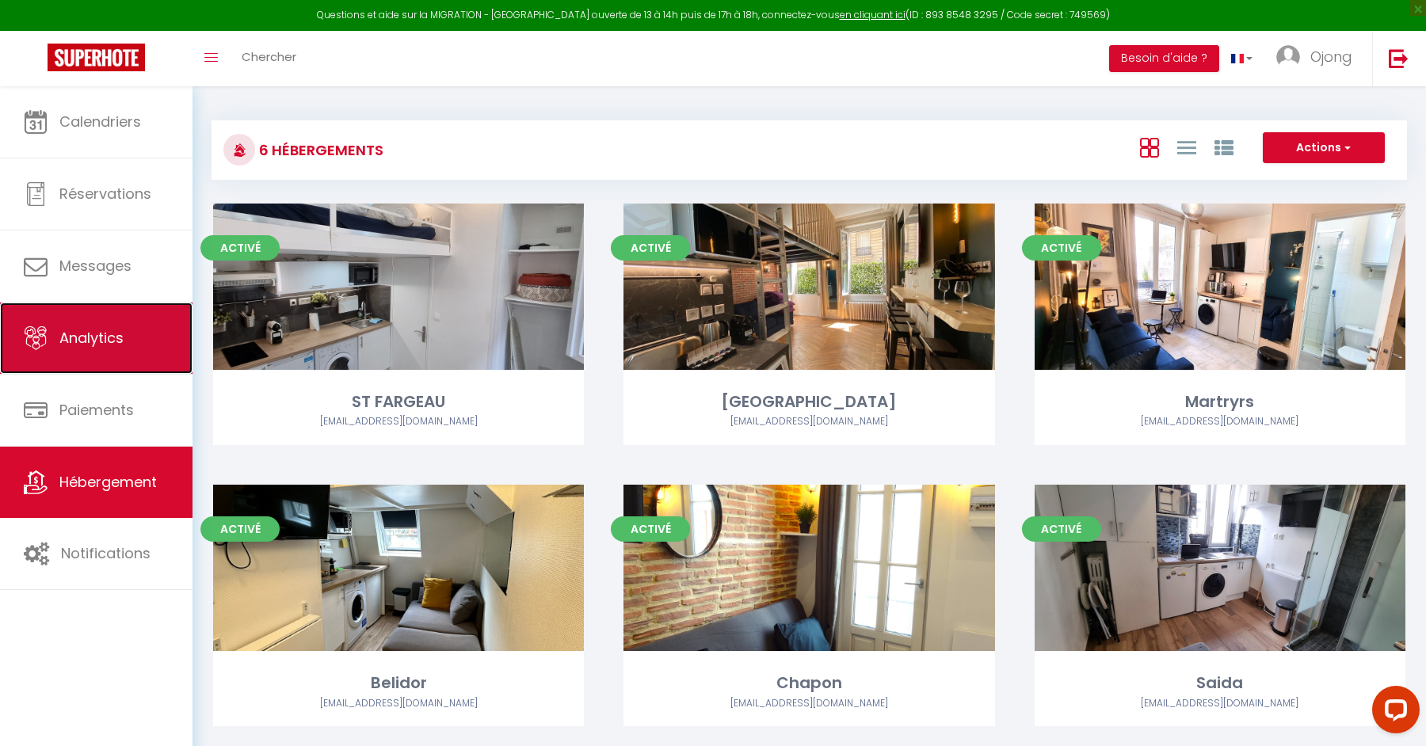
click at [101, 345] on span "Analytics" at bounding box center [91, 338] width 64 height 20
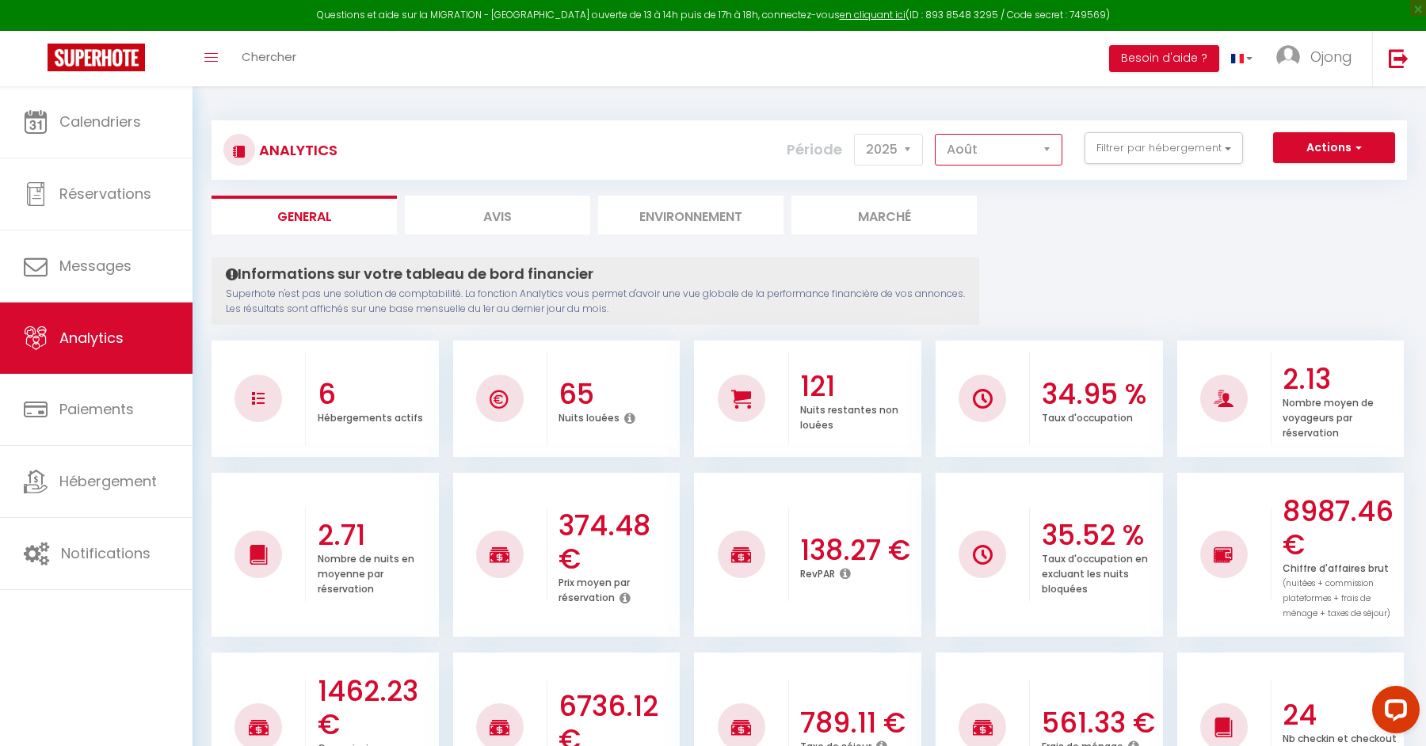
click at [952, 155] on select "[PERSON_NAME] Mars [PERSON_NAME] Juin Juillet Août Septembre Octobre Novembre D…" at bounding box center [999, 150] width 128 height 32
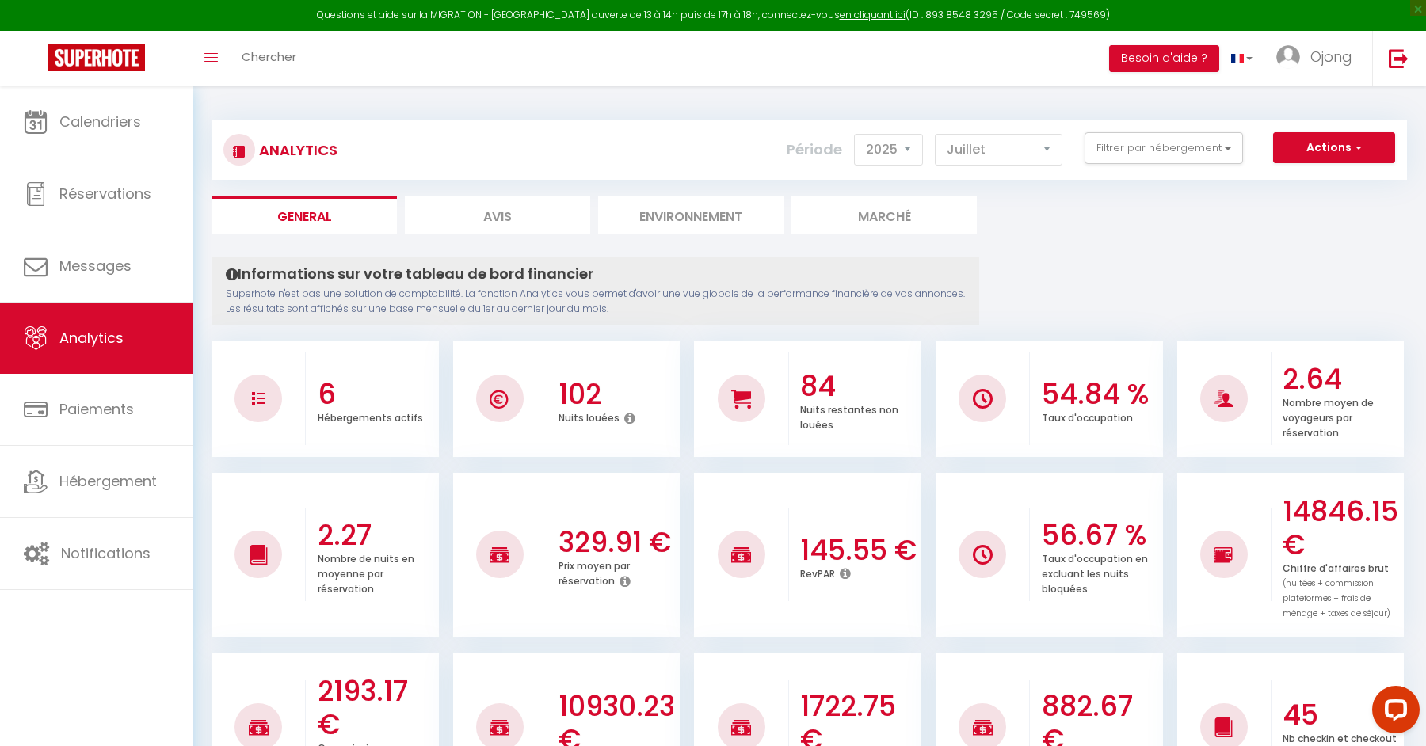
click at [494, 213] on li "Avis" at bounding box center [497, 215] width 185 height 39
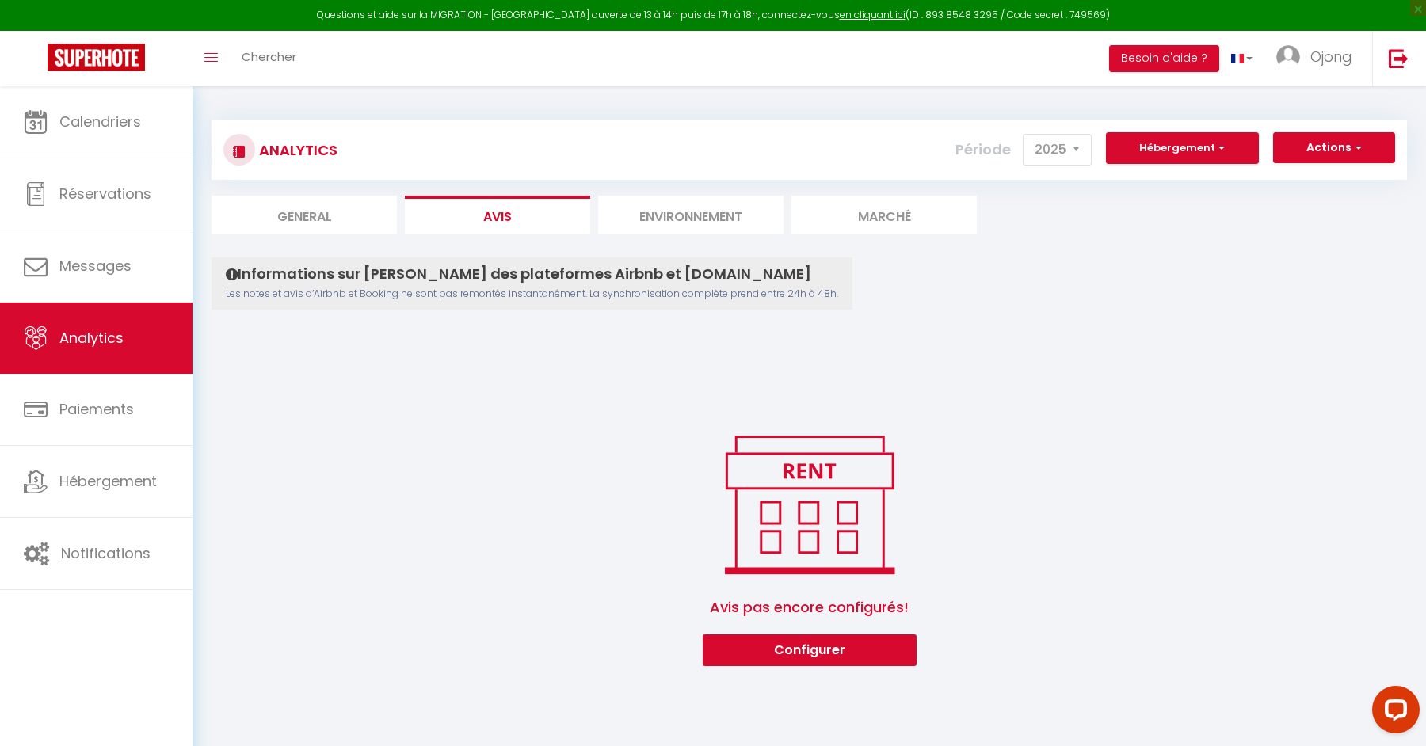
click at [232, 273] on icon at bounding box center [232, 275] width 12 height 14
click at [310, 218] on li "General" at bounding box center [304, 215] width 185 height 39
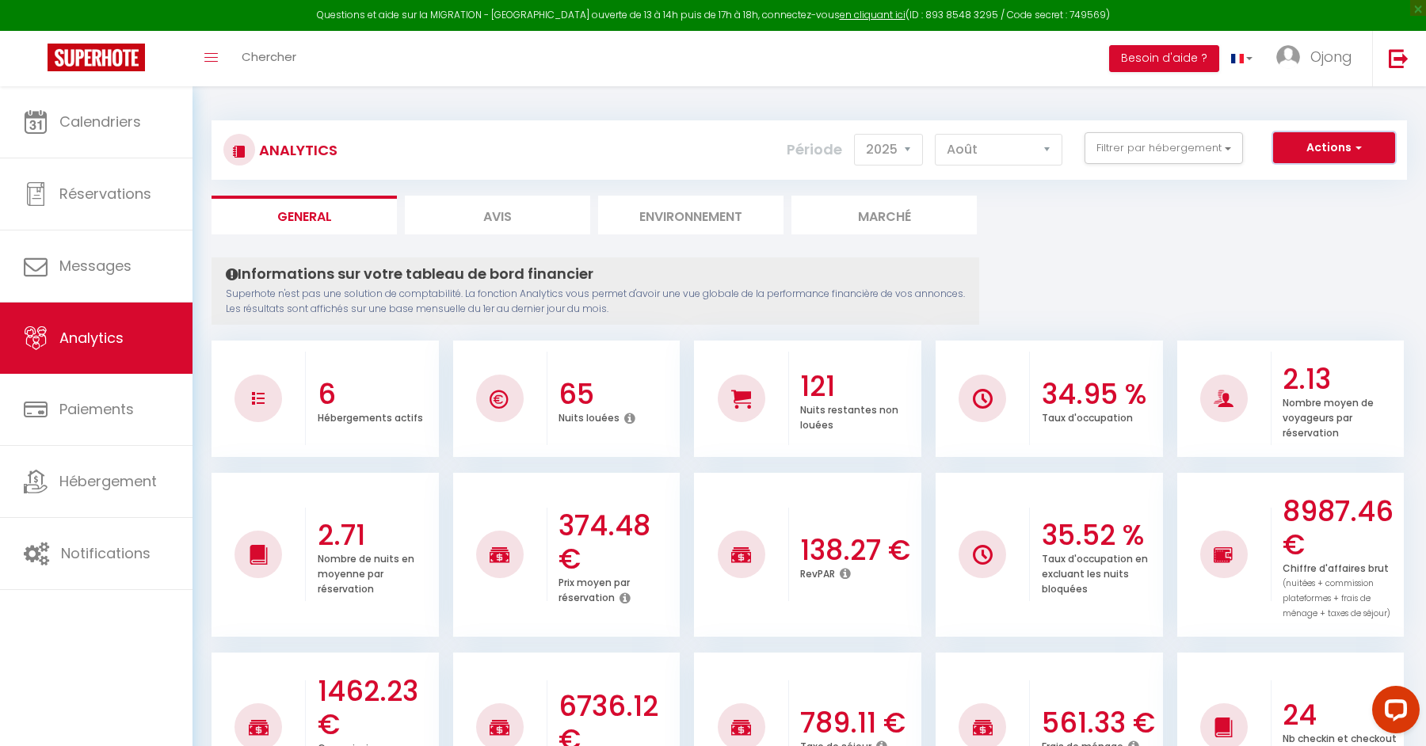
click at [1369, 146] on button "Actions" at bounding box center [1334, 148] width 122 height 32
click at [1320, 183] on link "Génération SuperConciergerie" at bounding box center [1294, 182] width 200 height 21
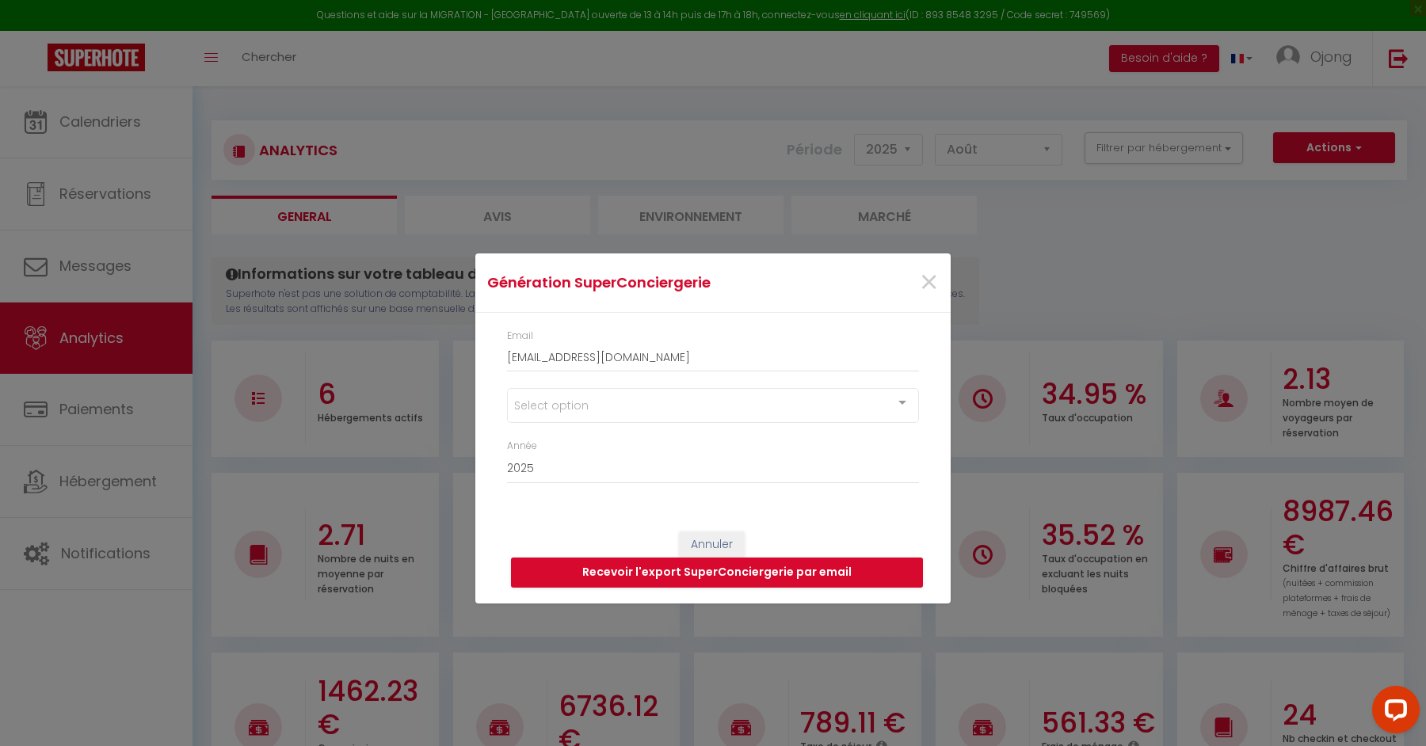
click at [703, 411] on div "Select option" at bounding box center [713, 405] width 412 height 35
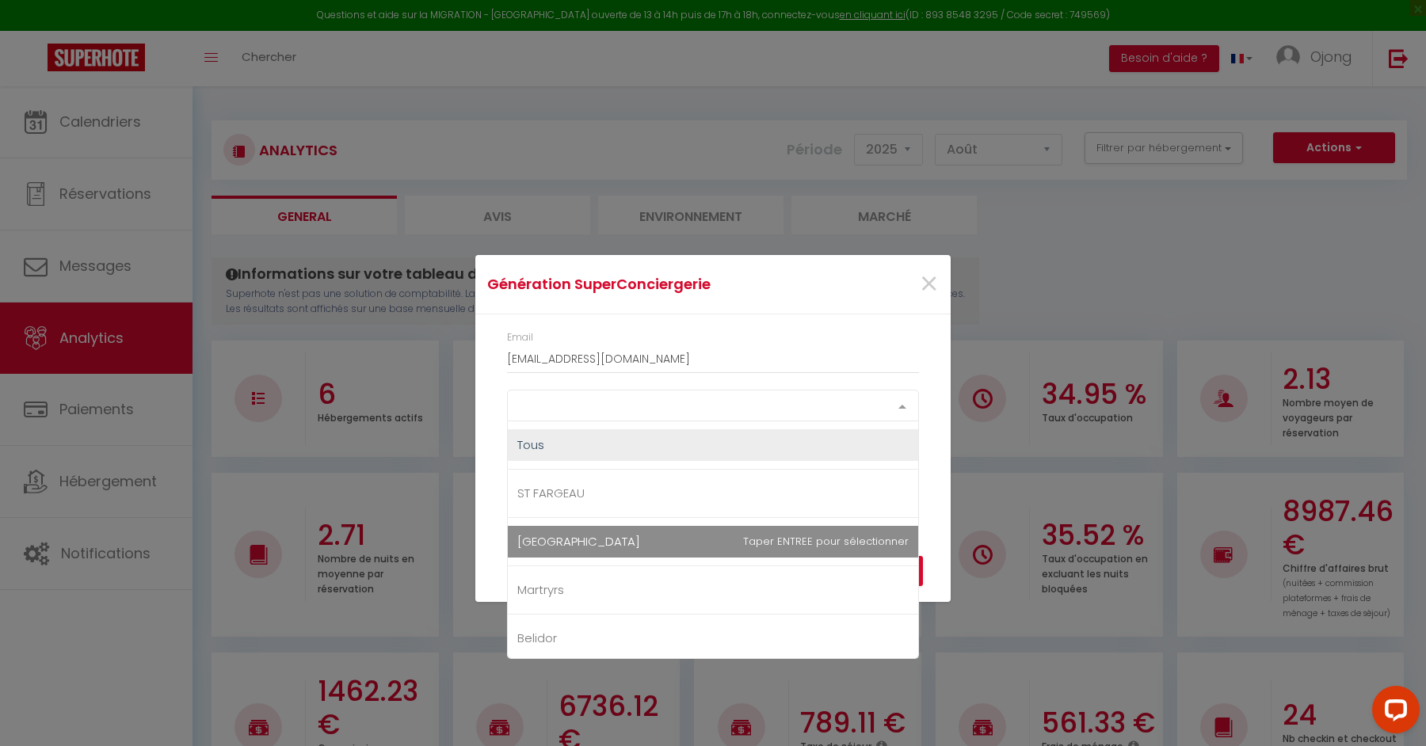
click at [627, 548] on span "[GEOGRAPHIC_DATA]" at bounding box center [713, 542] width 410 height 32
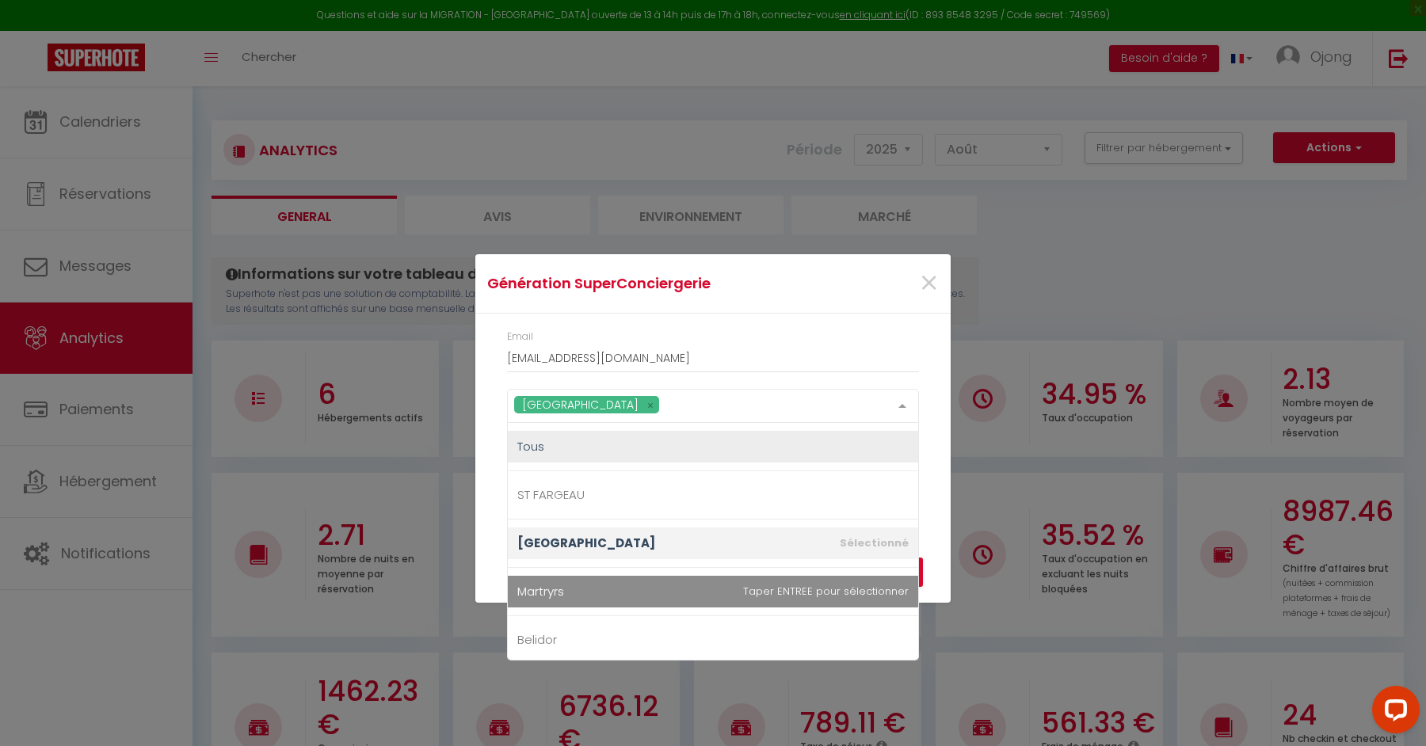
click at [620, 586] on span "Martryrs" at bounding box center [713, 592] width 410 height 32
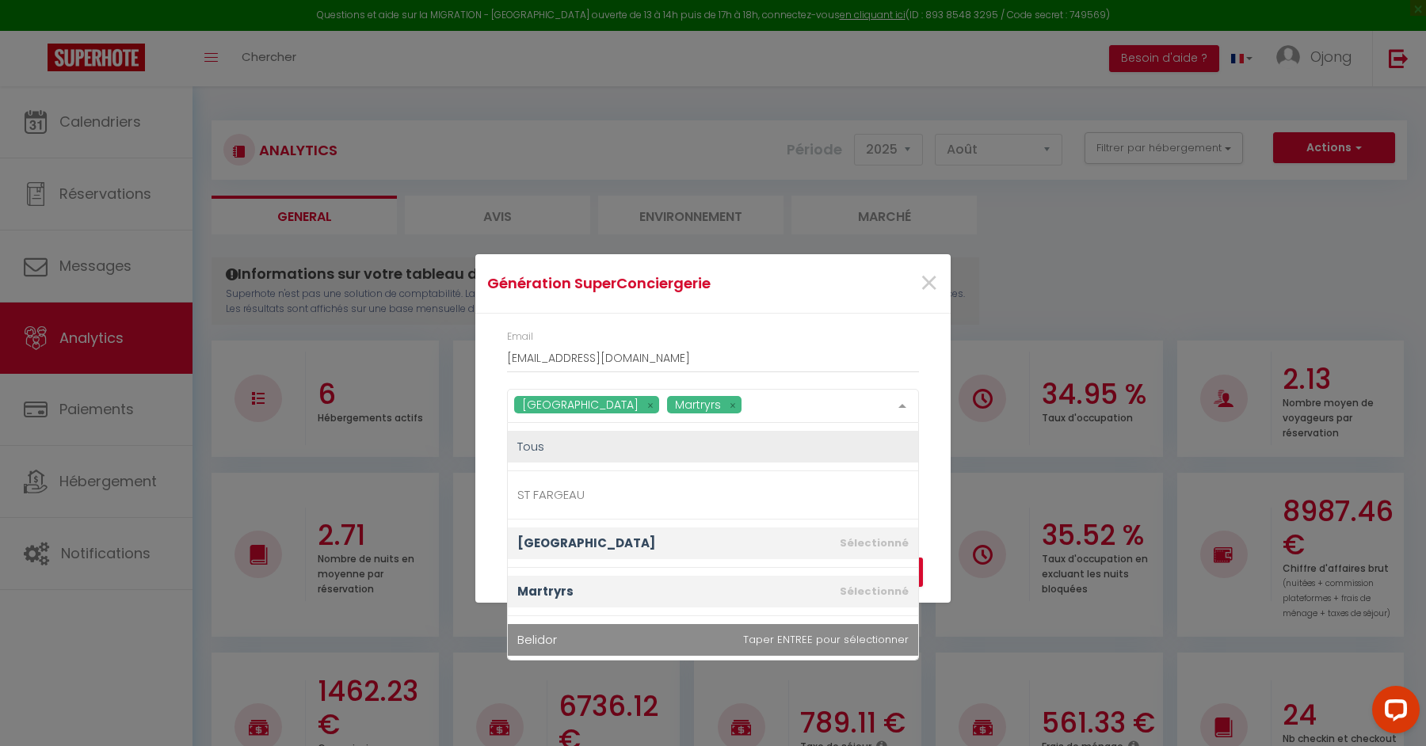
click at [616, 632] on span "Belidor" at bounding box center [713, 640] width 410 height 32
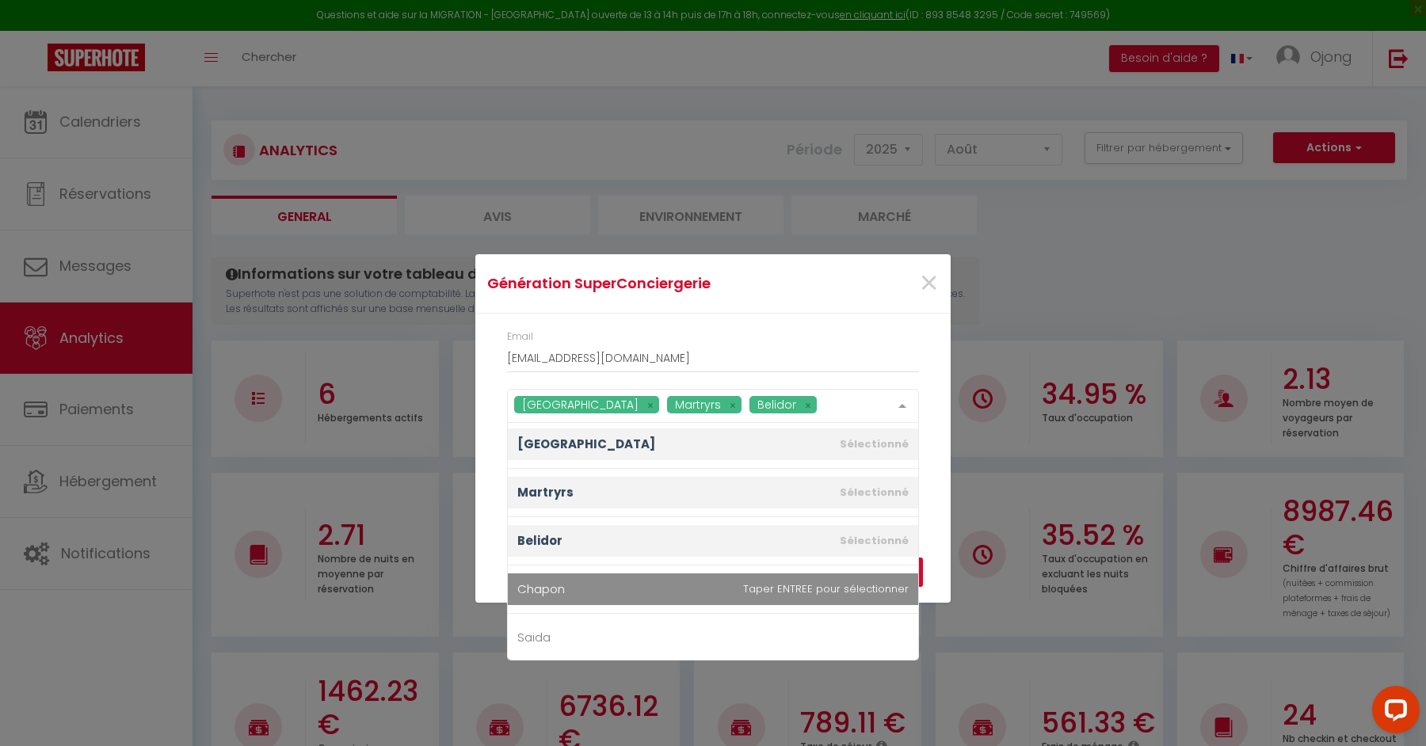
click at [612, 574] on span "Chapon" at bounding box center [713, 590] width 410 height 32
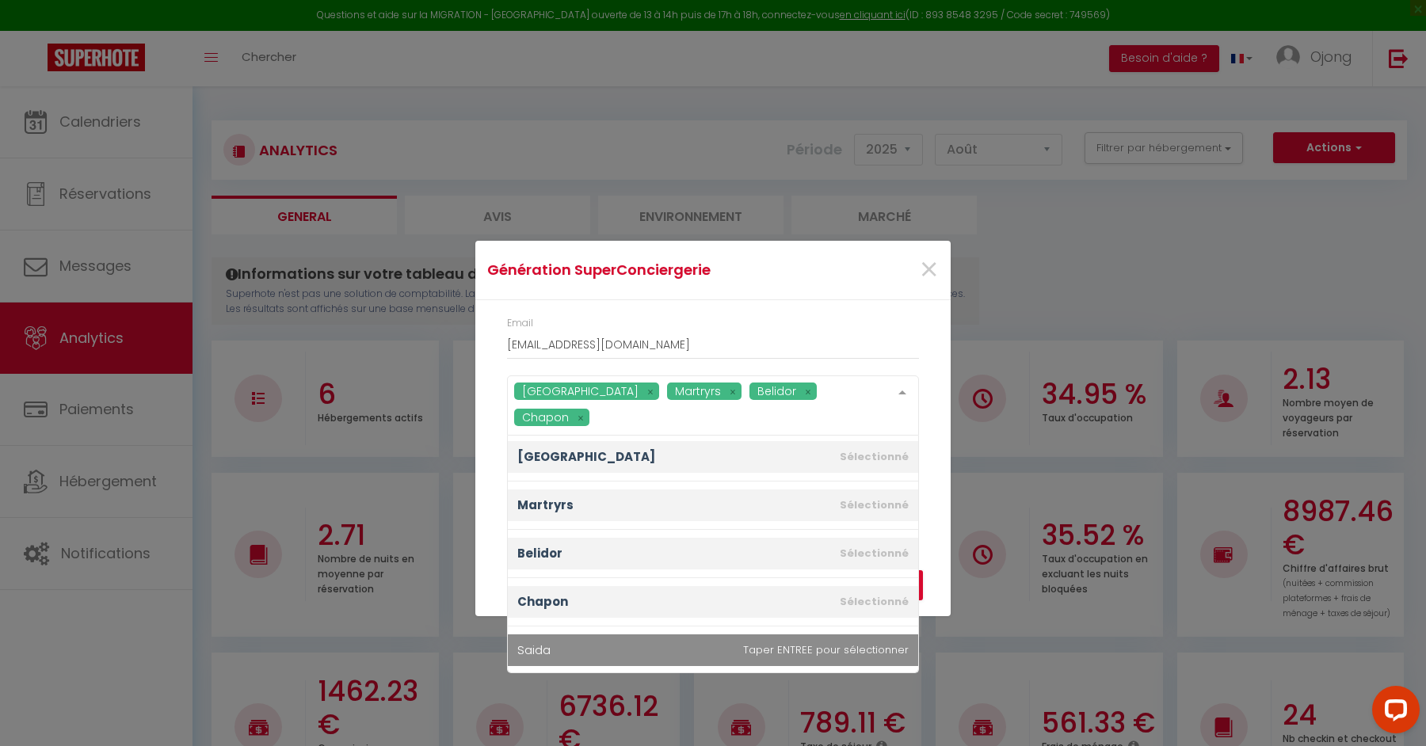
click at [605, 635] on span "Saida" at bounding box center [713, 651] width 410 height 32
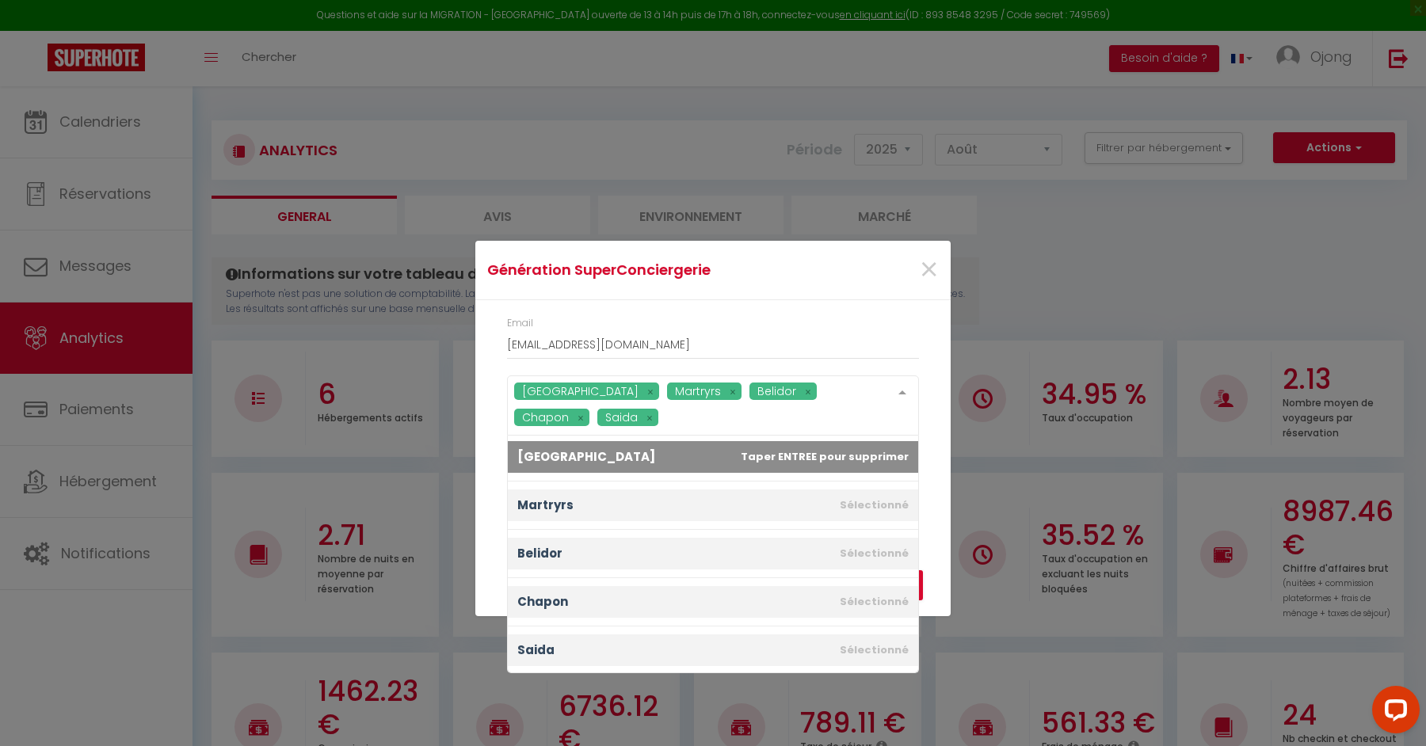
click at [891, 290] on div "Génération SuperConciergerie ×" at bounding box center [712, 270] width 475 height 59
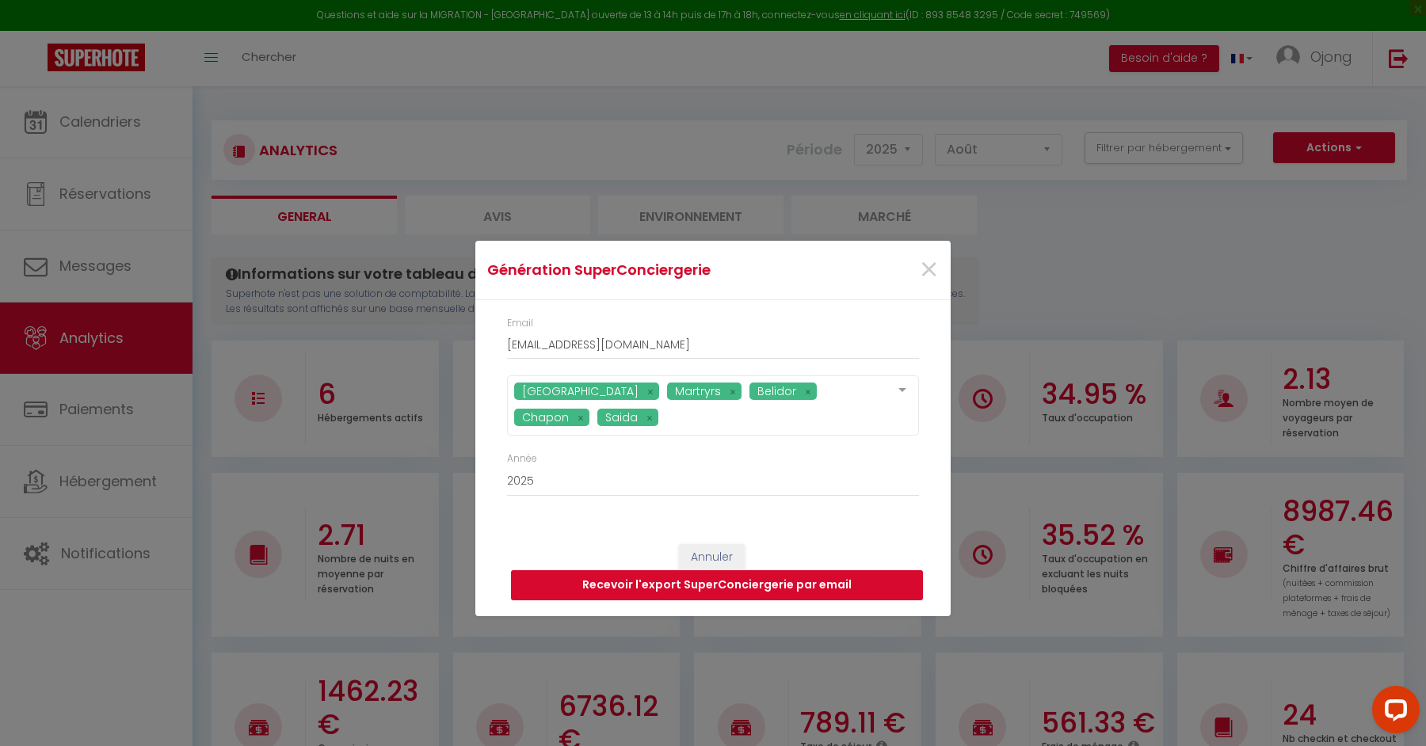
click at [730, 589] on button "Recevoir l'export SuperConciergerie par email" at bounding box center [717, 585] width 412 height 30
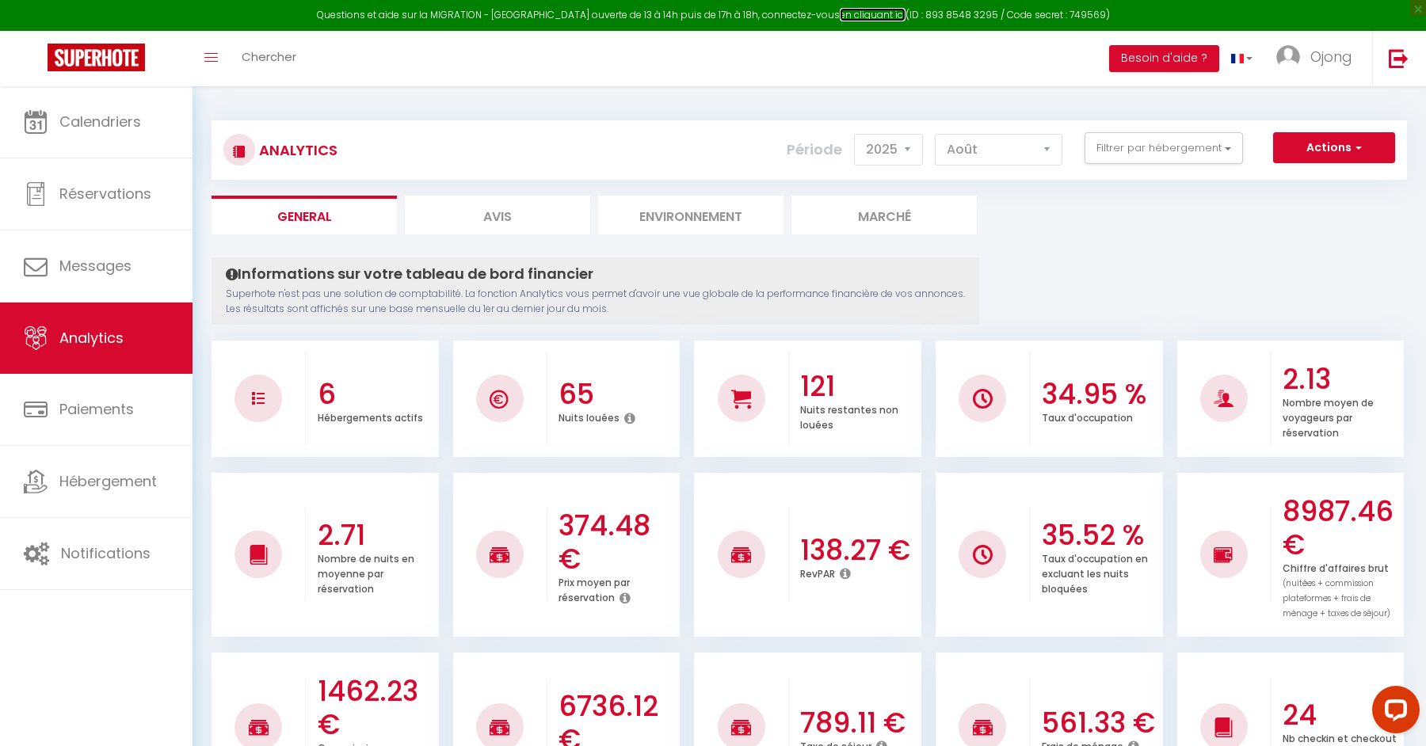
click at [861, 13] on link "en cliquant ici" at bounding box center [873, 14] width 66 height 13
select select "2025"
select select "8"
click at [1061, 13] on div "Questions et aide sur la MIGRATION - Salle Zoom ouverte de 13 à 14h puis de 17h…" at bounding box center [713, 15] width 1426 height 31
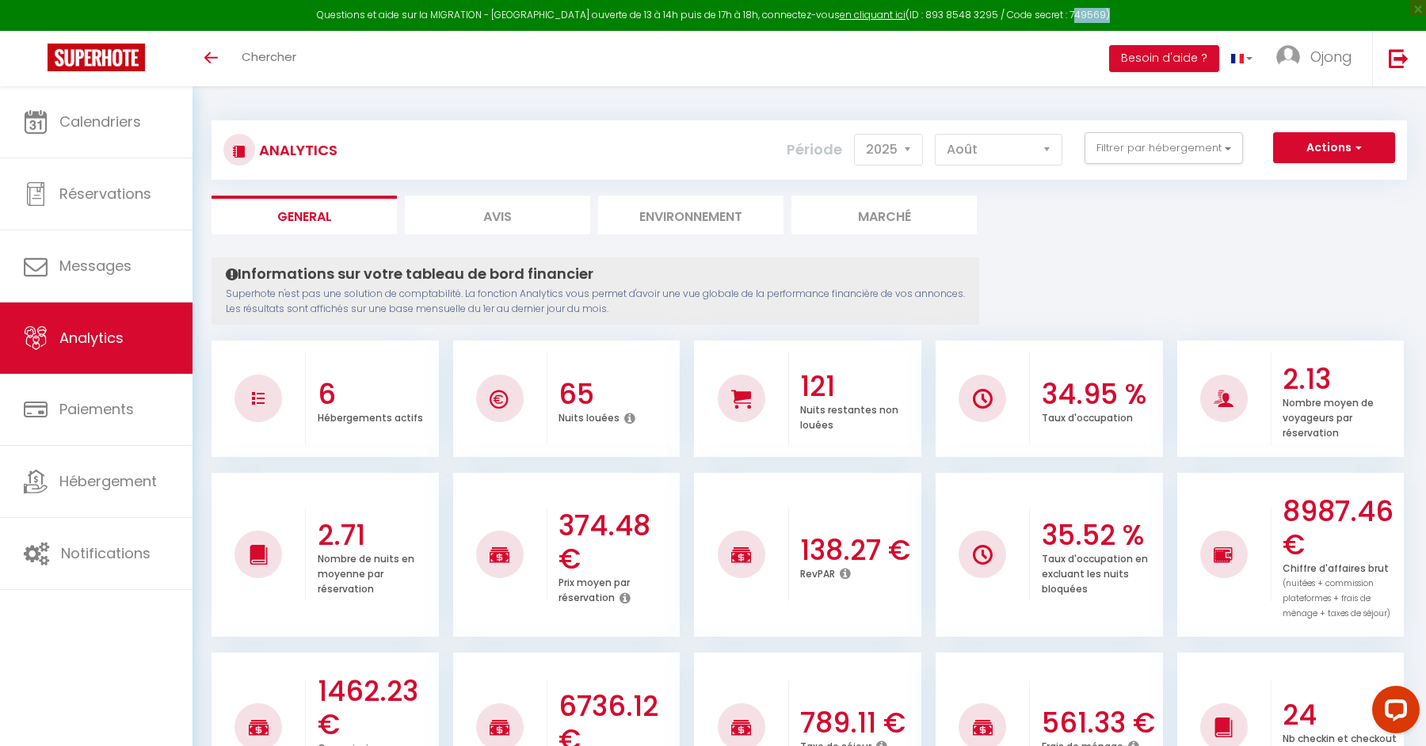
copy div "749569"
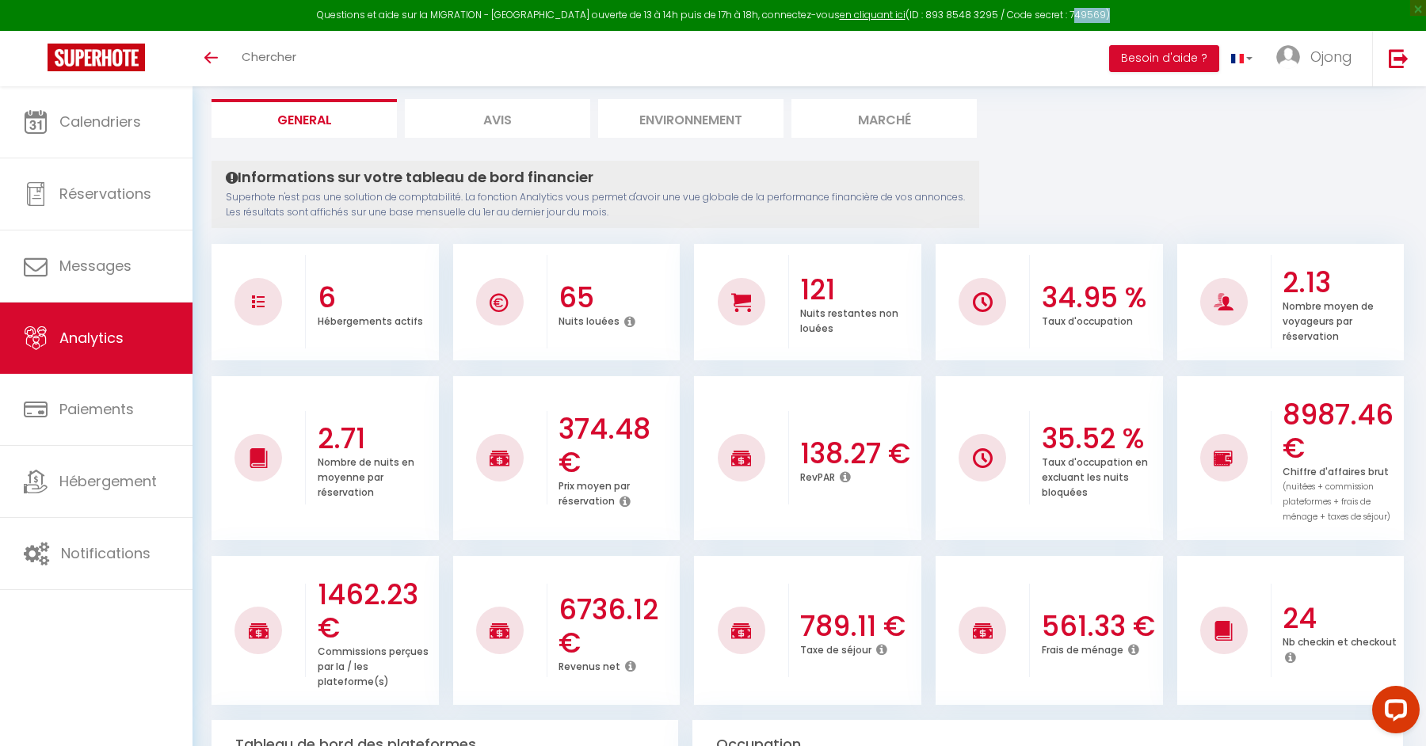
scroll to position [135, 0]
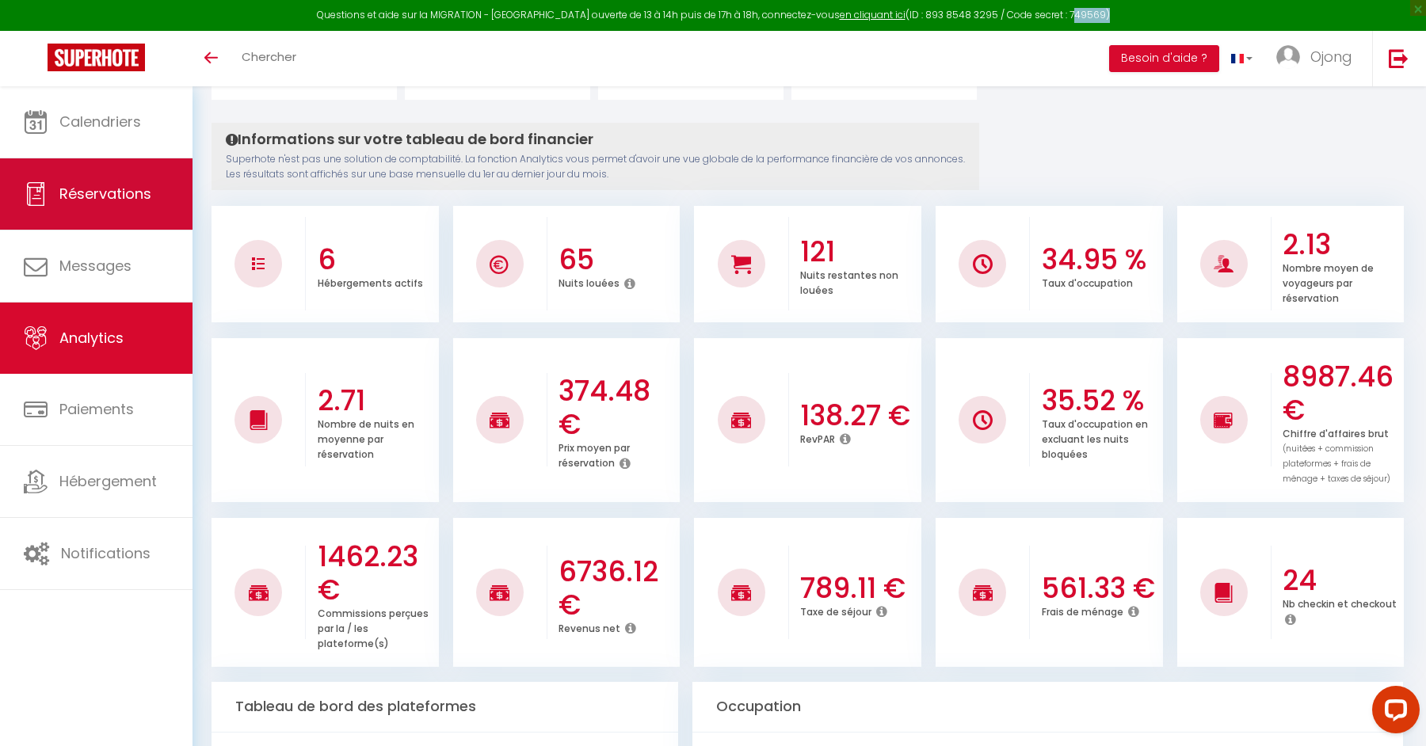
click at [120, 203] on span "Réservations" at bounding box center [105, 194] width 92 height 20
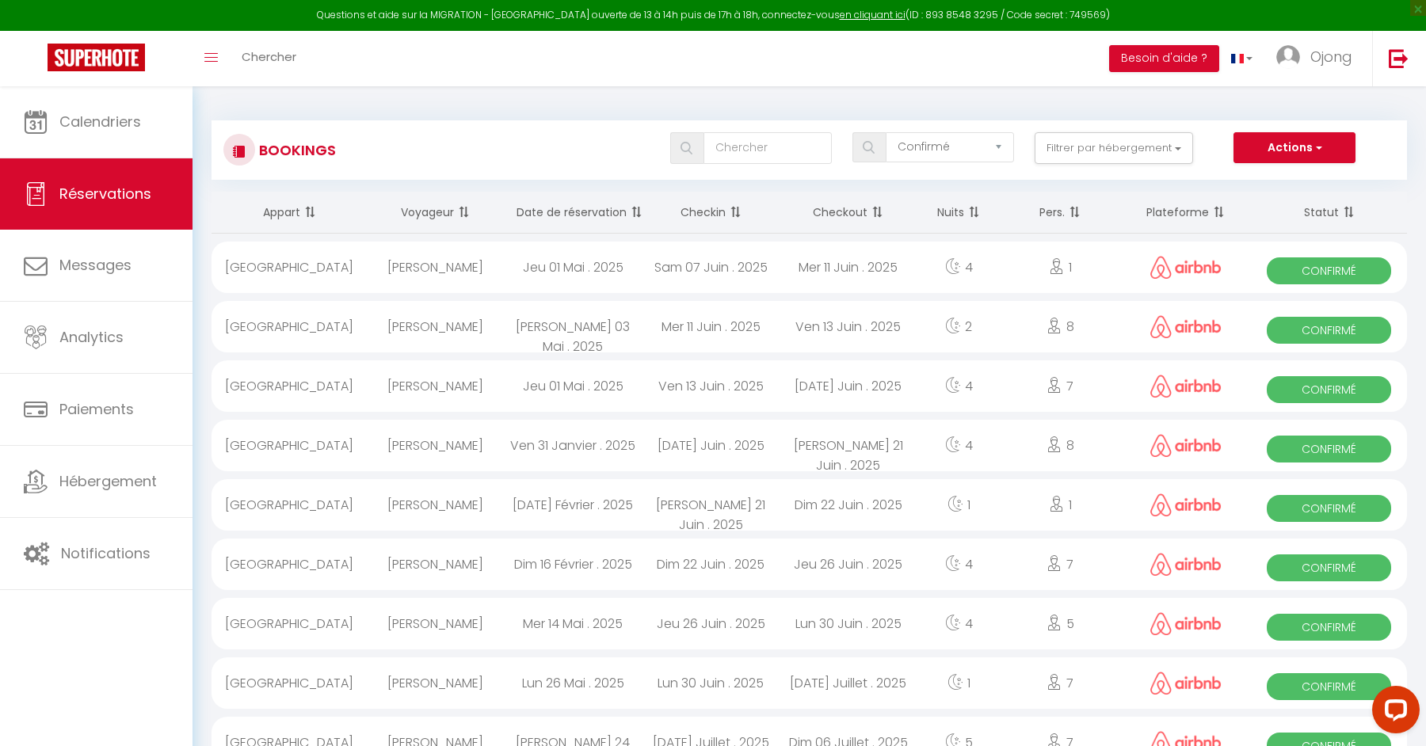
click at [879, 219] on span at bounding box center [876, 213] width 16 height 32
click at [877, 211] on span at bounding box center [876, 213] width 16 height 32
click at [1120, 146] on button "Filtrer par hébergement" at bounding box center [1114, 148] width 158 height 32
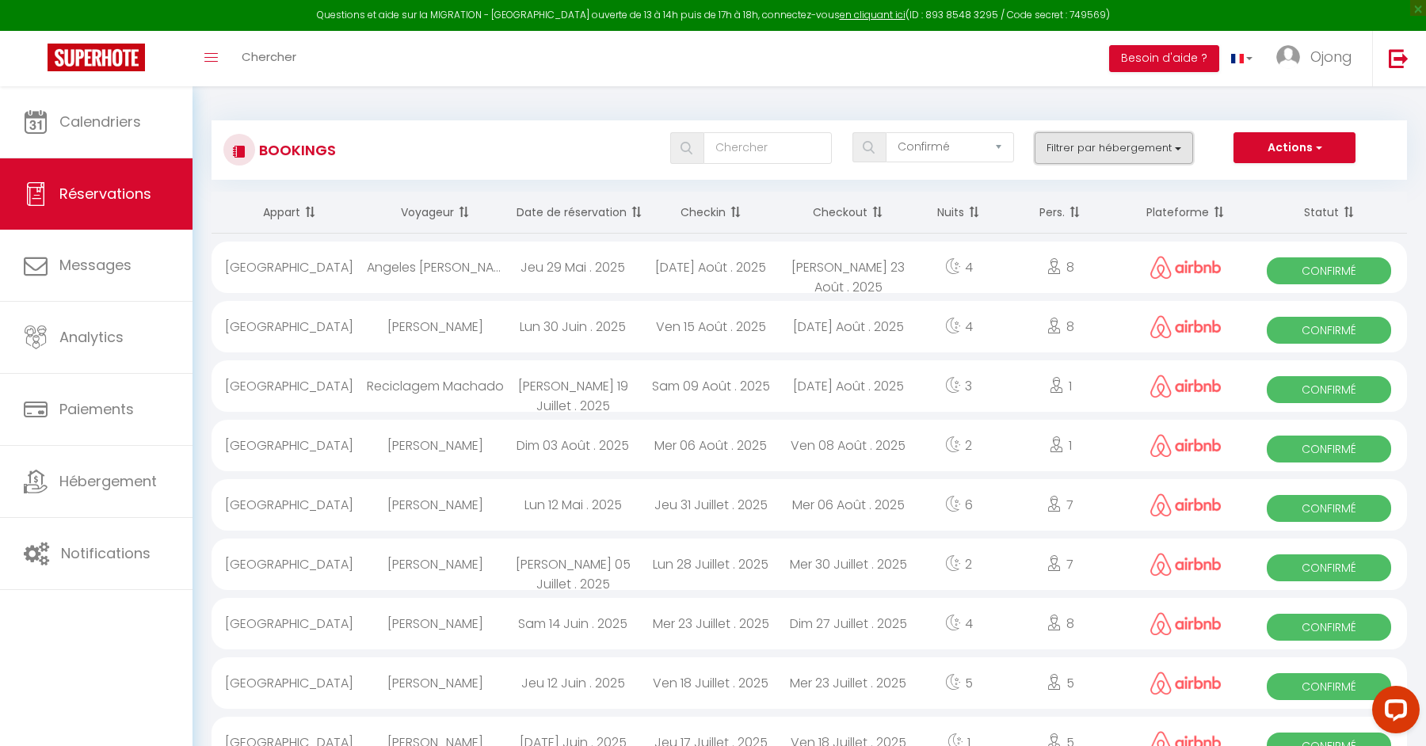
click at [1124, 148] on button "Filtrer par hébergement" at bounding box center [1114, 148] width 158 height 32
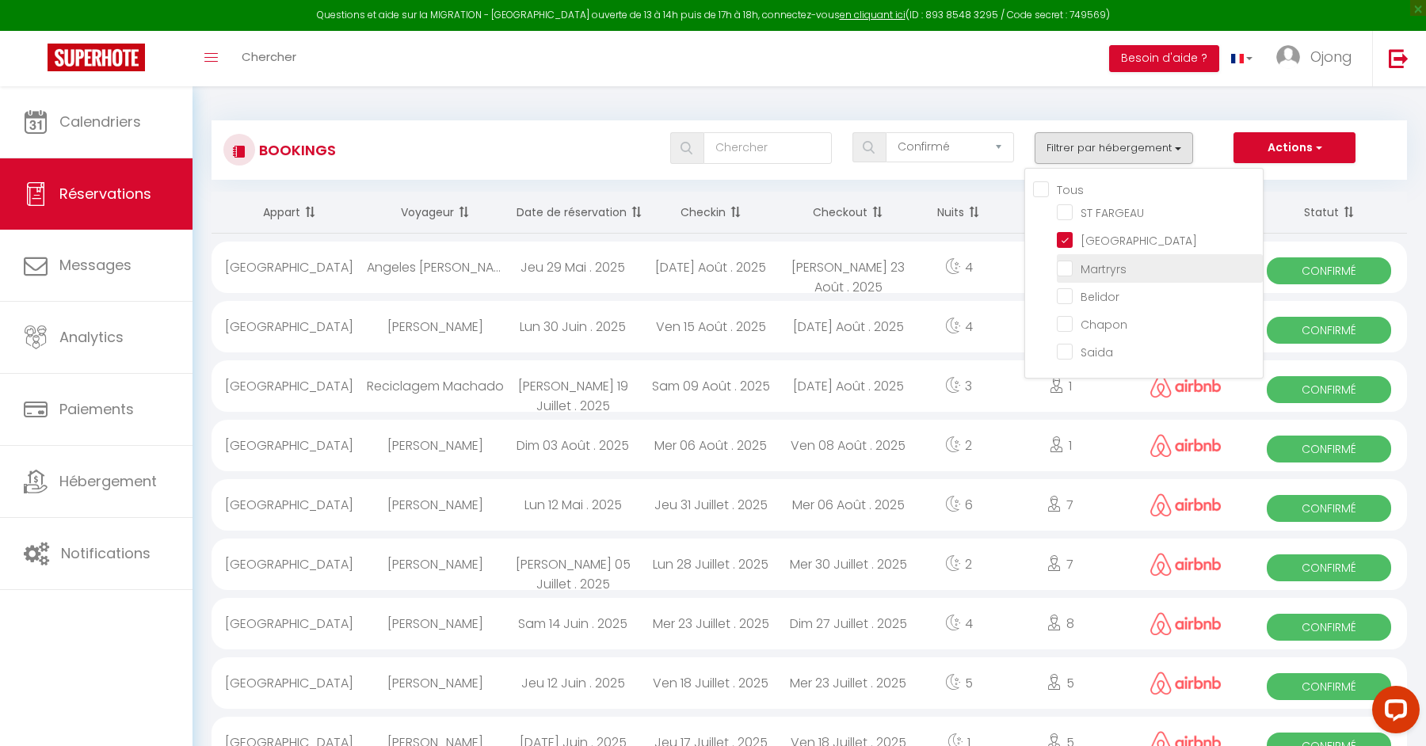
click at [1059, 261] on input "Martryrs" at bounding box center [1160, 267] width 206 height 16
checkbox input "true"
checkbox input "false"
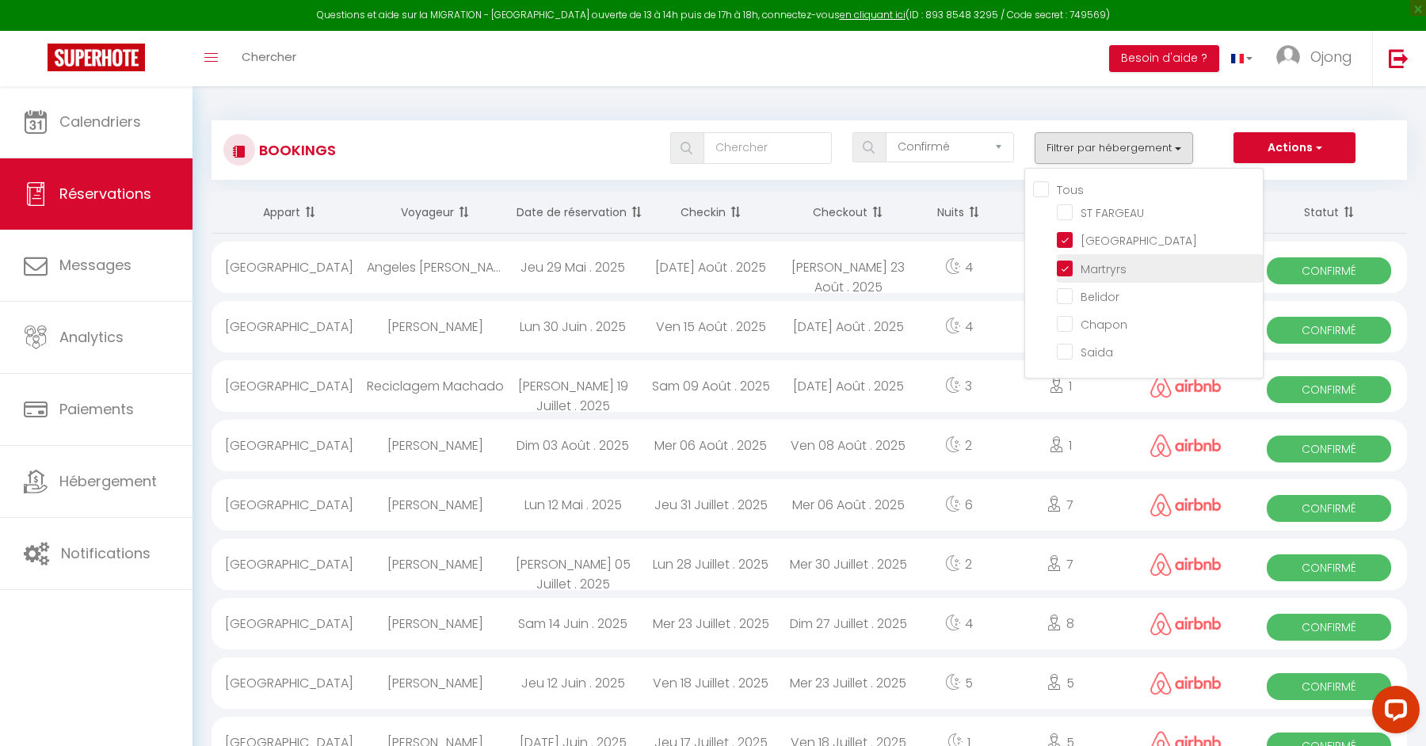
checkbox input "false"
click at [1064, 238] on input "[GEOGRAPHIC_DATA]" at bounding box center [1160, 239] width 206 height 16
checkbox input "false"
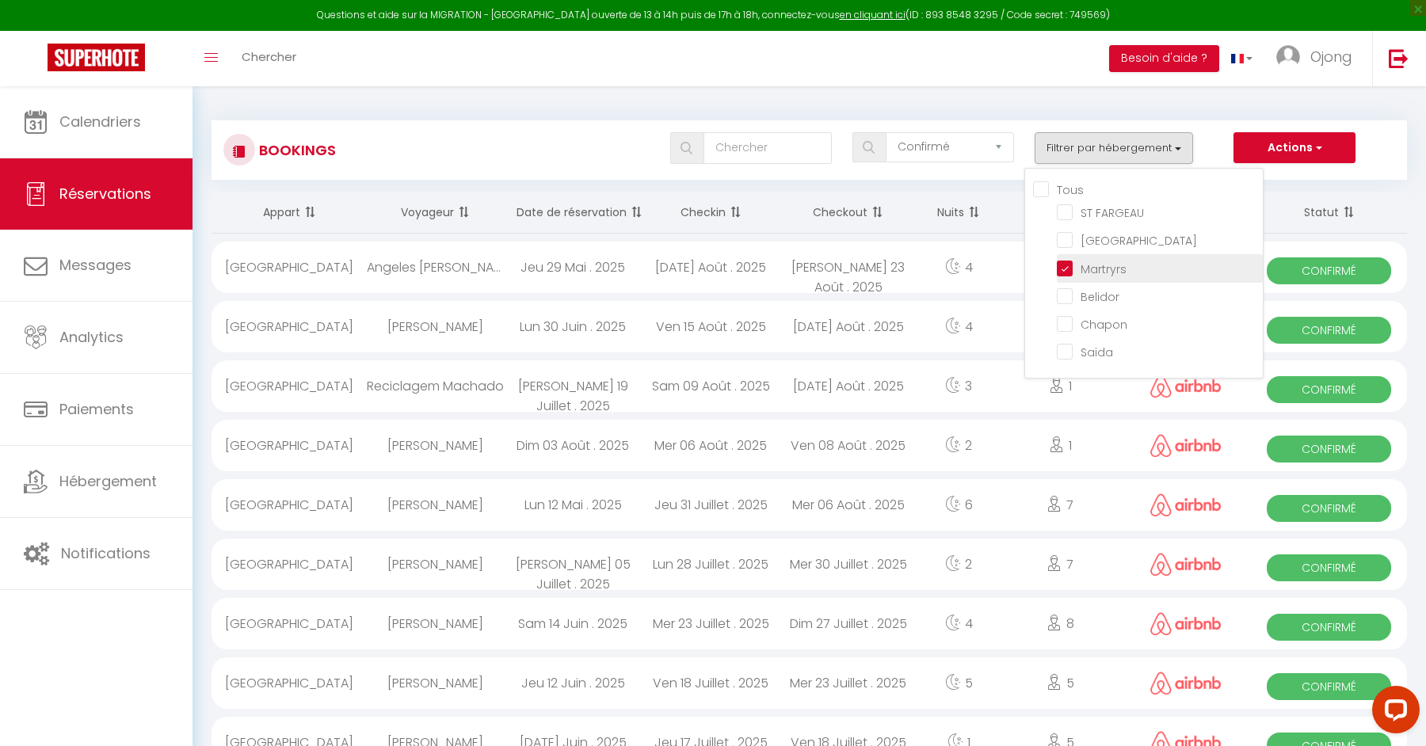
checkbox input "false"
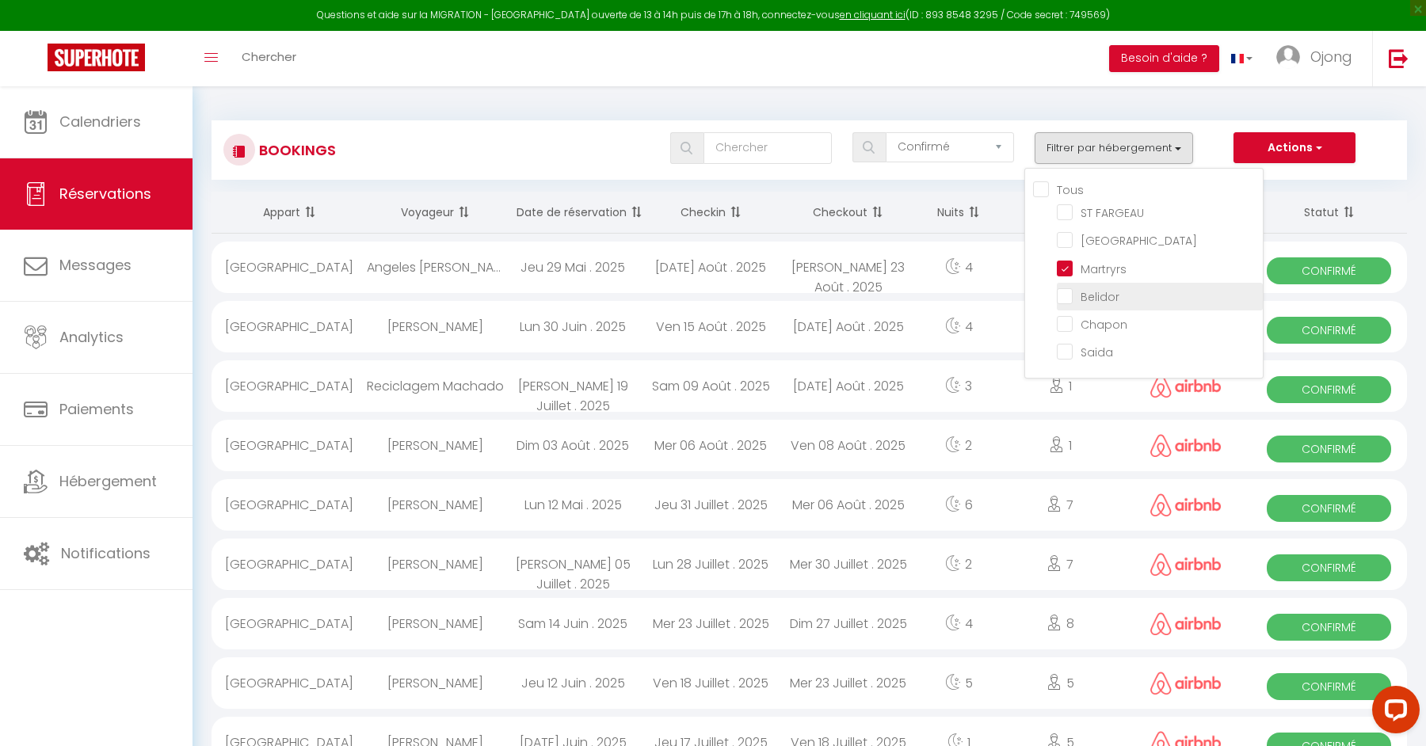
checkbox input "false"
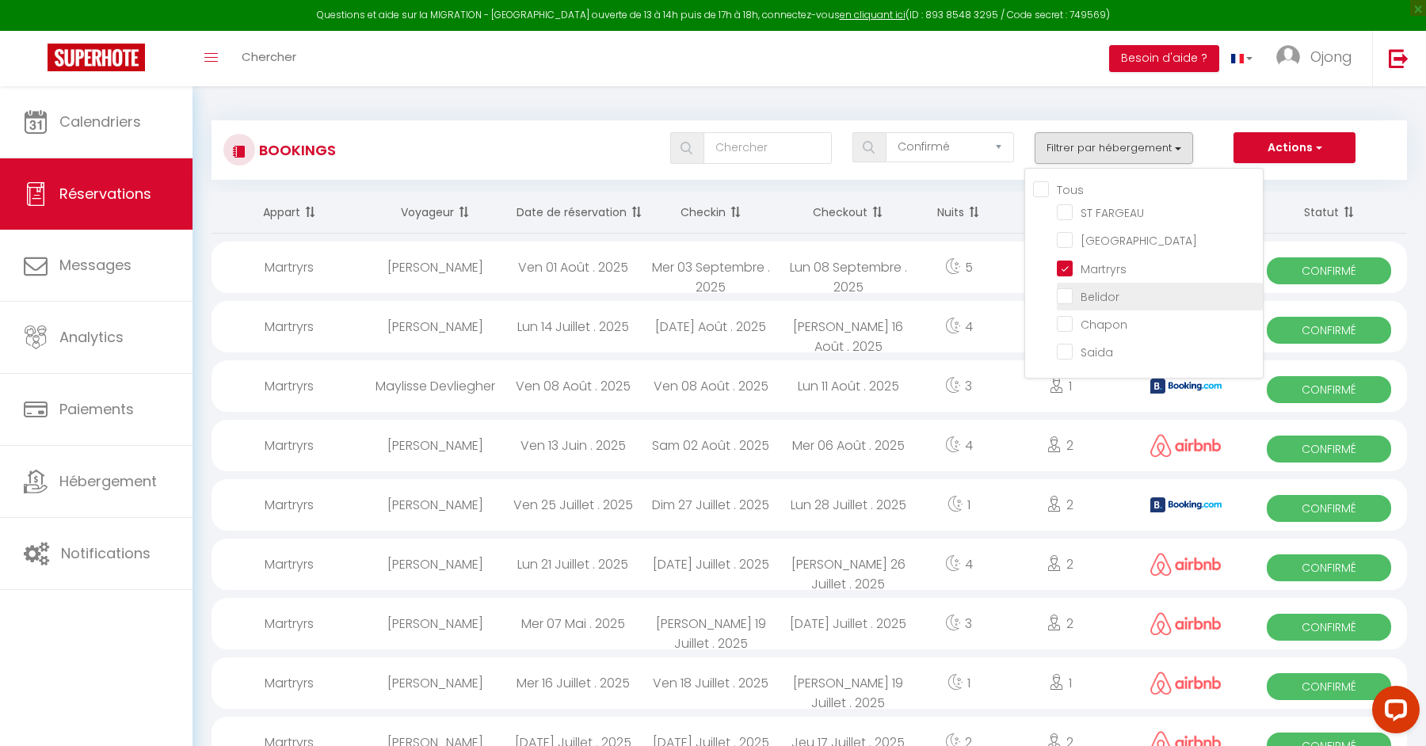
click at [1069, 292] on input "Belidor" at bounding box center [1160, 296] width 206 height 16
checkbox input "true"
checkbox input "false"
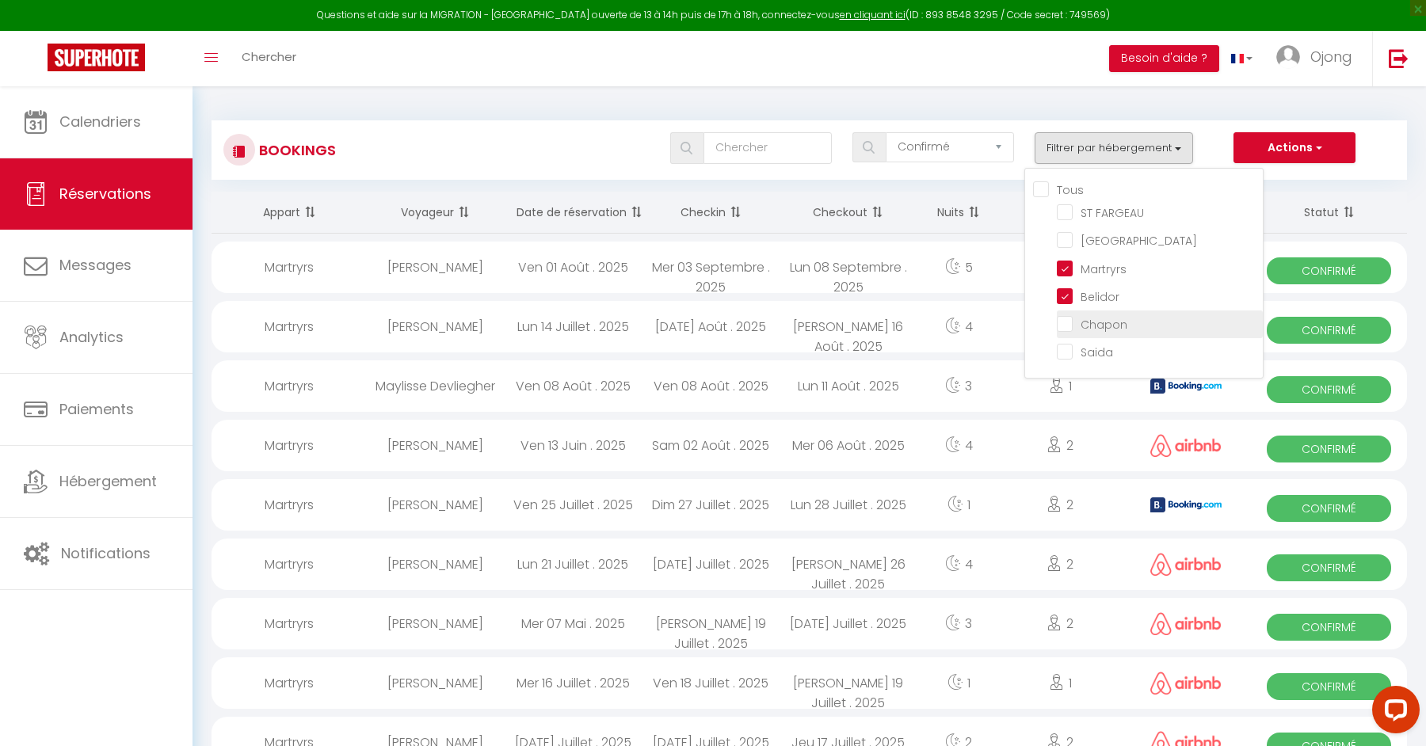
click at [1068, 324] on input "Chapon" at bounding box center [1160, 323] width 206 height 16
checkbox input "true"
checkbox input "false"
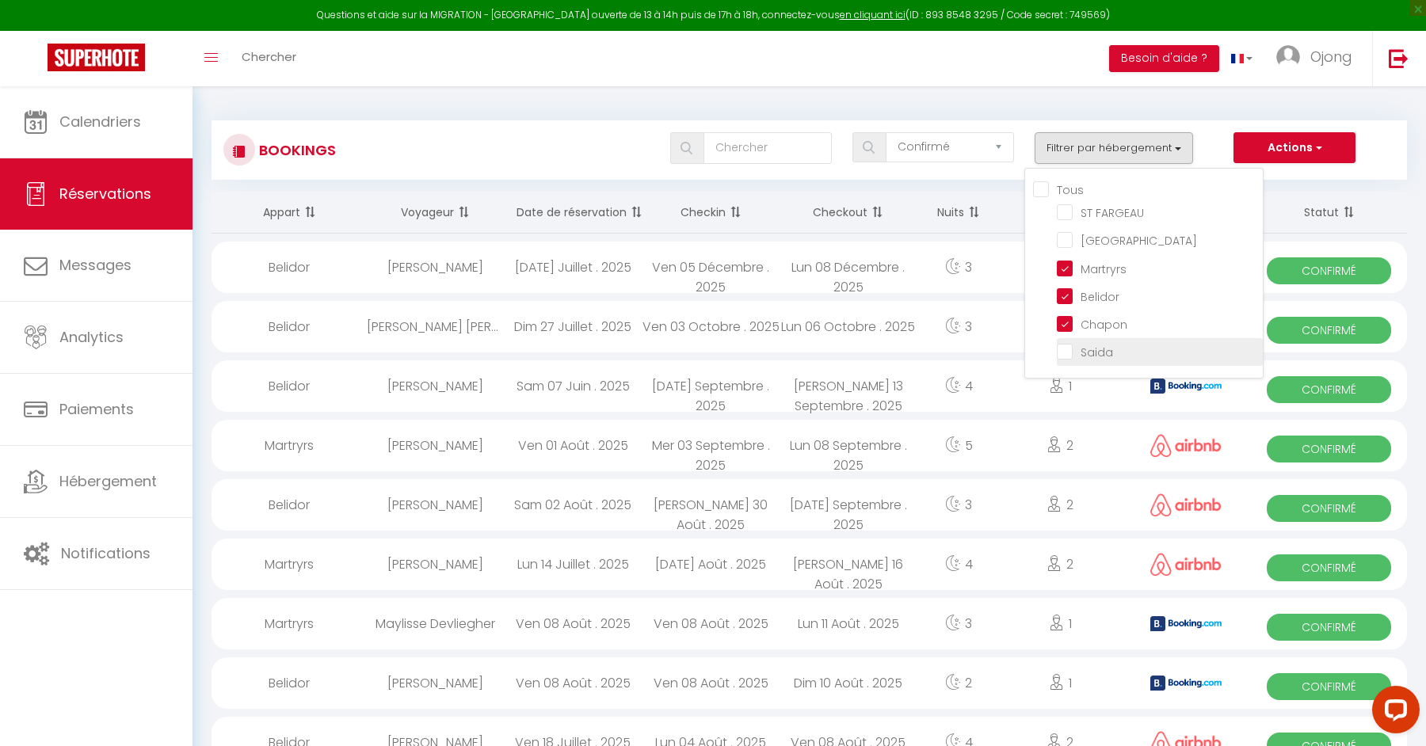
click at [1073, 357] on label "Saida" at bounding box center [1093, 352] width 40 height 17
click at [1064, 357] on input "Saida" at bounding box center [1160, 351] width 206 height 16
checkbox input "true"
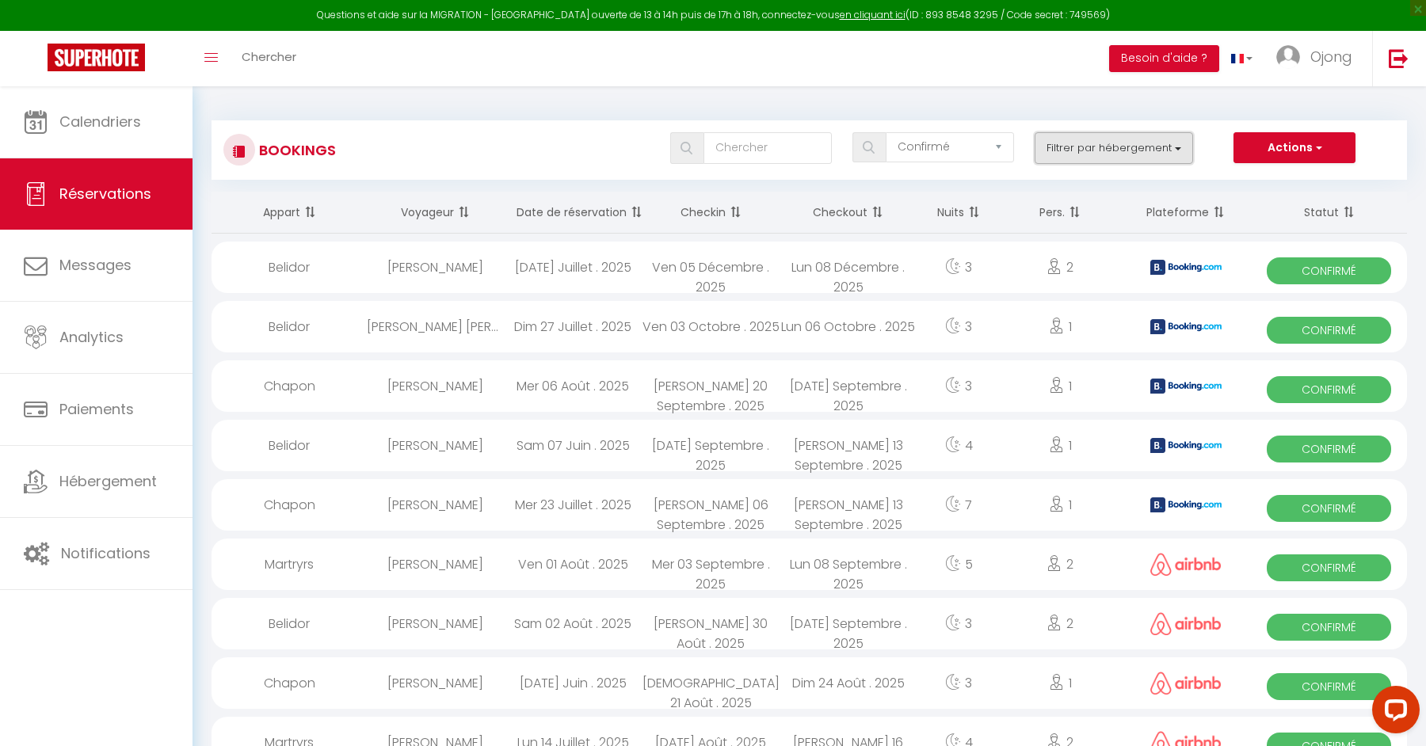
click at [1101, 148] on button "Filtrer par hébergement" at bounding box center [1114, 148] width 158 height 32
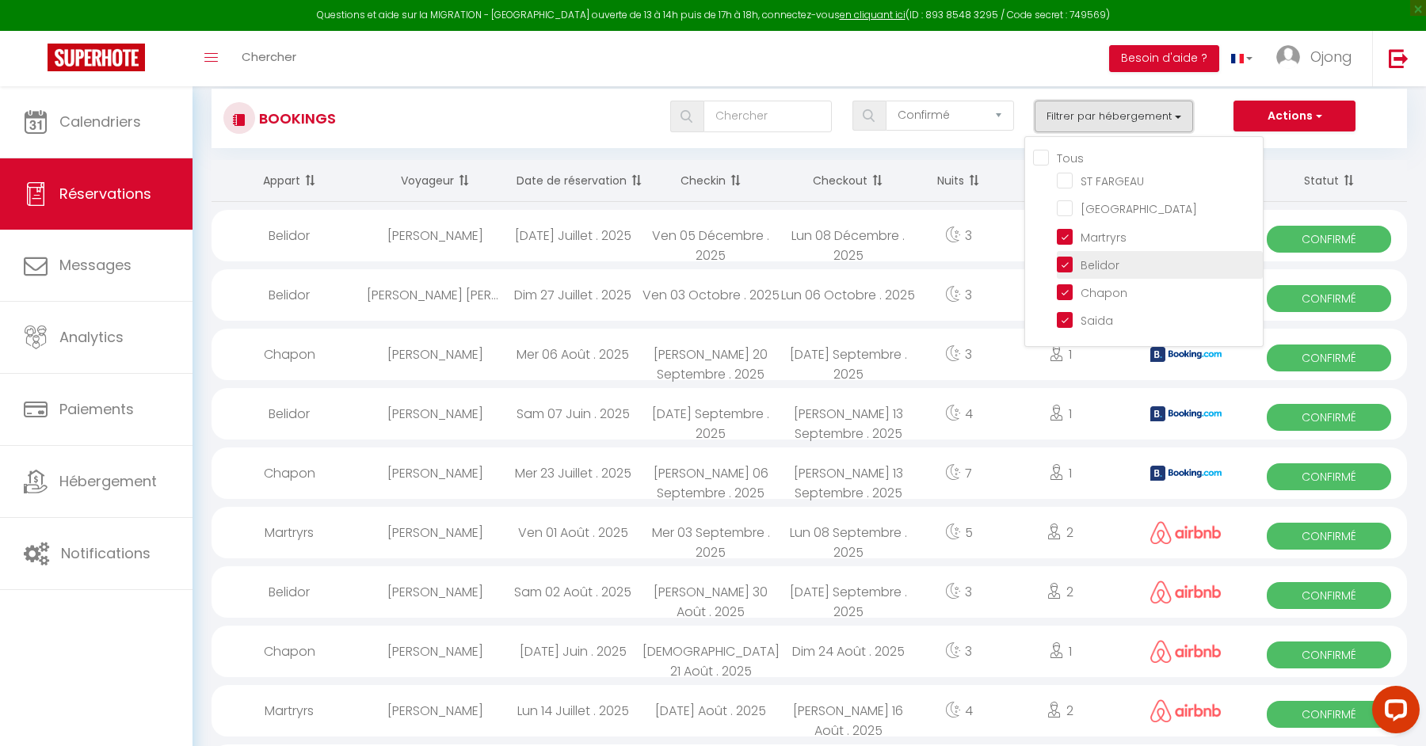
checkbox input "false"
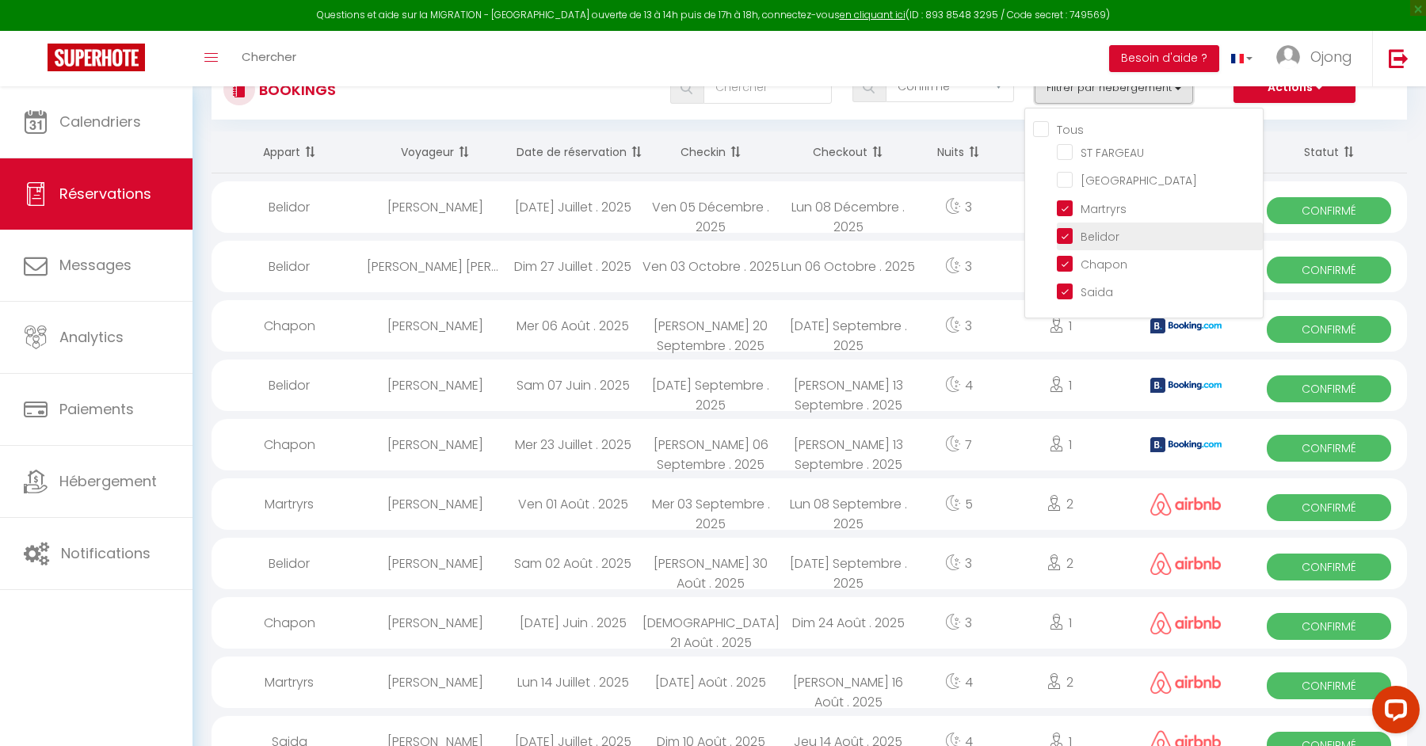
scroll to position [92, 0]
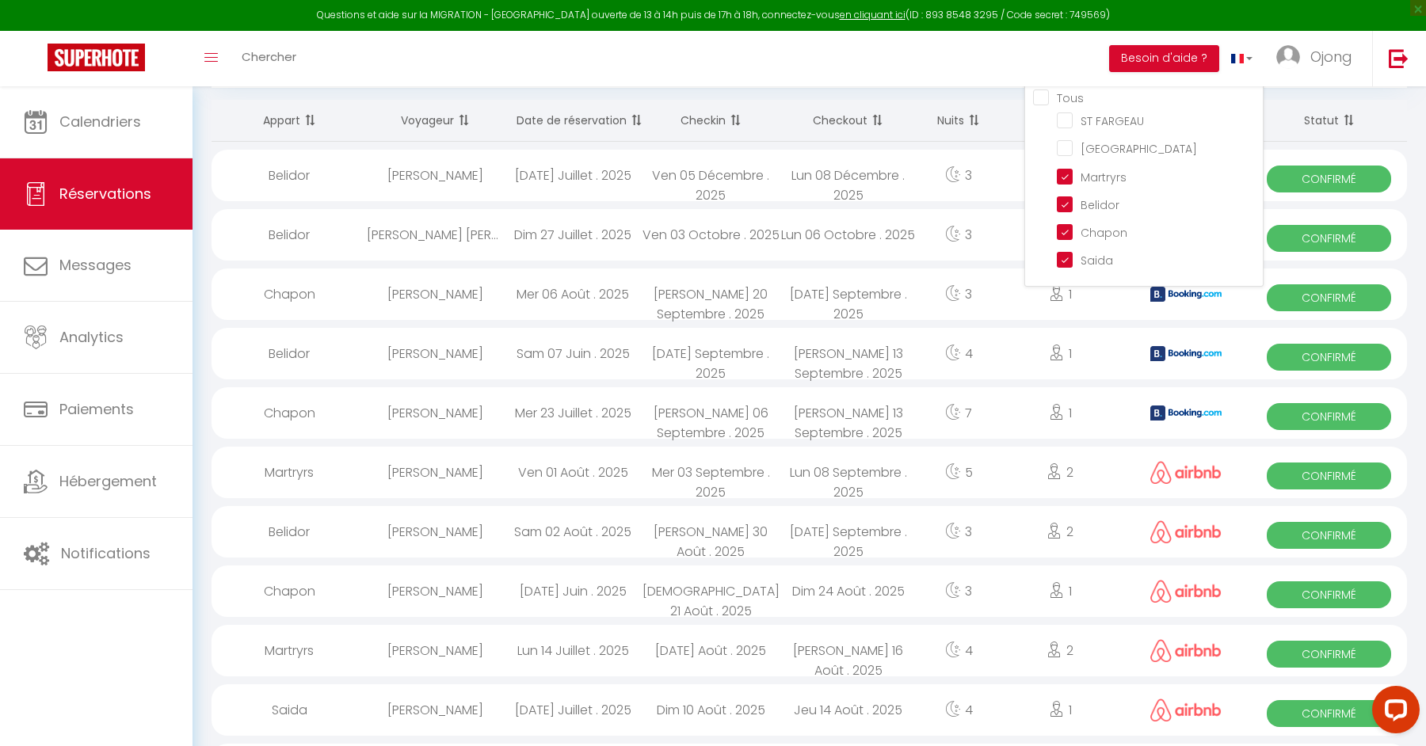
click at [925, 55] on div "Toggle menubar Chercher BUTTON Besoin d'aide ? Ojong Paramètres Équipe" at bounding box center [764, 58] width 1299 height 55
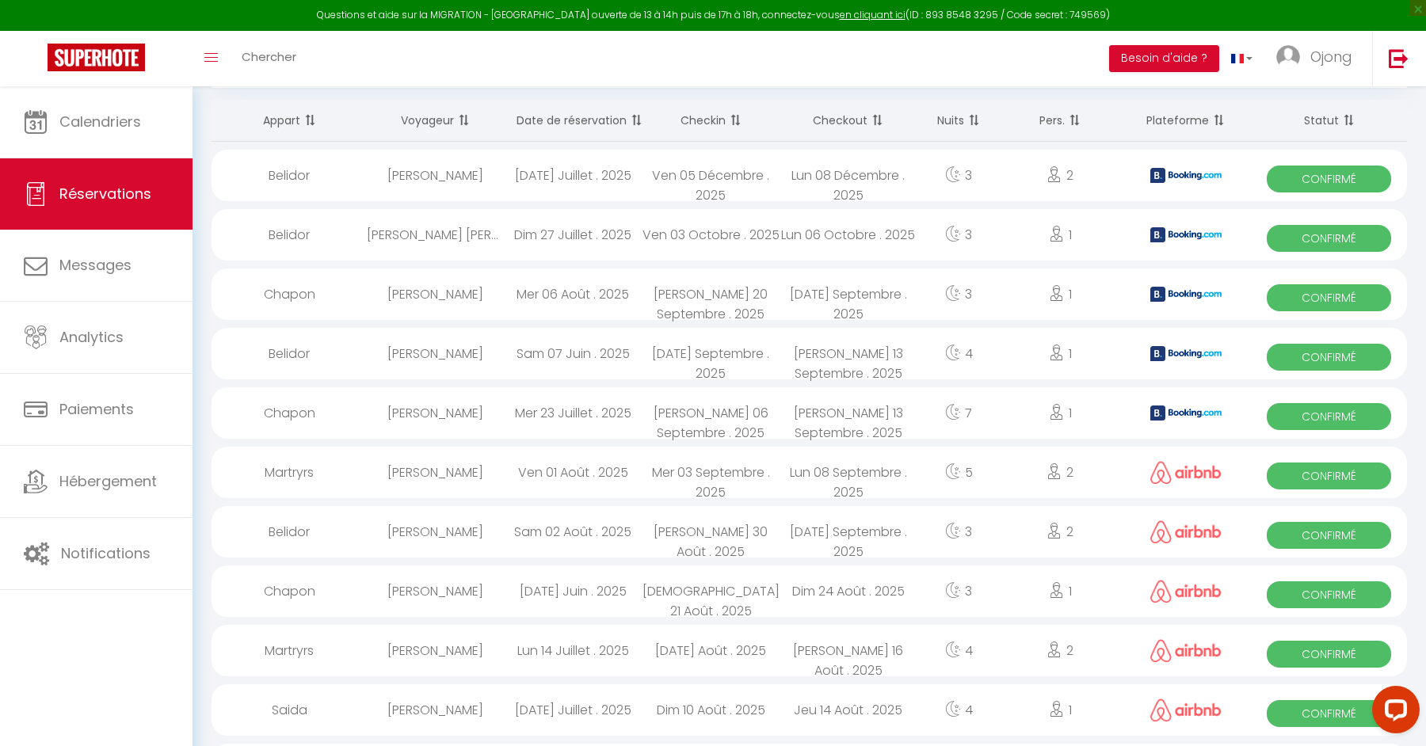
click at [874, 118] on span at bounding box center [876, 121] width 16 height 32
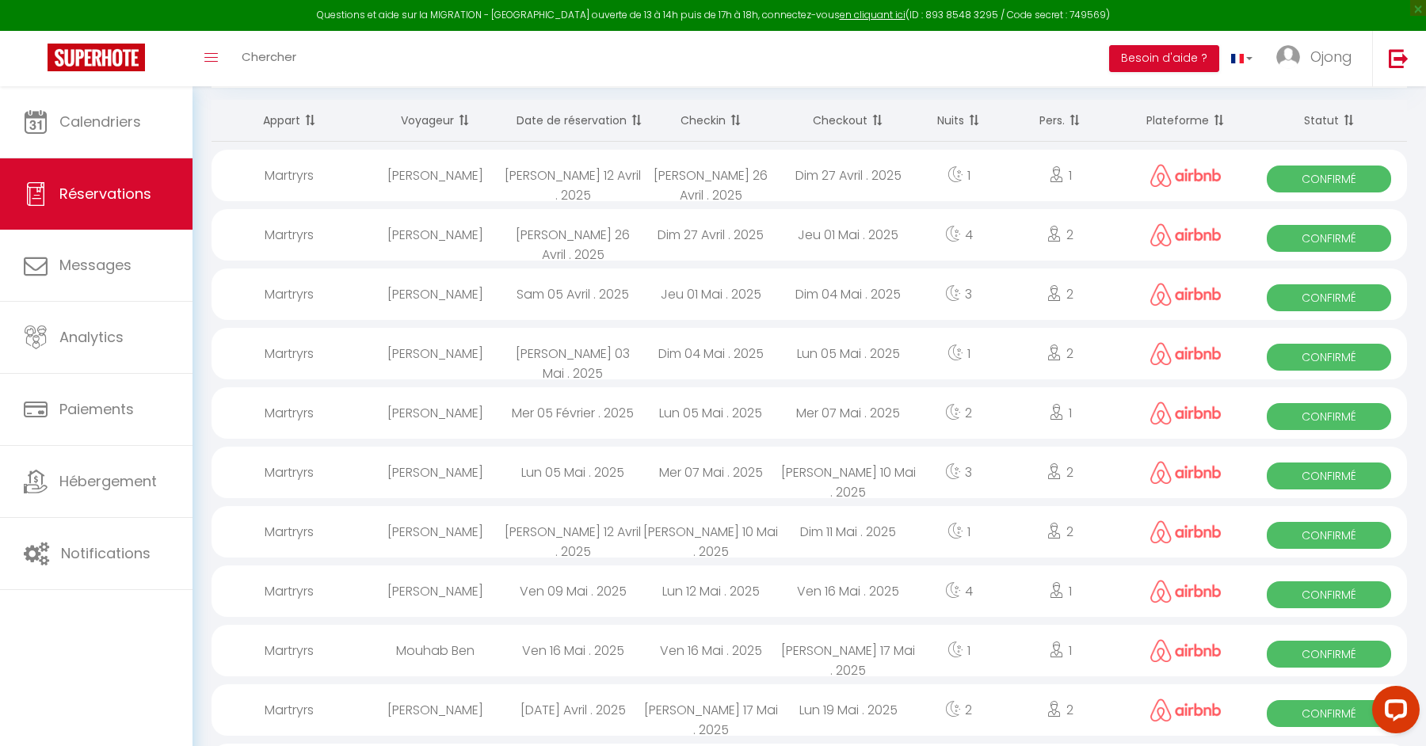
click at [874, 118] on span at bounding box center [876, 121] width 16 height 32
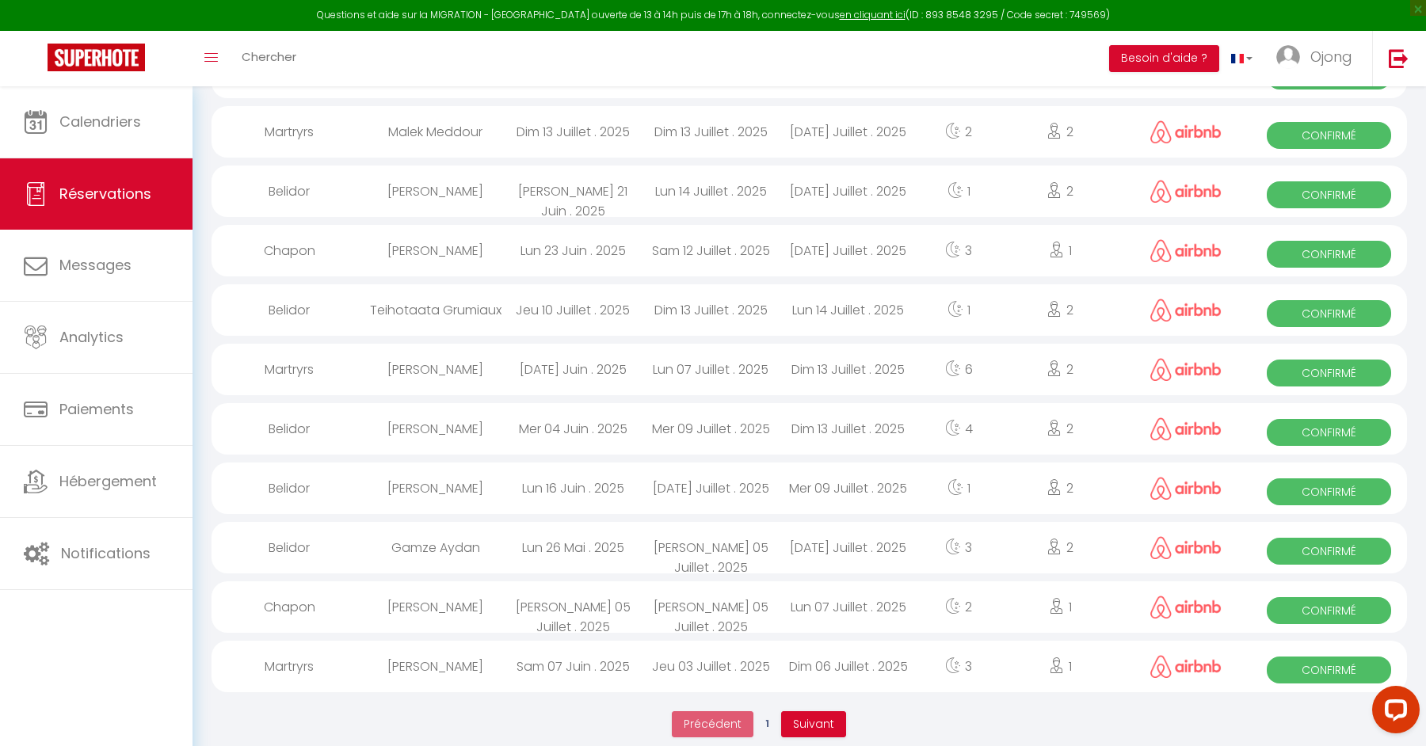
scroll to position [2528, 0]
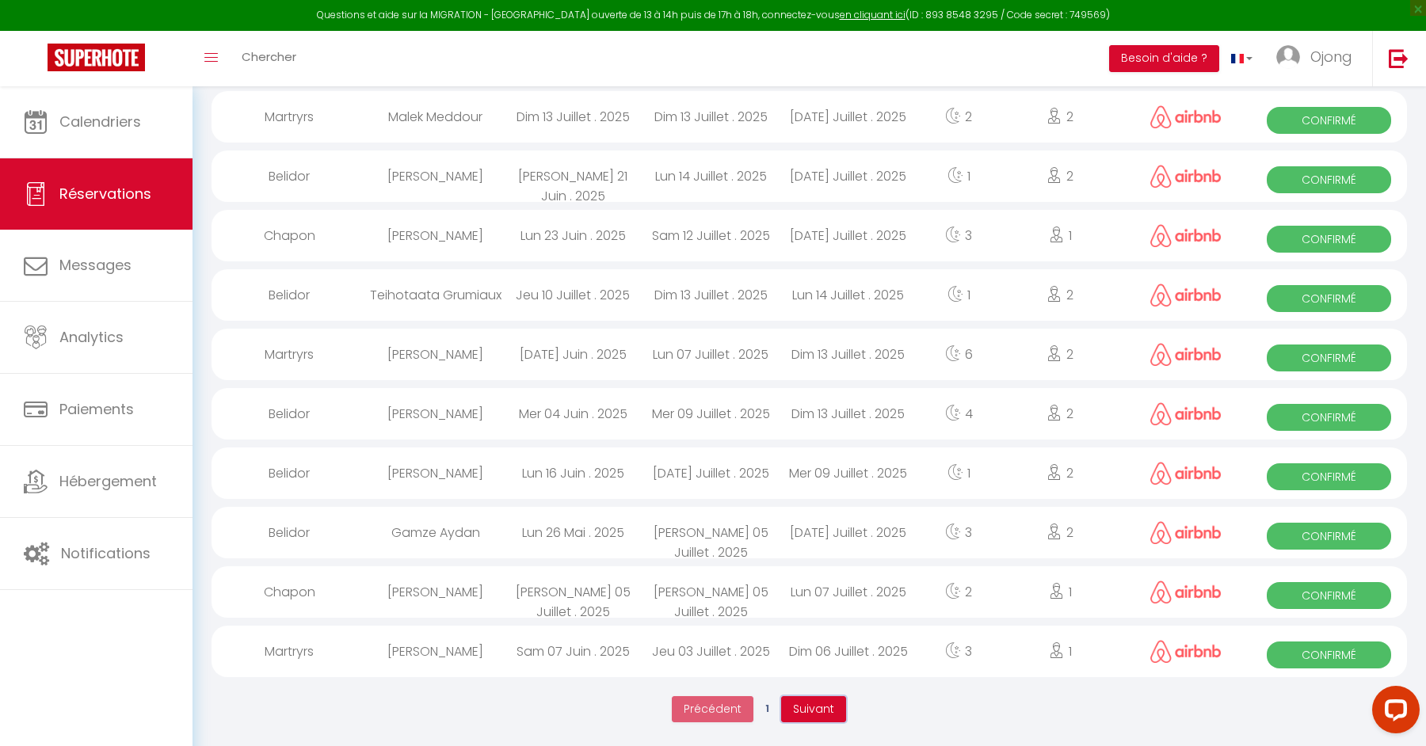
click at [811, 713] on span "Suivant" at bounding box center [813, 709] width 41 height 16
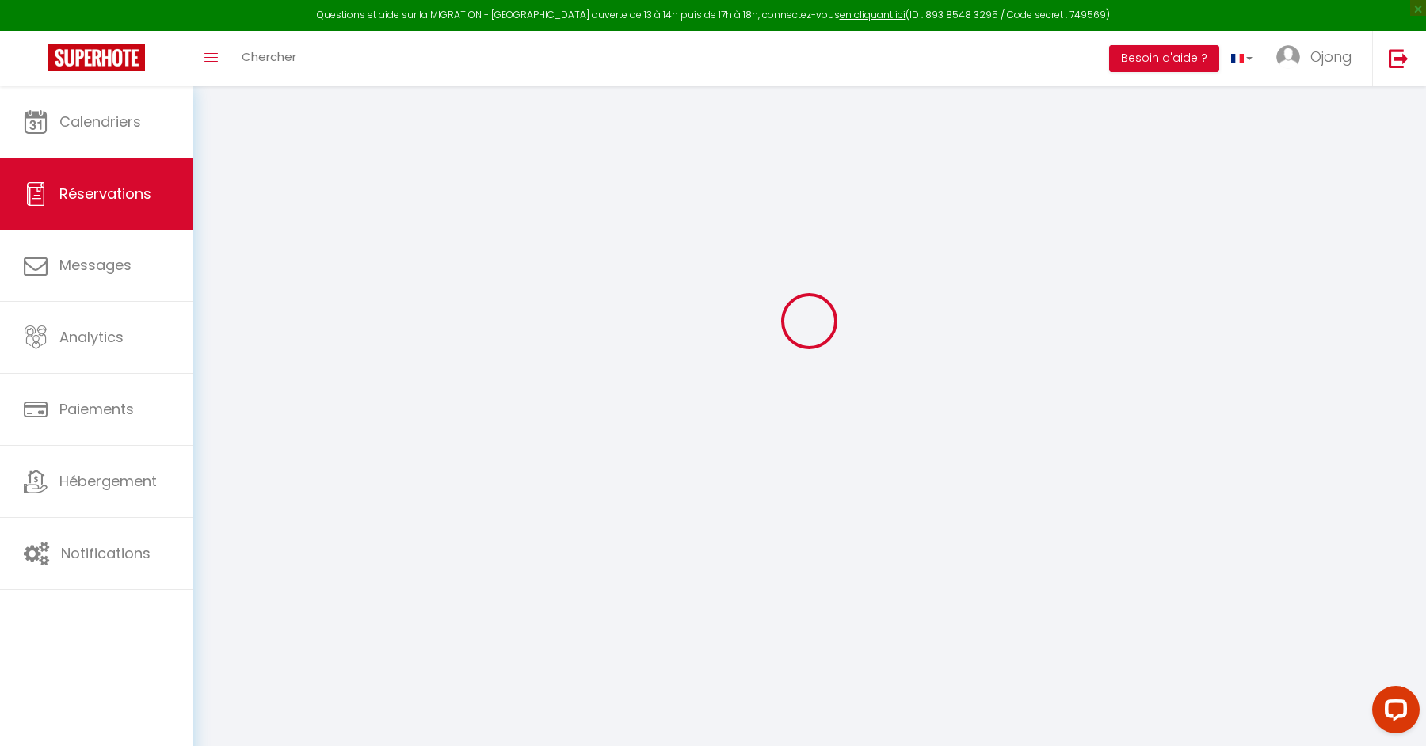
scroll to position [86, 0]
